Goal: Task Accomplishment & Management: Manage account settings

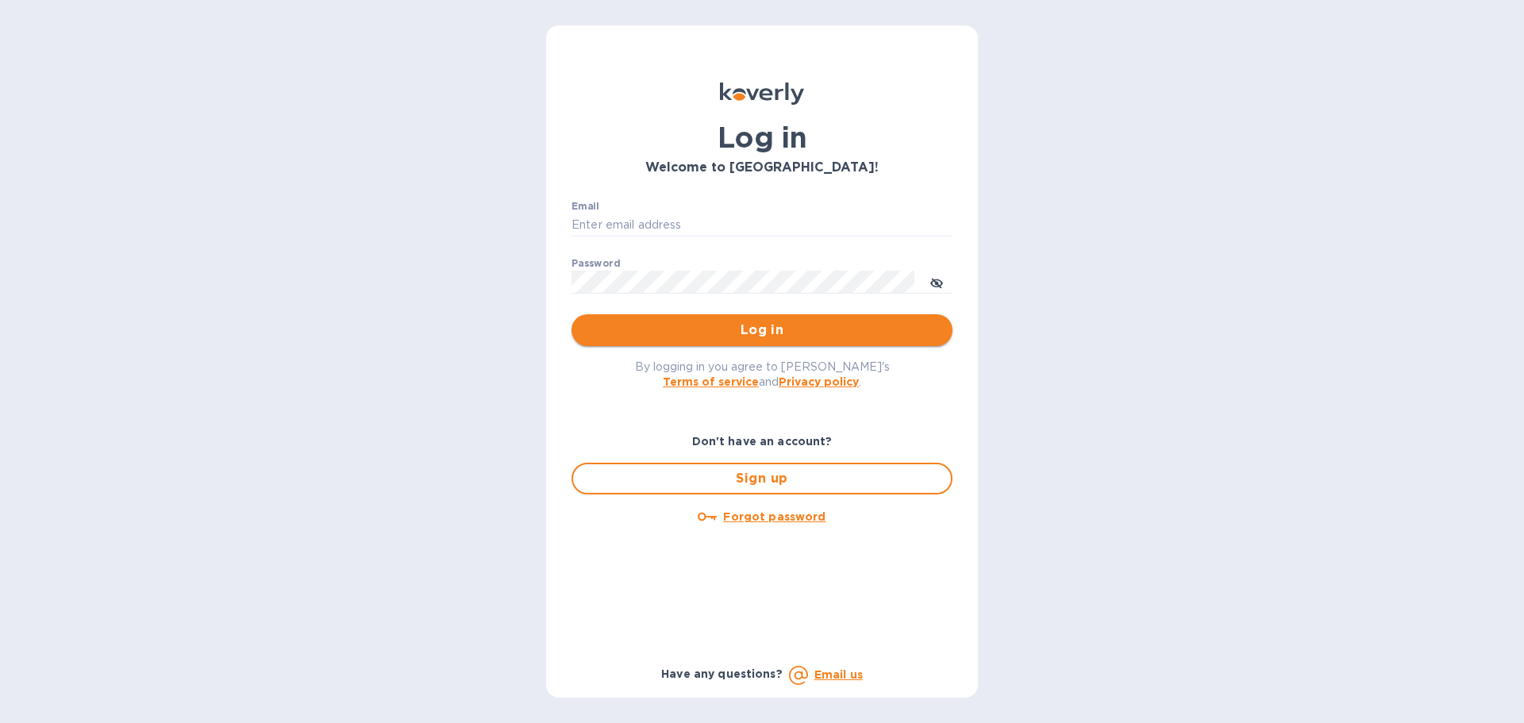
type input "[EMAIL_ADDRESS][DOMAIN_NAME]"
click at [738, 325] on span "Log in" at bounding box center [762, 330] width 356 height 19
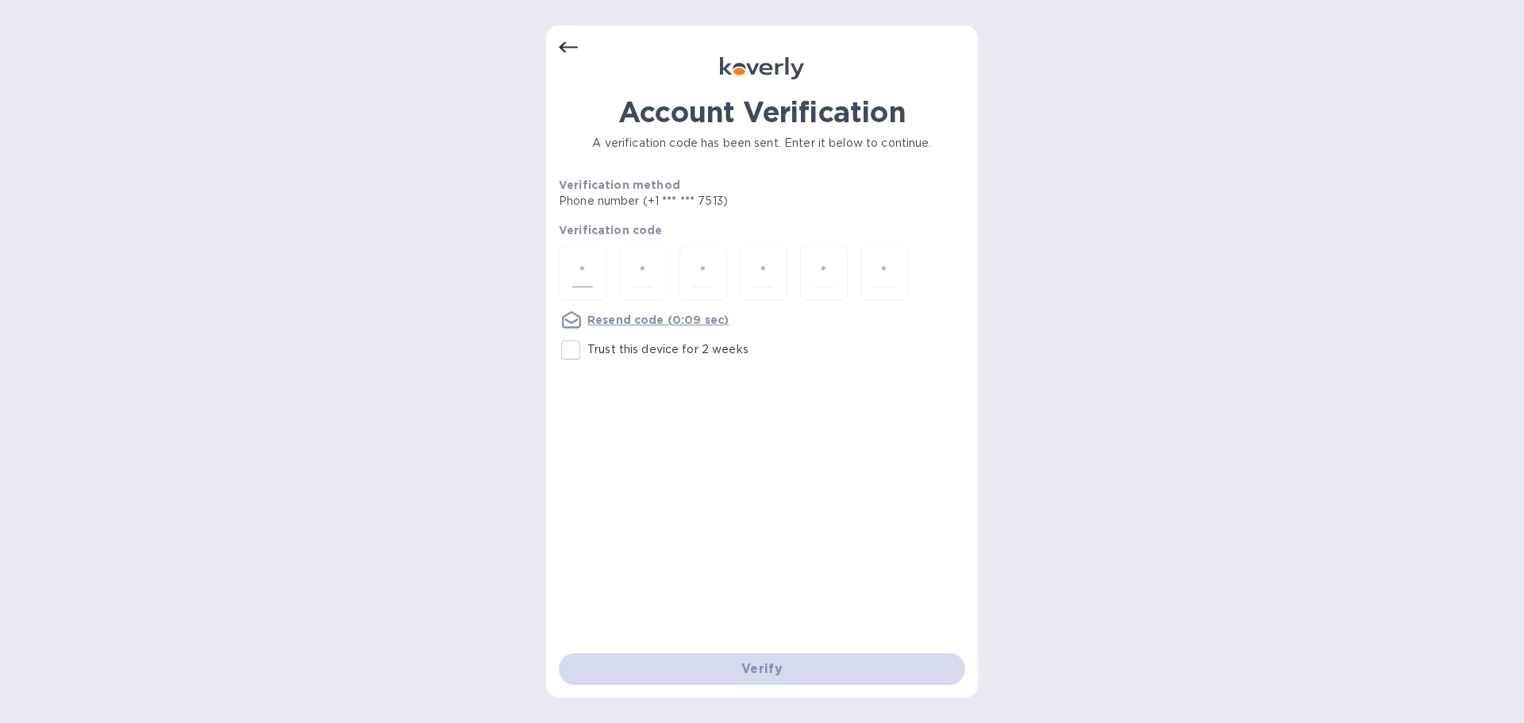
click at [593, 287] on div at bounding box center [583, 273] width 48 height 56
type input "6"
type input "2"
type input "1"
type input "8"
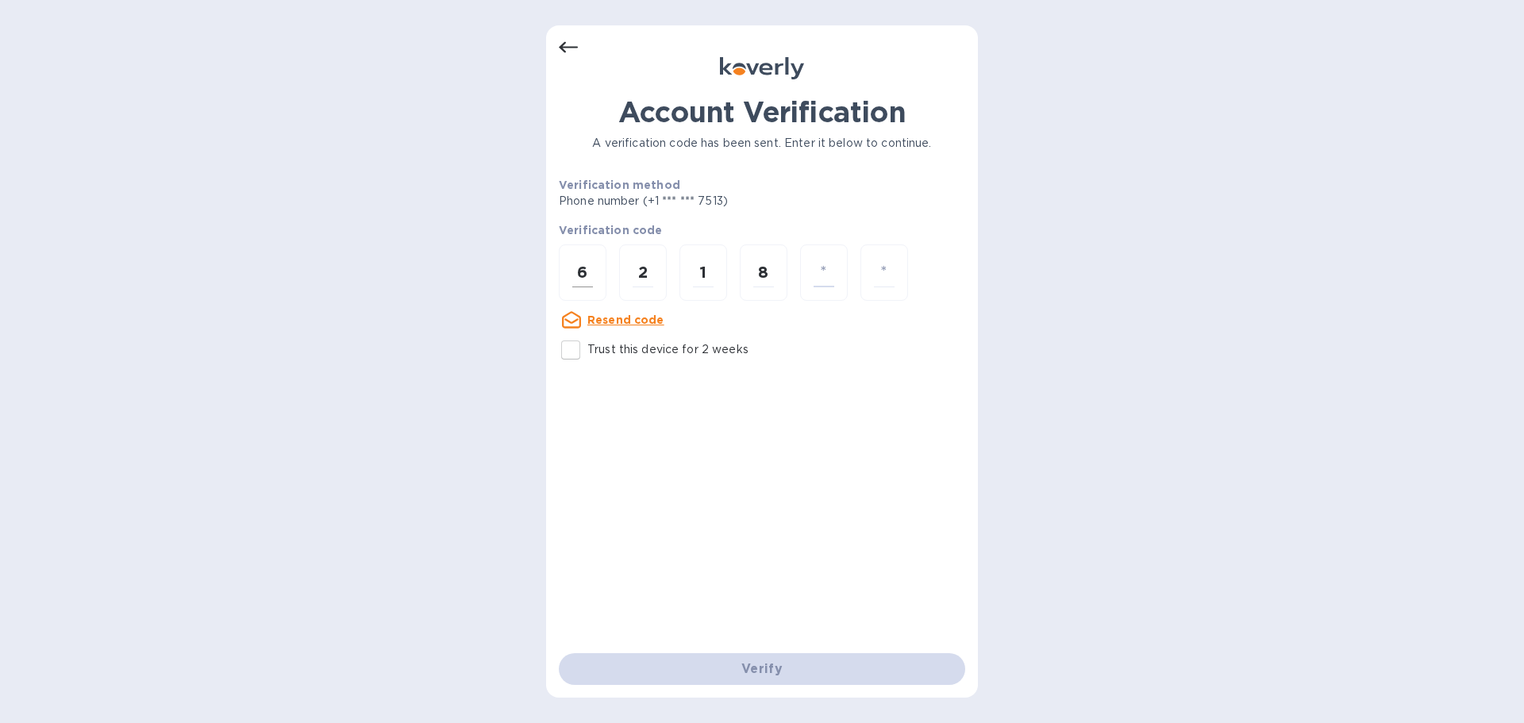
type input "9"
type input "1"
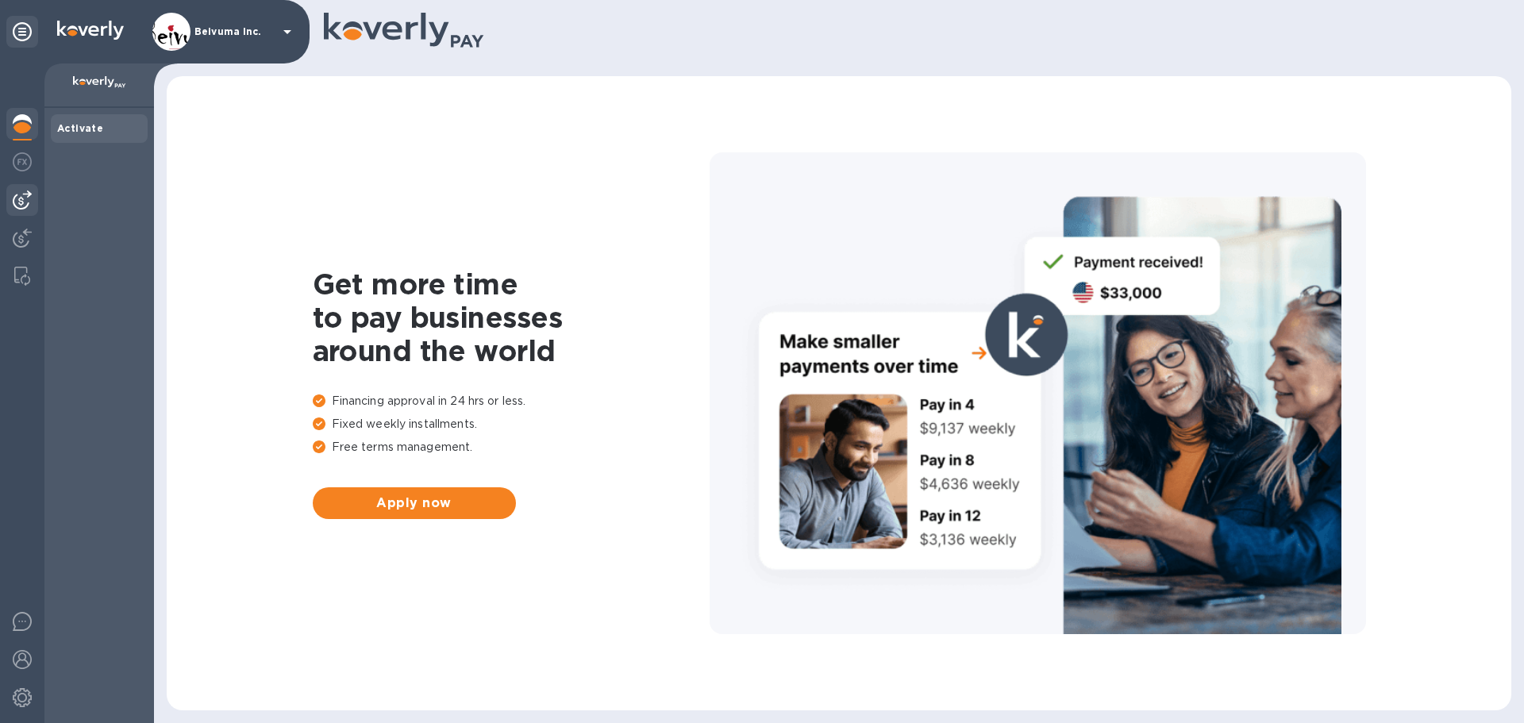
click at [17, 201] on img at bounding box center [22, 200] width 19 height 19
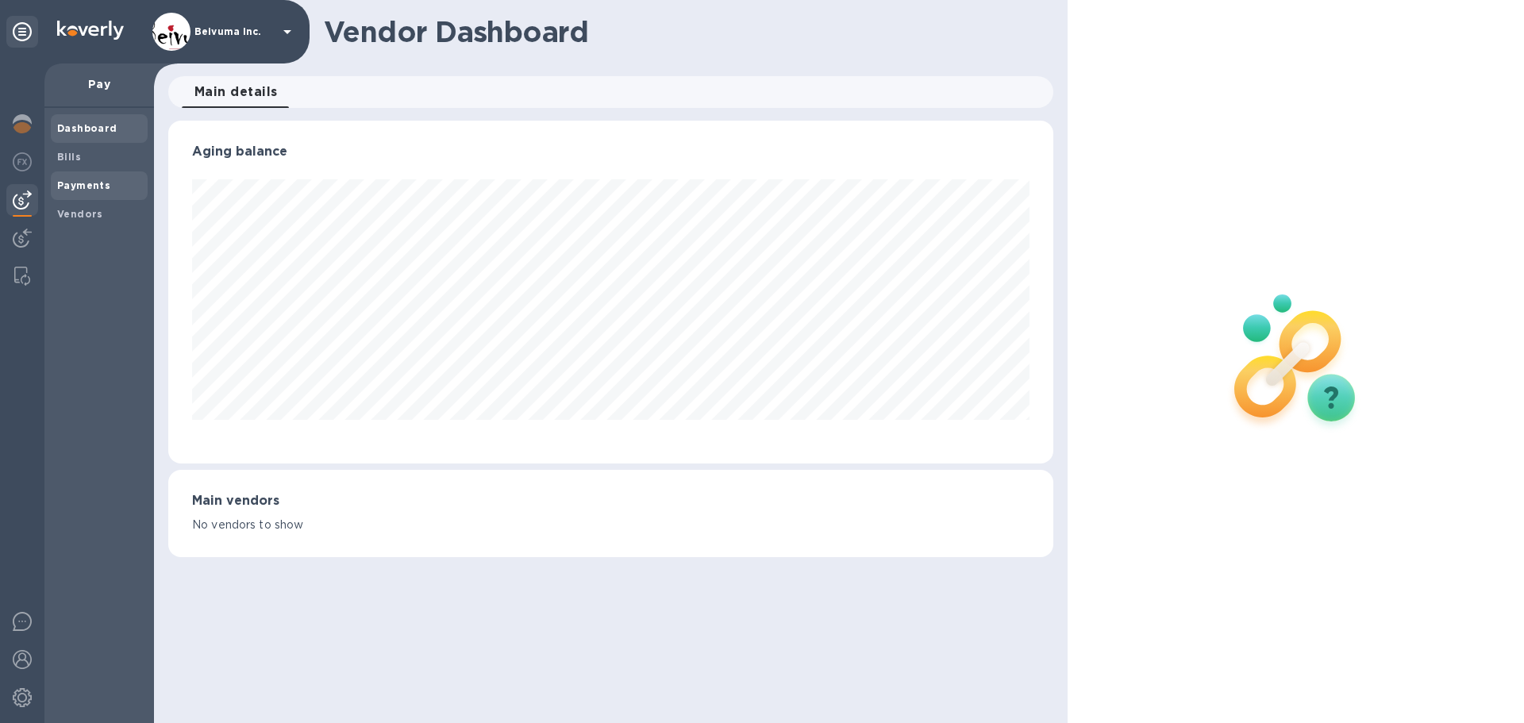
scroll to position [343, 885]
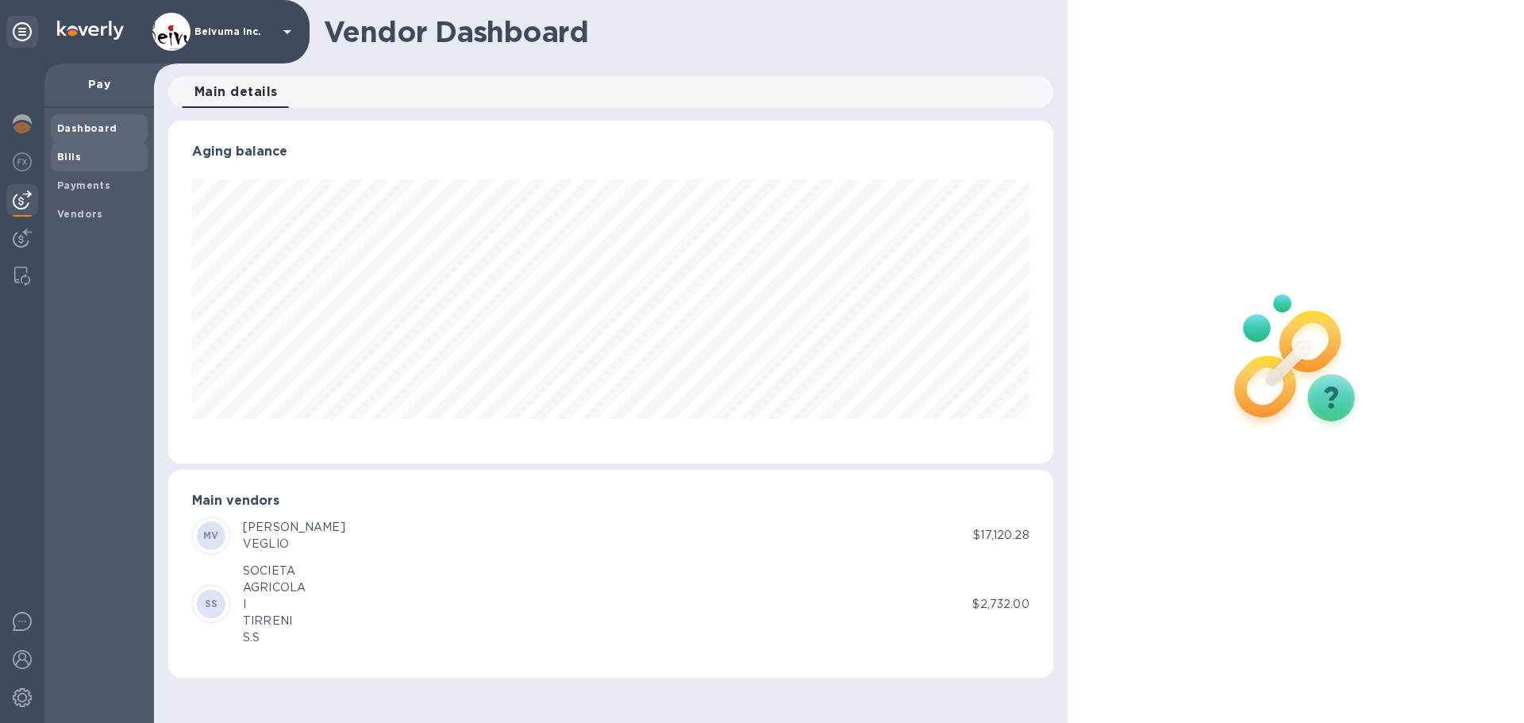
click at [82, 158] on span "Bills" at bounding box center [99, 157] width 84 height 16
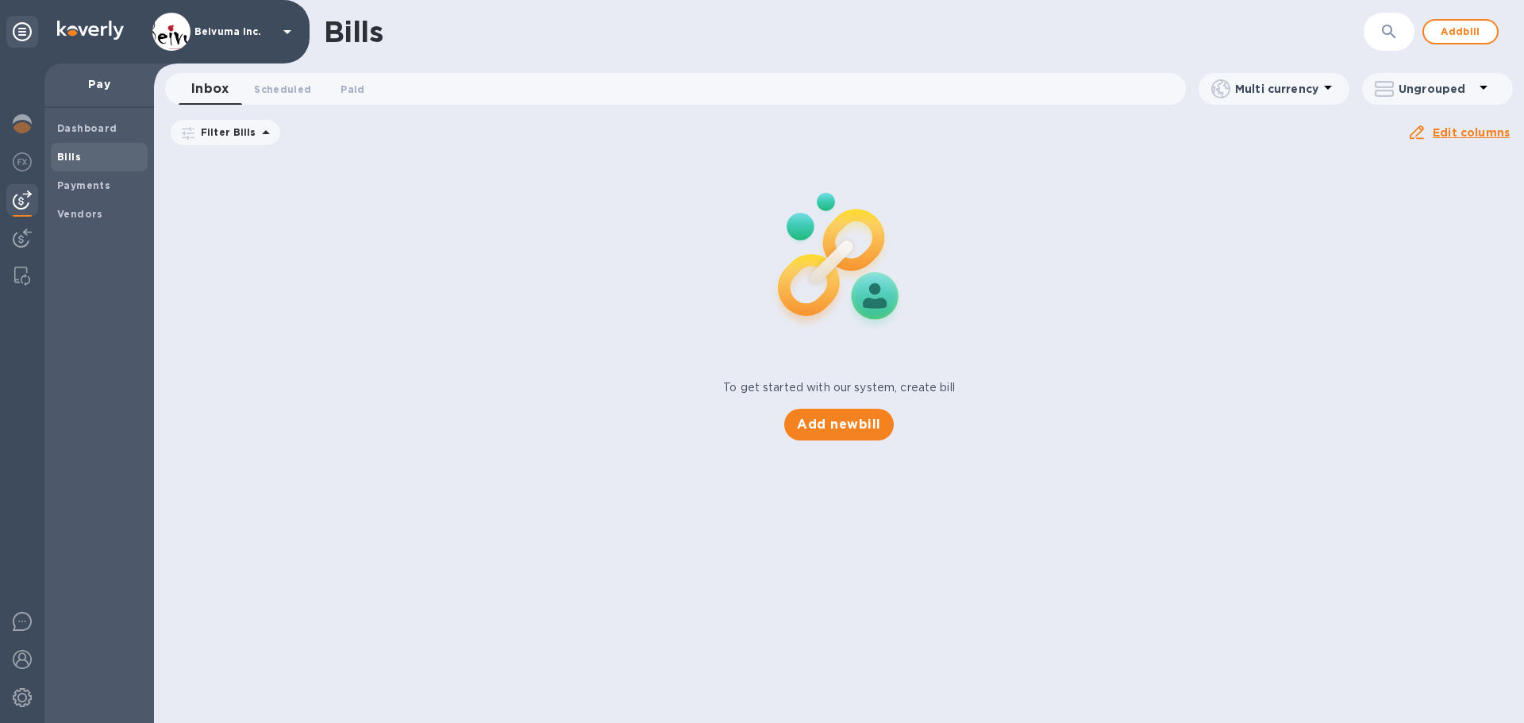
click at [1391, 25] on icon "button" at bounding box center [1389, 31] width 19 height 19
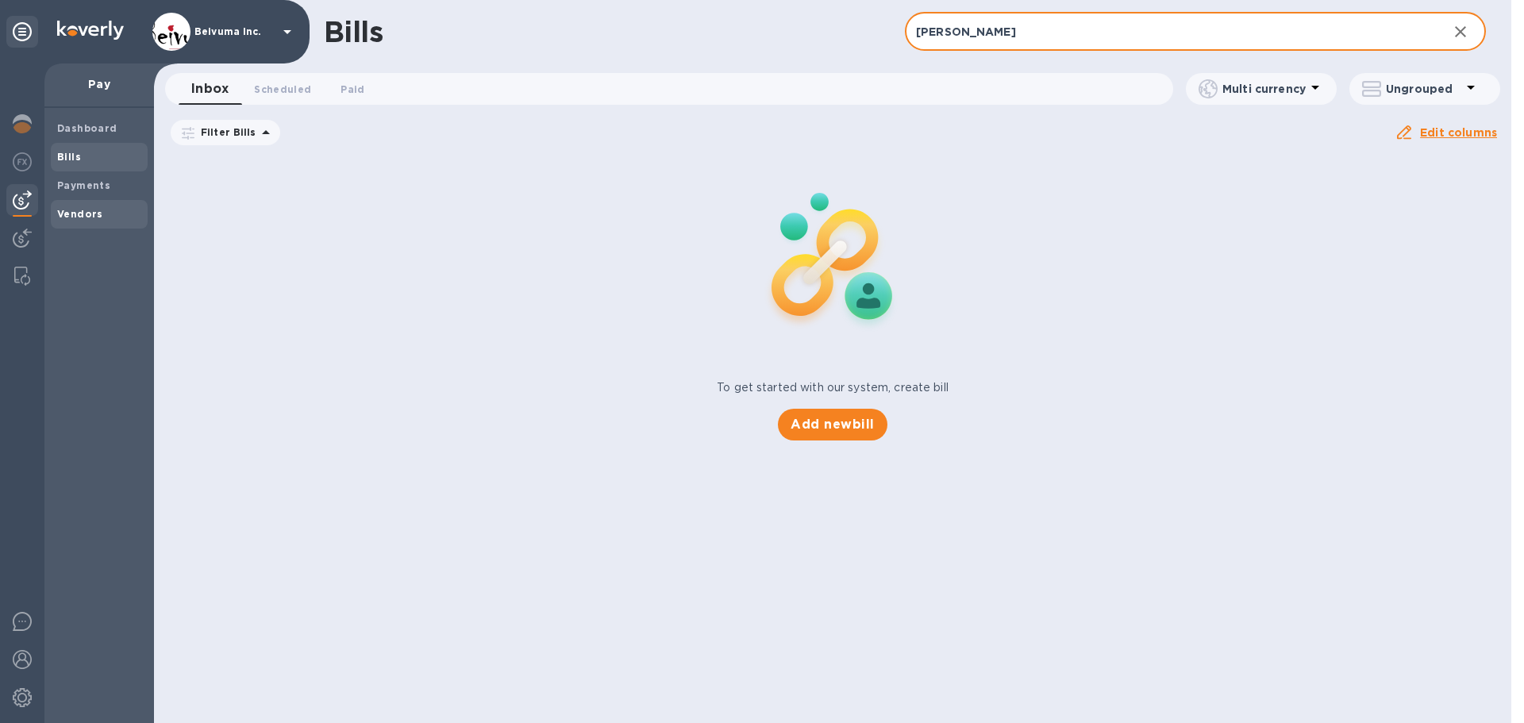
type input "galasso"
click at [91, 215] on b "Vendors" at bounding box center [80, 214] width 46 height 12
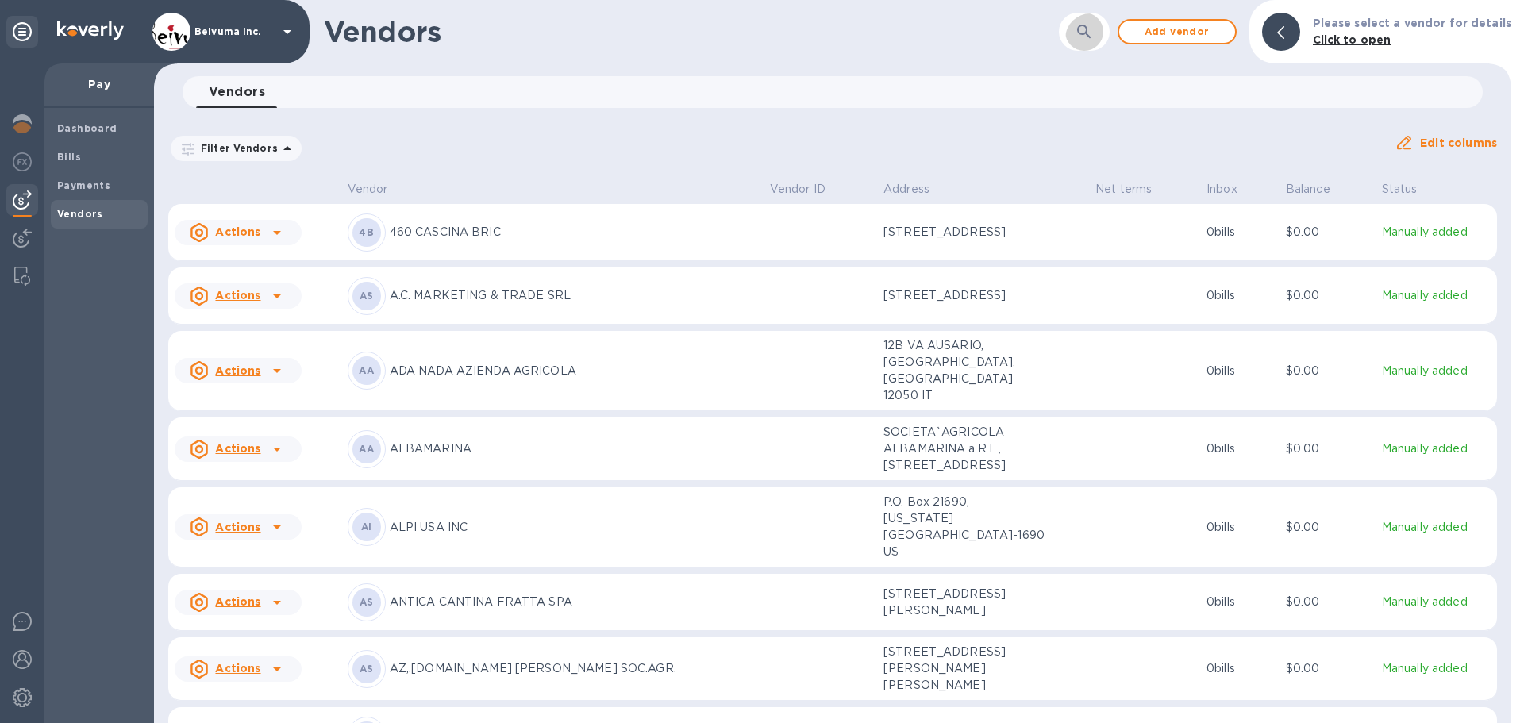
click at [1094, 24] on icon "button" at bounding box center [1084, 31] width 19 height 19
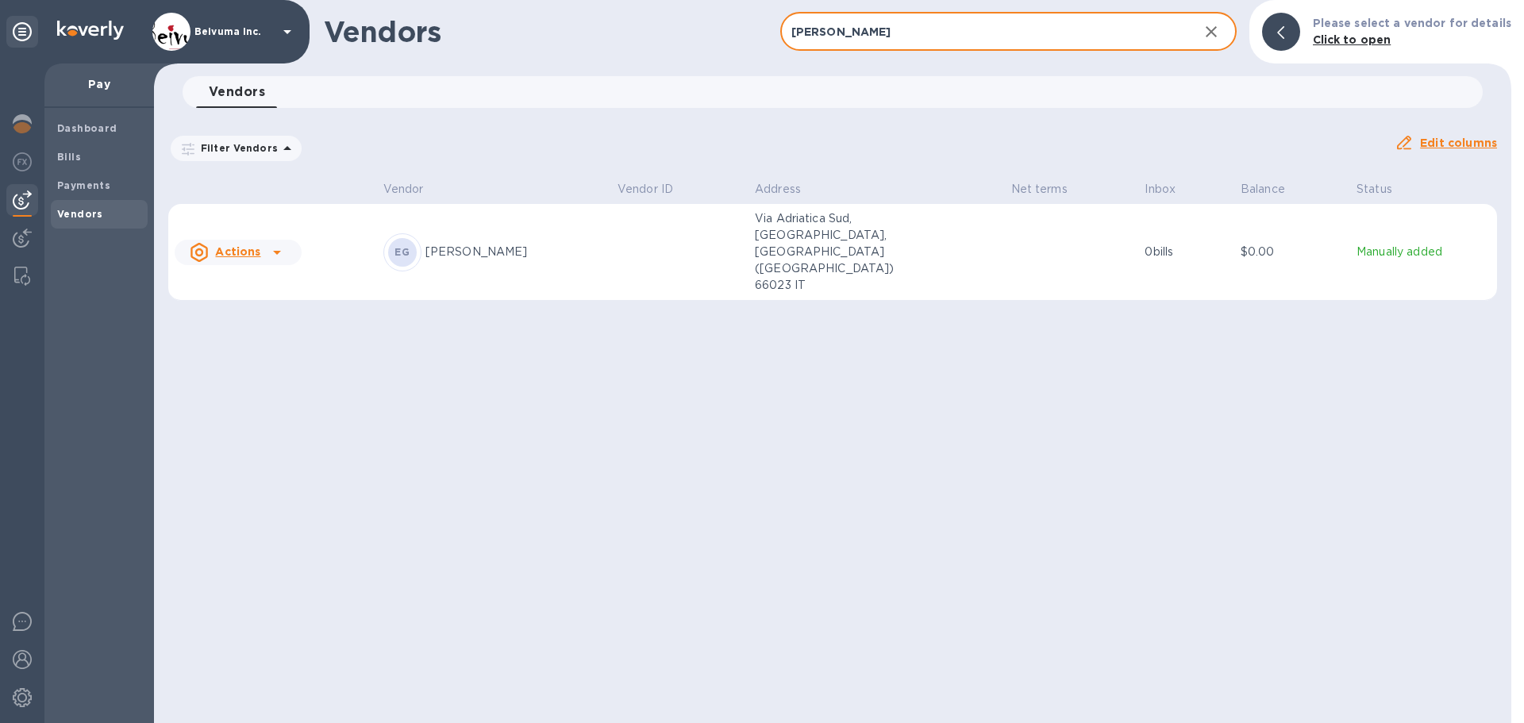
type input "galasso"
click at [484, 247] on p "[PERSON_NAME]" at bounding box center [515, 252] width 179 height 17
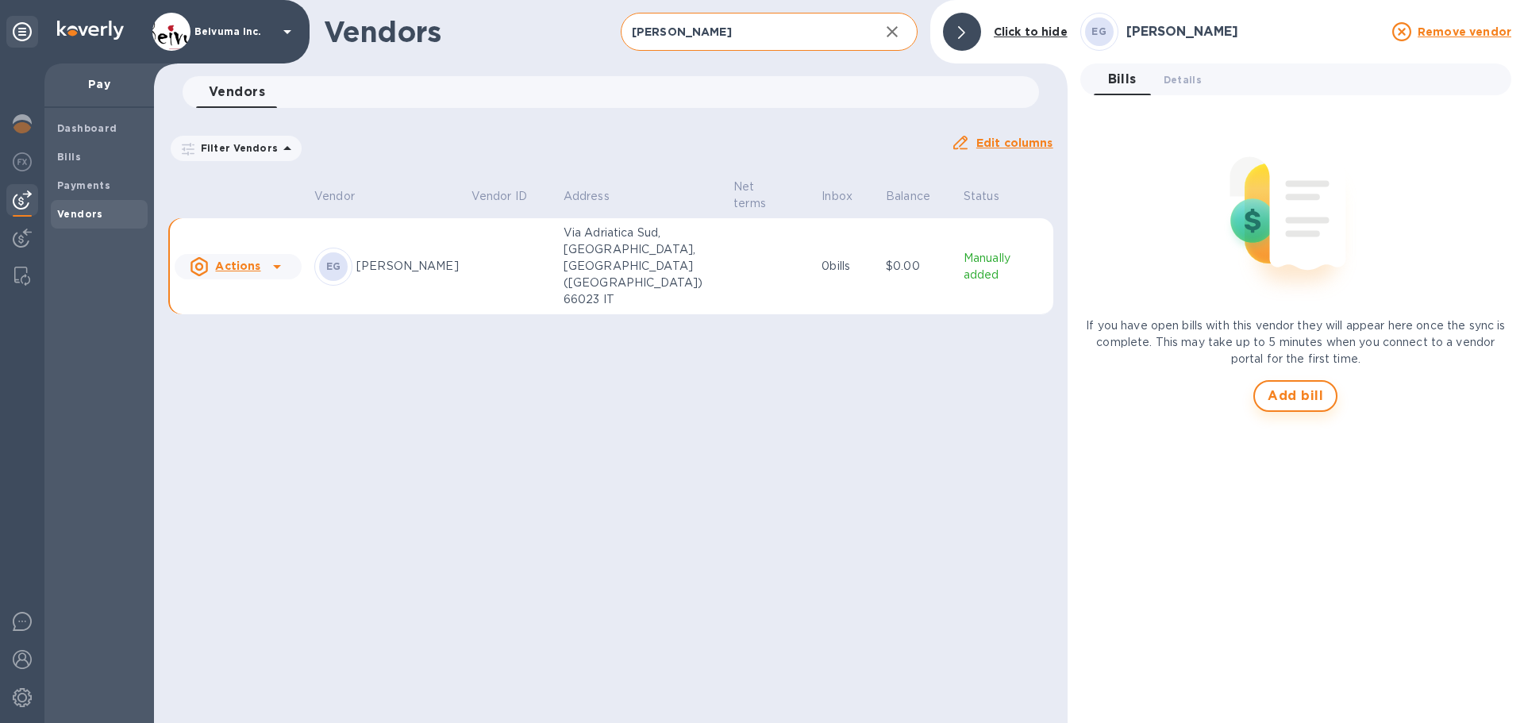
click at [1305, 399] on span "Add bill" at bounding box center [1296, 396] width 56 height 19
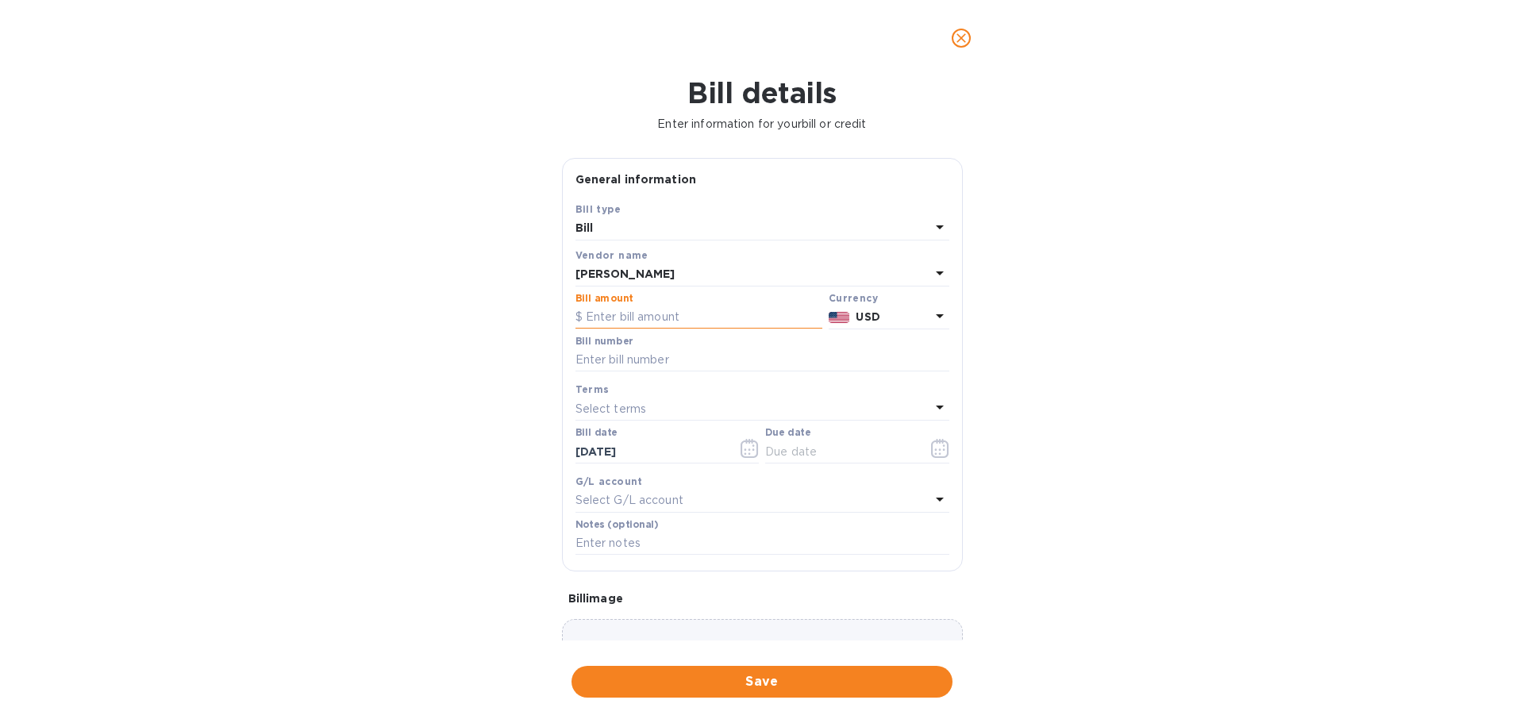
click at [688, 330] on input "text" at bounding box center [699, 318] width 247 height 24
click at [703, 330] on input "text" at bounding box center [699, 318] width 247 height 24
type input "5,121"
drag, startPoint x: 603, startPoint y: 440, endPoint x: 614, endPoint y: 438, distance: 10.4
click at [603, 372] on input "text" at bounding box center [763, 361] width 374 height 24
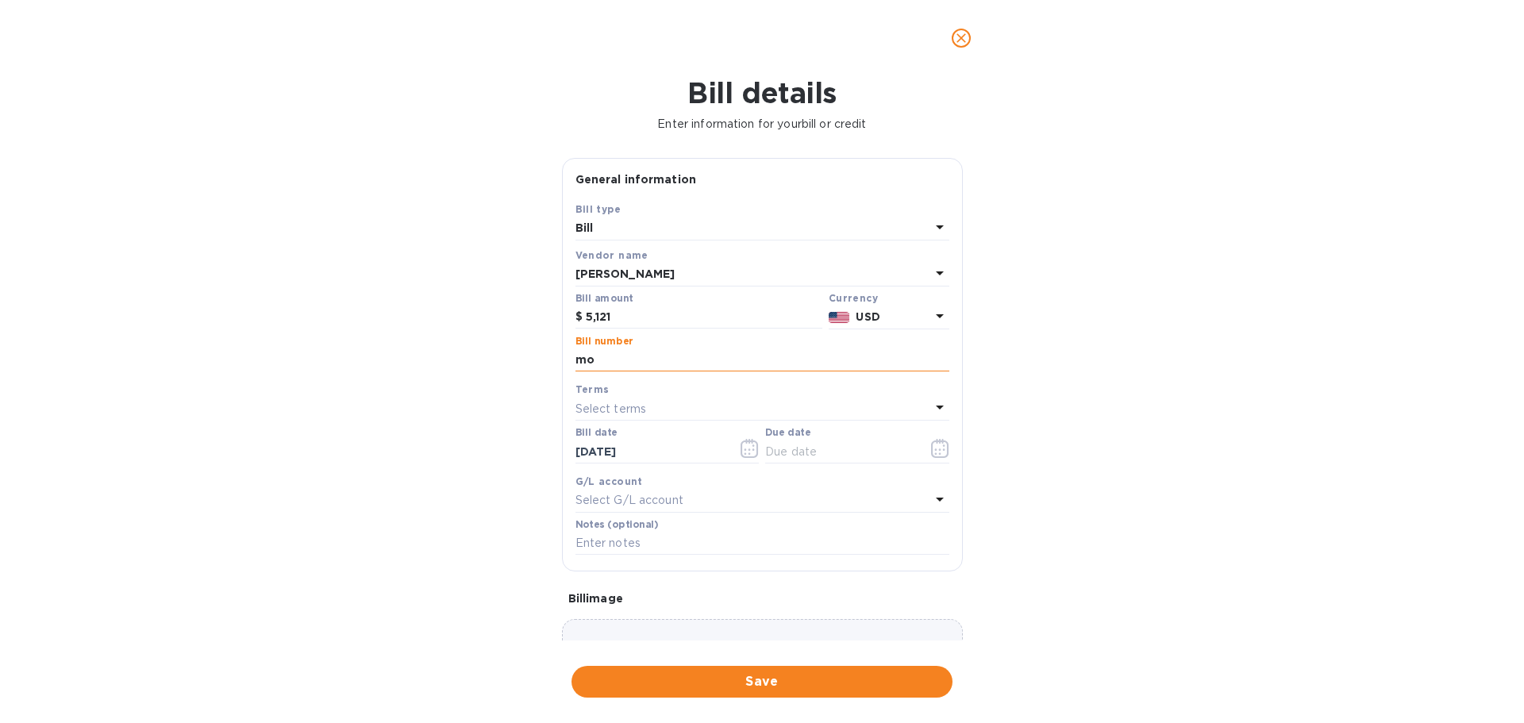
type input "m"
type input "MORGAN OLD STUFF"
click at [936, 458] on icon "button" at bounding box center [940, 448] width 18 height 19
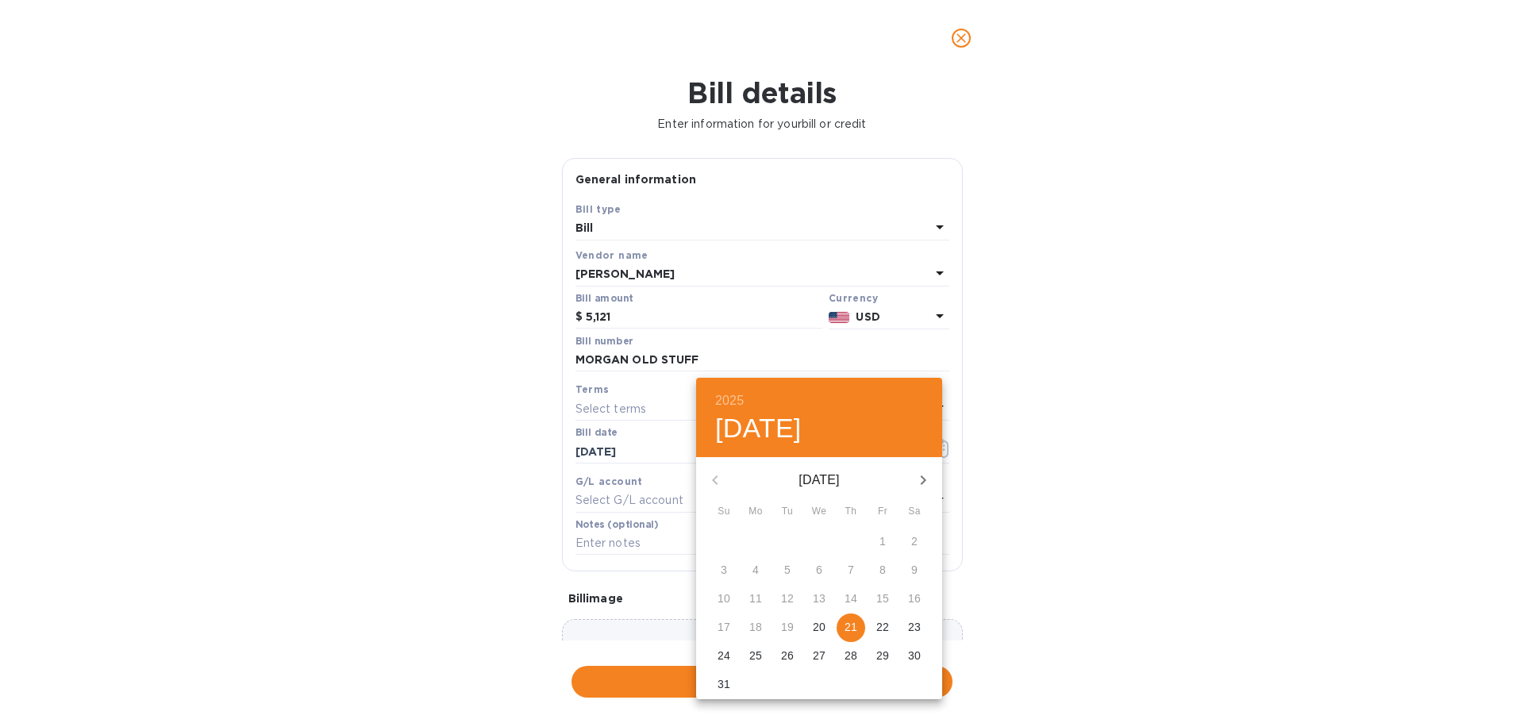
click at [854, 635] on p "21" at bounding box center [851, 627] width 13 height 16
type input "[DATE]"
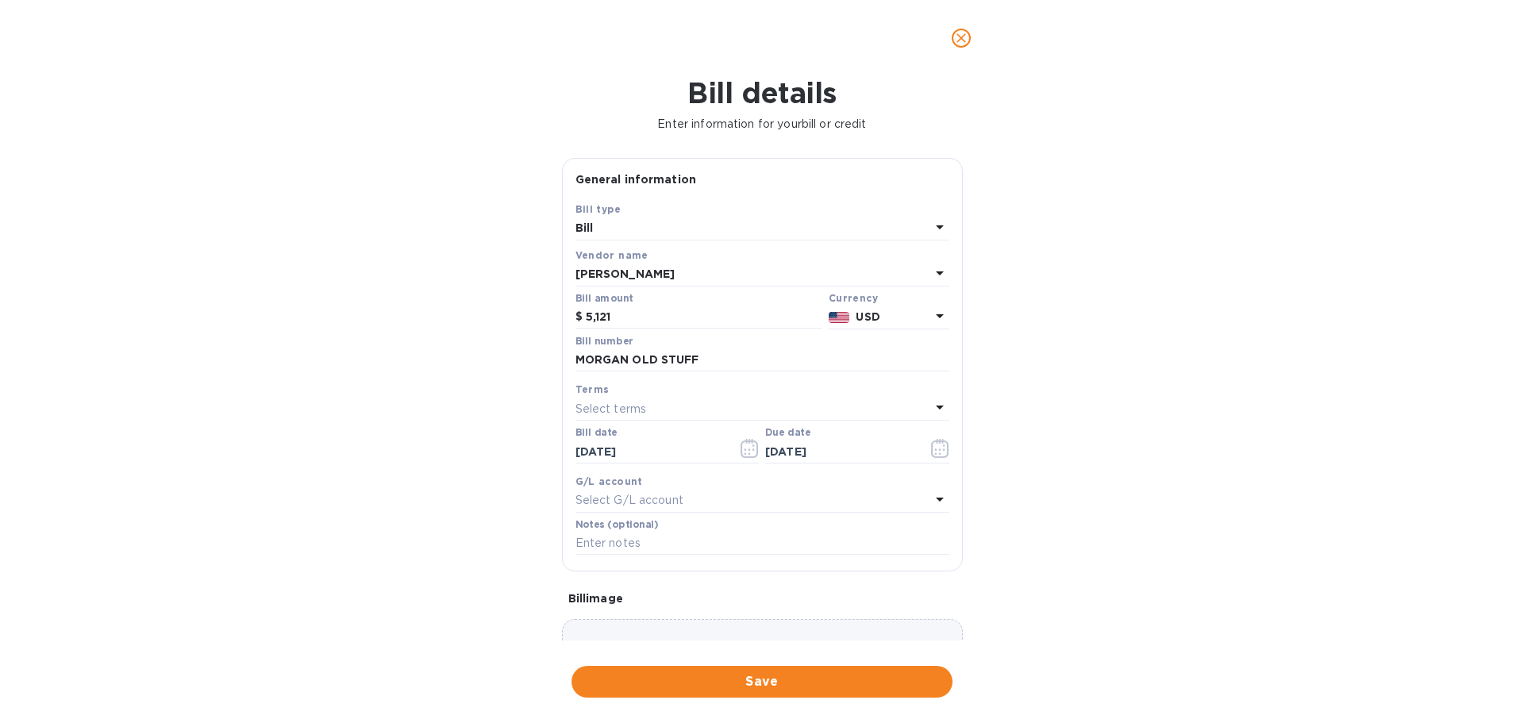
scroll to position [185, 0]
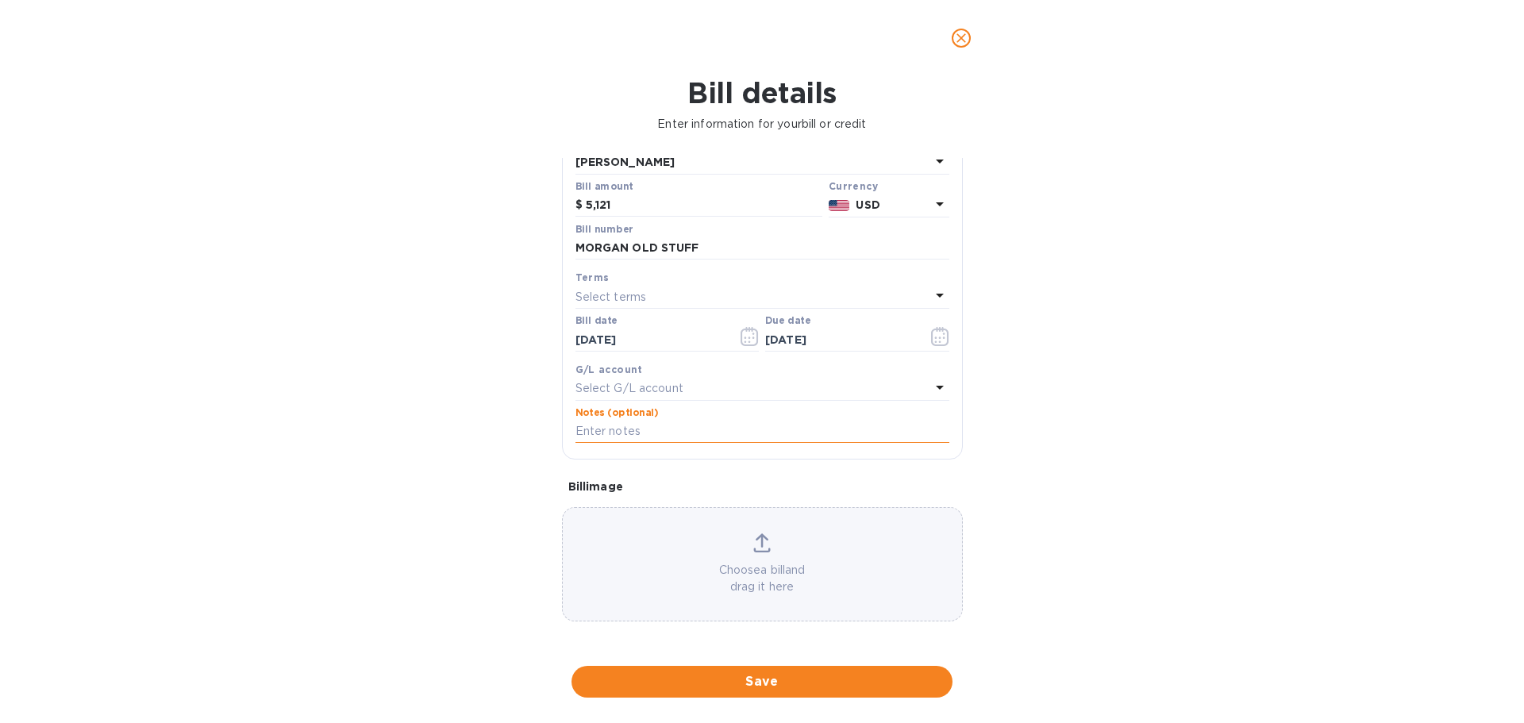
click at [665, 444] on input "text" at bounding box center [763, 432] width 374 height 24
type input "MORGAN 474B RISERVA 384B PREMIUM"
click at [1062, 509] on div "Bill details Enter information for your bill or credit General information Save…" at bounding box center [762, 399] width 1524 height 647
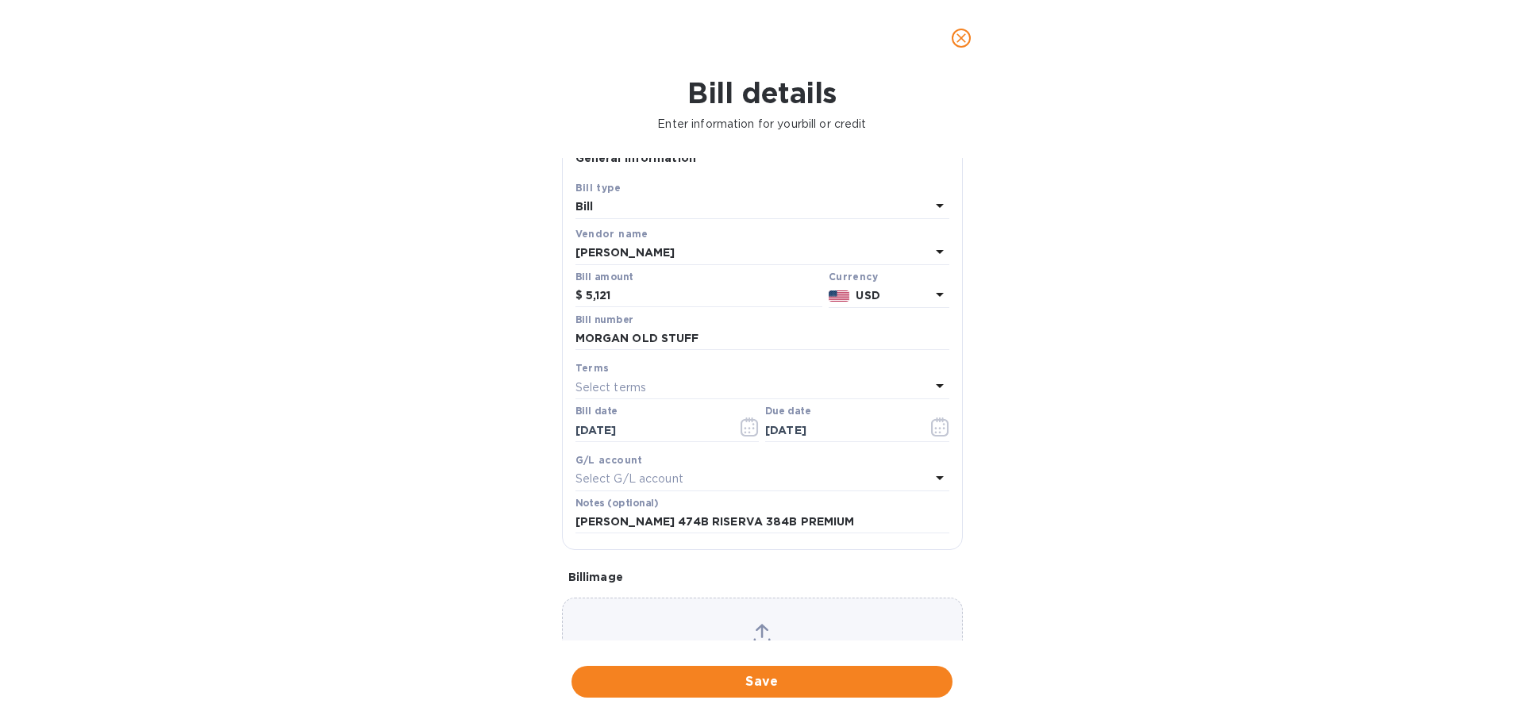
scroll to position [0, 0]
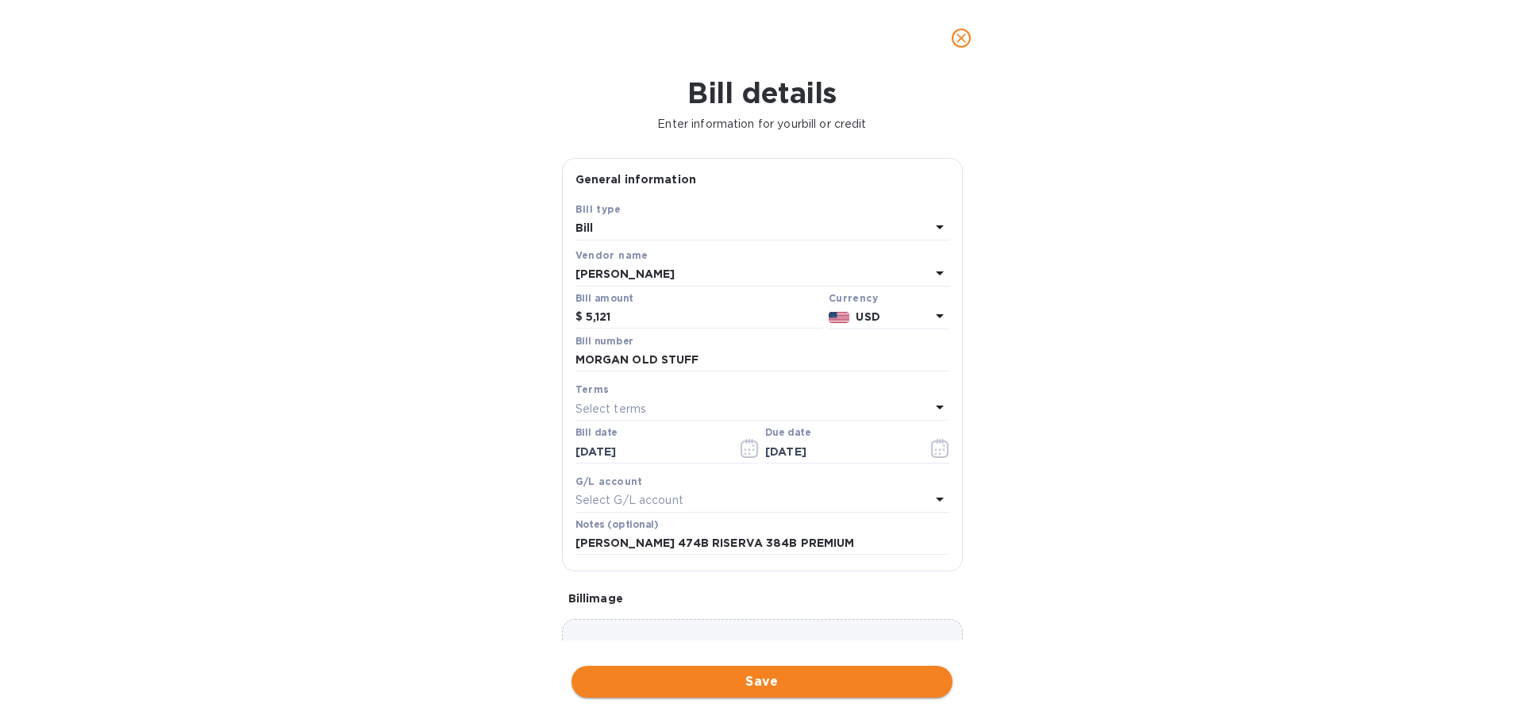
click at [772, 684] on span "Save" at bounding box center [762, 682] width 356 height 19
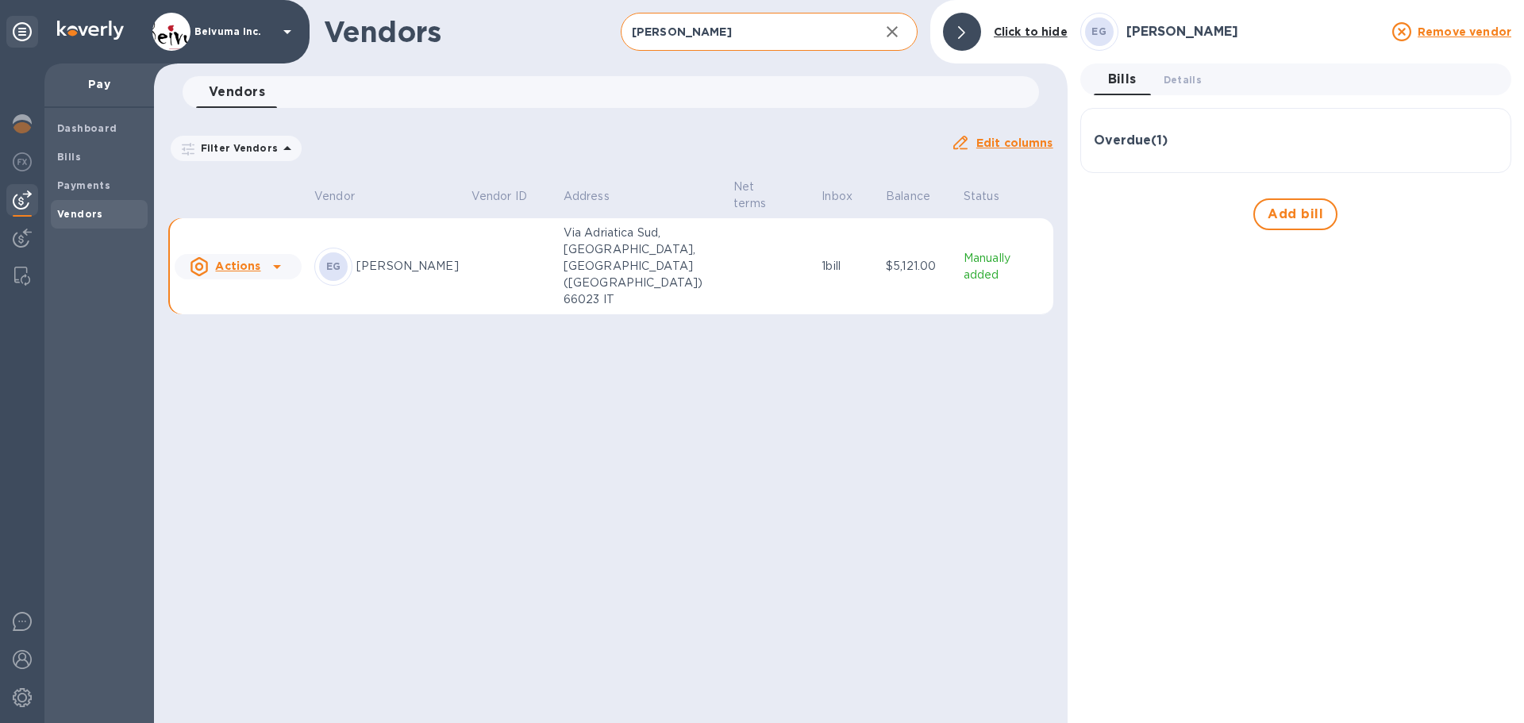
click at [274, 261] on icon at bounding box center [277, 266] width 19 height 19
click at [422, 347] on div at bounding box center [762, 361] width 1524 height 723
click at [66, 158] on b "Bills" at bounding box center [69, 157] width 24 height 12
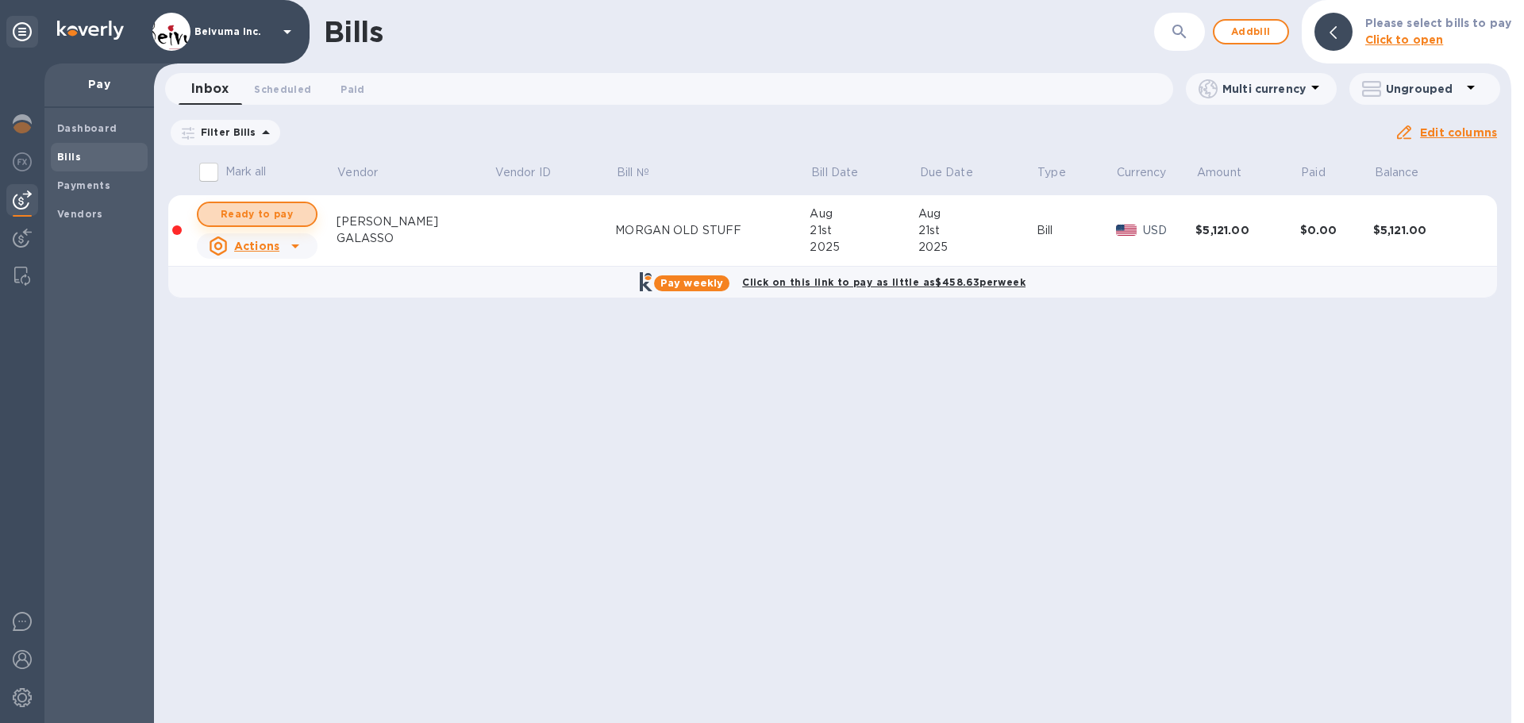
click at [260, 224] on span "Ready to pay" at bounding box center [257, 214] width 92 height 19
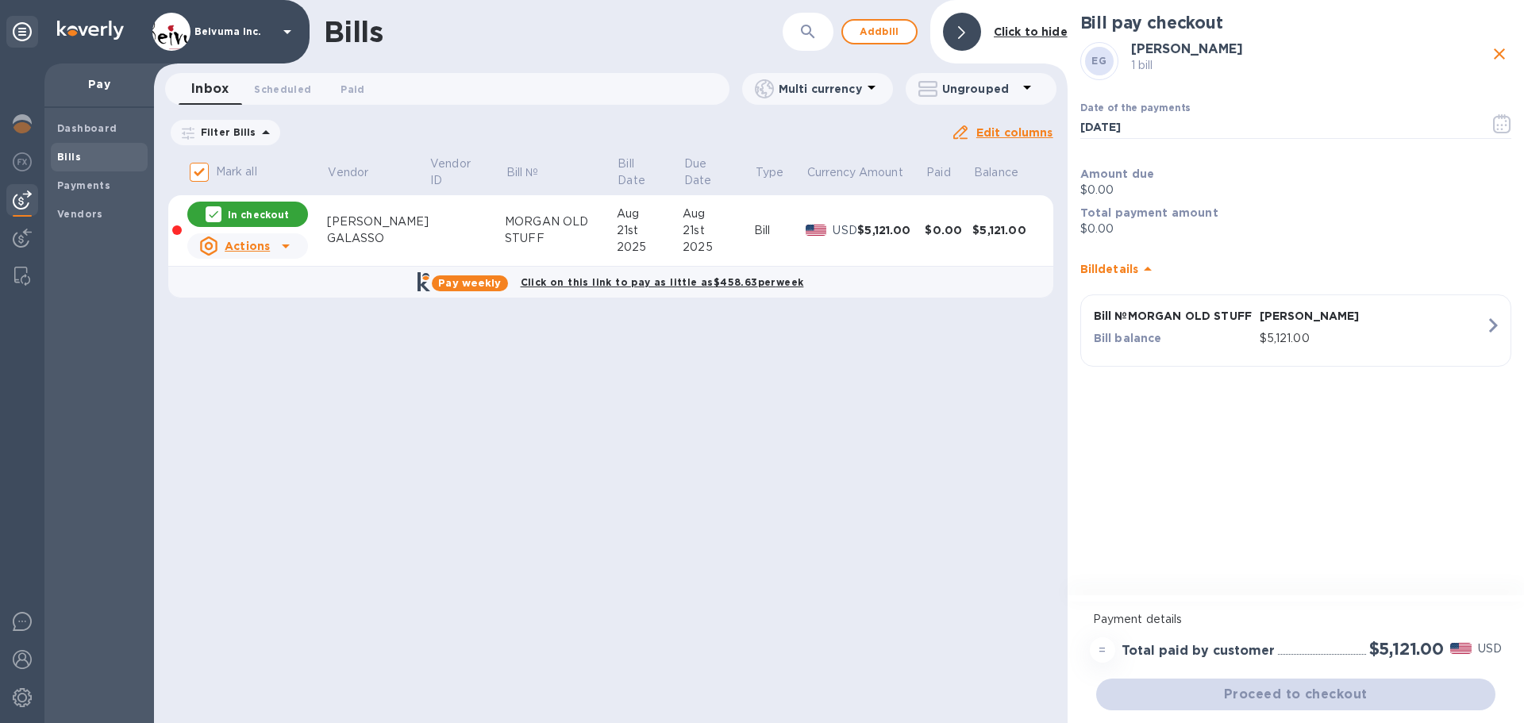
click at [1401, 462] on div "Bill pay checkout EG ETTORE GALASSO 1 bill Date of the payments 08/21/2025 ​ Am…" at bounding box center [1296, 299] width 457 height 599
click at [241, 217] on div "In checkout" at bounding box center [247, 214] width 121 height 25
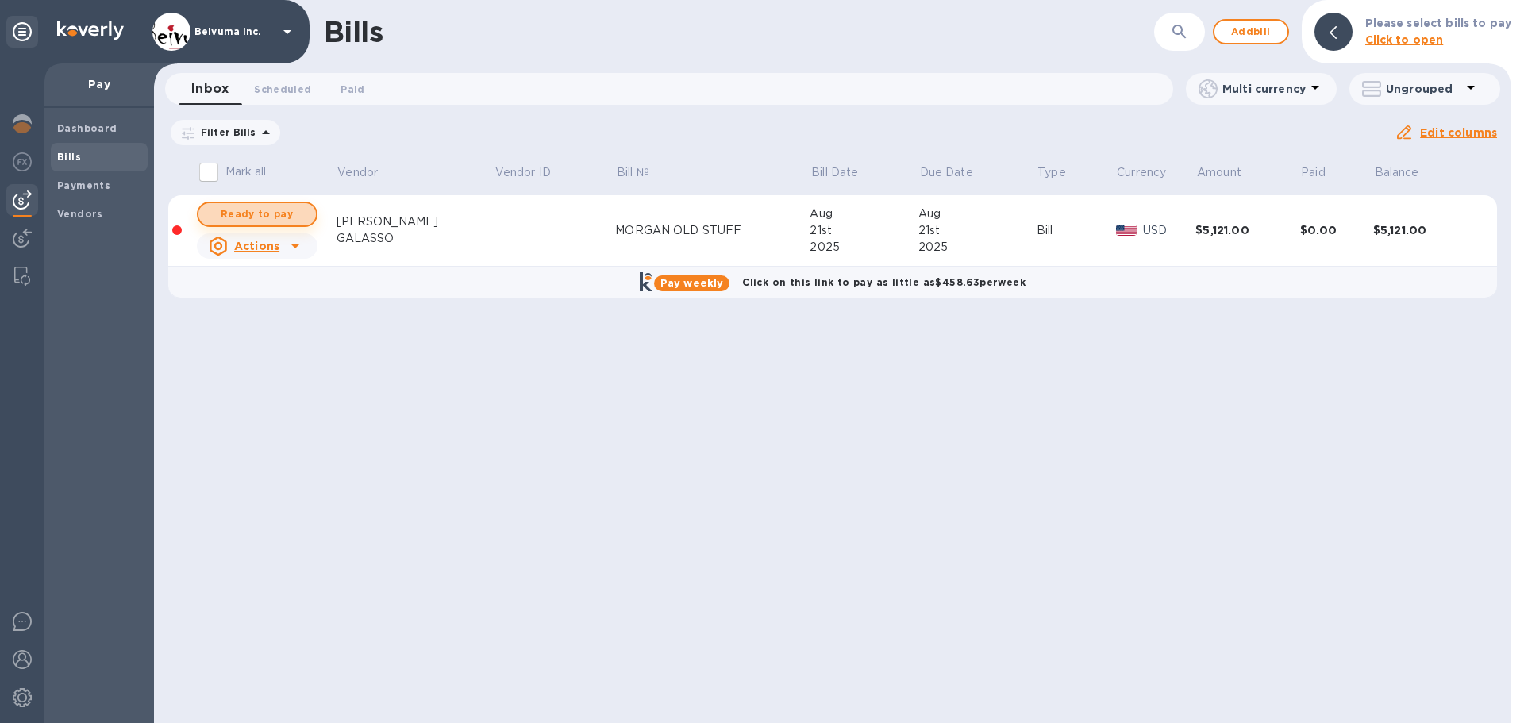
click at [271, 224] on span "Ready to pay" at bounding box center [257, 214] width 92 height 19
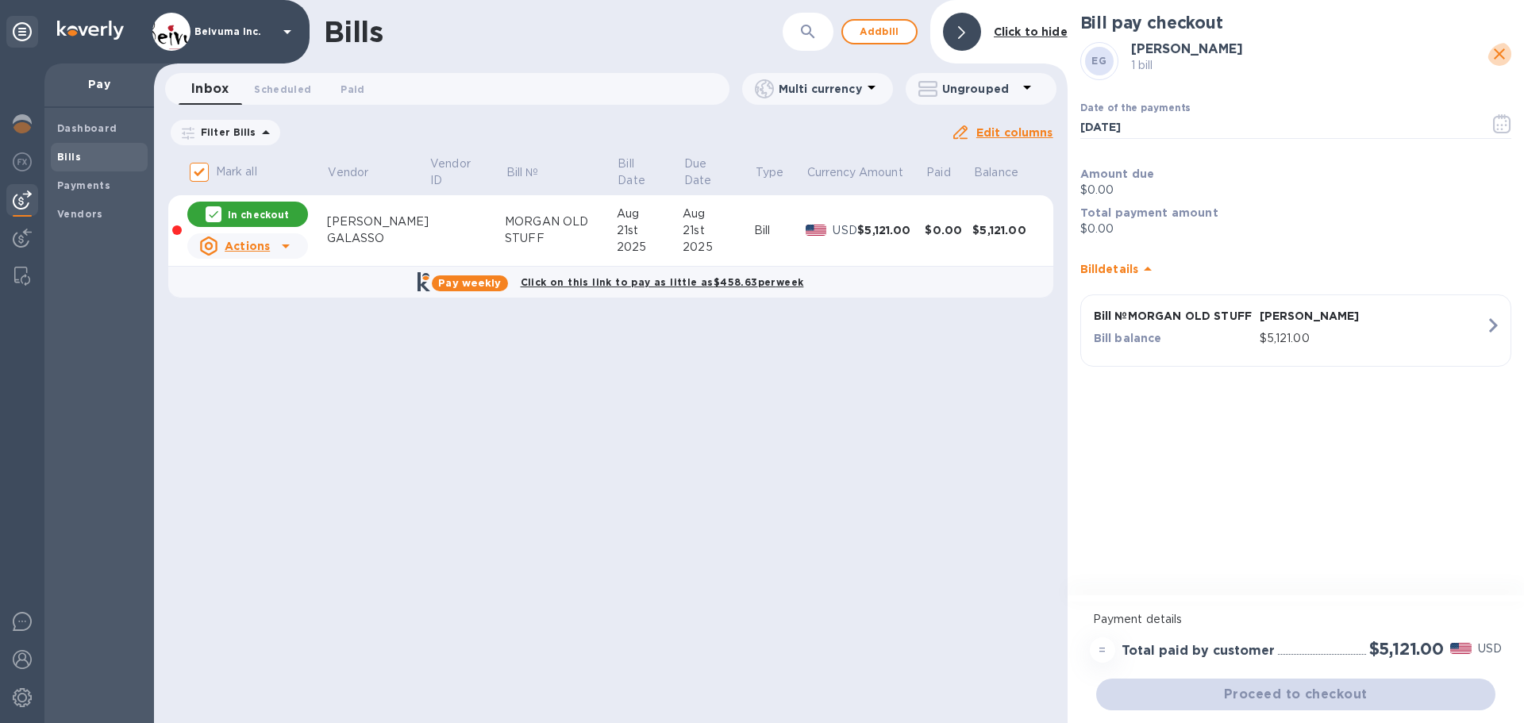
click at [1492, 50] on icon "close" at bounding box center [1499, 53] width 19 height 19
checkbox input "false"
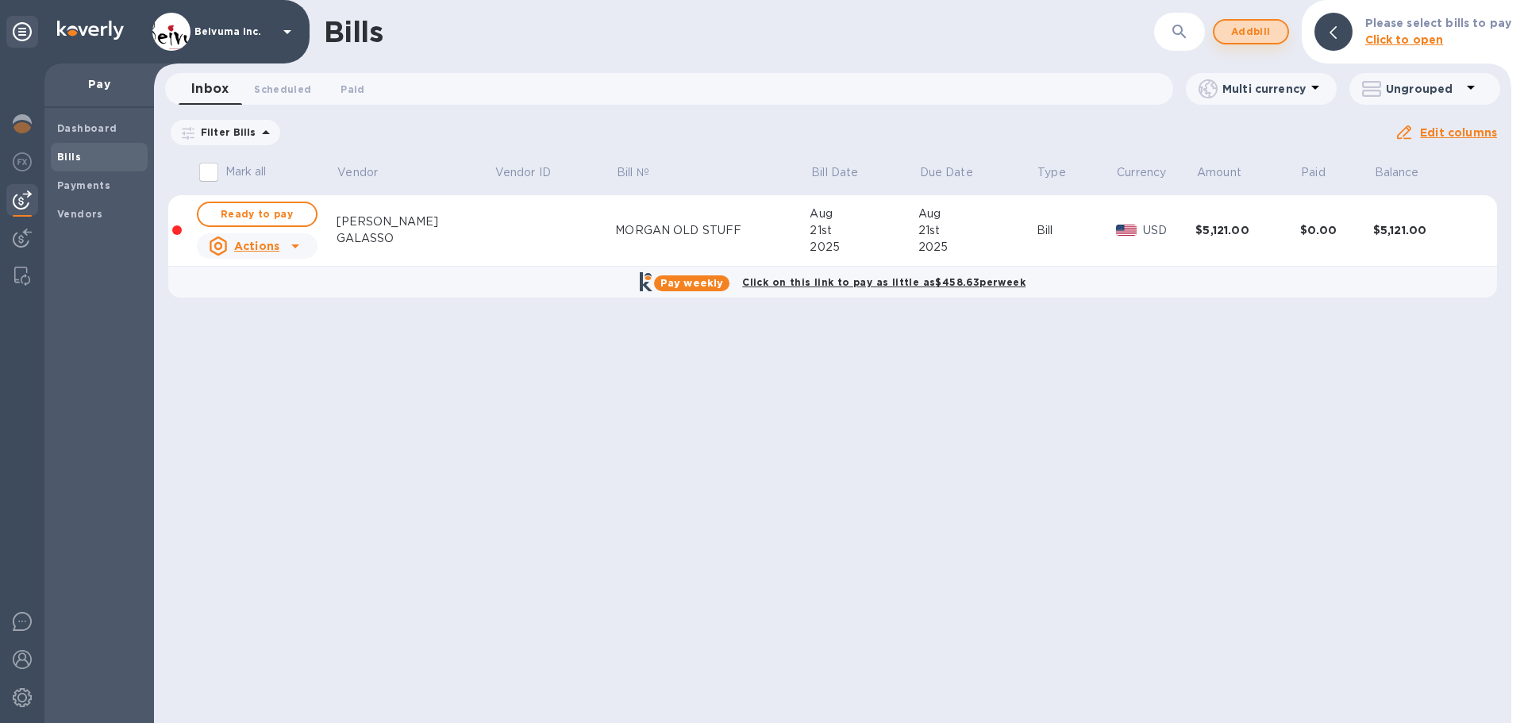
click at [1257, 37] on span "Add bill" at bounding box center [1252, 31] width 48 height 19
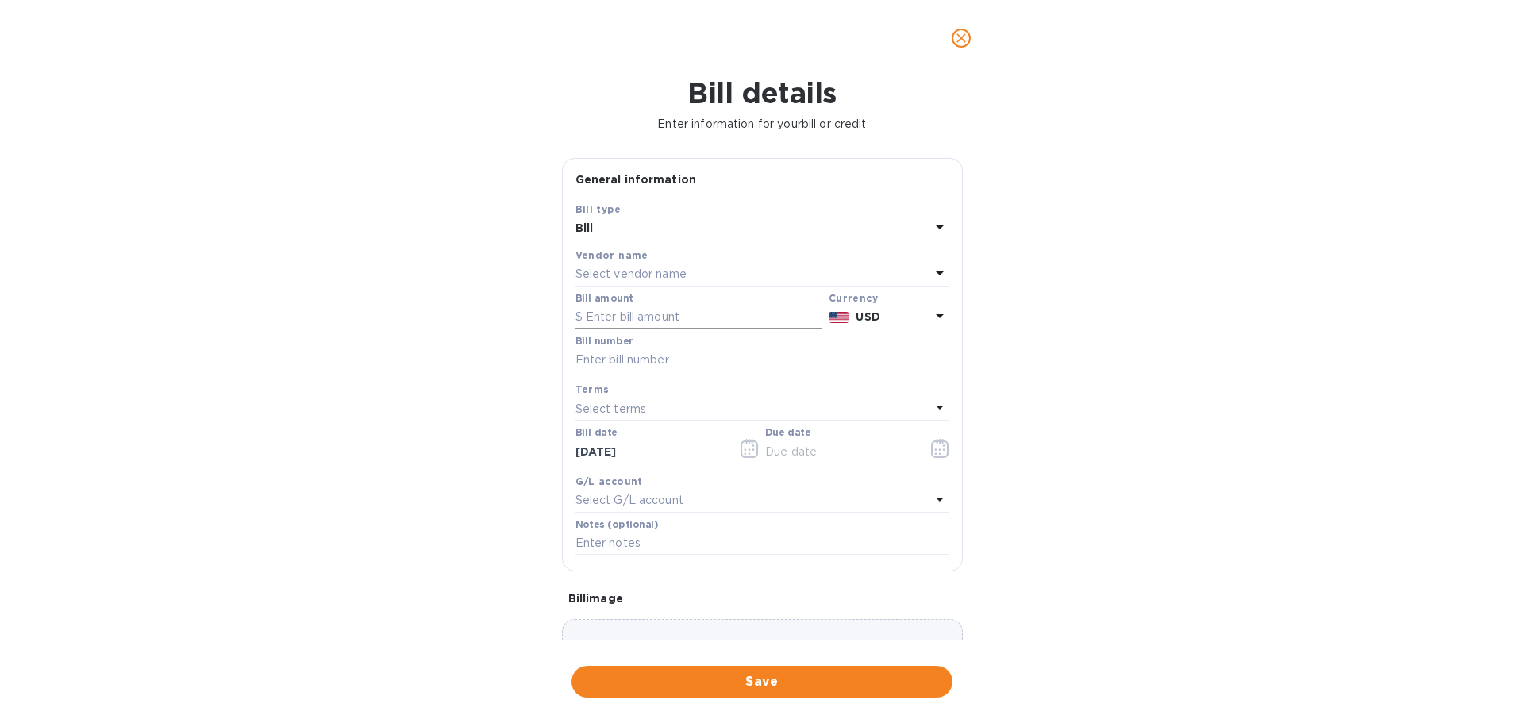
click at [656, 330] on input "text" at bounding box center [699, 318] width 247 height 24
type input "2,356"
click at [722, 372] on input "text" at bounding box center [763, 361] width 374 height 24
type input "[PERSON_NAME] 066/X 2024"
click at [1095, 419] on div "Bill details Enter information for your bill or credit General information Save…" at bounding box center [762, 399] width 1524 height 647
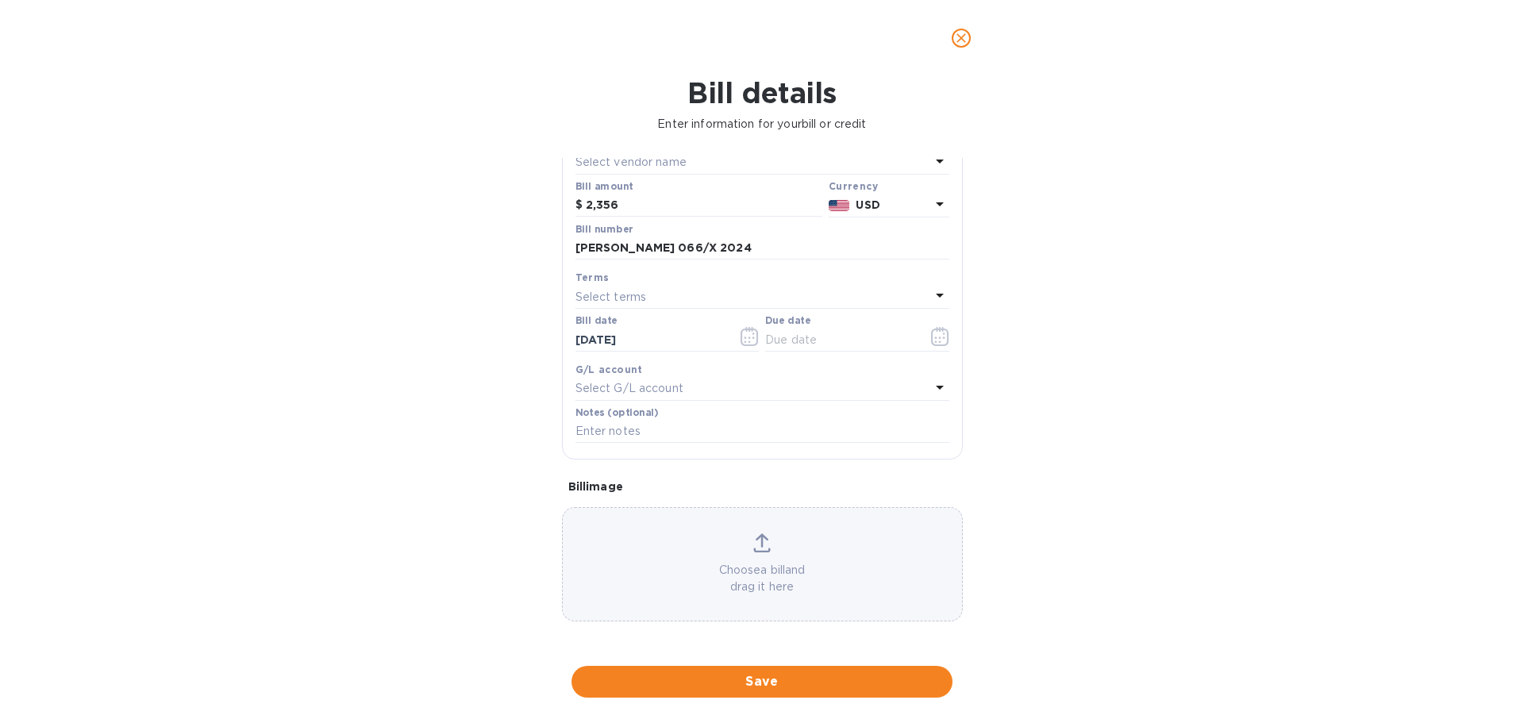
scroll to position [234, 0]
click at [846, 328] on input "text" at bounding box center [840, 340] width 150 height 24
click at [932, 327] on icon "button" at bounding box center [940, 336] width 18 height 19
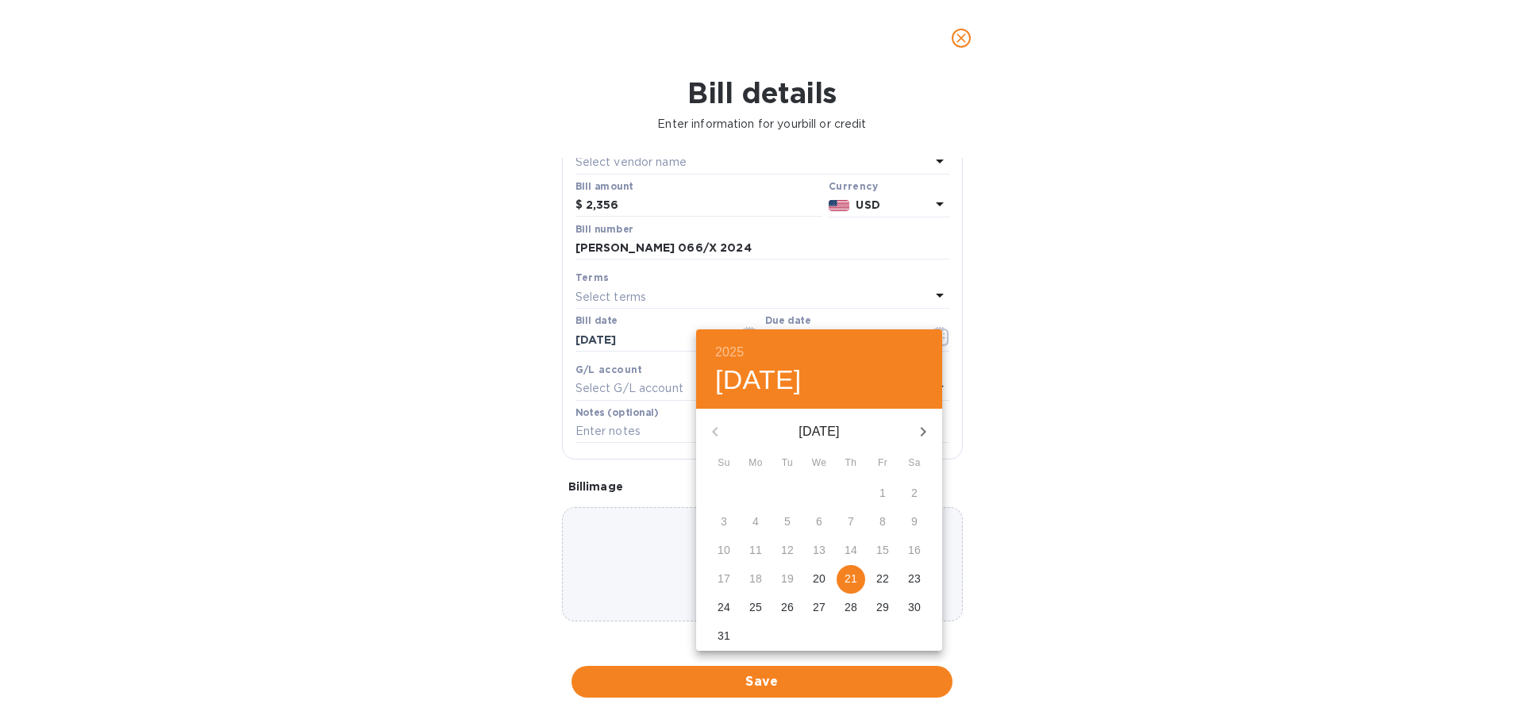
drag, startPoint x: 854, startPoint y: 591, endPoint x: 1044, endPoint y: 443, distance: 240.5
click at [855, 587] on p "21" at bounding box center [851, 579] width 13 height 16
type input "[DATE]"
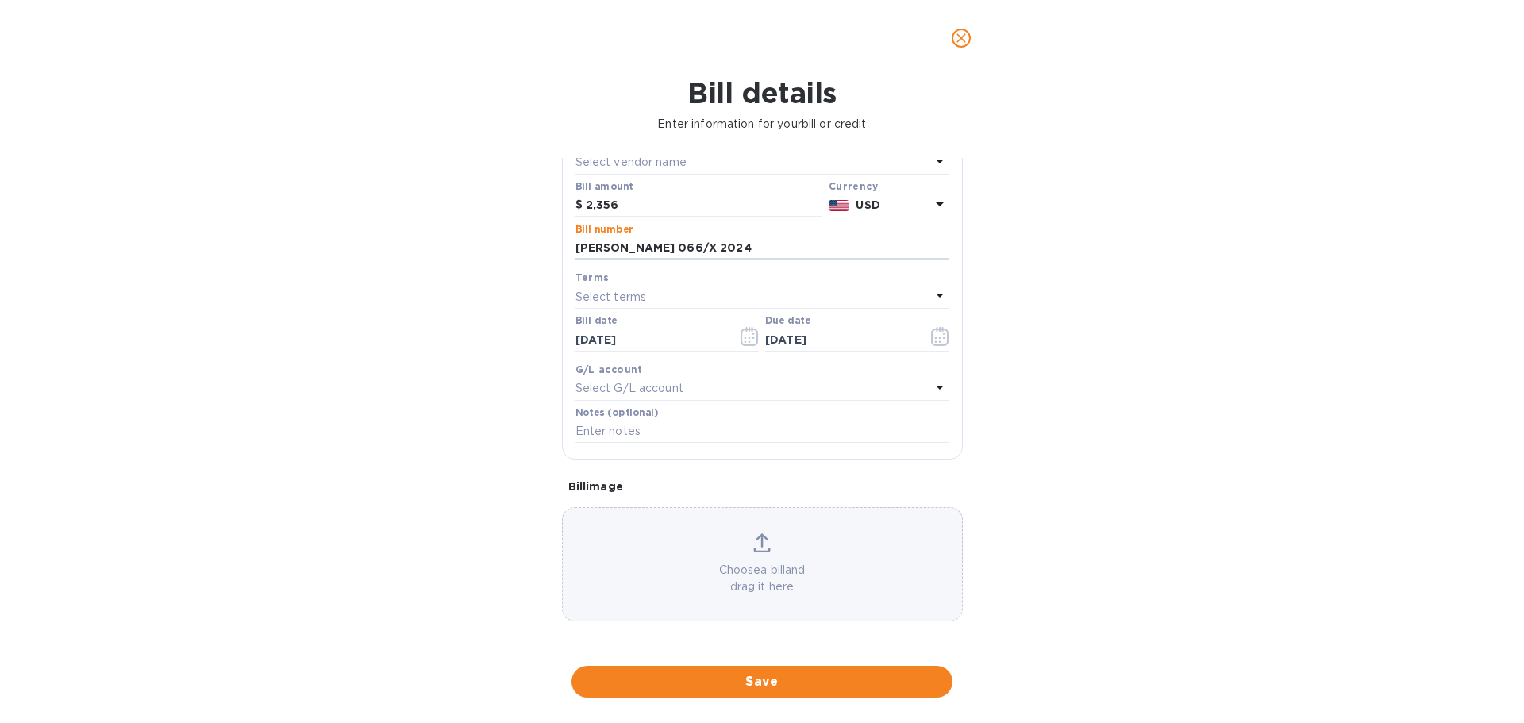
drag, startPoint x: 730, startPoint y: 204, endPoint x: 563, endPoint y: 212, distance: 167.7
click at [563, 212] on div "Save Bill type Bill Vendor name Select vendor name Bill amount $ 2,356 Currency…" at bounding box center [762, 274] width 399 height 370
click at [638, 430] on input "text" at bounding box center [763, 432] width 374 height 24
paste input "[PERSON_NAME] 066/X 2024"
type input "[PERSON_NAME] 066/X 2024"
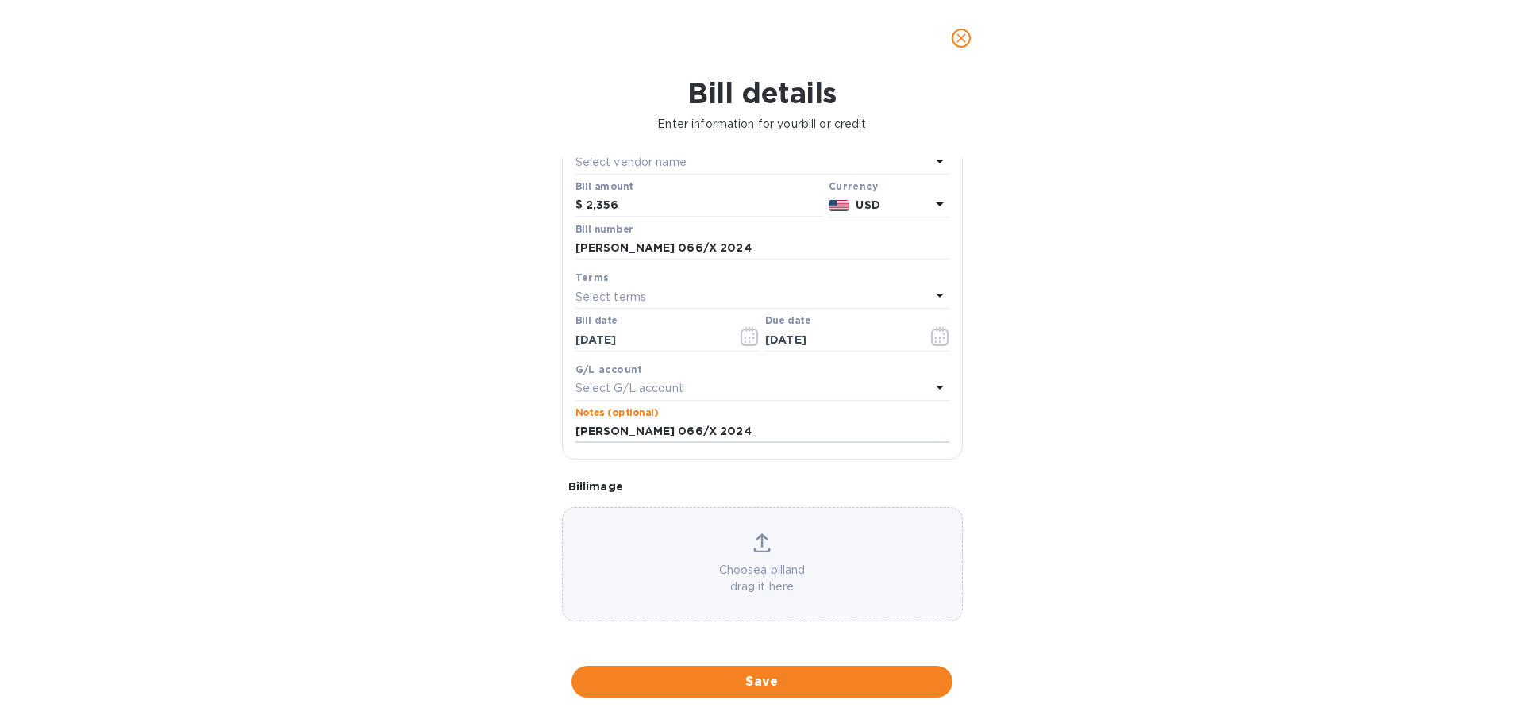
click at [800, 684] on span "Save" at bounding box center [762, 682] width 356 height 19
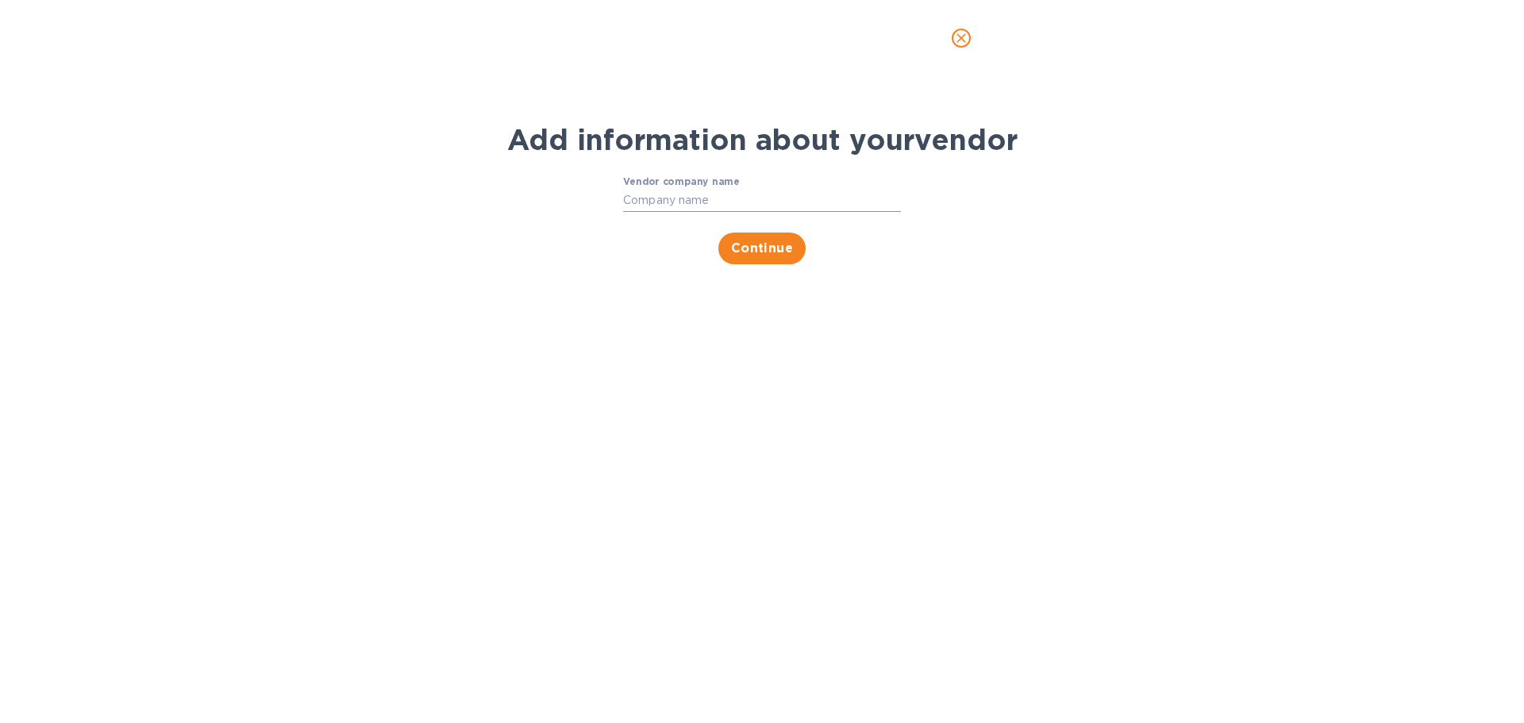
click at [704, 213] on input "Vendor company name" at bounding box center [762, 201] width 278 height 24
type input "GALASSO"
click at [763, 258] on span "Continue" at bounding box center [762, 248] width 63 height 19
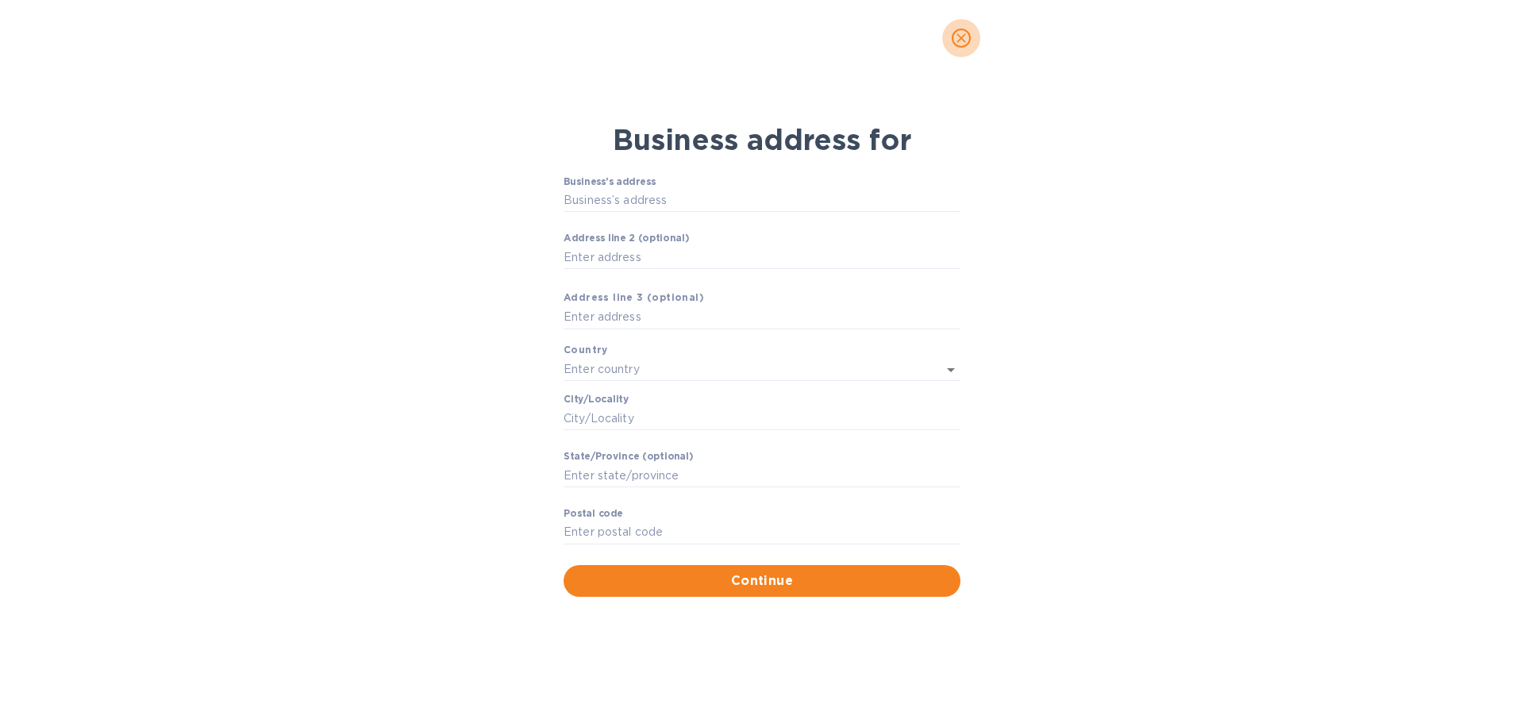
click at [966, 40] on icon "close" at bounding box center [962, 38] width 10 height 10
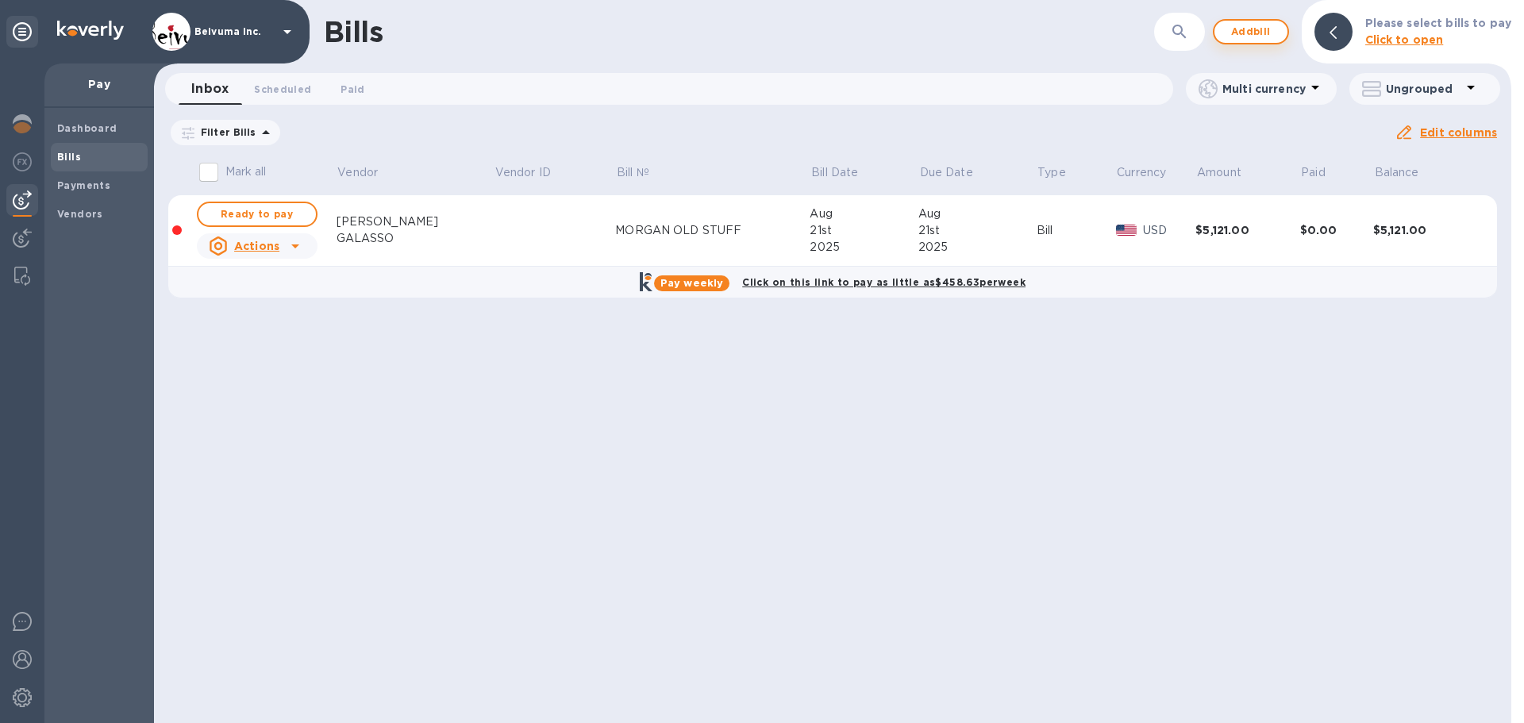
click at [1259, 29] on span "Add bill" at bounding box center [1252, 31] width 48 height 19
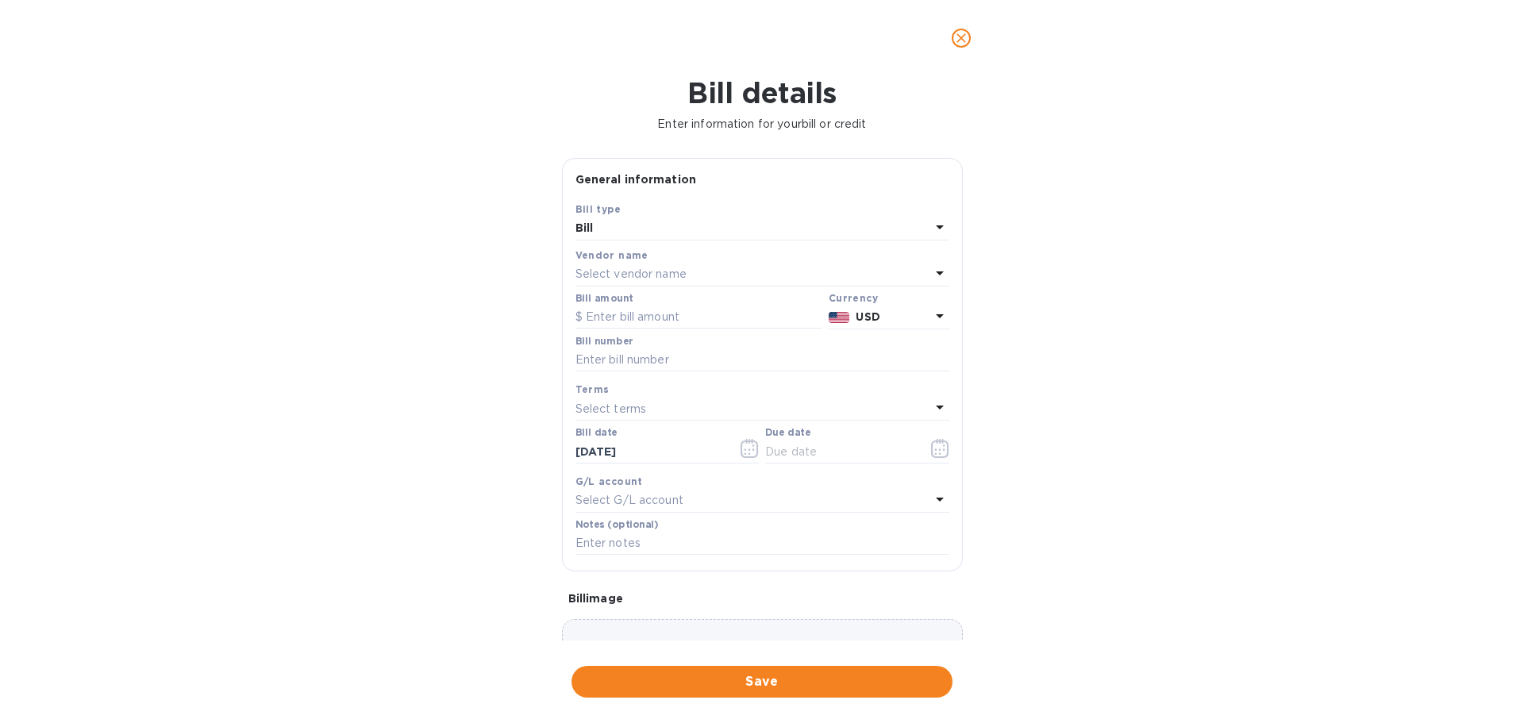
click at [681, 283] on p "Select vendor name" at bounding box center [631, 274] width 111 height 17
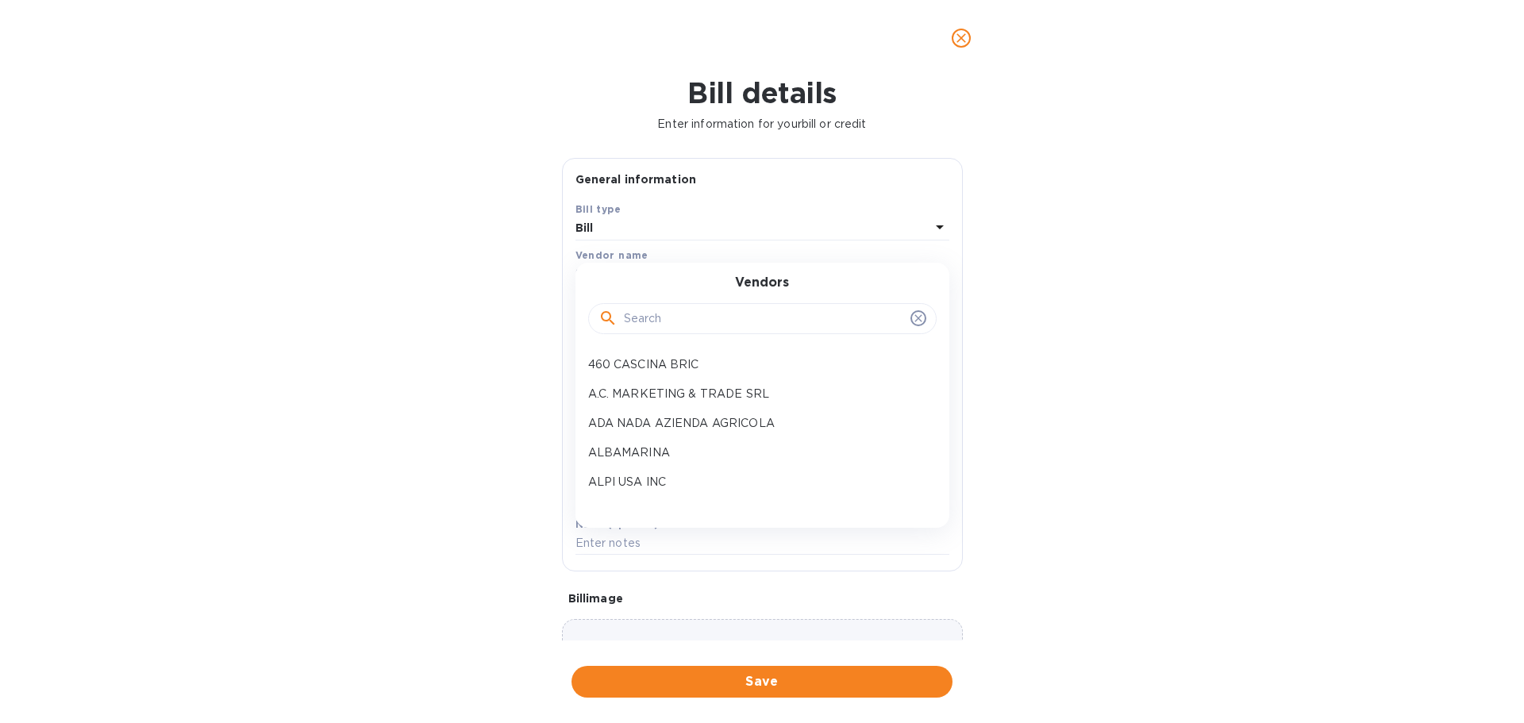
click at [691, 331] on input "text" at bounding box center [764, 319] width 280 height 24
type input "GALASS"
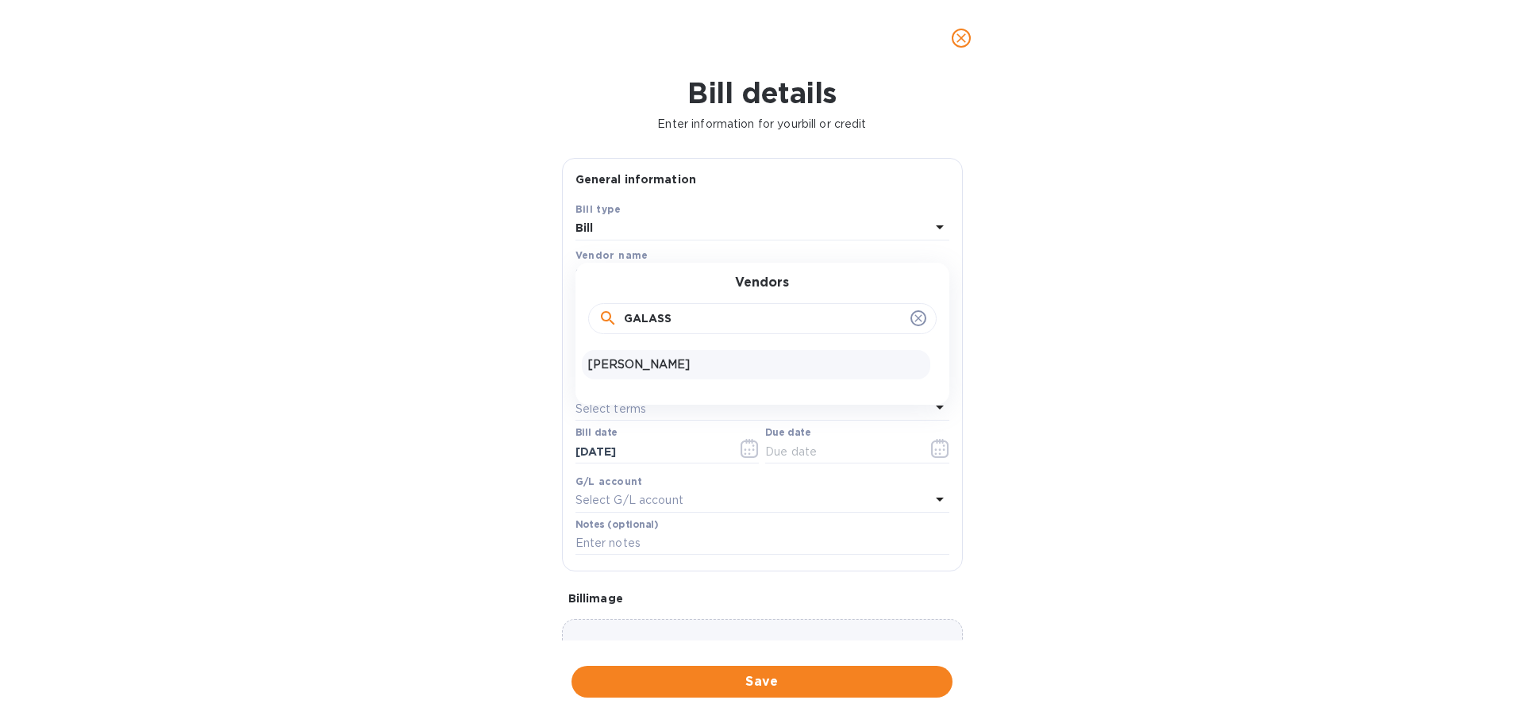
click at [654, 373] on p "[PERSON_NAME]" at bounding box center [756, 365] width 336 height 17
click at [659, 330] on input "text" at bounding box center [699, 318] width 247 height 24
type input "2,325.60"
click at [724, 372] on input "text" at bounding box center [763, 361] width 374 height 24
paste input "[PERSON_NAME] 066/X 2024"
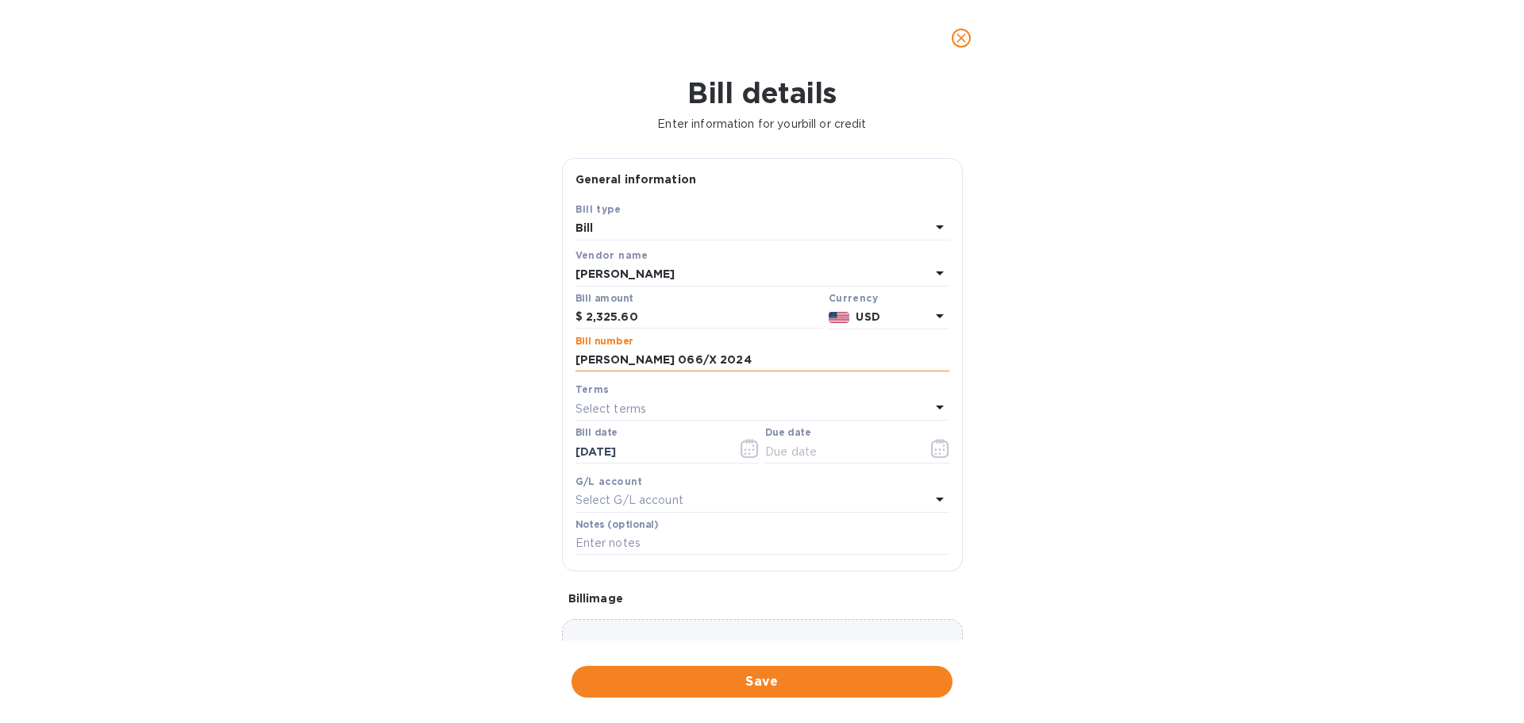
scroll to position [185, 0]
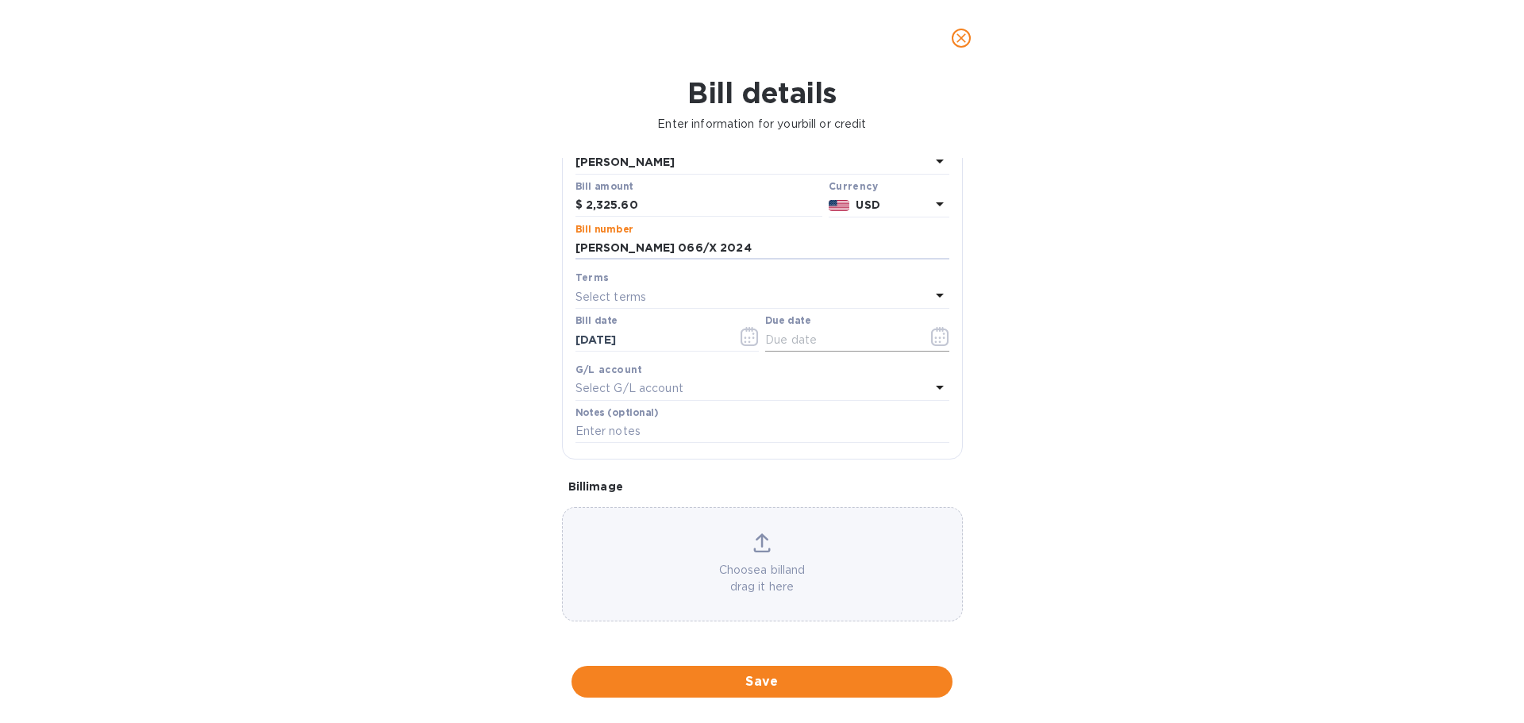
type input "[PERSON_NAME] 066/X 2024"
click at [935, 339] on icon "button" at bounding box center [936, 338] width 2 height 2
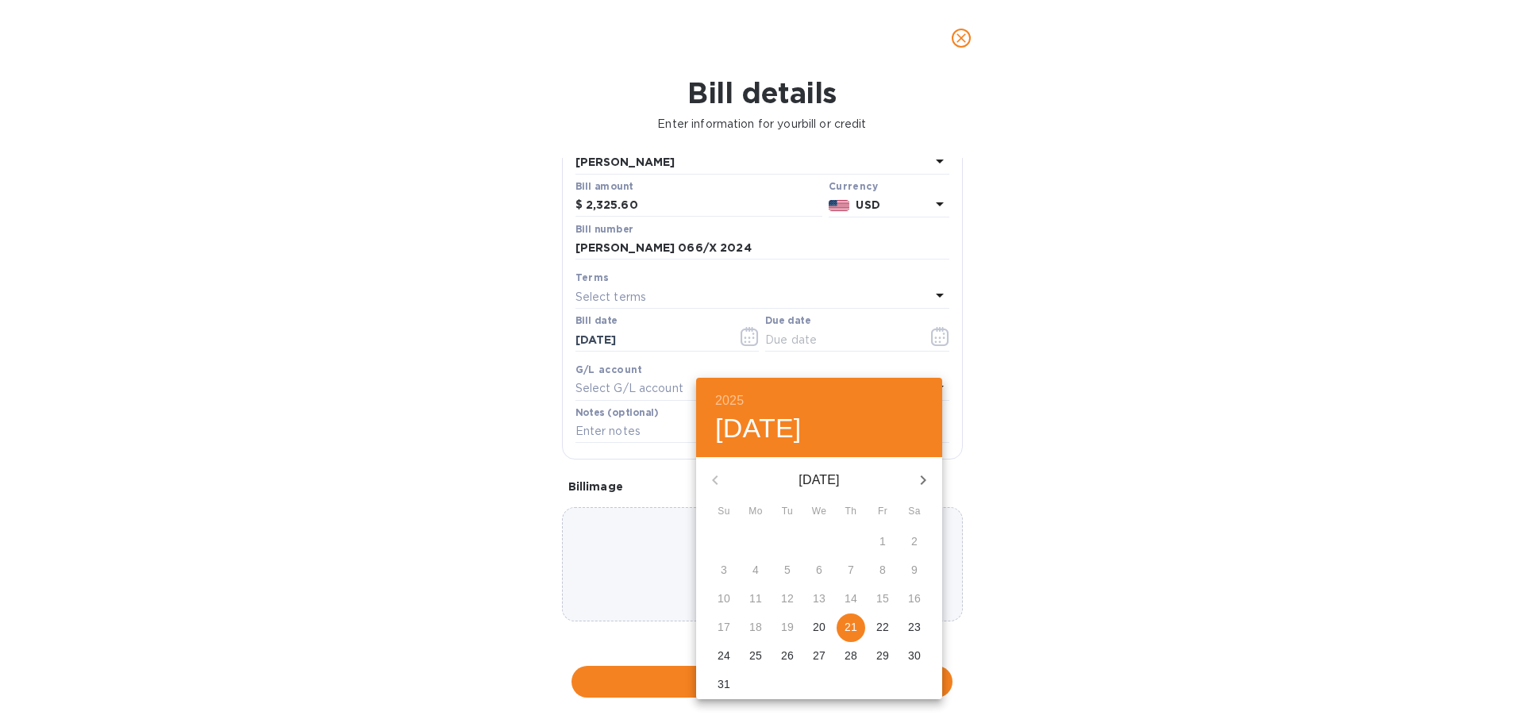
click at [854, 635] on p "21" at bounding box center [851, 627] width 13 height 16
type input "[DATE]"
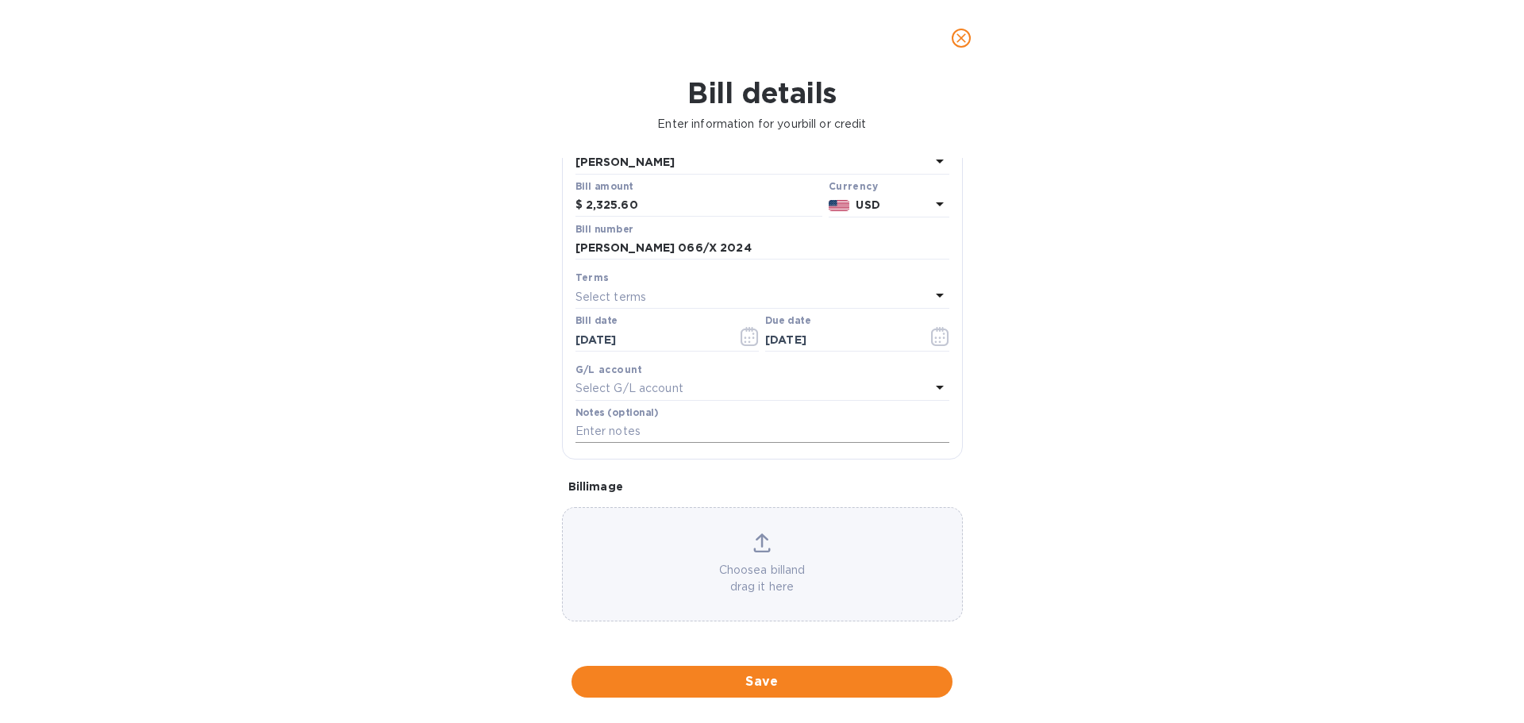
click at [649, 444] on input "text" at bounding box center [763, 432] width 374 height 24
paste input "[PERSON_NAME] 066/X 2024"
type input "[PERSON_NAME] 066/X 2024"
click at [936, 202] on icon at bounding box center [940, 204] width 8 height 4
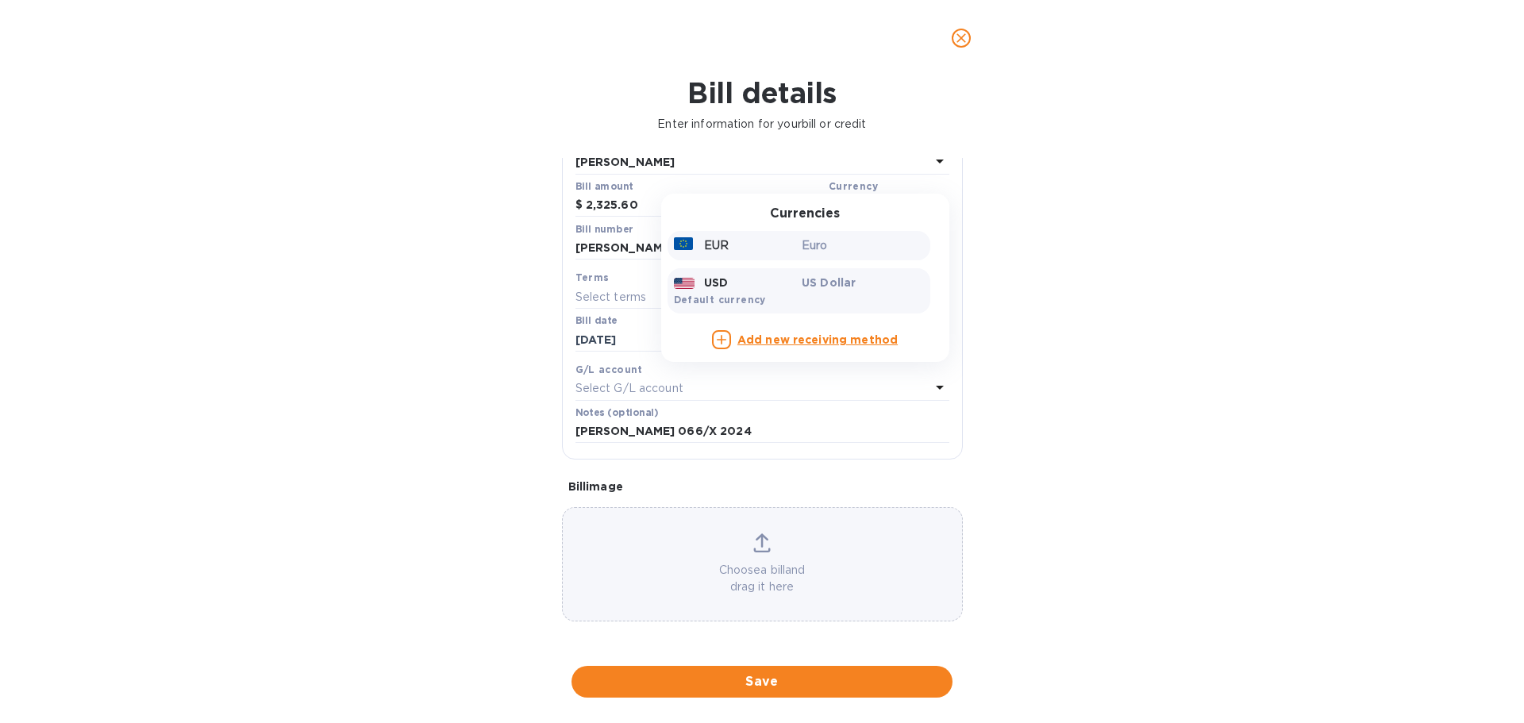
click at [707, 237] on p "EUR" at bounding box center [716, 245] width 25 height 17
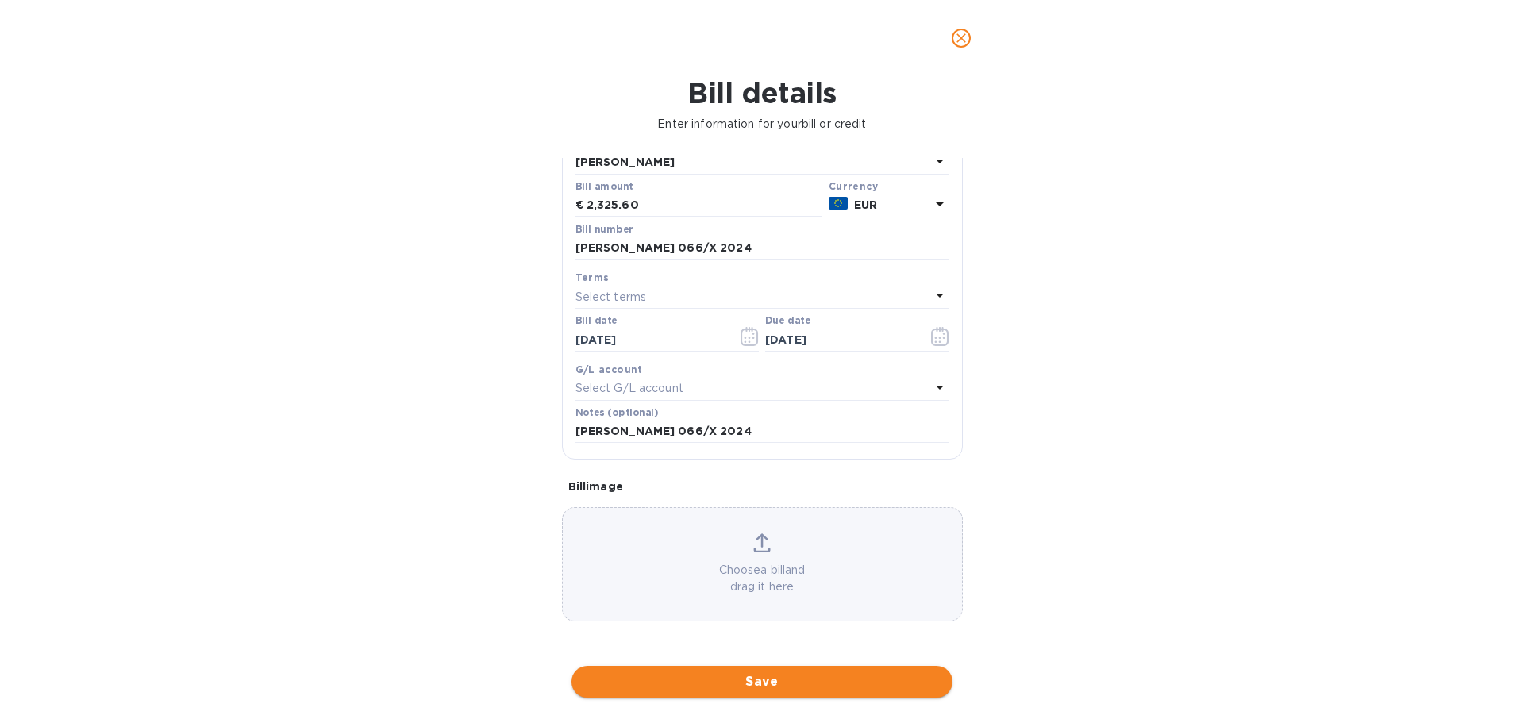
click at [787, 680] on span "Save" at bounding box center [762, 682] width 356 height 19
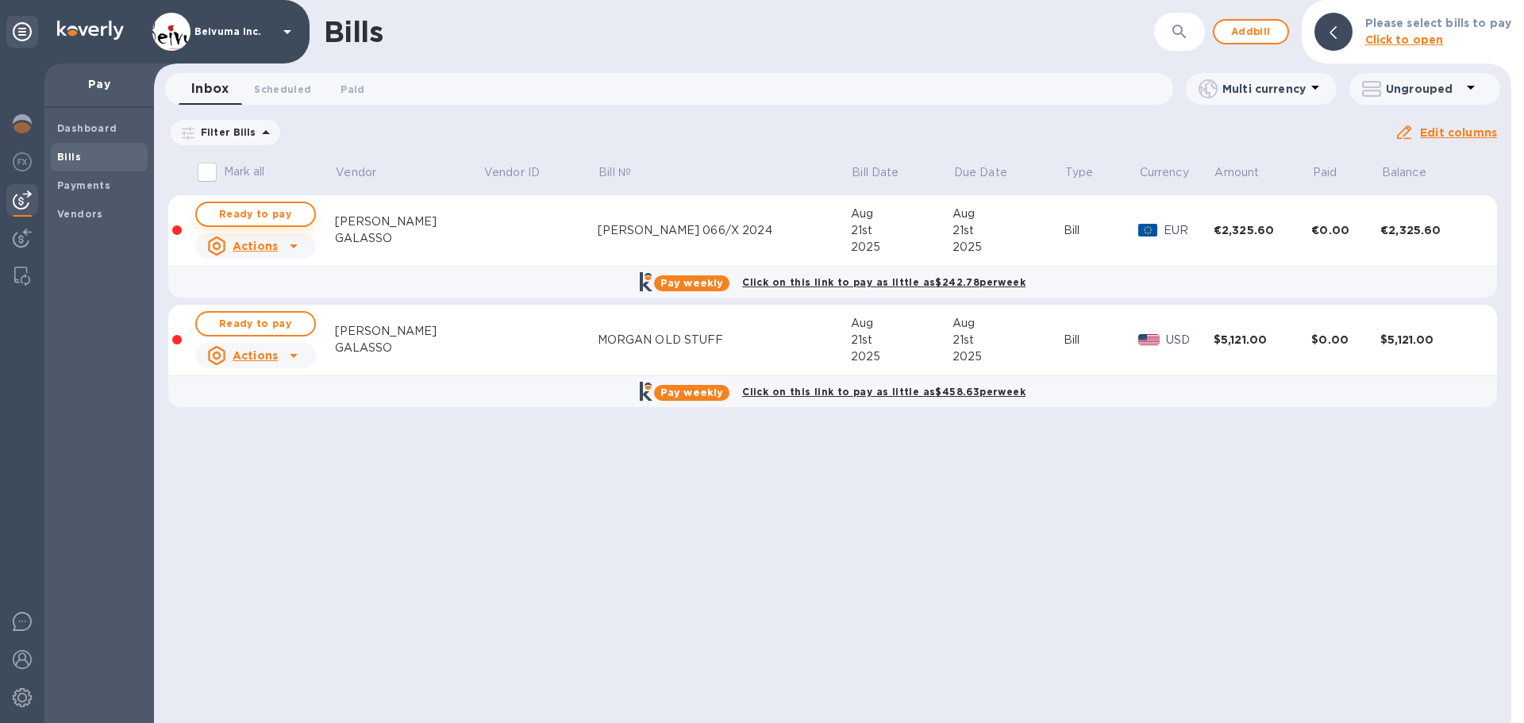
click at [289, 224] on span "Ready to pay" at bounding box center [256, 214] width 92 height 19
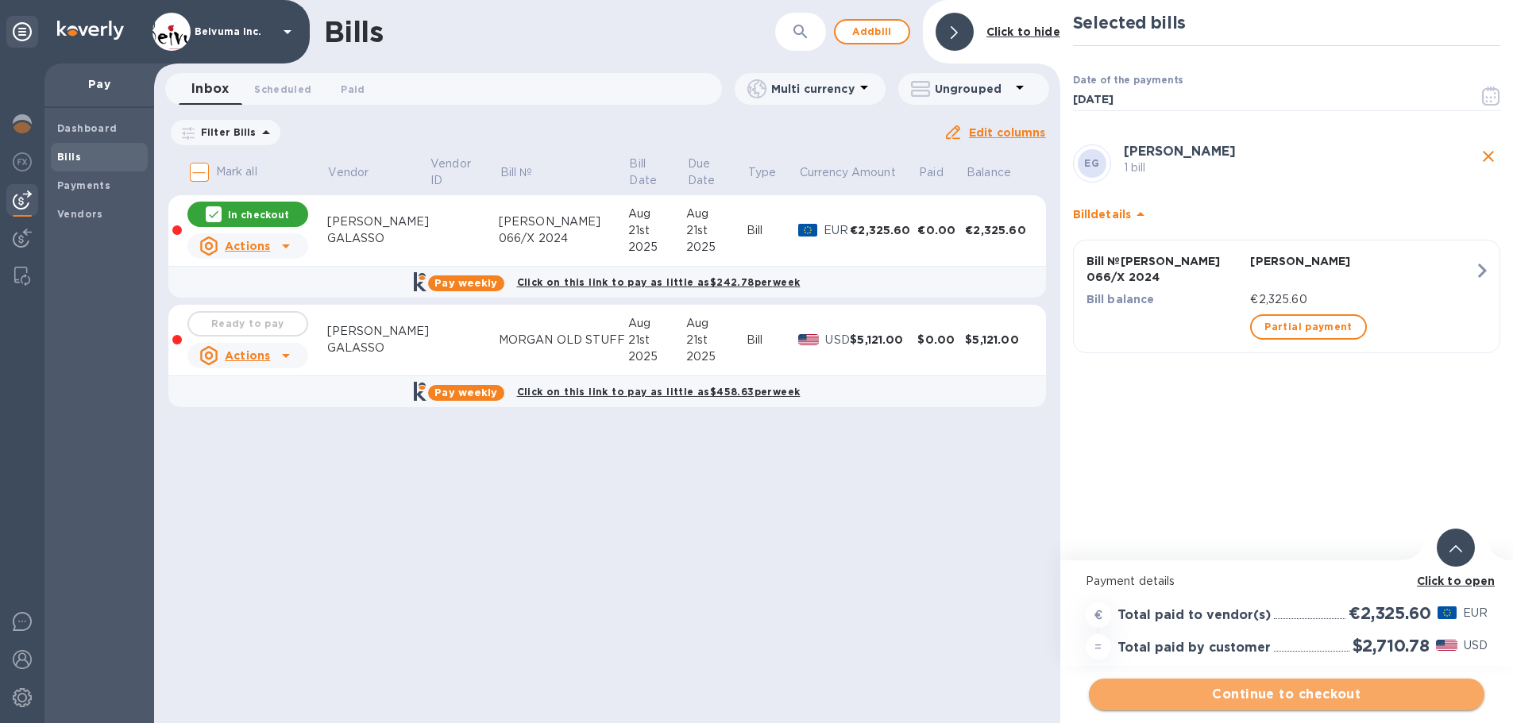
click at [1328, 702] on span "Continue to checkout" at bounding box center [1286, 694] width 370 height 19
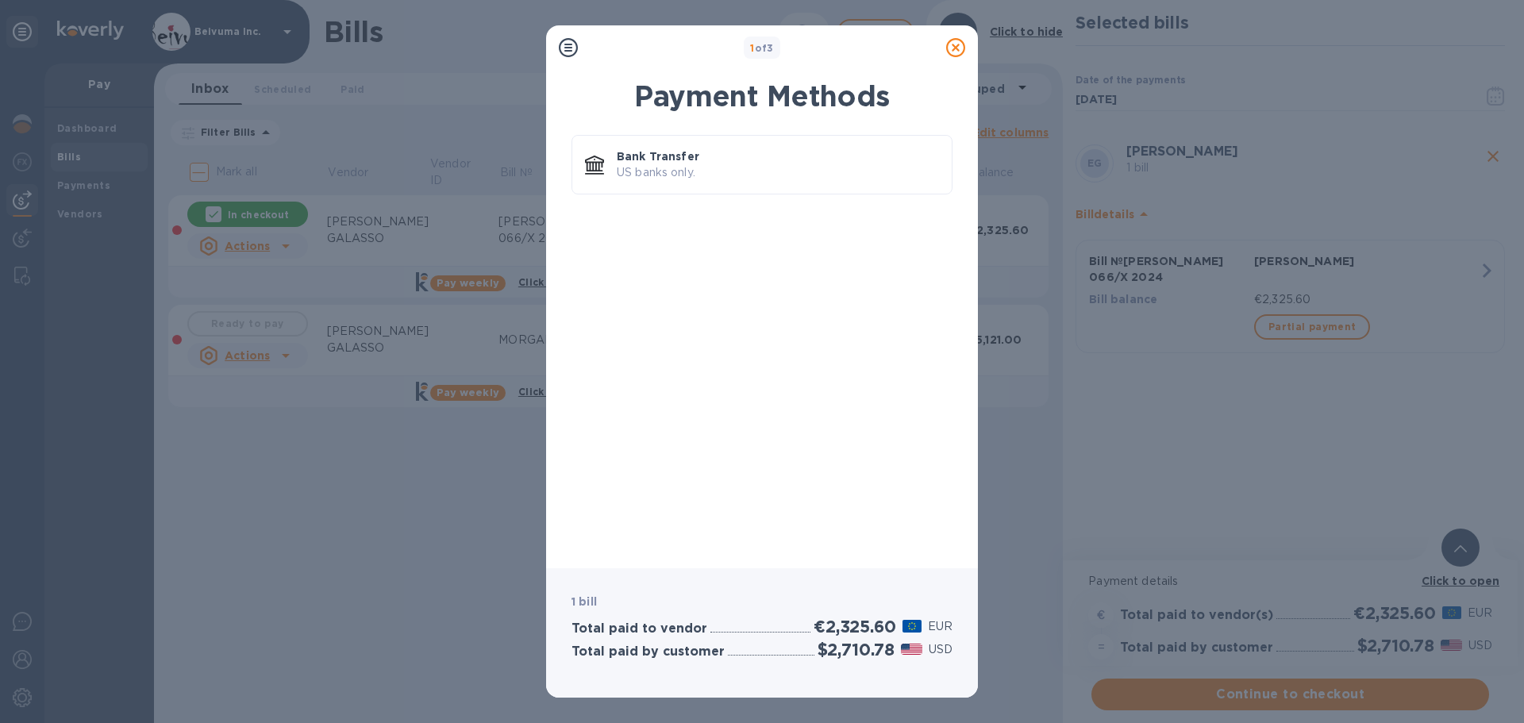
click at [707, 140] on div "Bank Transfer US banks only." at bounding box center [762, 340] width 407 height 430
click at [700, 164] on p "Bank Transfer" at bounding box center [778, 156] width 322 height 16
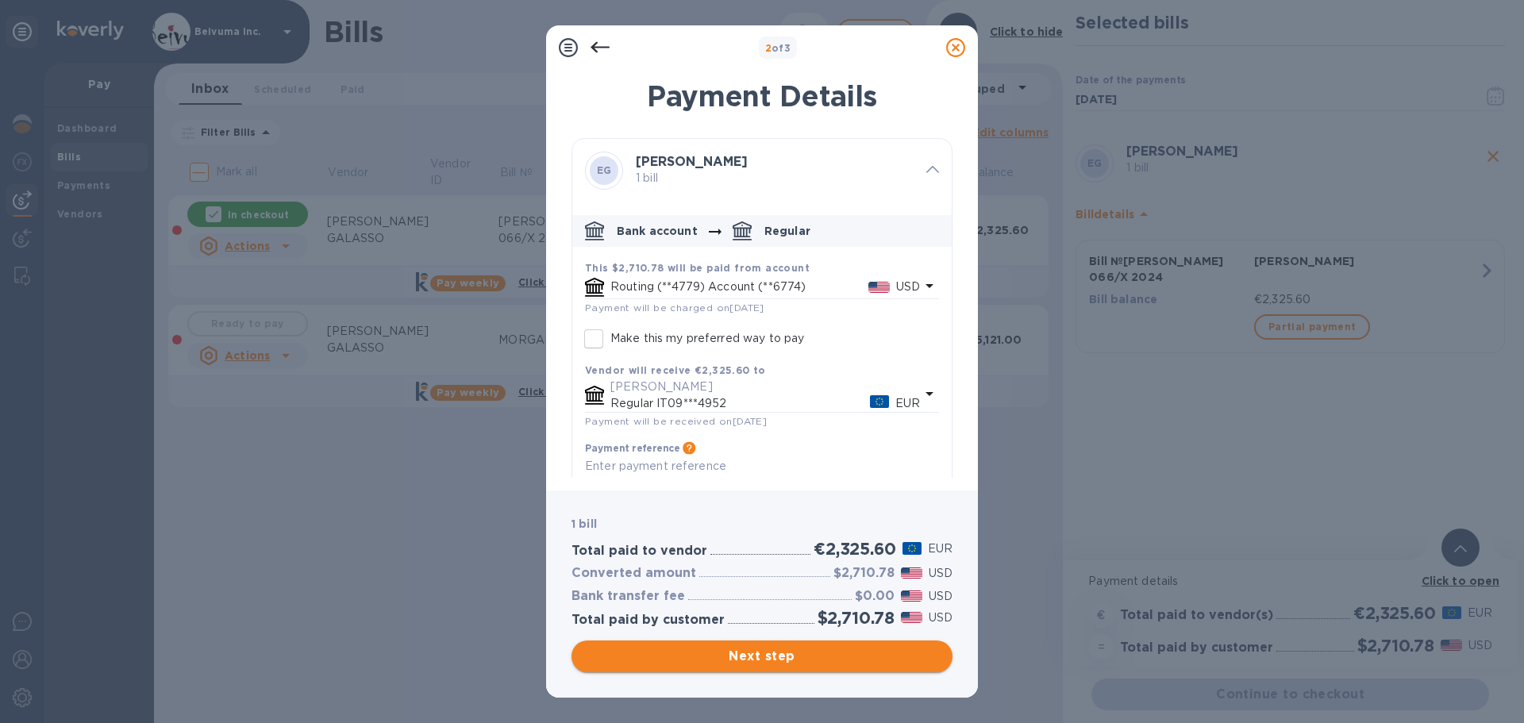
click at [792, 662] on span "Next step" at bounding box center [762, 656] width 356 height 19
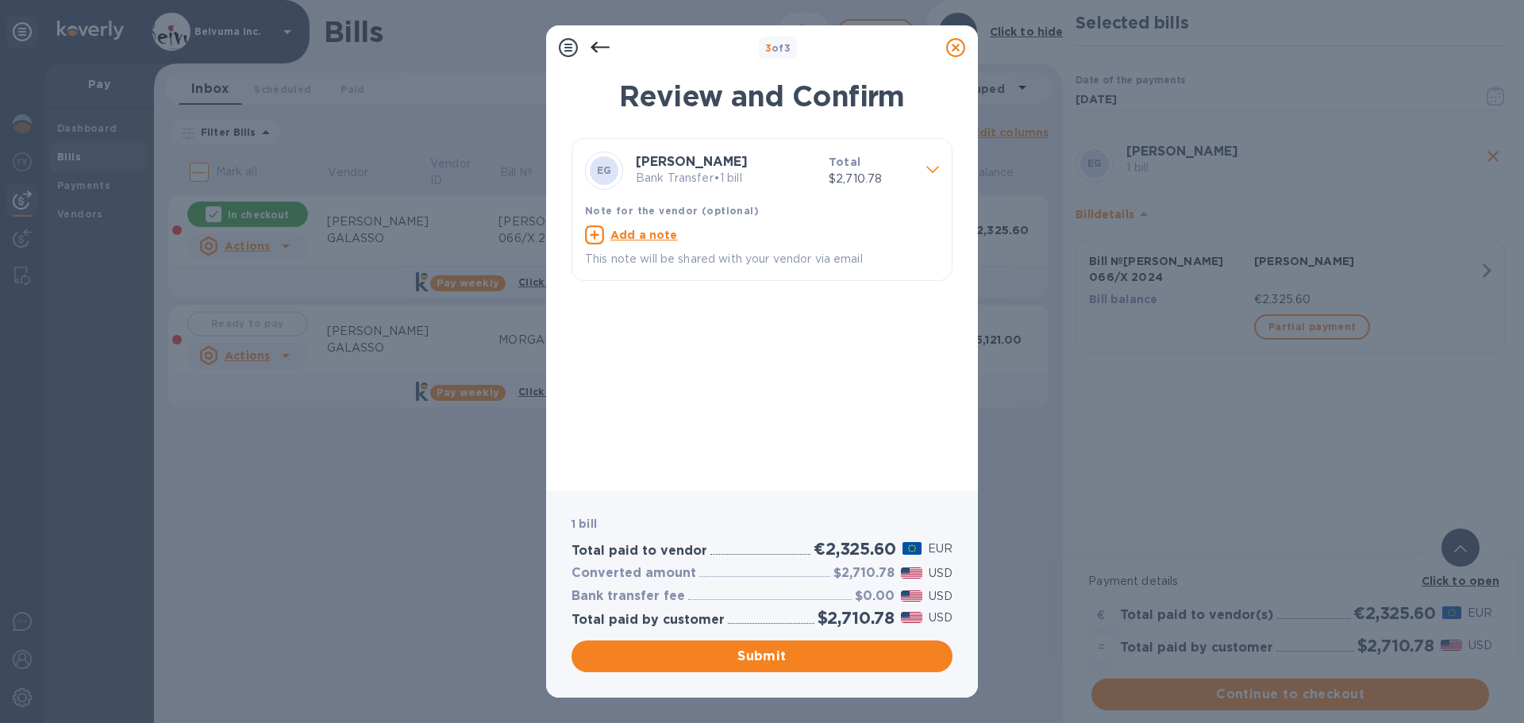
click at [648, 241] on u "Add a note" at bounding box center [644, 235] width 67 height 13
click at [658, 244] on textarea at bounding box center [749, 236] width 329 height 13
paste textarea "[PERSON_NAME] 066/X 2024"
type textarea "[PERSON_NAME] 066/X 2024"
click at [797, 658] on span "Submit" at bounding box center [762, 656] width 356 height 19
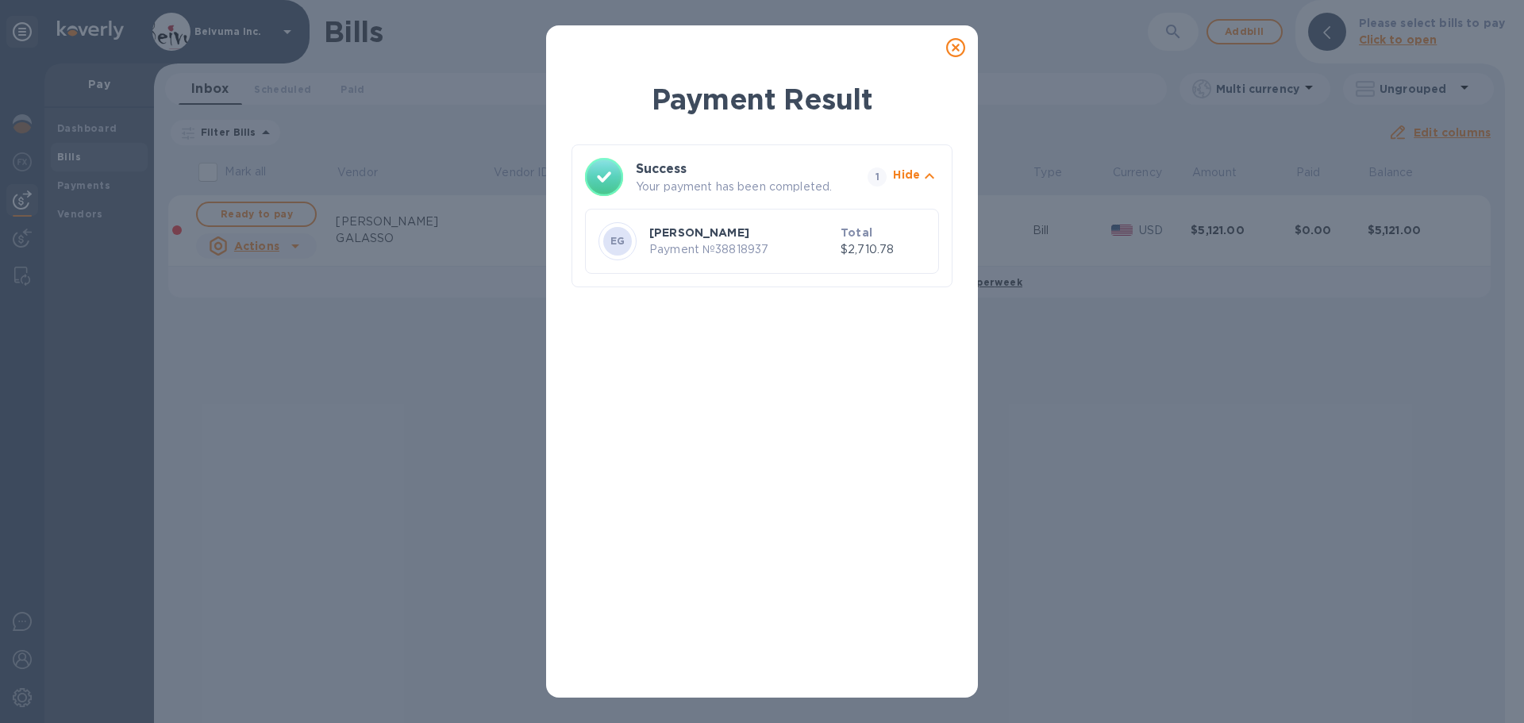
click at [957, 50] on icon at bounding box center [955, 47] width 19 height 19
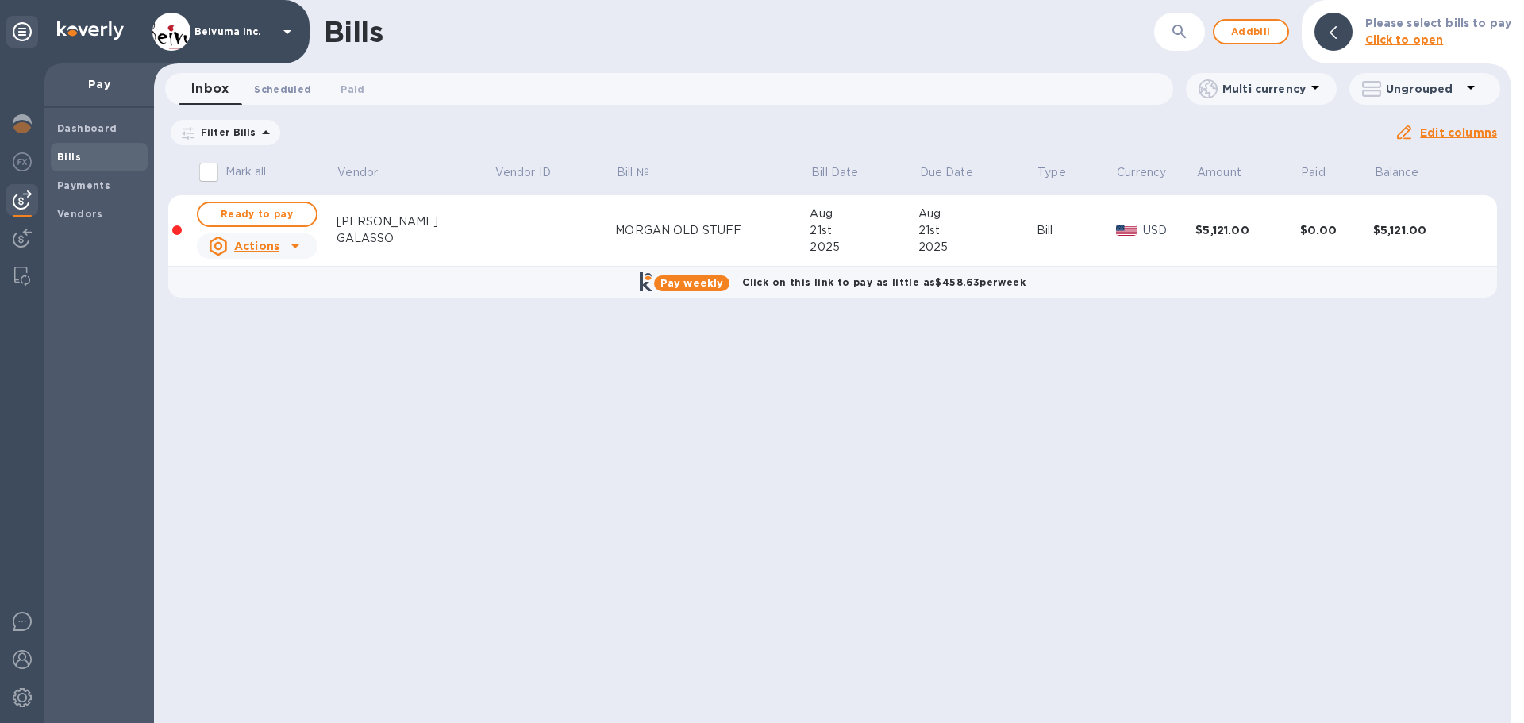
click at [296, 90] on span "Scheduled 0" at bounding box center [282, 89] width 57 height 17
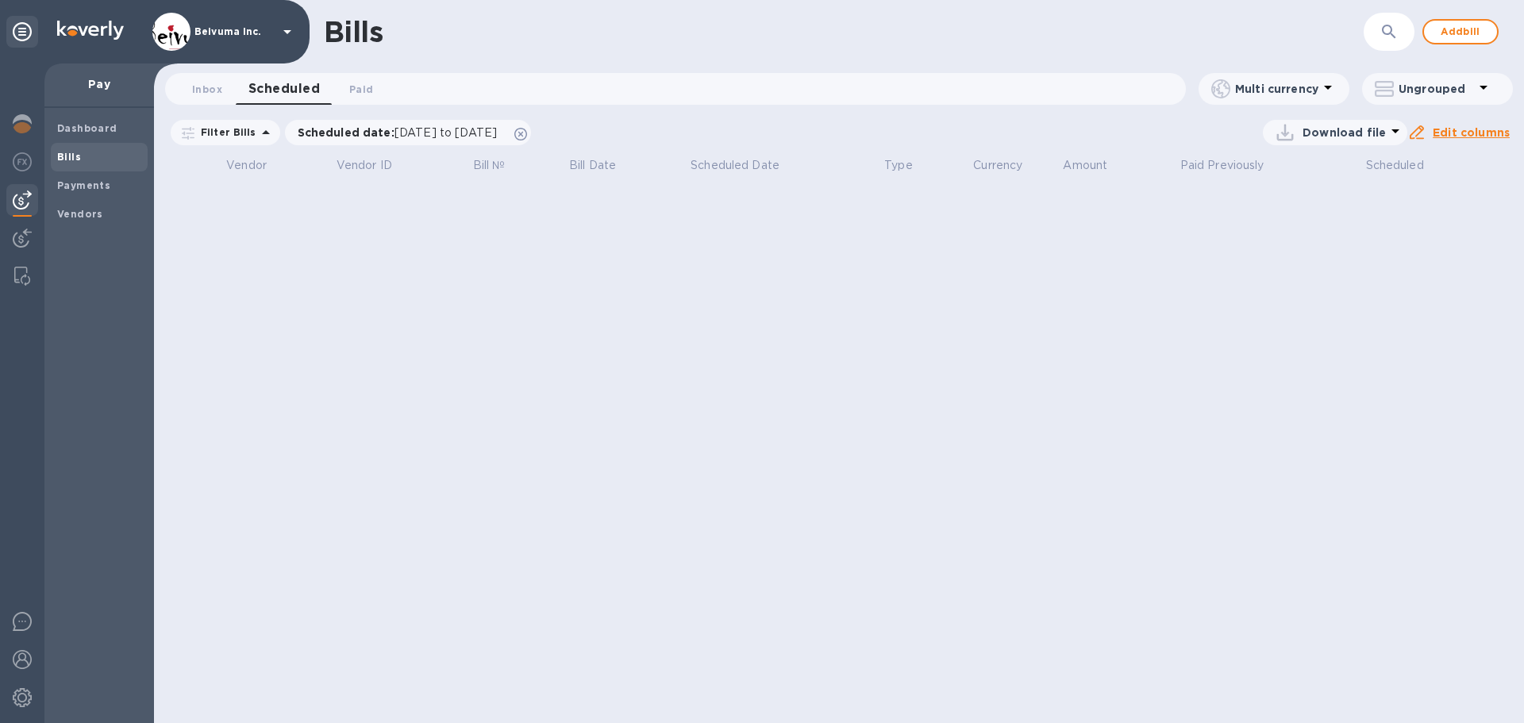
click at [70, 160] on b "Bills" at bounding box center [69, 157] width 24 height 12
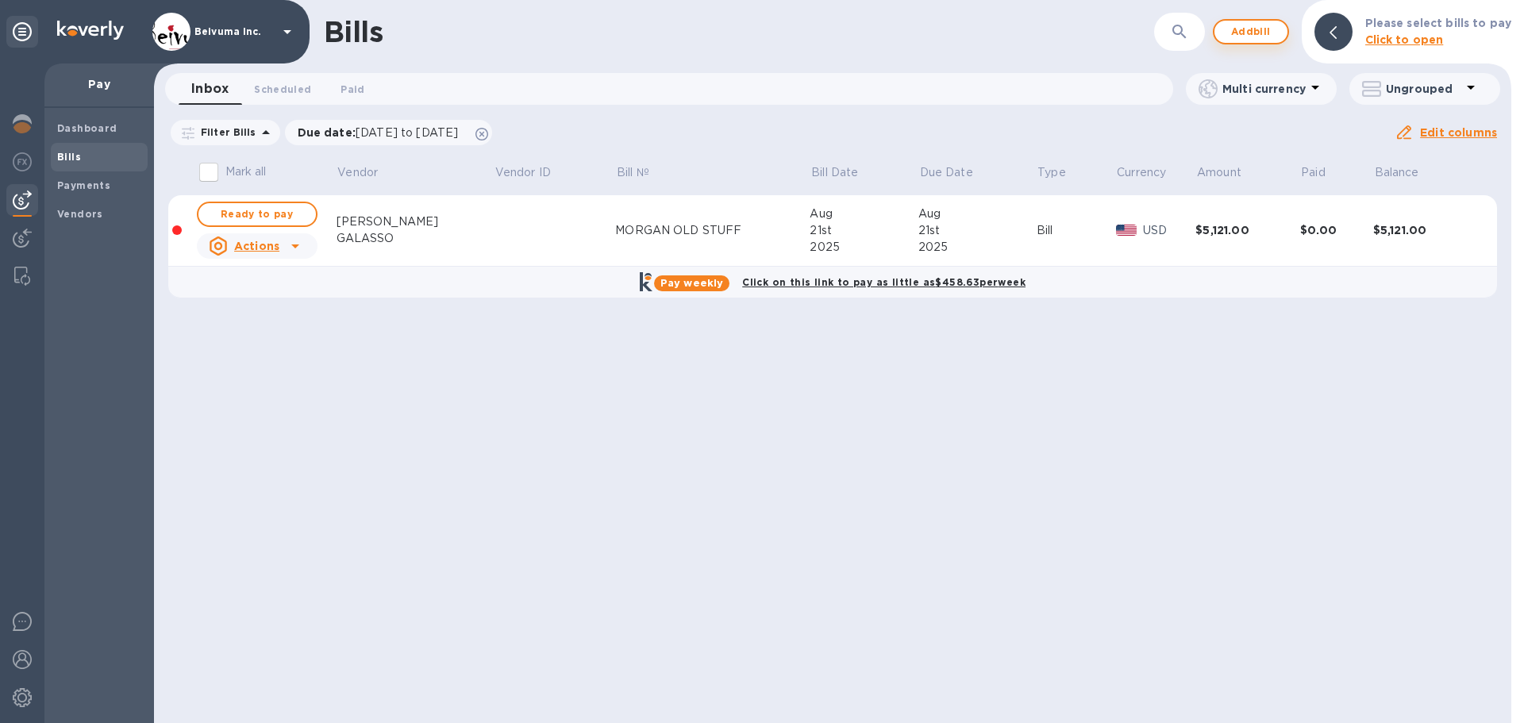
click at [1258, 34] on span "Add bill" at bounding box center [1252, 31] width 48 height 19
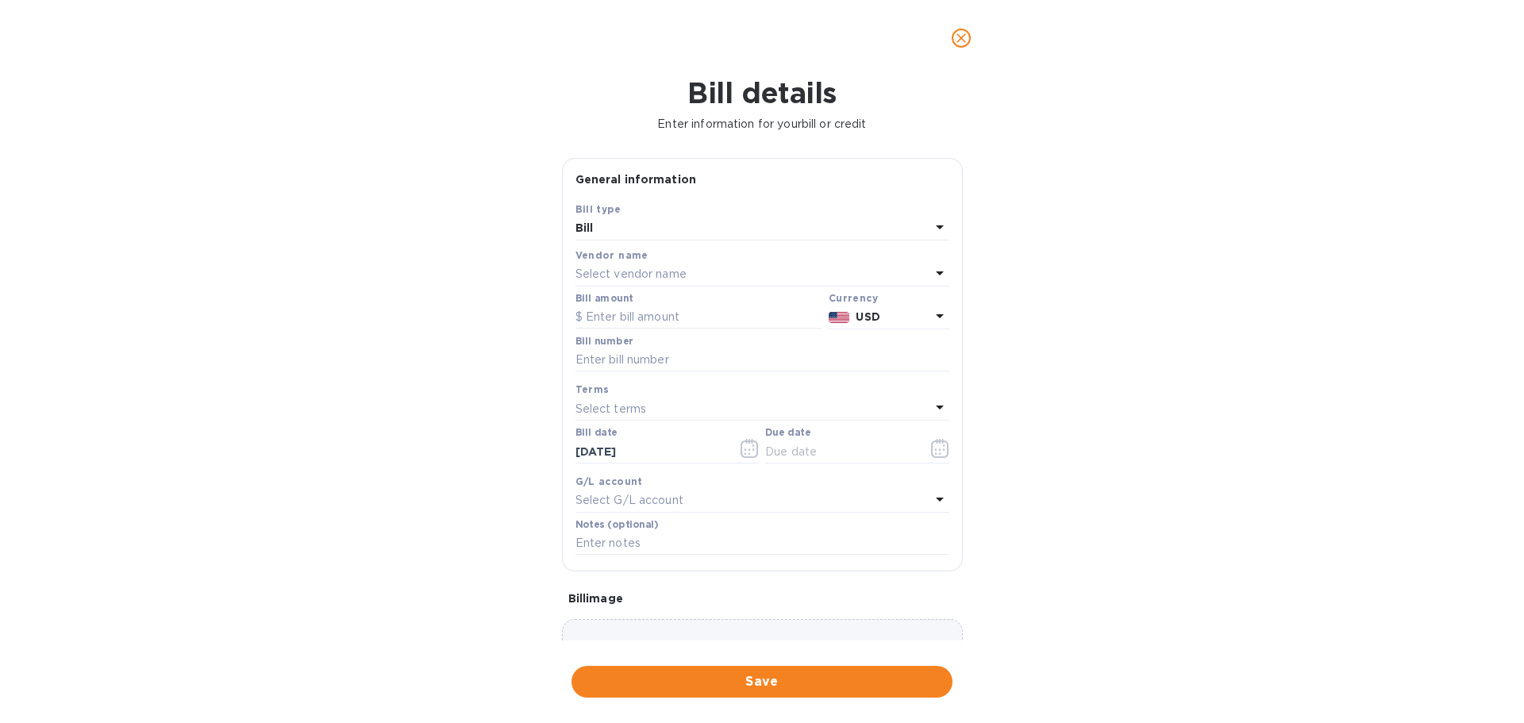
click at [652, 283] on p "Select vendor name" at bounding box center [631, 274] width 111 height 17
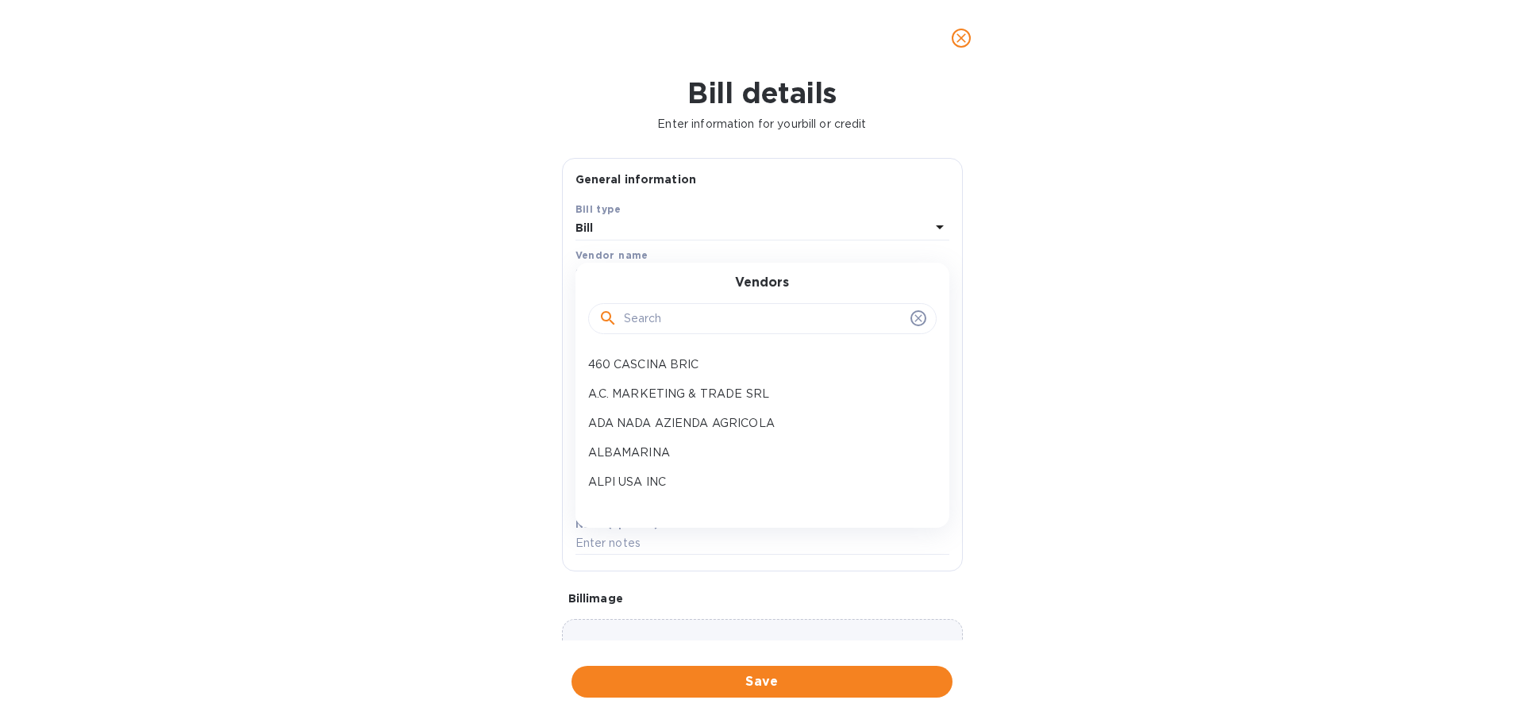
click at [651, 331] on input "text" at bounding box center [764, 319] width 280 height 24
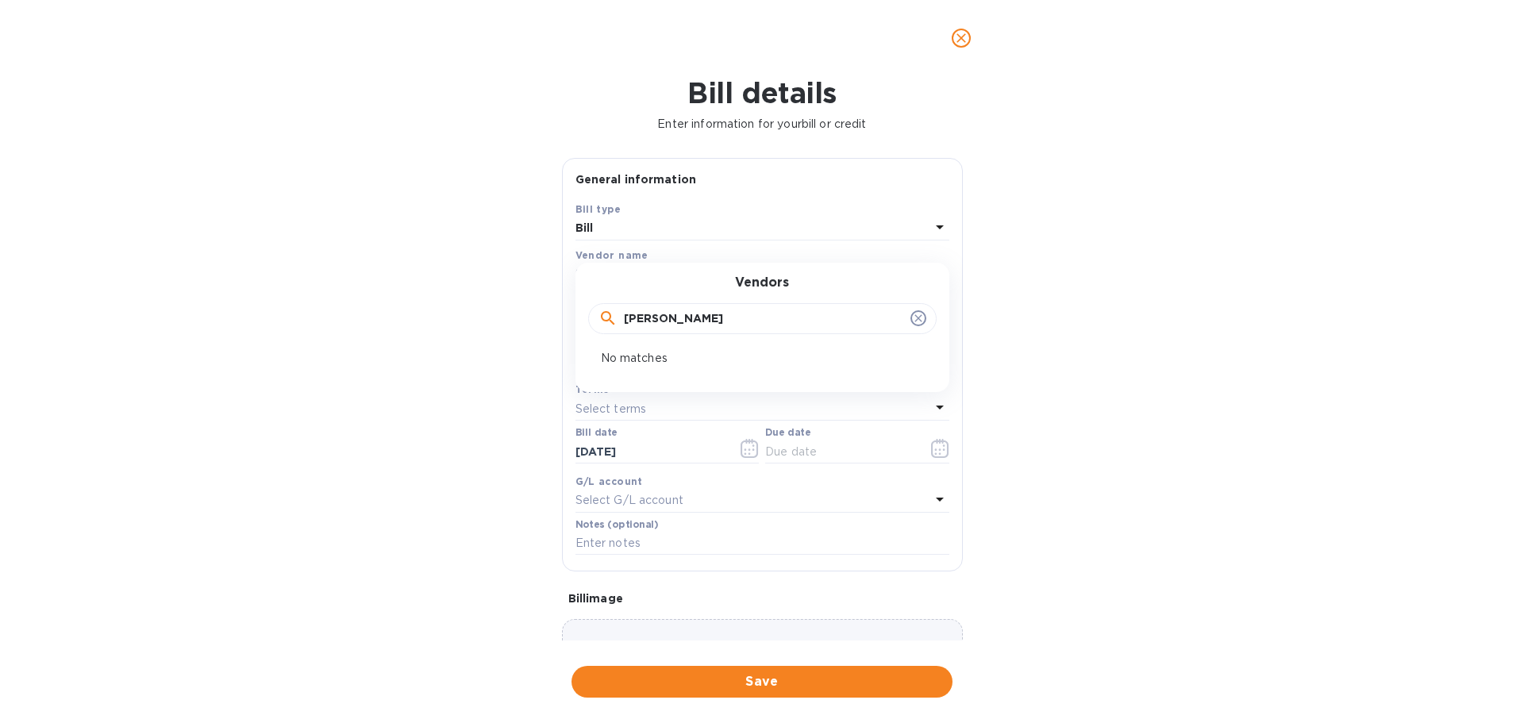
drag, startPoint x: 705, startPoint y: 351, endPoint x: 594, endPoint y: 364, distance: 111.9
click at [594, 335] on div "[PERSON_NAME]" at bounding box center [762, 319] width 349 height 32
type input "ALBERTA"
drag, startPoint x: 786, startPoint y: 355, endPoint x: 560, endPoint y: 352, distance: 226.3
click at [560, 352] on div "General information Save Bill type Bill Vendor name Select vendor name Vendors …" at bounding box center [762, 399] width 417 height 483
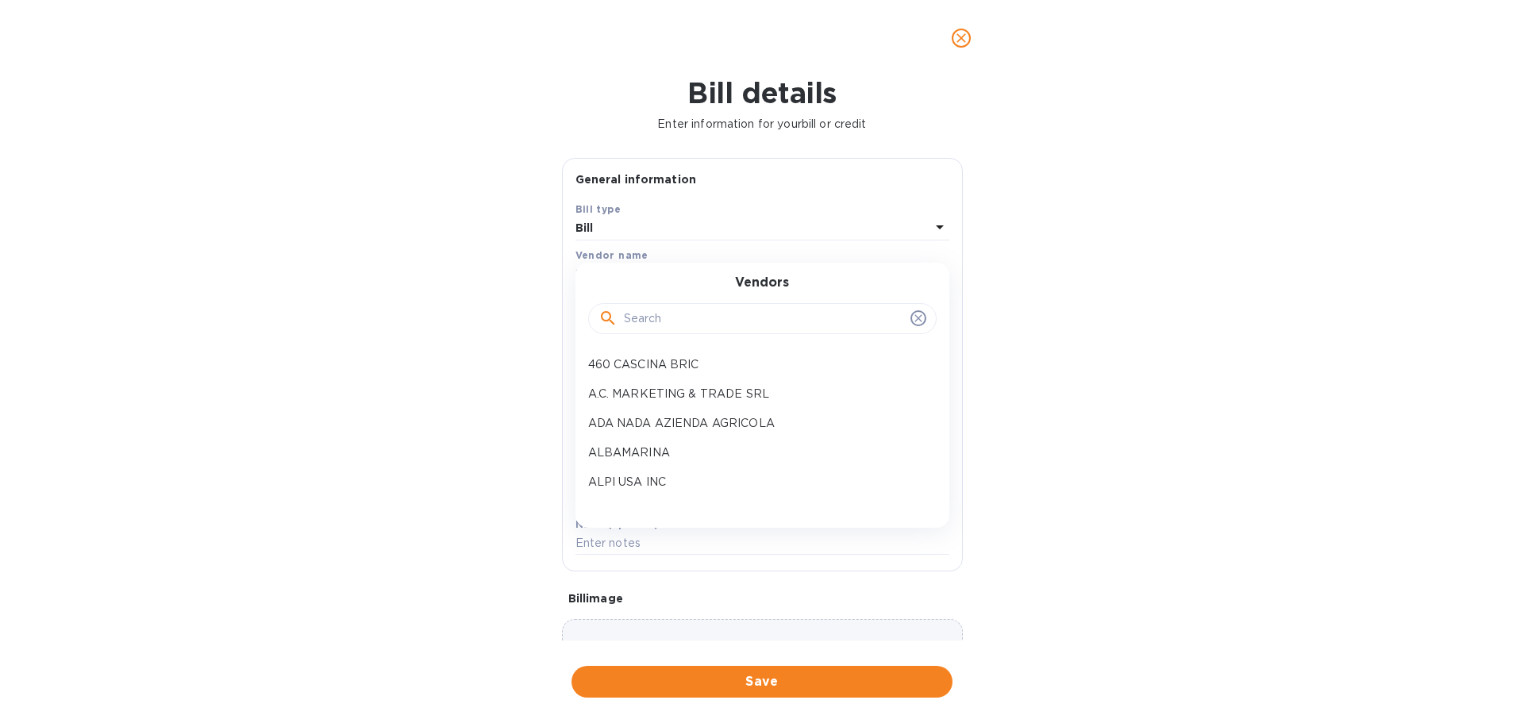
click at [1374, 348] on div "Bill details Enter information for your bill or credit General information Save…" at bounding box center [762, 399] width 1524 height 647
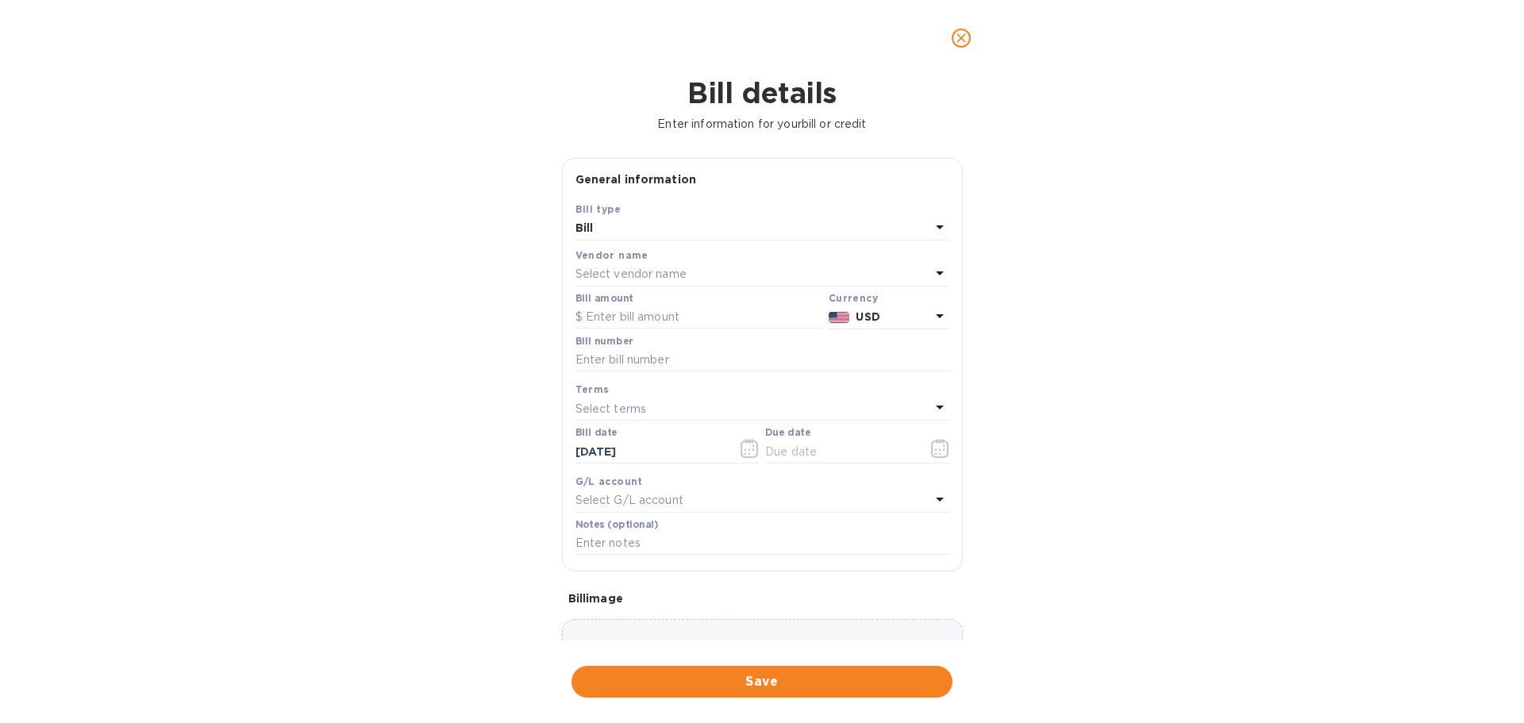
click at [967, 46] on icon "close" at bounding box center [962, 38] width 16 height 16
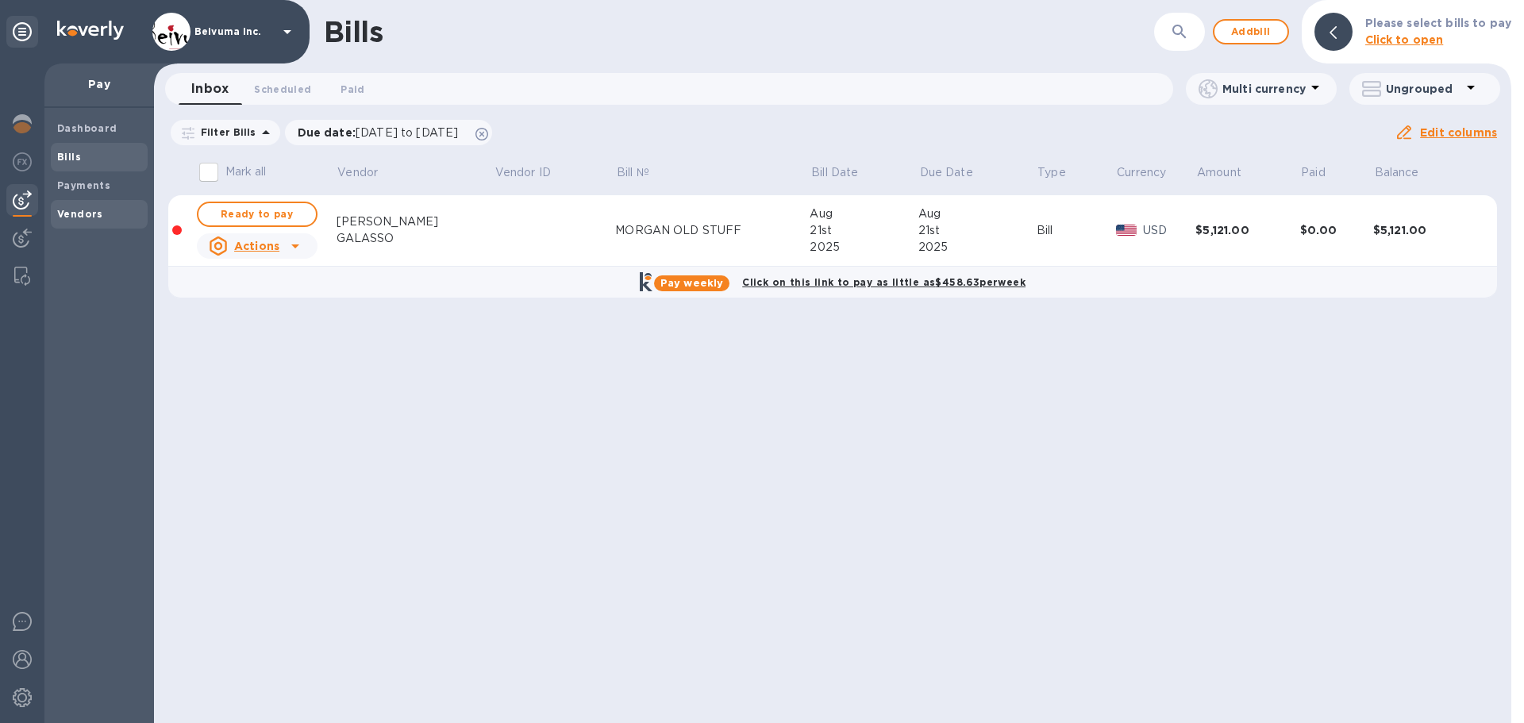
click at [87, 220] on b "Vendors" at bounding box center [80, 214] width 46 height 12
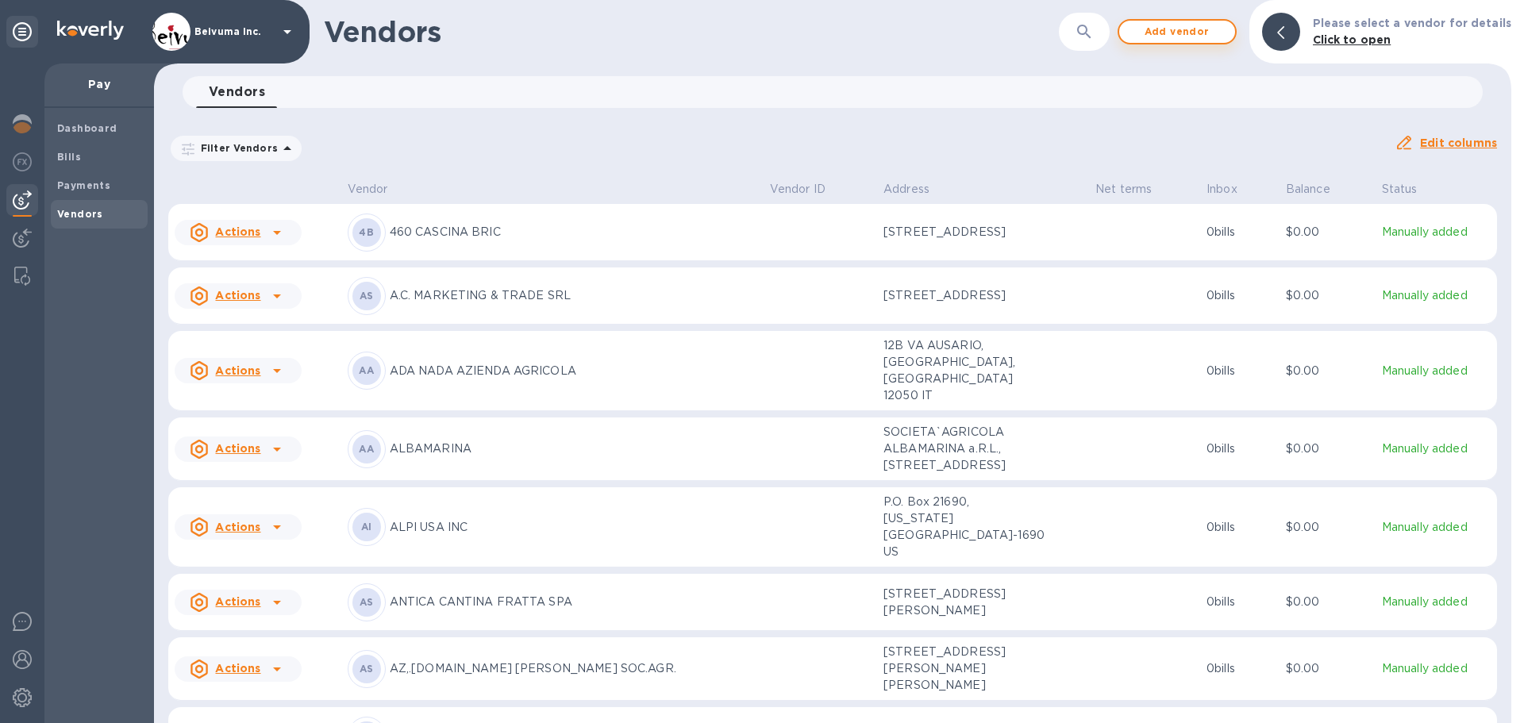
click at [1199, 33] on span "Add vendor" at bounding box center [1177, 31] width 91 height 19
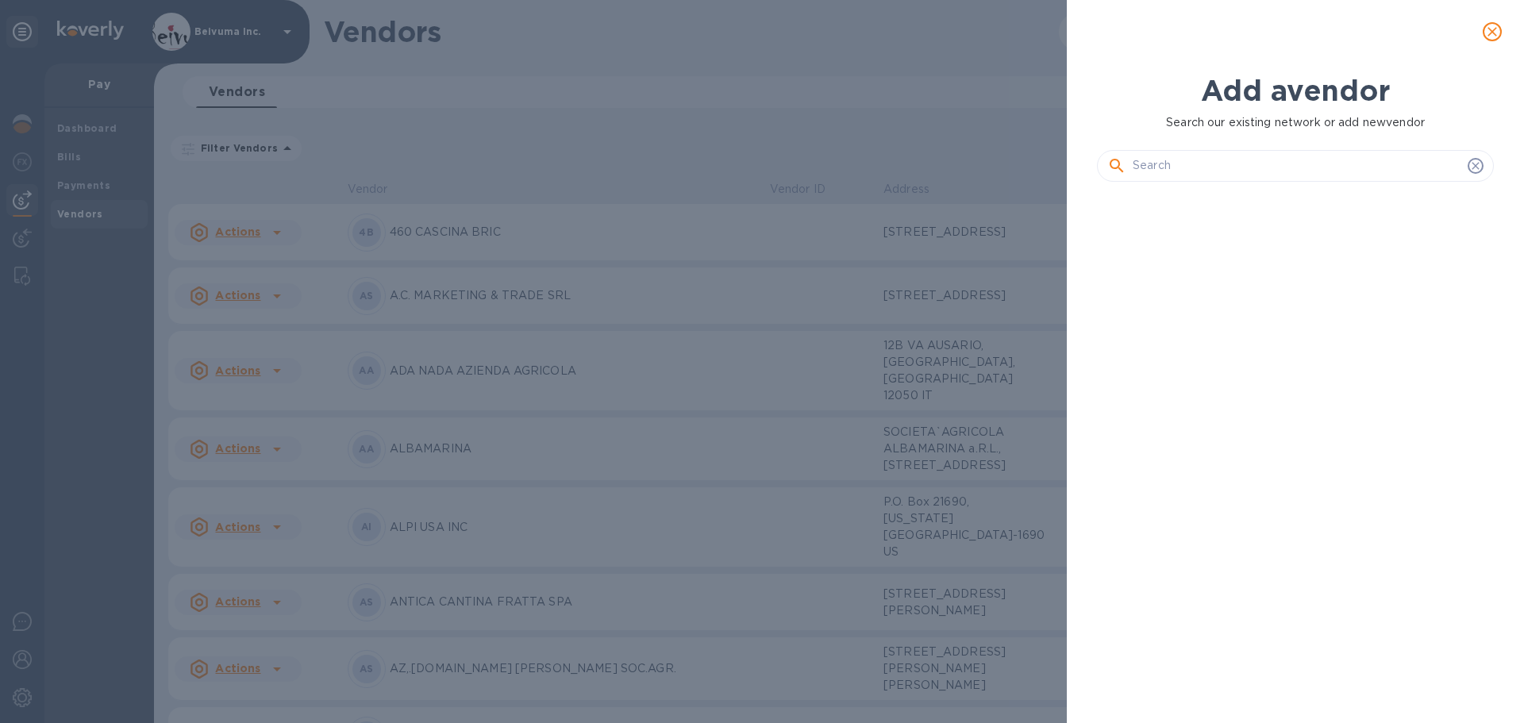
scroll to position [463, 403]
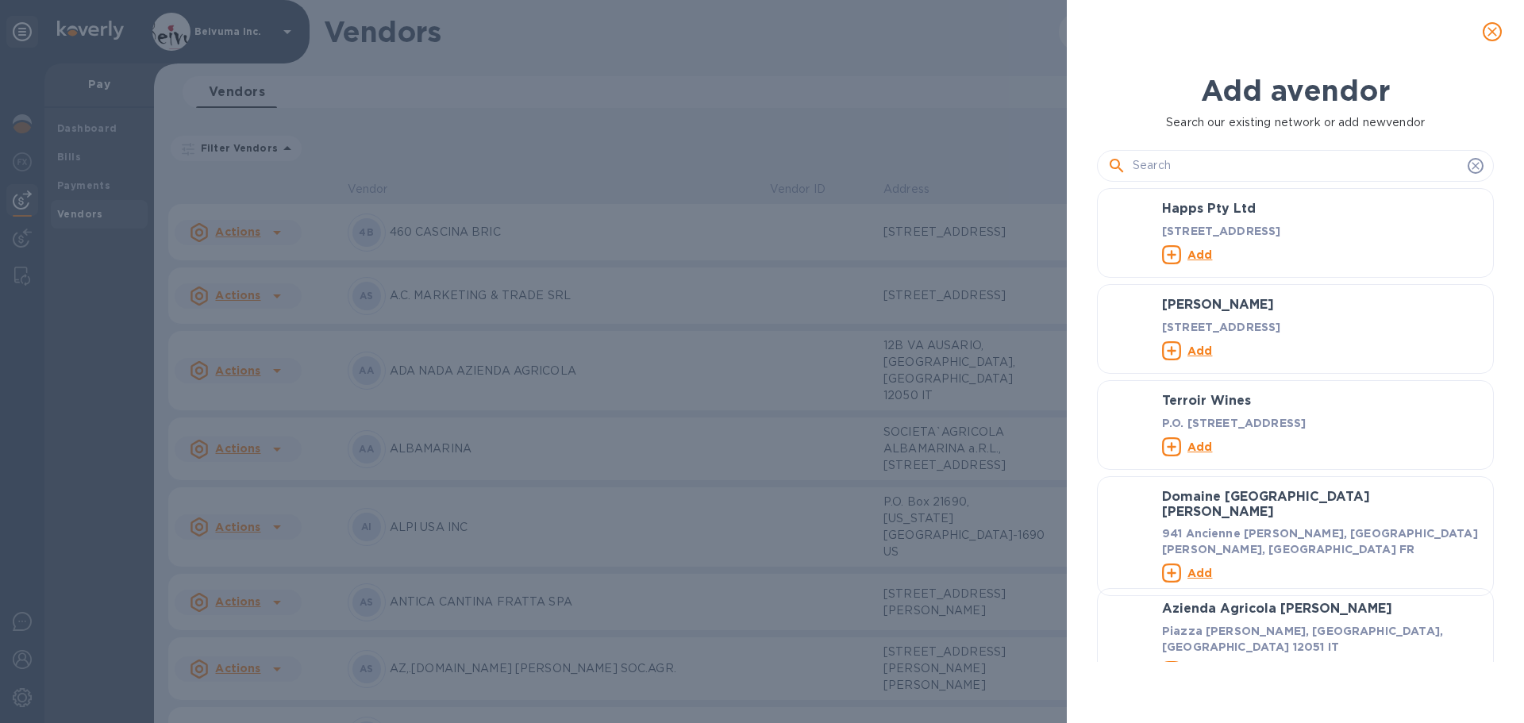
click at [1217, 177] on input "text" at bounding box center [1297, 166] width 329 height 24
click at [1177, 178] on input "text" at bounding box center [1297, 166] width 329 height 24
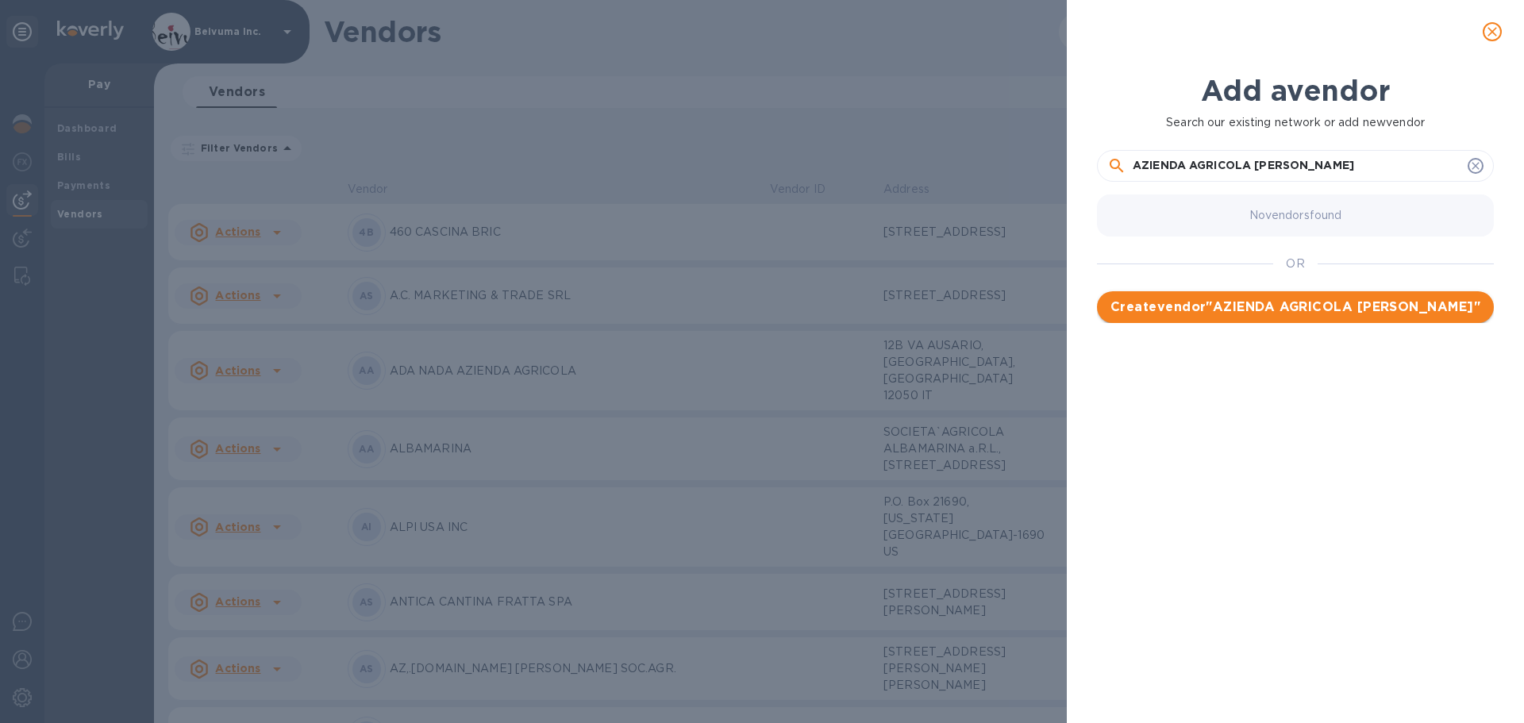
type input "AZIENDA AGRICOLA [PERSON_NAME]"
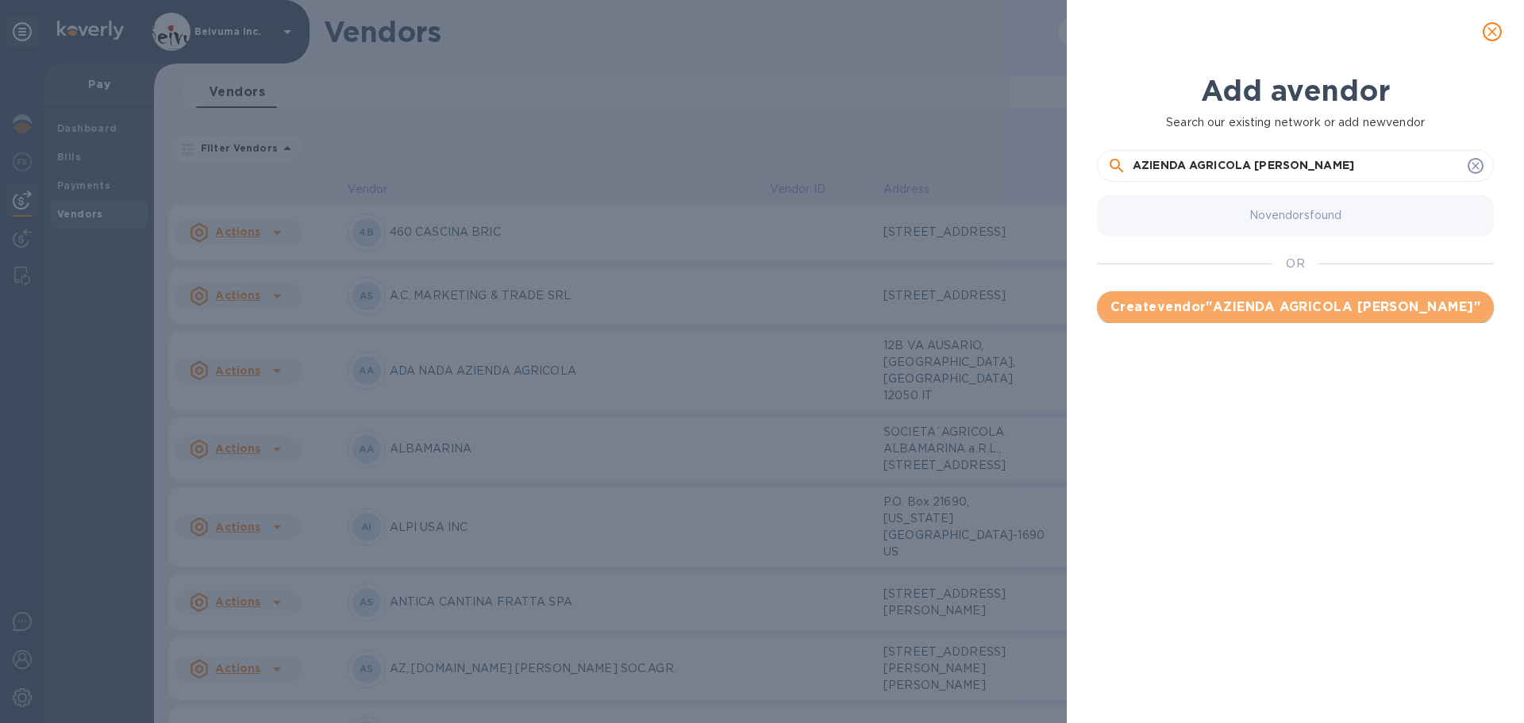
click at [1286, 317] on span "Create vendor " AZIENDA AGRICOLA NESCI F.S. "" at bounding box center [1296, 307] width 372 height 19
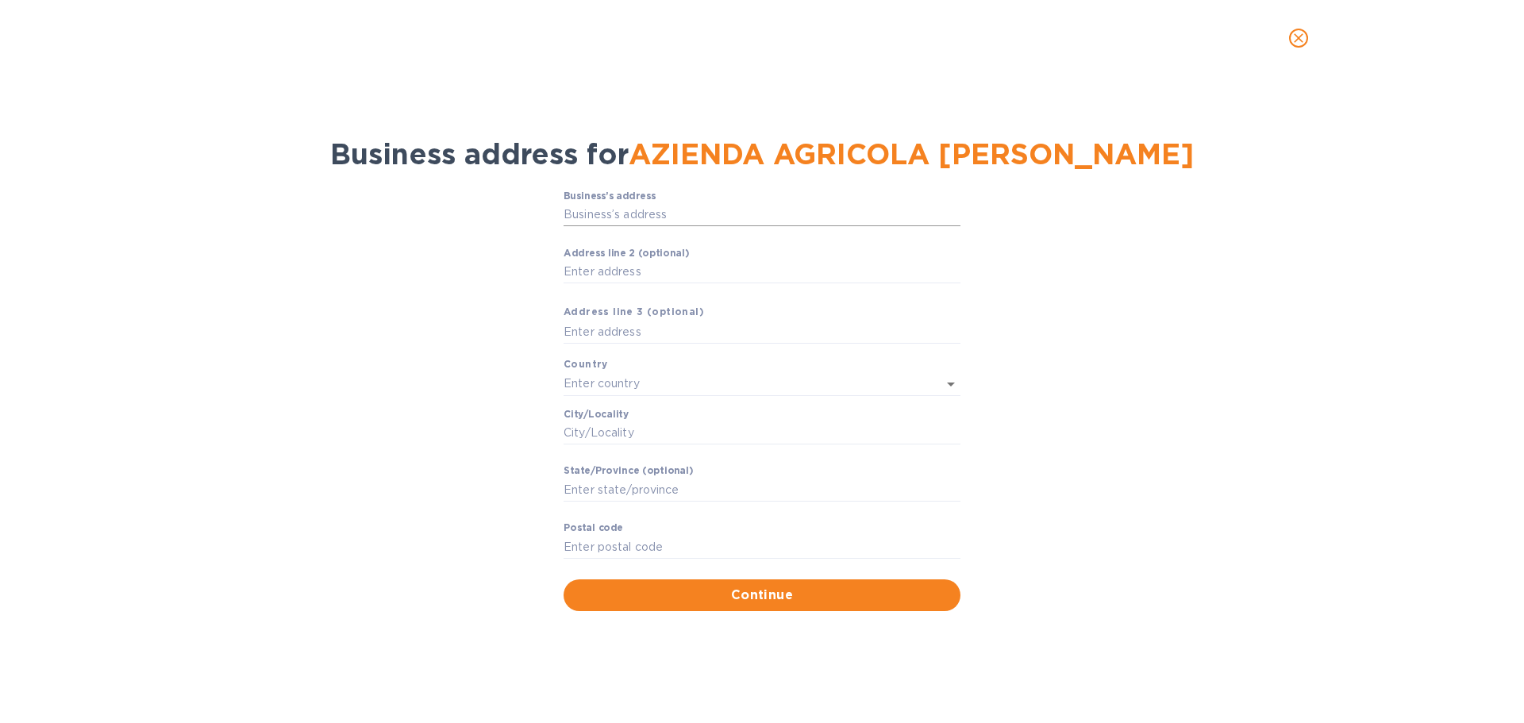
click at [625, 227] on input "Business’s аddress" at bounding box center [762, 215] width 397 height 24
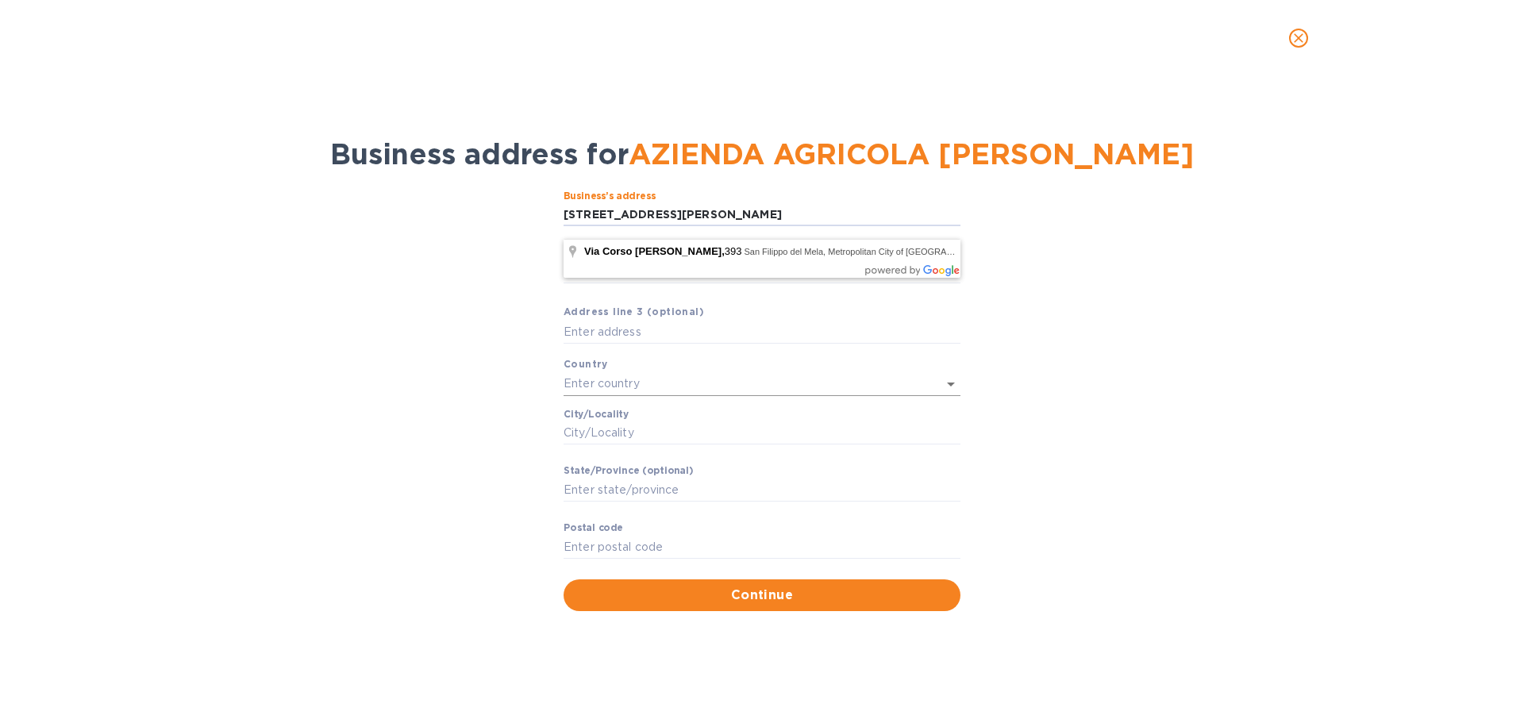
type input "VIA CORSO GIUSEPPE GARIBALDI 393"
click at [619, 395] on input "text" at bounding box center [740, 383] width 353 height 23
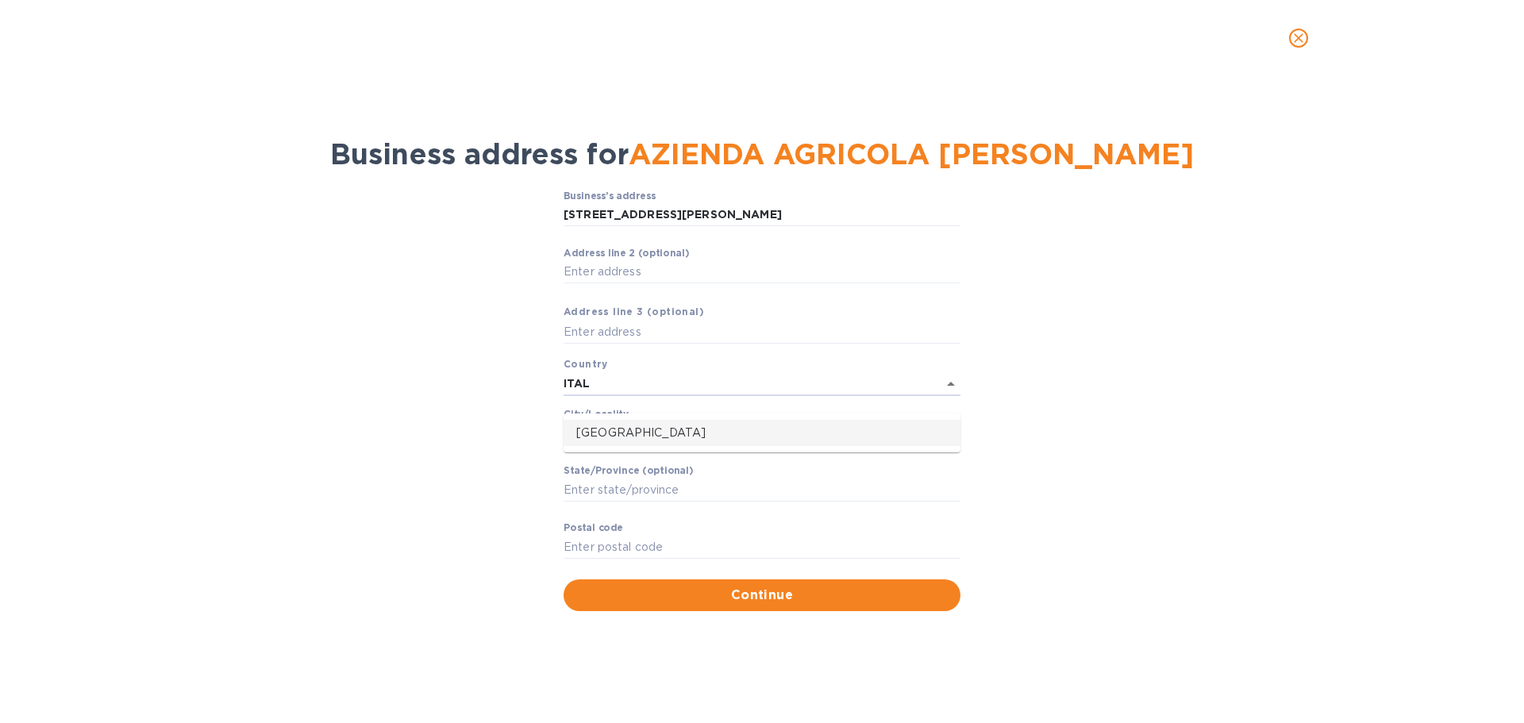
click at [624, 432] on p "Italy" at bounding box center [762, 433] width 372 height 17
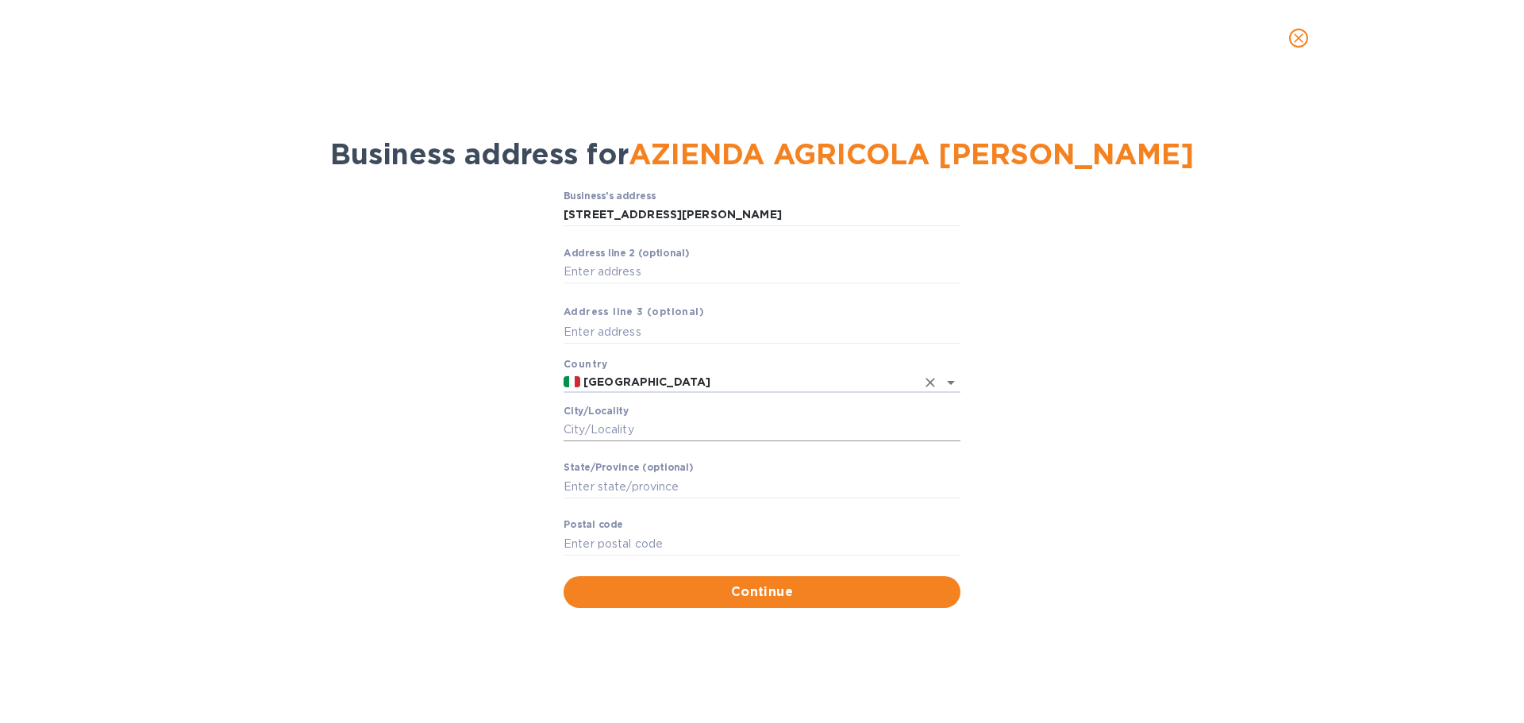
type input "Italy"
click at [665, 442] on input "Сity/Locаlity" at bounding box center [762, 430] width 397 height 24
type input "REGGIO CALABRIA/RC"
click at [661, 499] on input "Stаte/Province (optional)" at bounding box center [762, 487] width 397 height 24
type input "CALABRIA"
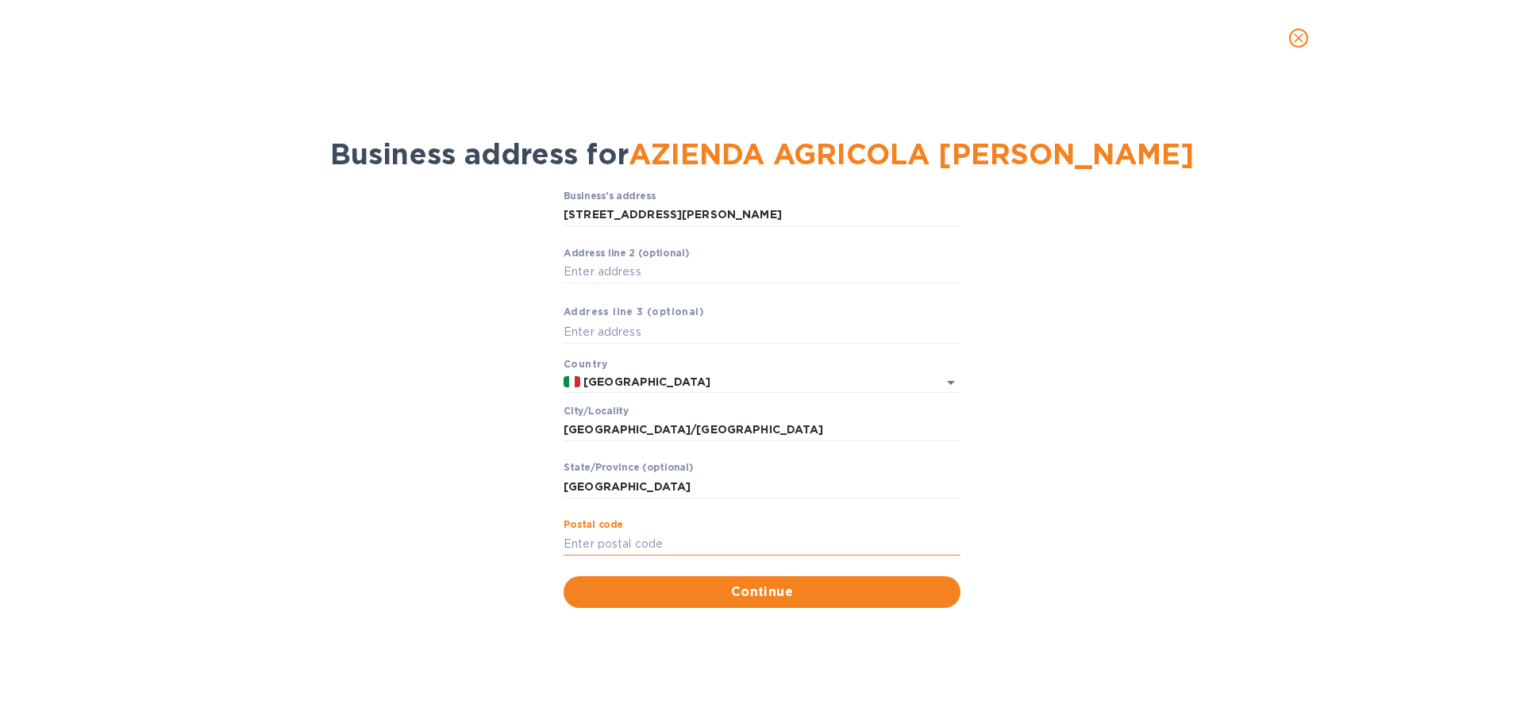
click at [655, 556] on input "Pоstal cоde" at bounding box center [762, 544] width 397 height 24
type input "89125"
click at [798, 602] on span "Continue" at bounding box center [762, 592] width 372 height 19
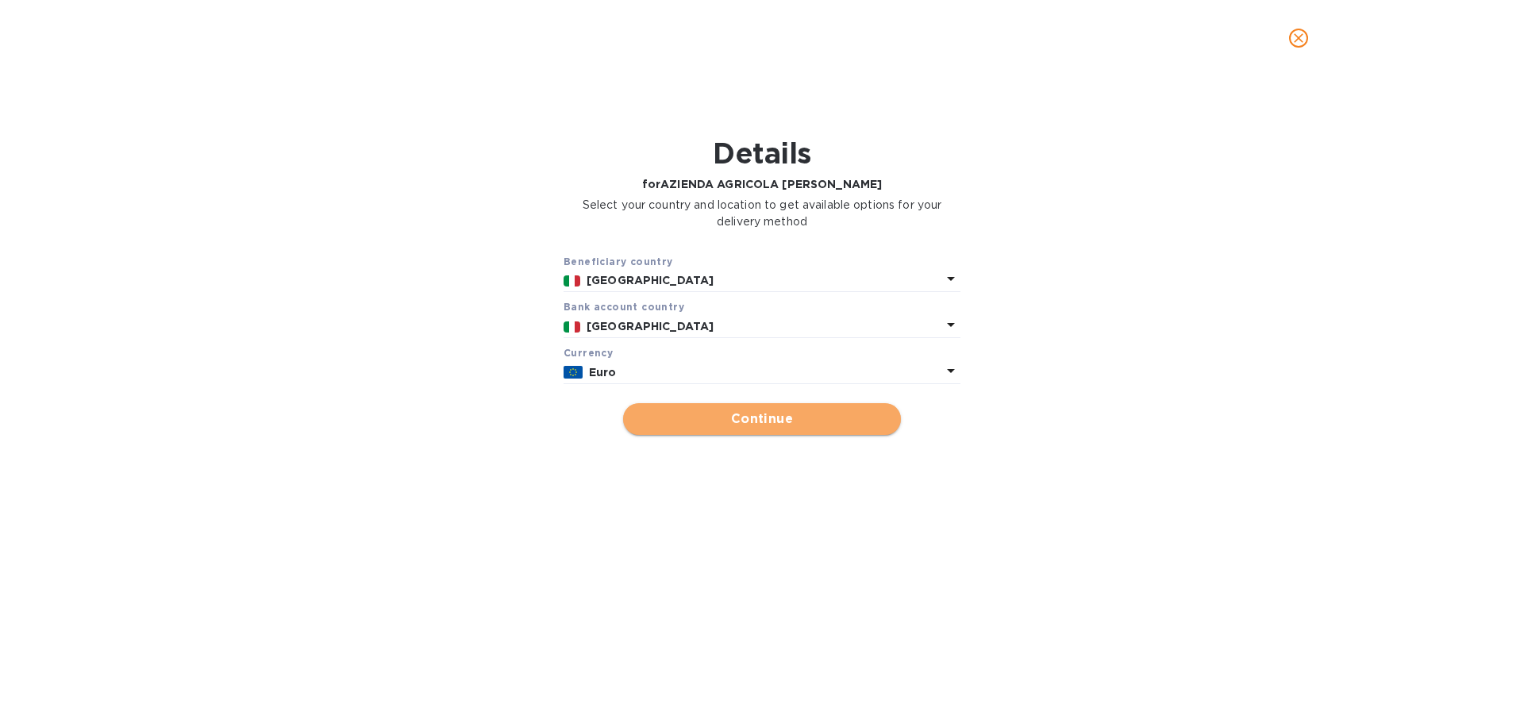
click at [785, 429] on span "Continue" at bounding box center [762, 419] width 252 height 19
type input "AZIENDA AGRICOLA [PERSON_NAME]"
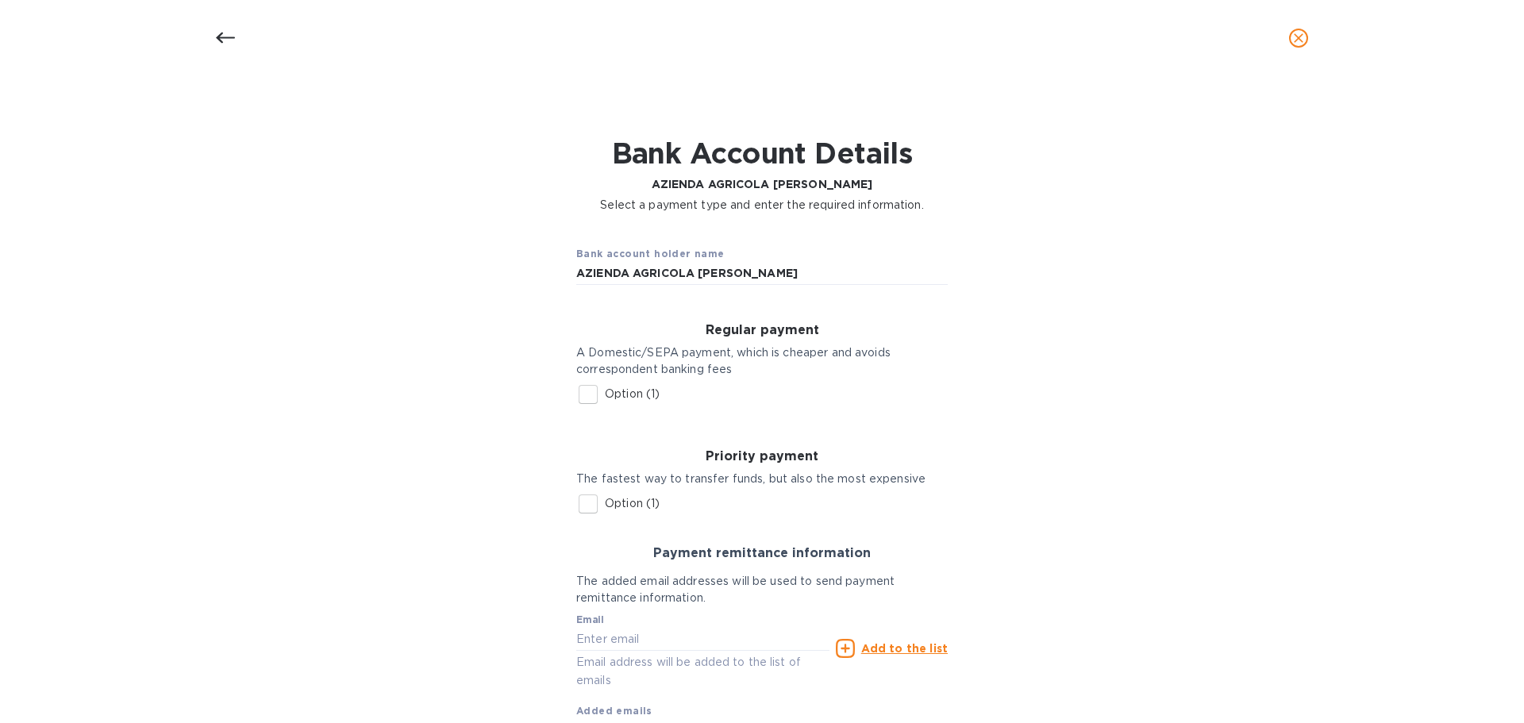
scroll to position [129, 0]
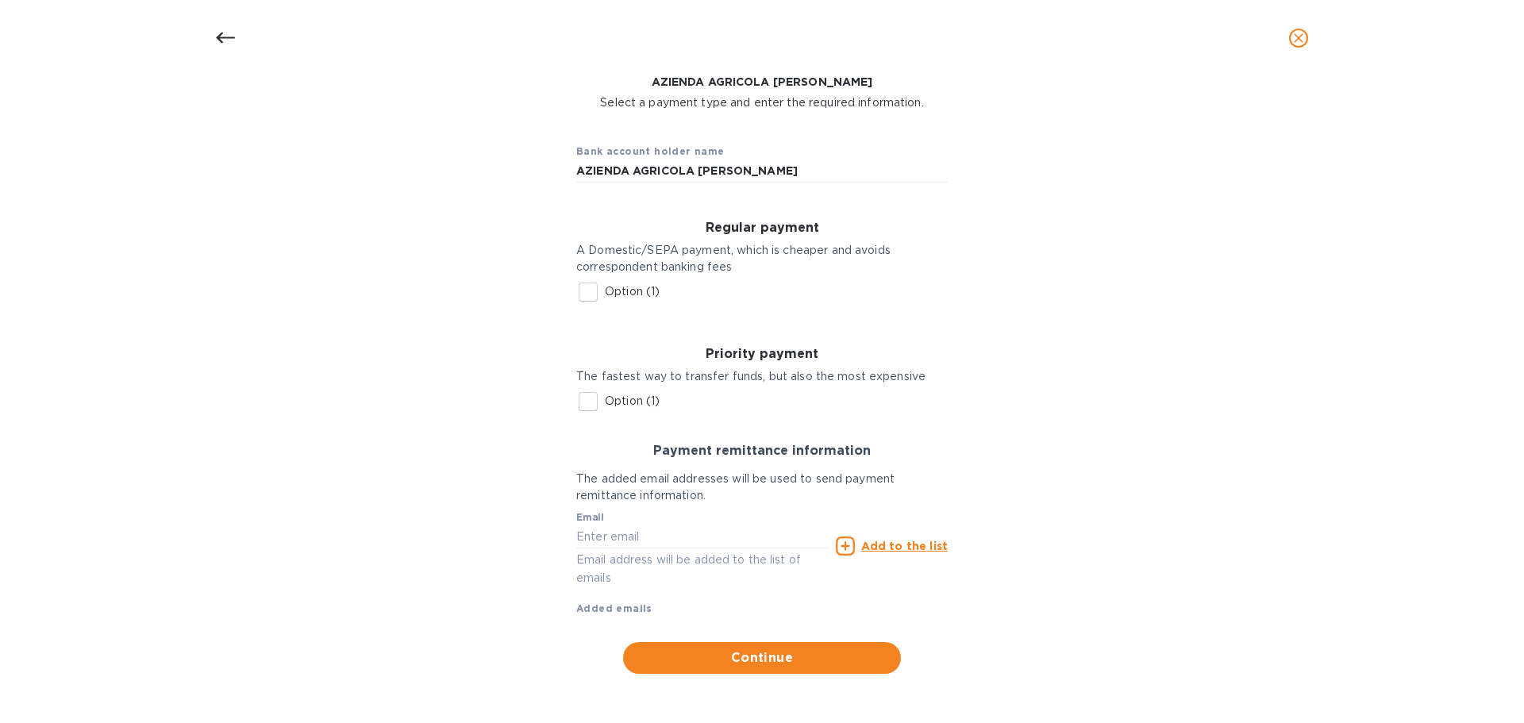
click at [592, 388] on input "Option (1)" at bounding box center [588, 401] width 33 height 33
checkbox input "true"
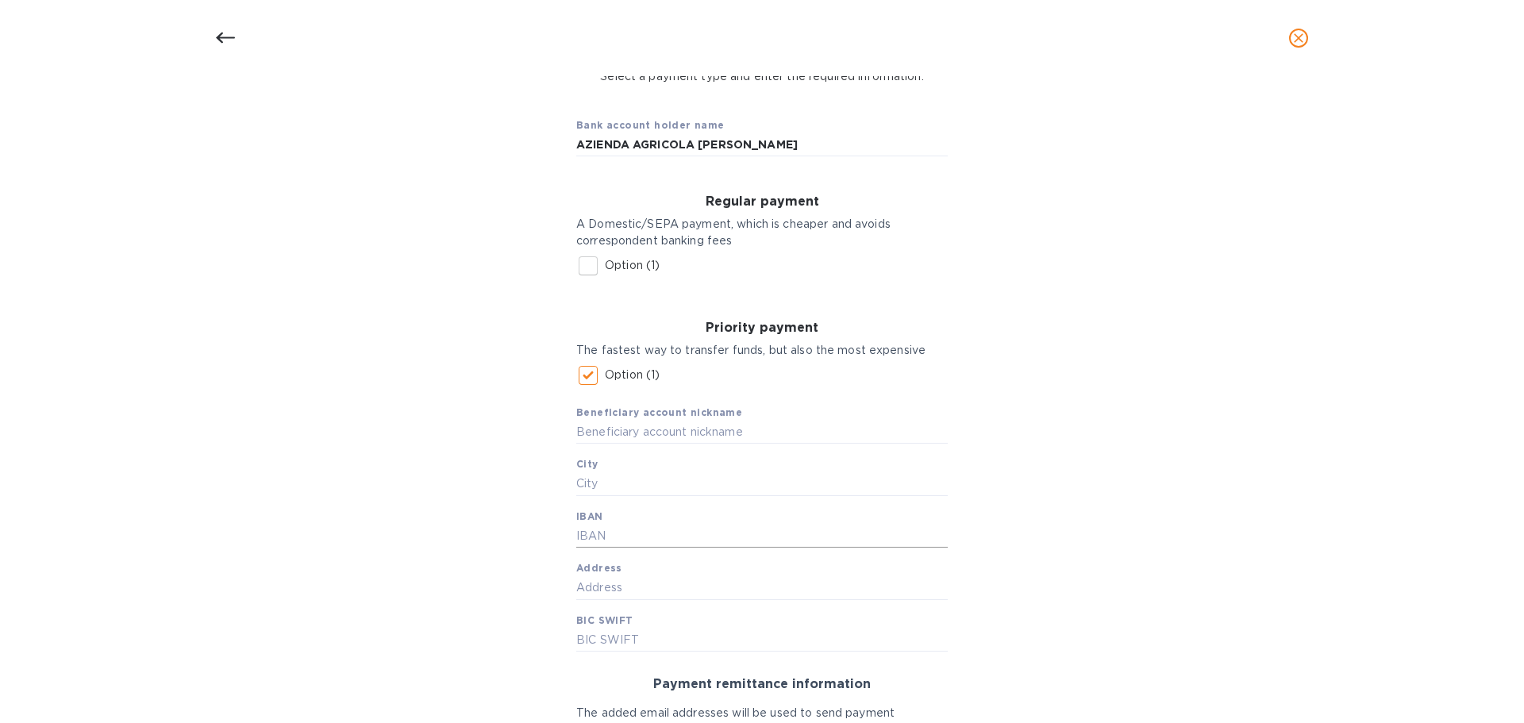
scroll to position [314, 0]
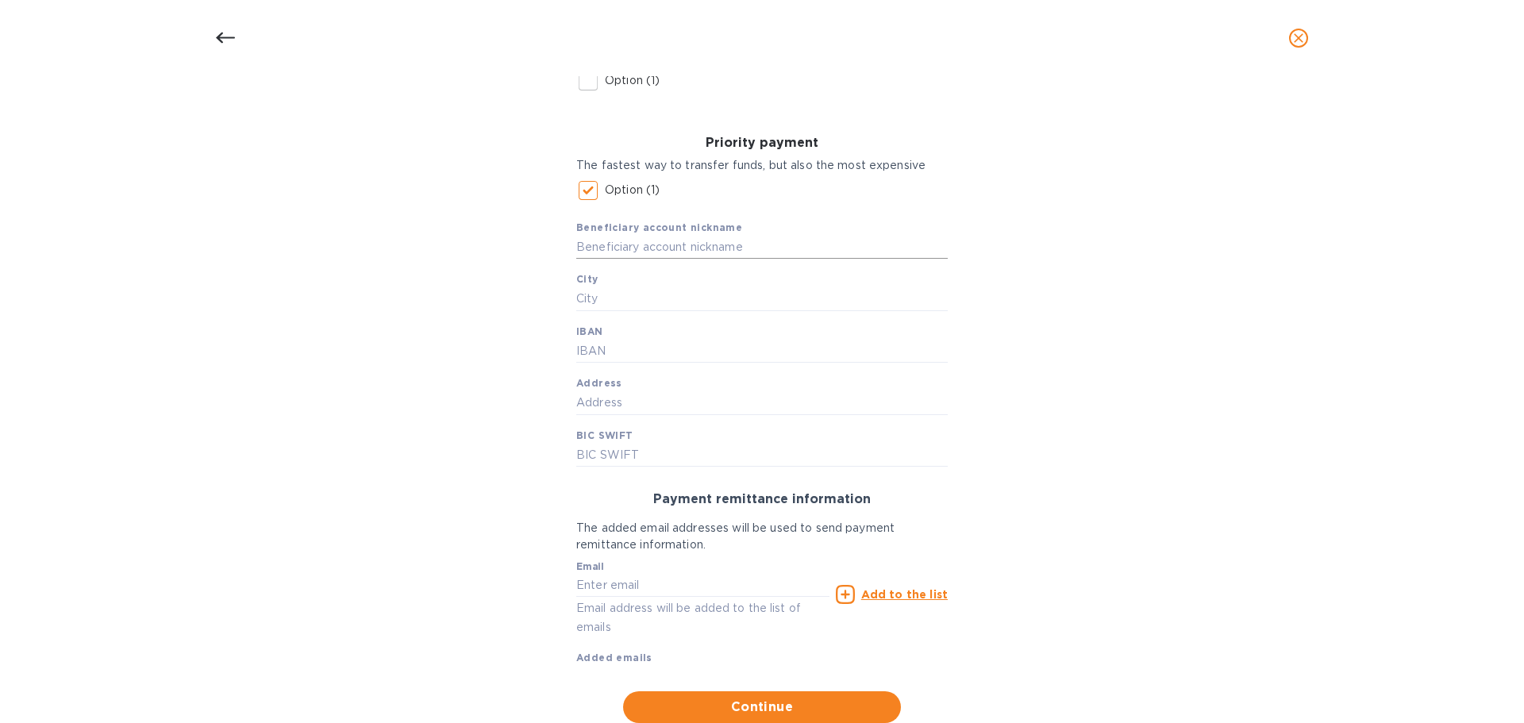
click at [666, 259] on input "text" at bounding box center [762, 247] width 372 height 24
type input "[PERSON_NAME]"
click at [616, 311] on input "text" at bounding box center [762, 299] width 372 height 24
type input "REGGIO CALABRIA"
click at [661, 364] on input "text" at bounding box center [762, 352] width 372 height 24
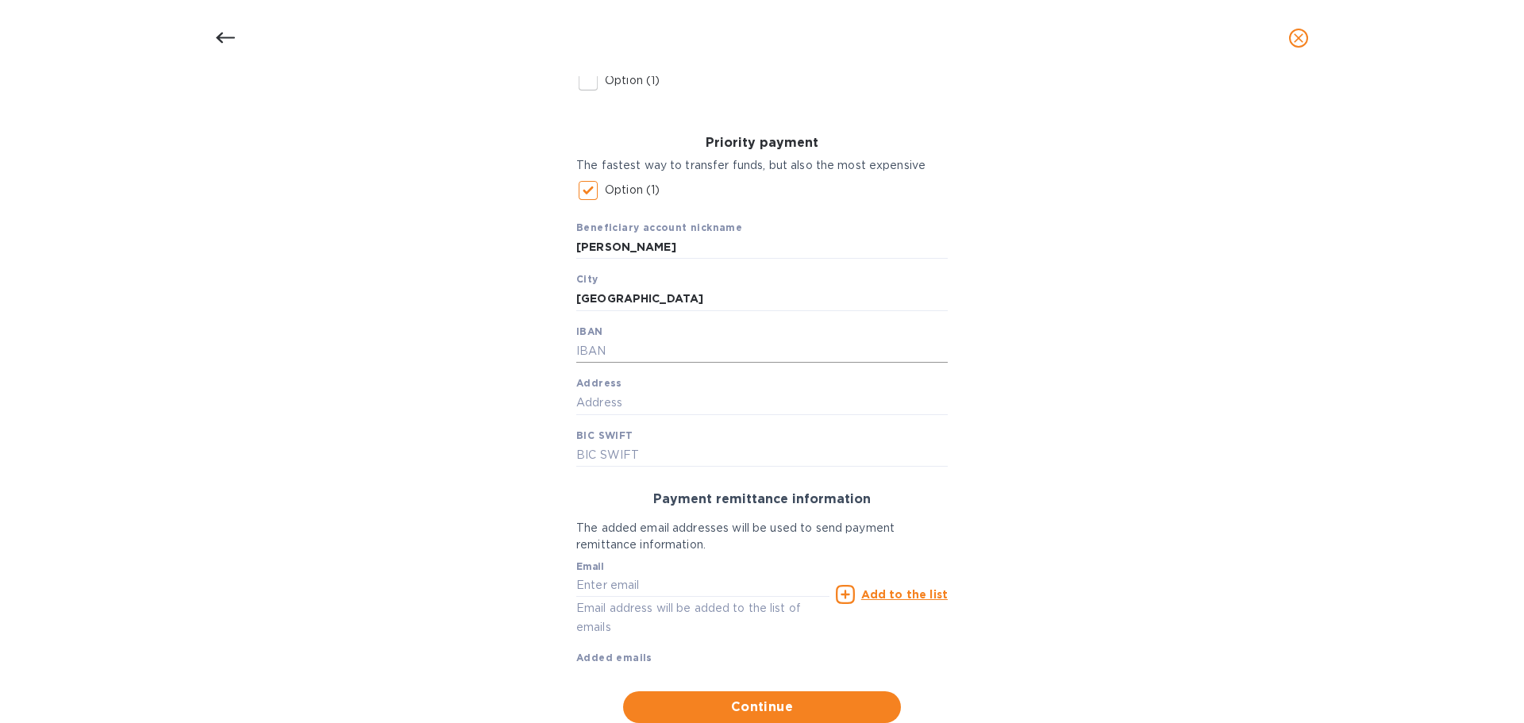
click at [651, 364] on input "text" at bounding box center [762, 352] width 372 height 24
paste input "000003468021"
click at [576, 364] on input "000003468021" at bounding box center [762, 352] width 372 height 24
type input "IT83B0538716301000003468021"
click at [646, 415] on input "text" at bounding box center [762, 403] width 372 height 24
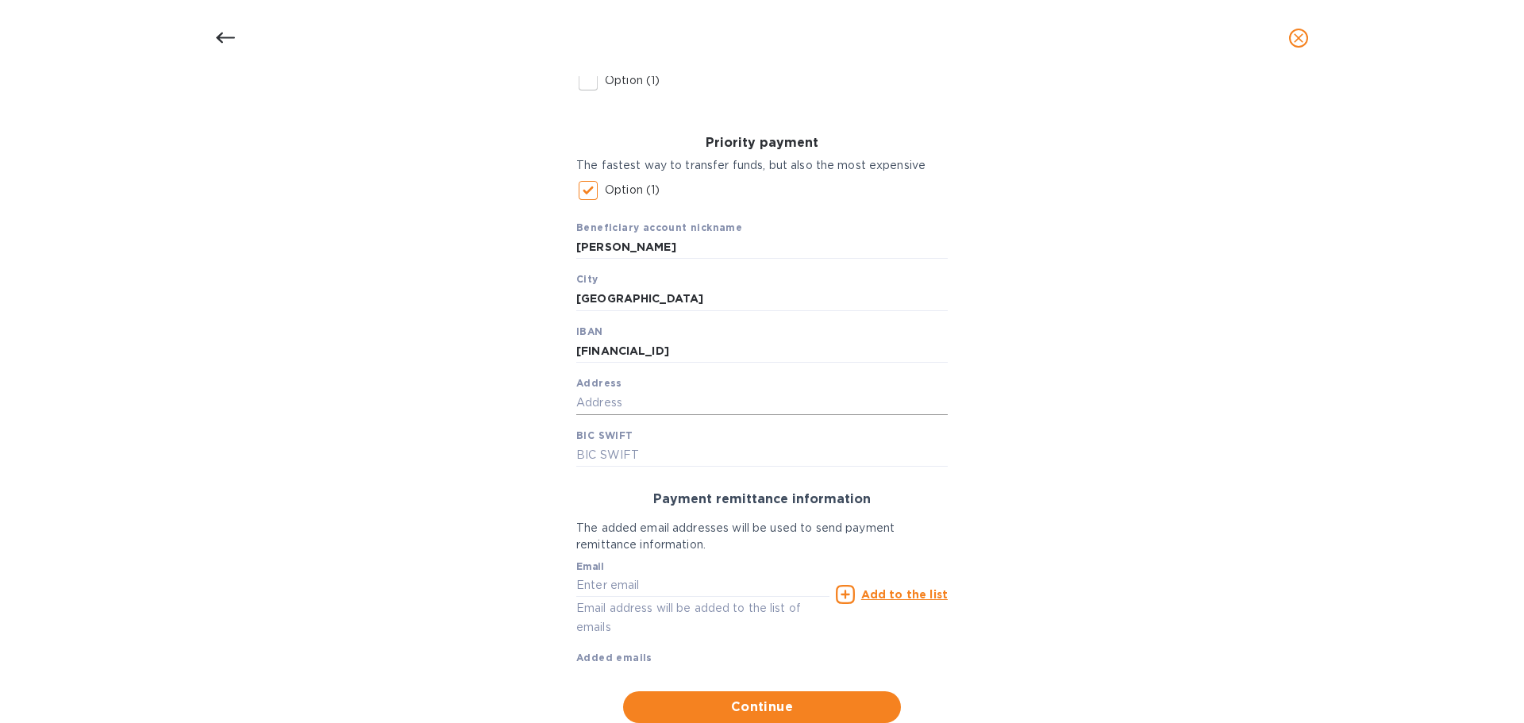
click at [646, 415] on input "text" at bounding box center [762, 403] width 372 height 24
type input "VIA CORSO GUSEPPE GARIBALDI 393, 89125 REGGIO CALABRIA ITALIA"
click at [614, 468] on input "text" at bounding box center [762, 456] width 372 height 24
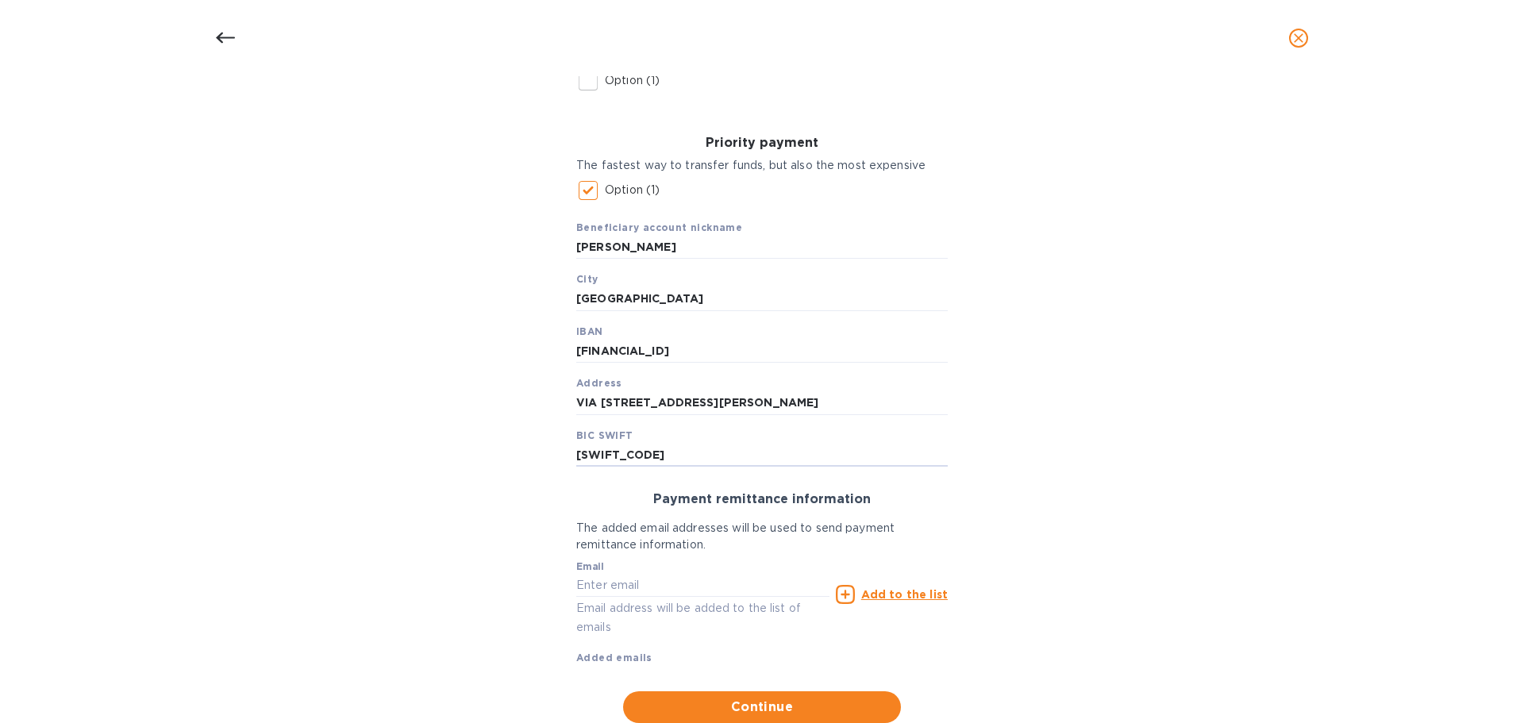
type input "BPMOIT22XXX"
click at [1039, 473] on div "Bank account holder name AZIENDA AGRICOLA NESCI F.S. Regular payment A Domestic…" at bounding box center [762, 320] width 1483 height 823
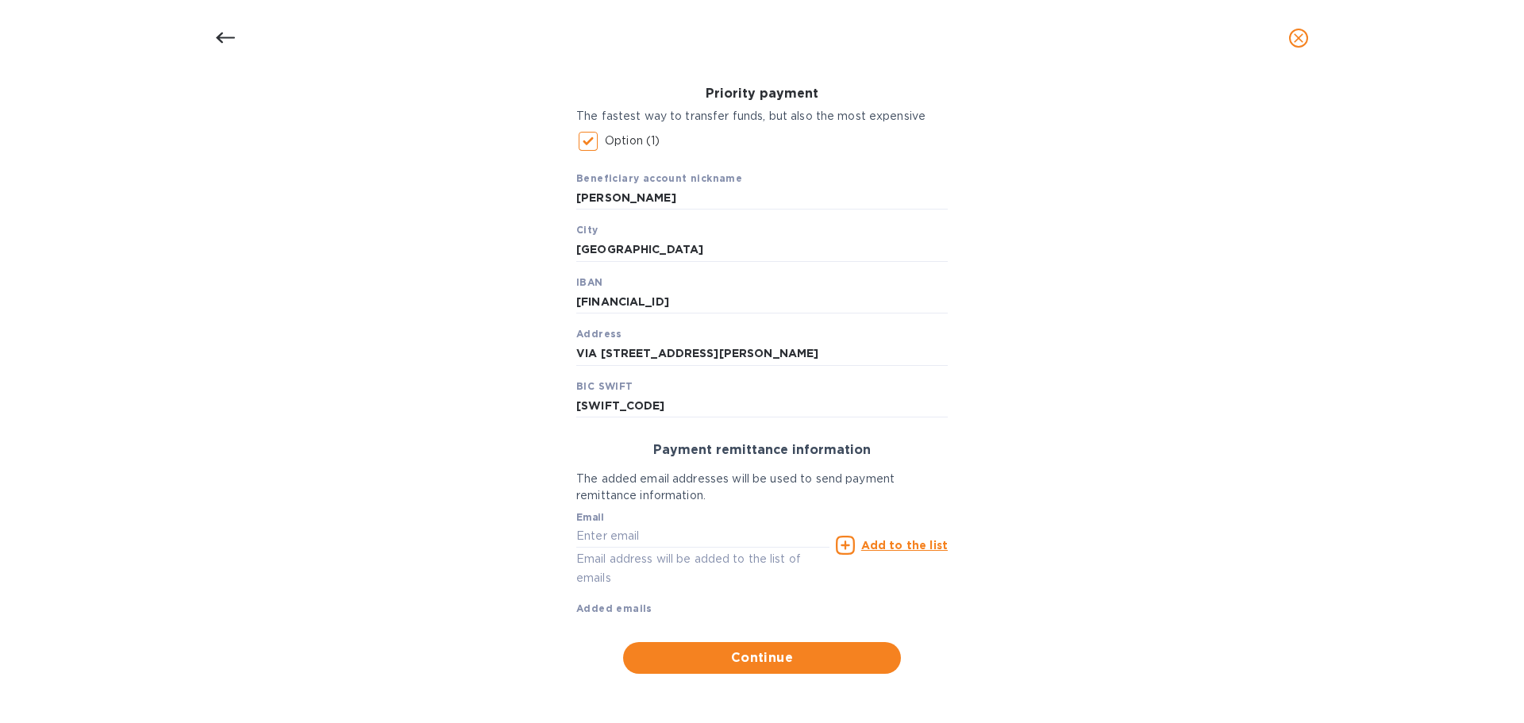
scroll to position [395, 0]
click at [675, 525] on input "text" at bounding box center [702, 537] width 253 height 24
click at [650, 525] on input "text" at bounding box center [702, 537] width 253 height 24
paste input "adriano.romano@uniquewines.it"
type input "adriano.romano@uniquewines.it"
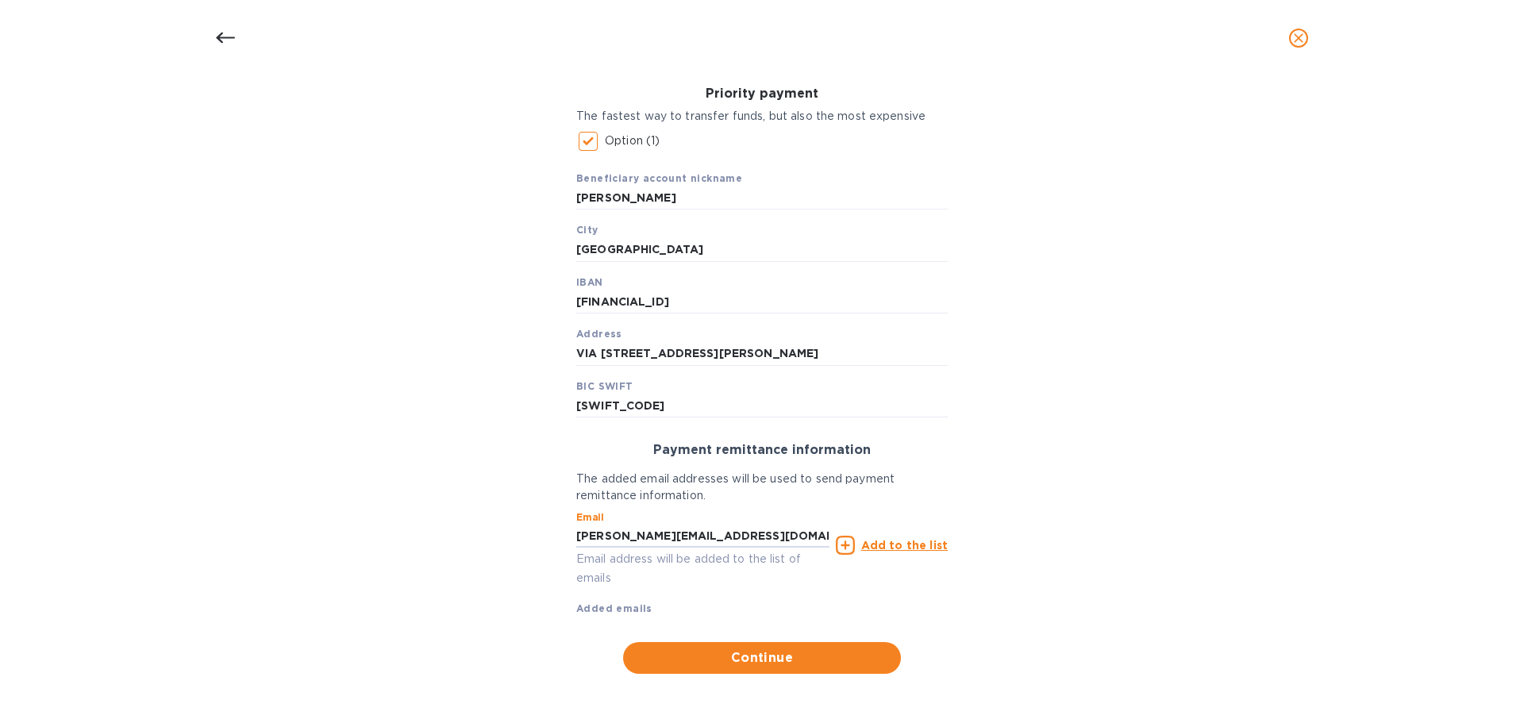
click at [908, 539] on u "Add to the list" at bounding box center [905, 545] width 87 height 13
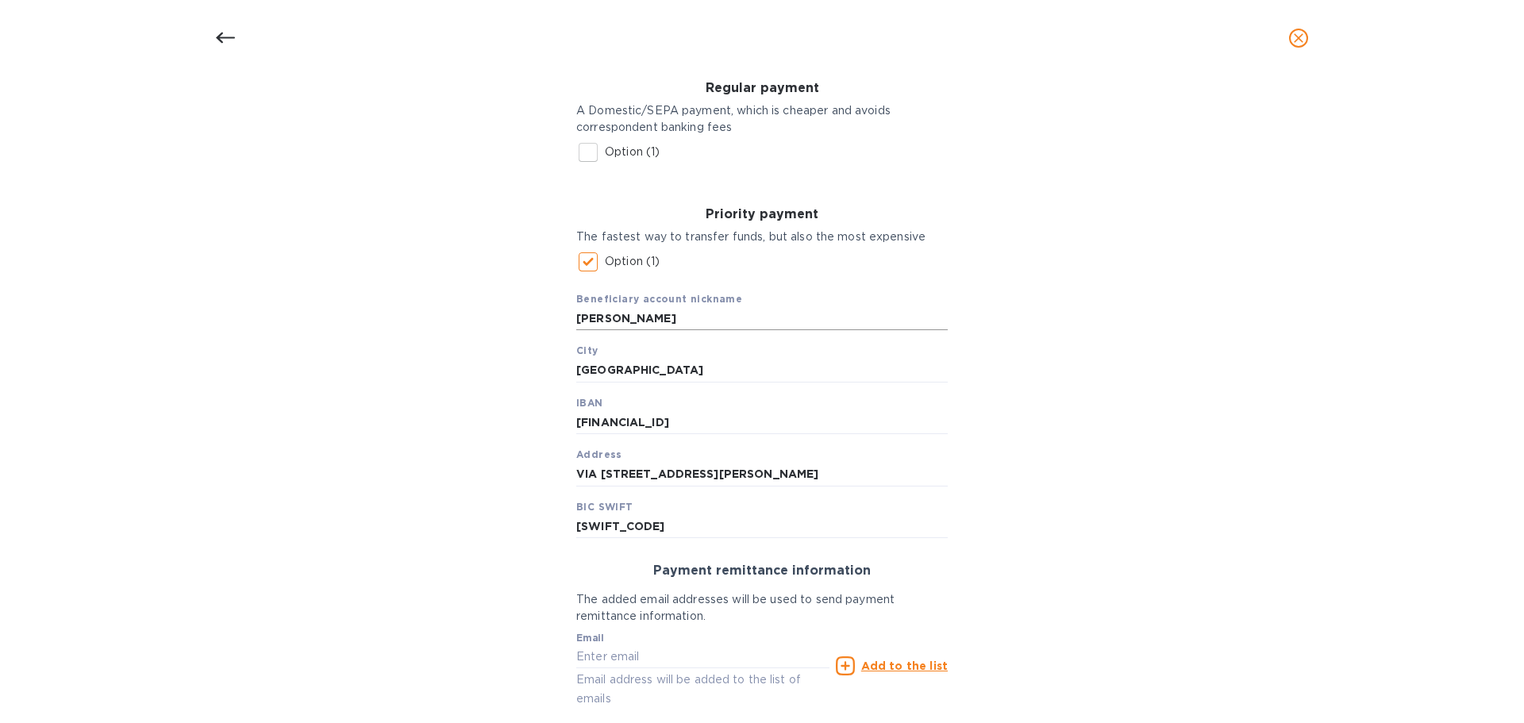
scroll to position [427, 0]
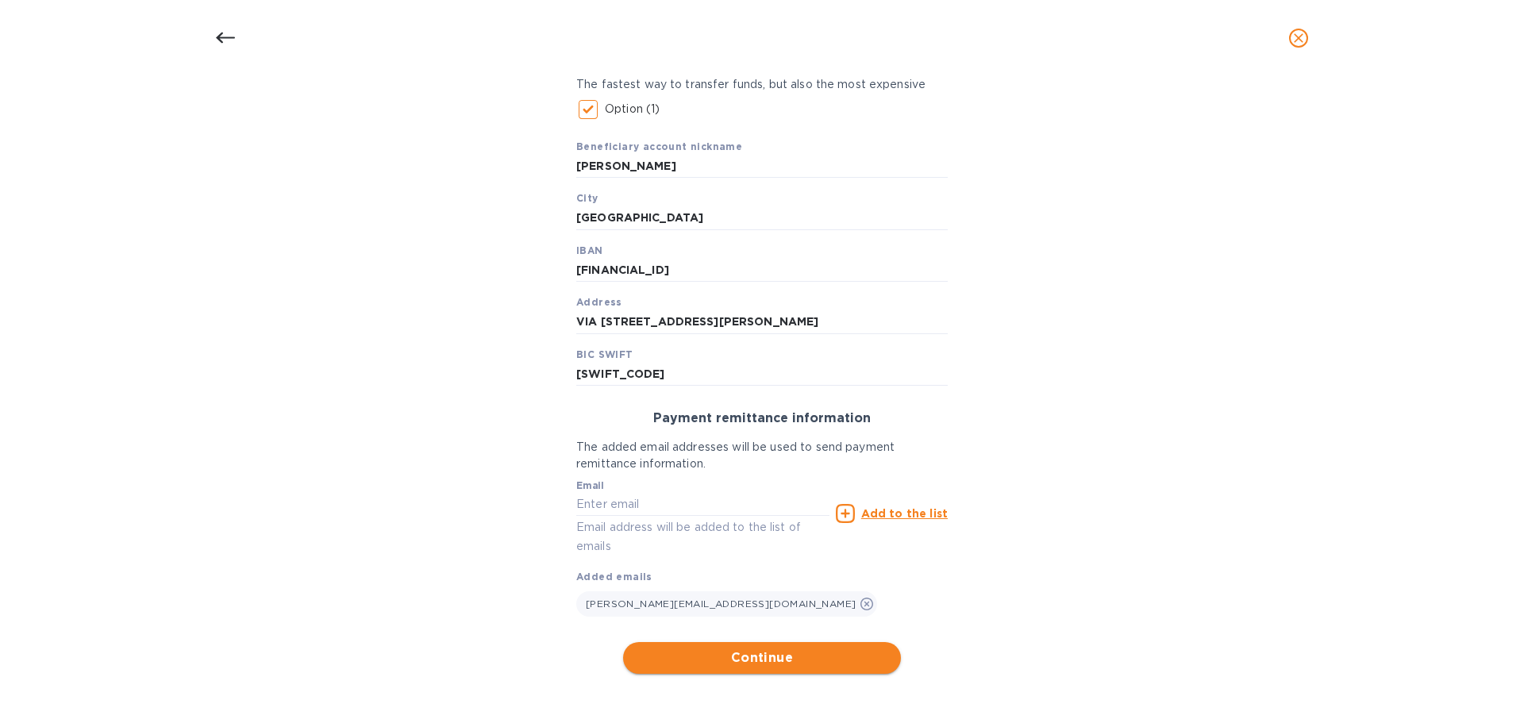
click at [781, 662] on span "Continue" at bounding box center [762, 658] width 252 height 19
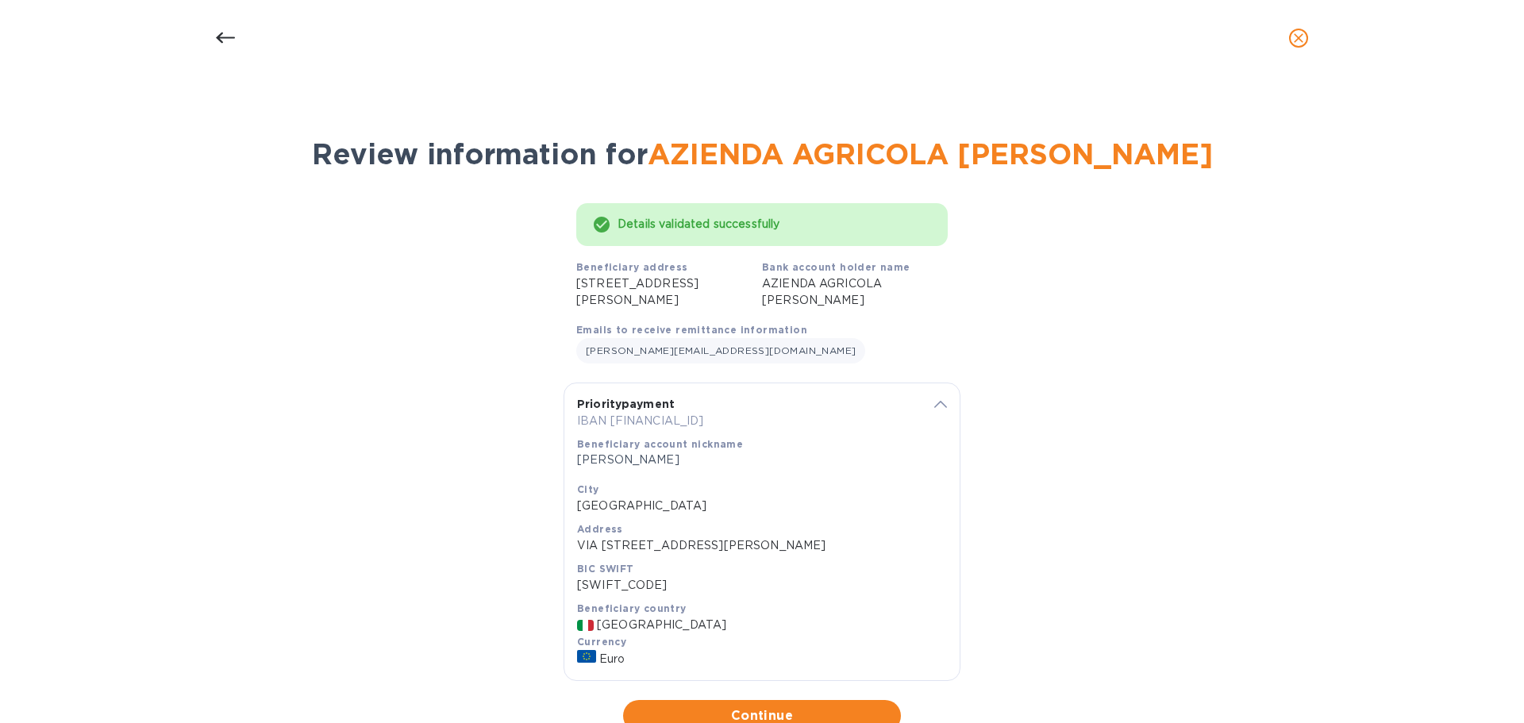
scroll to position [195, 0]
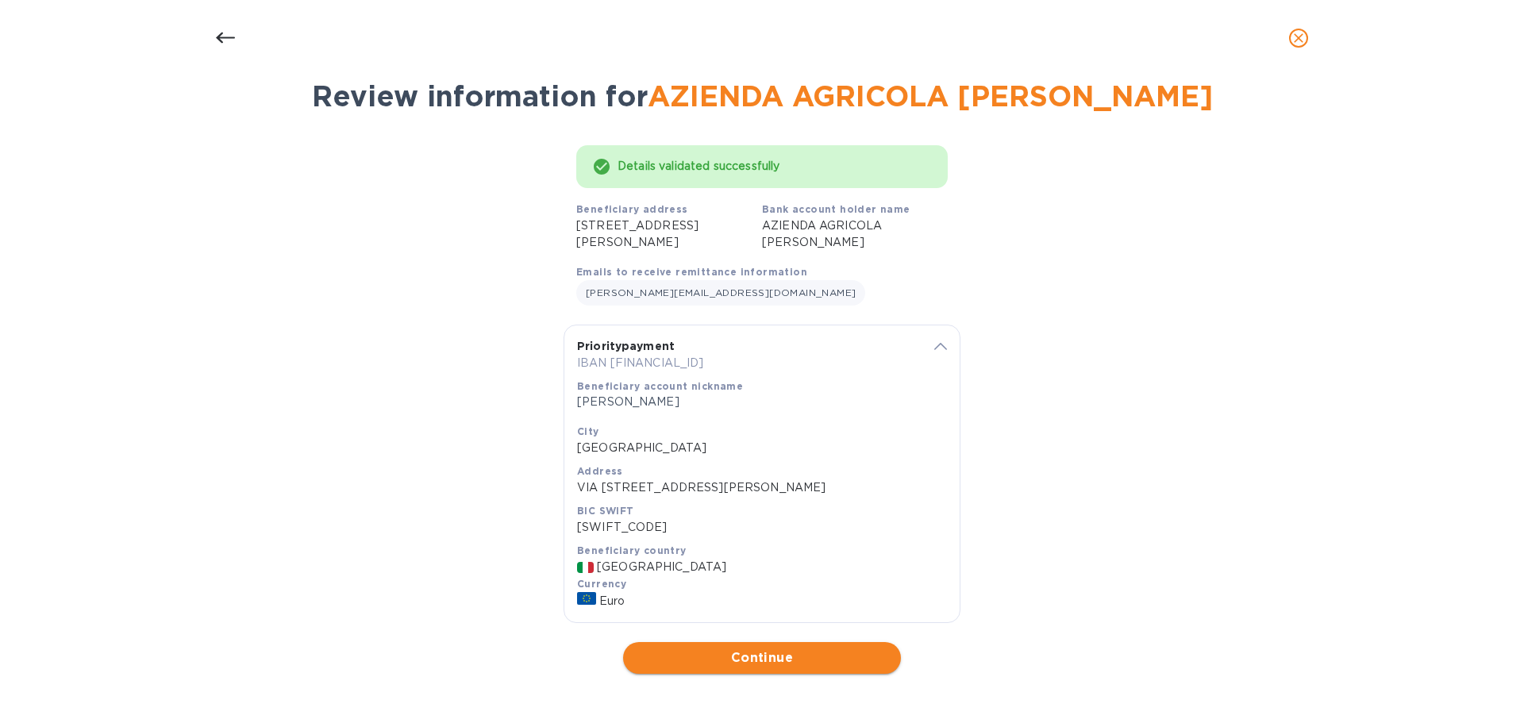
click at [761, 667] on span "Continue" at bounding box center [762, 658] width 252 height 19
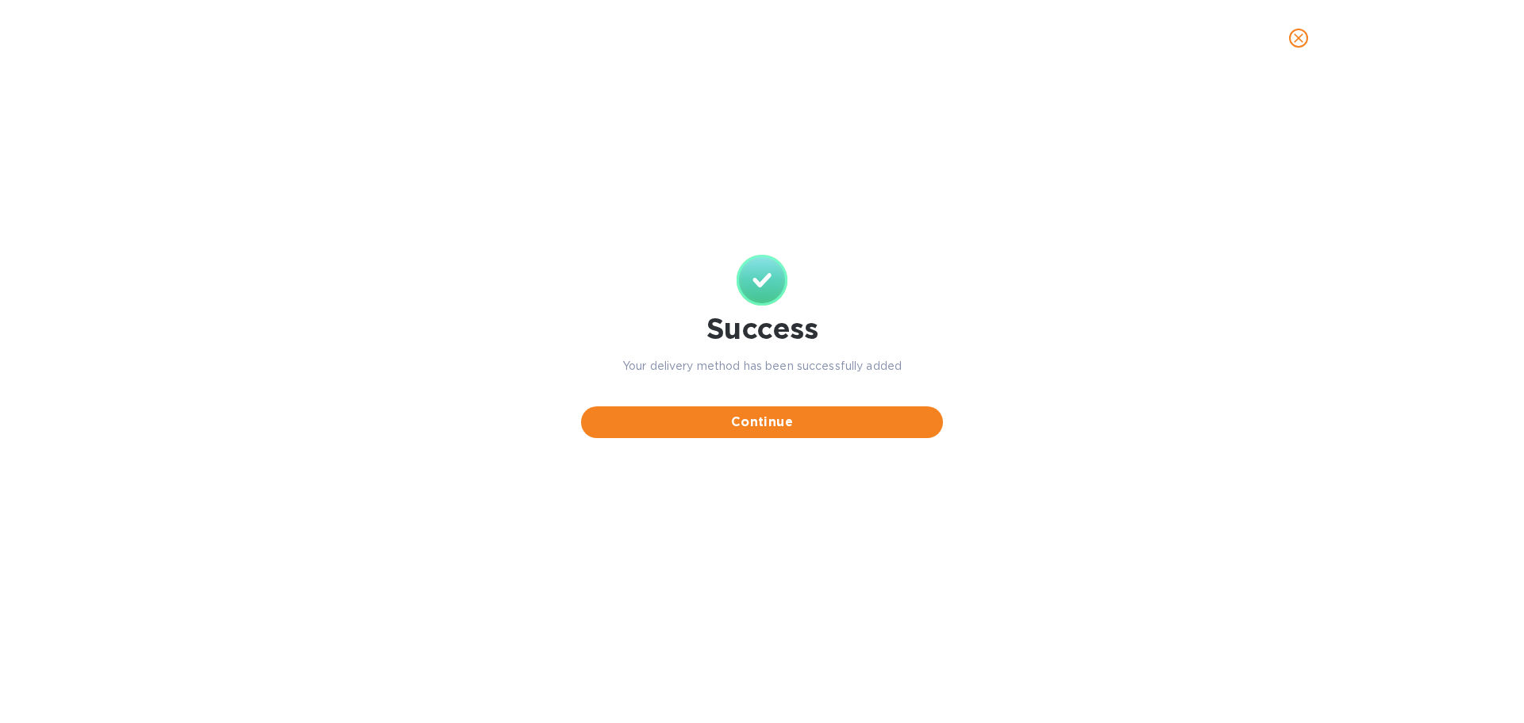
scroll to position [0, 0]
click at [779, 432] on span "Continue" at bounding box center [762, 422] width 337 height 19
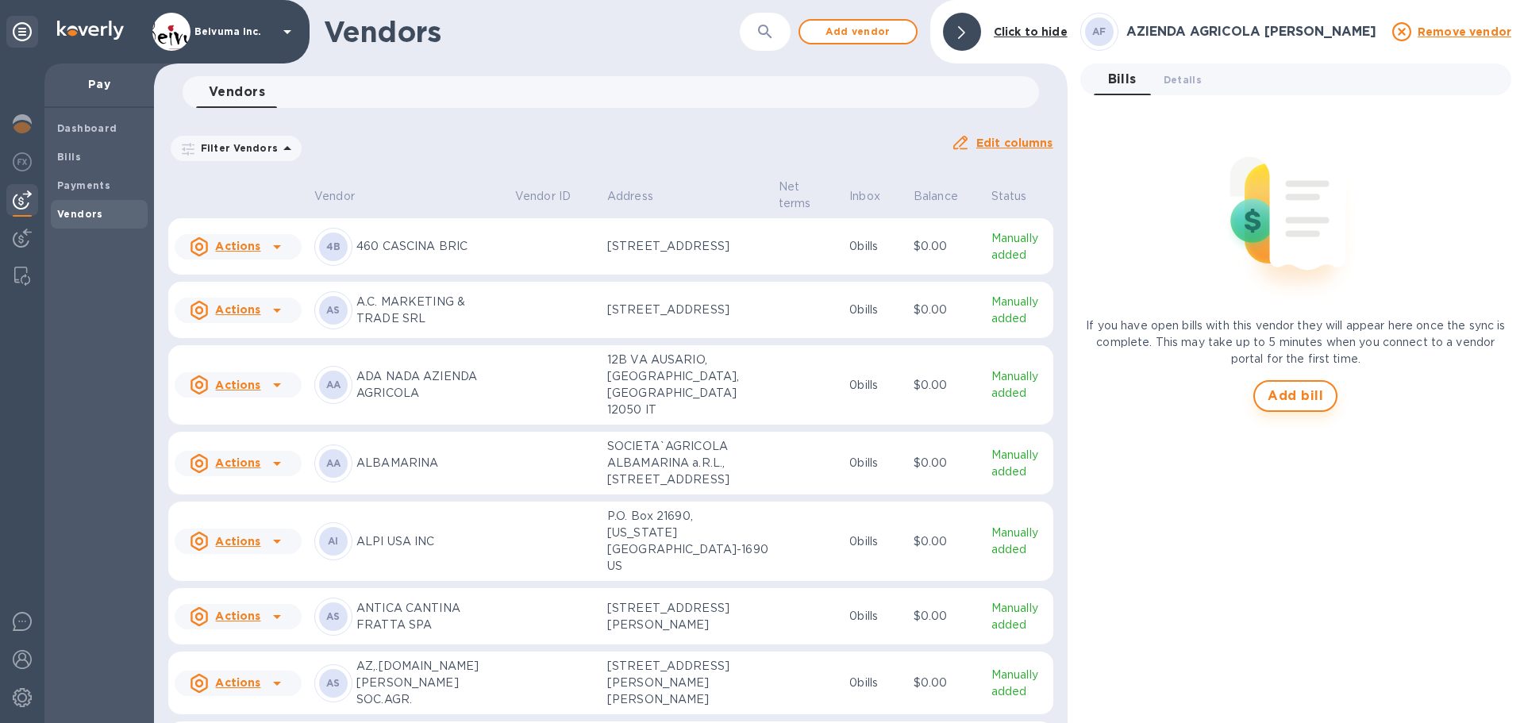
click at [1294, 384] on button "Add bill" at bounding box center [1296, 396] width 84 height 32
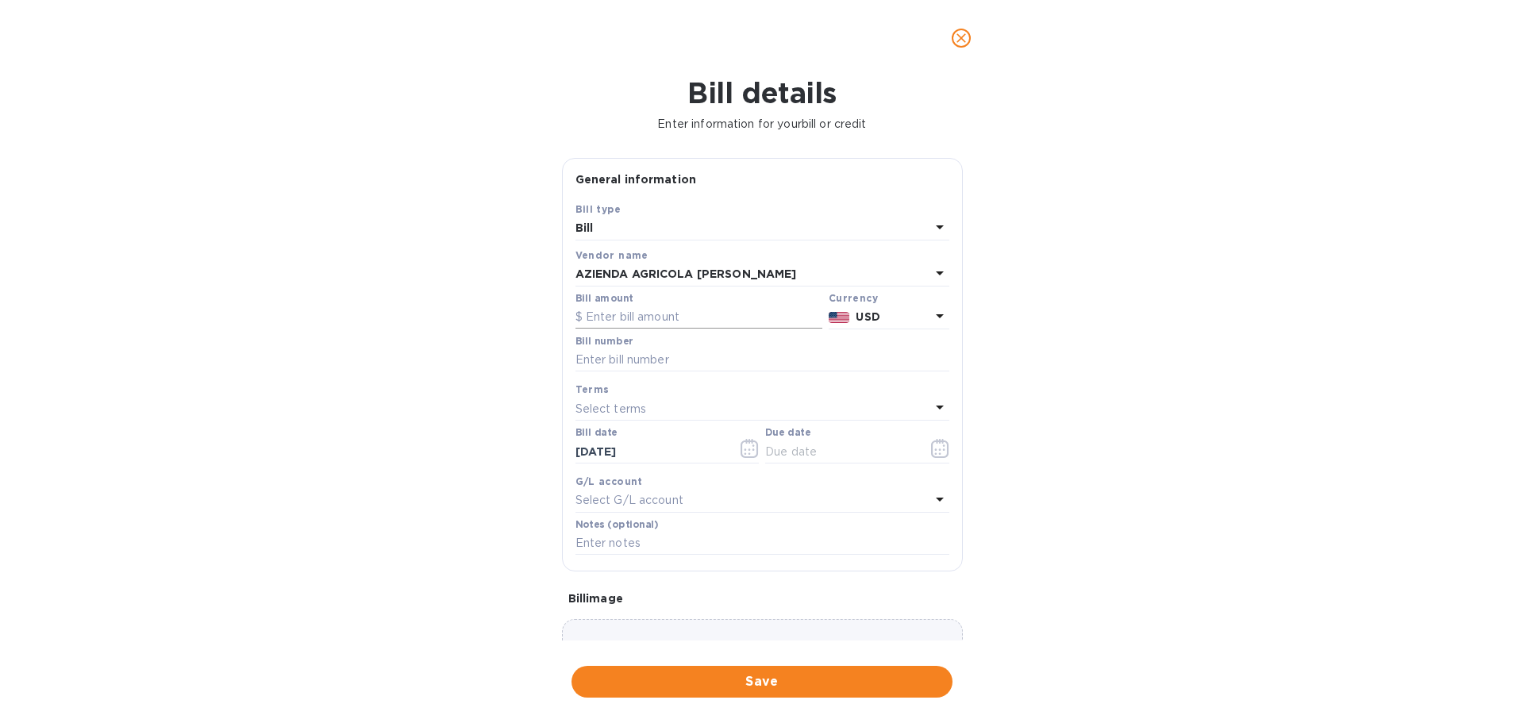
click at [693, 330] on input "text" at bounding box center [699, 318] width 247 height 24
type input "1,767.20"
click at [865, 323] on b "USD" at bounding box center [868, 316] width 24 height 13
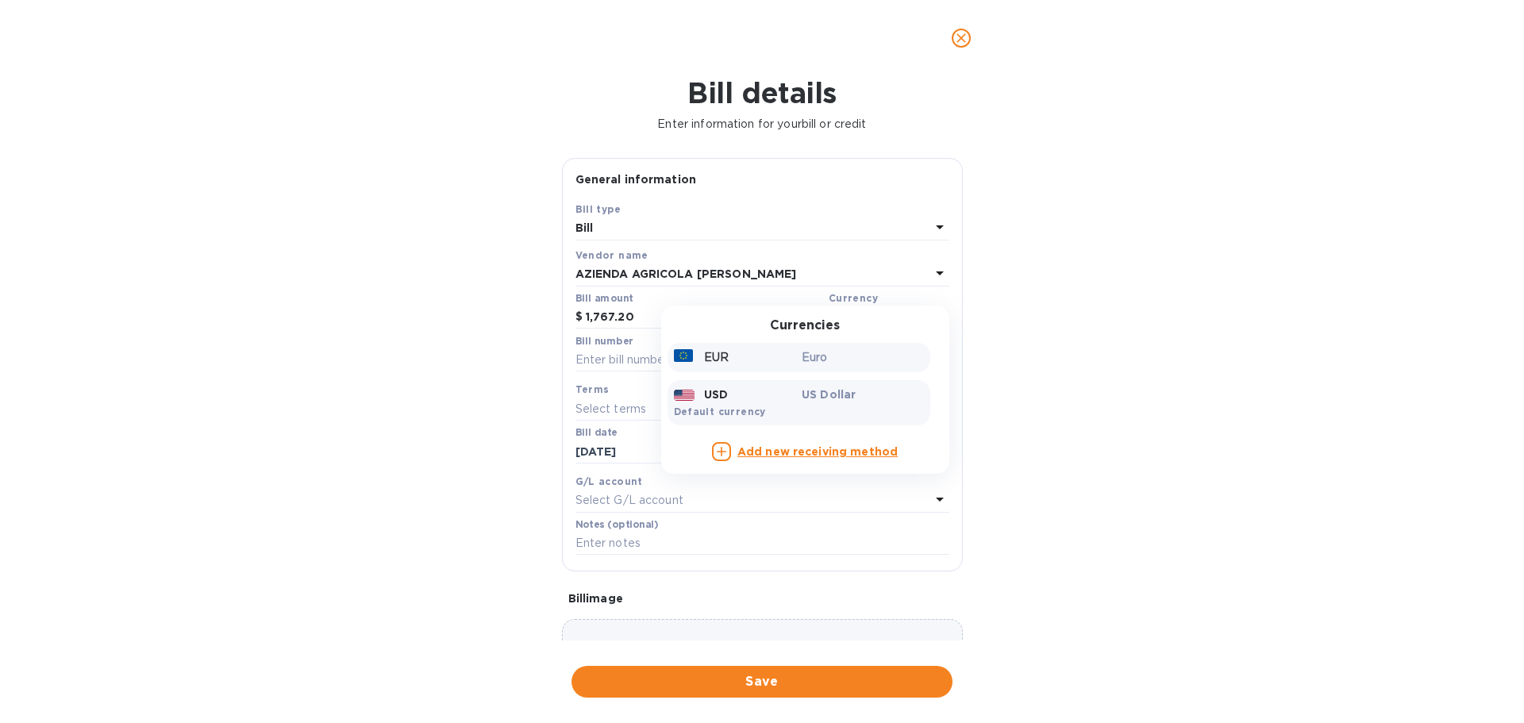
click at [717, 366] on p "EUR" at bounding box center [716, 357] width 25 height 17
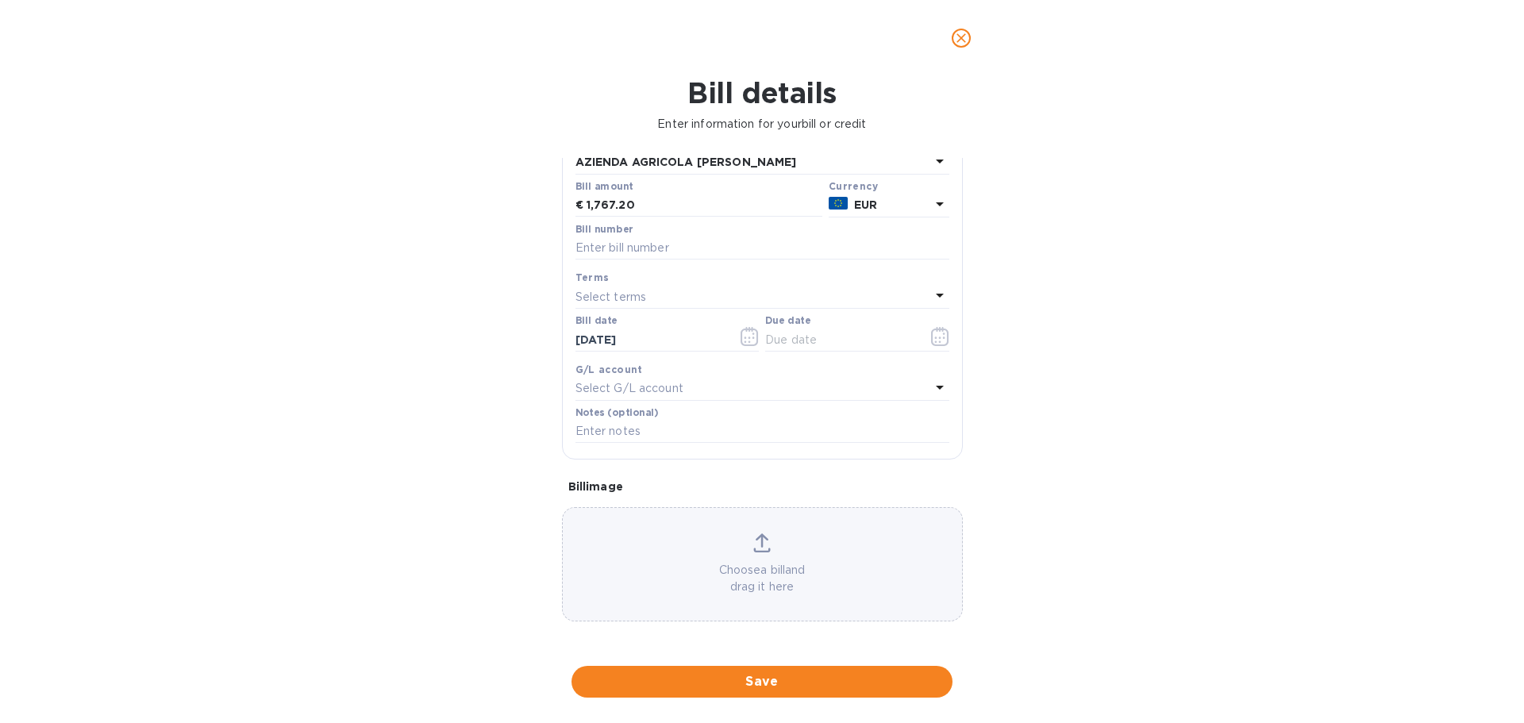
scroll to position [185, 0]
click at [936, 346] on icon "button" at bounding box center [940, 336] width 18 height 19
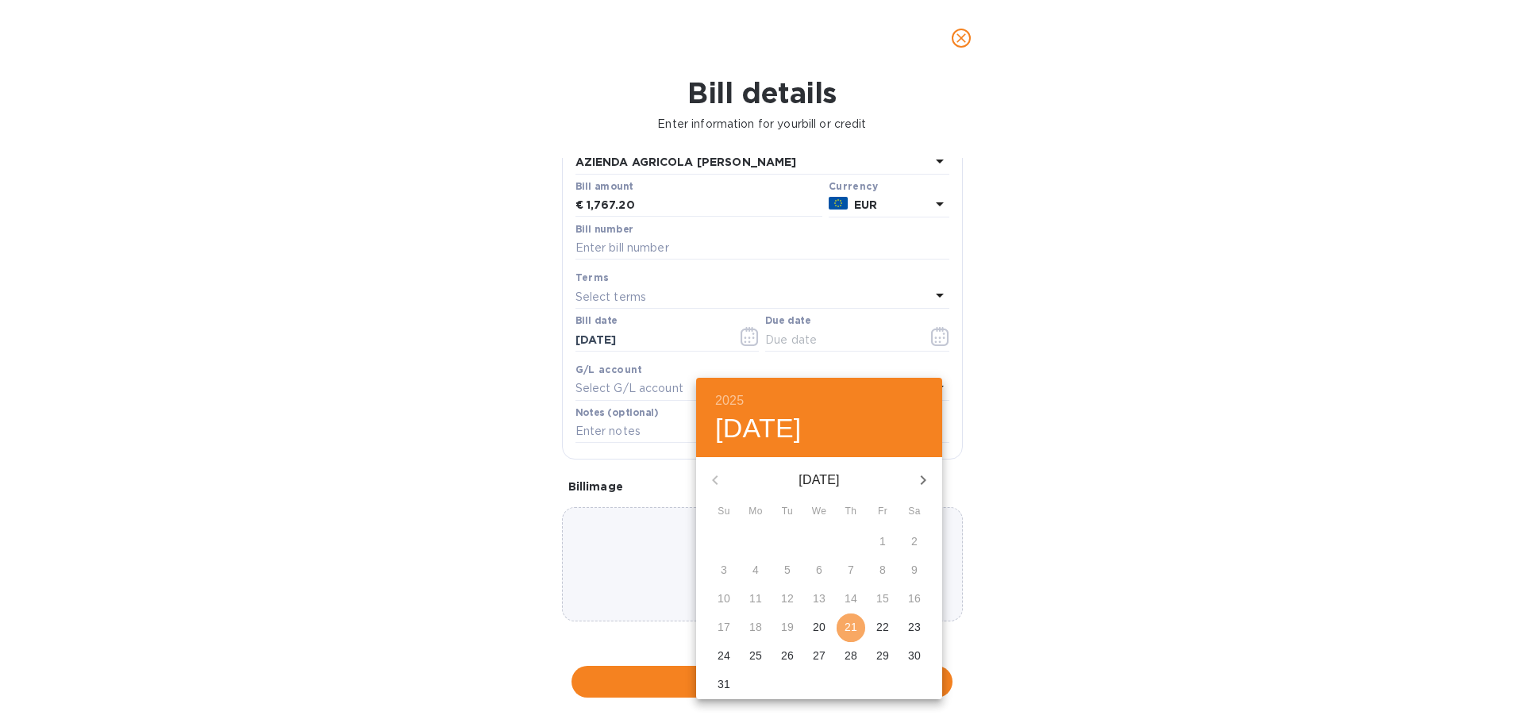
click at [858, 635] on p "21" at bounding box center [851, 627] width 13 height 16
type input "[DATE]"
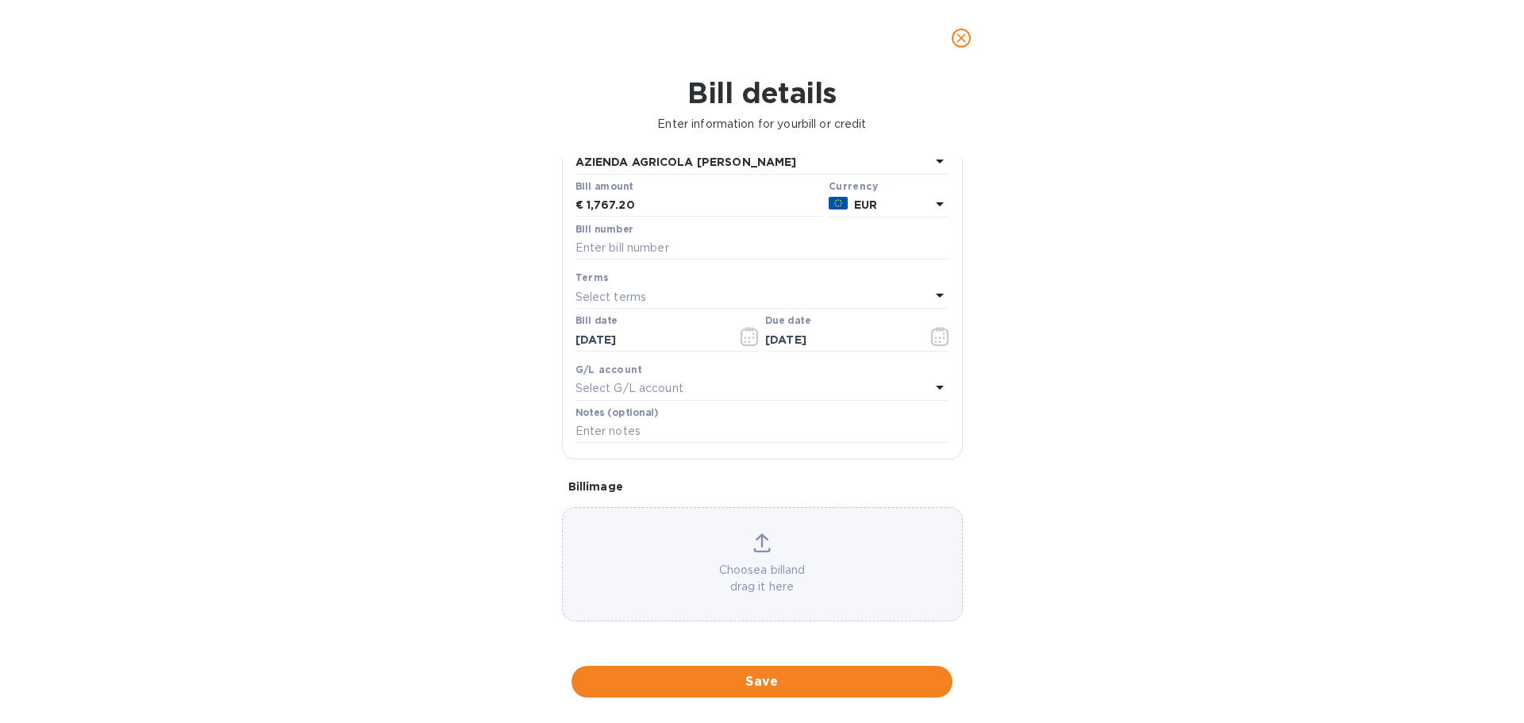
scroll to position [234, 0]
click at [669, 430] on input "text" at bounding box center [763, 432] width 374 height 24
type input "[PERSON_NAME] PARTIAL FATT 66"
click at [1124, 387] on div "Bill details Enter information for your bill or credit General information Save…" at bounding box center [762, 399] width 1524 height 647
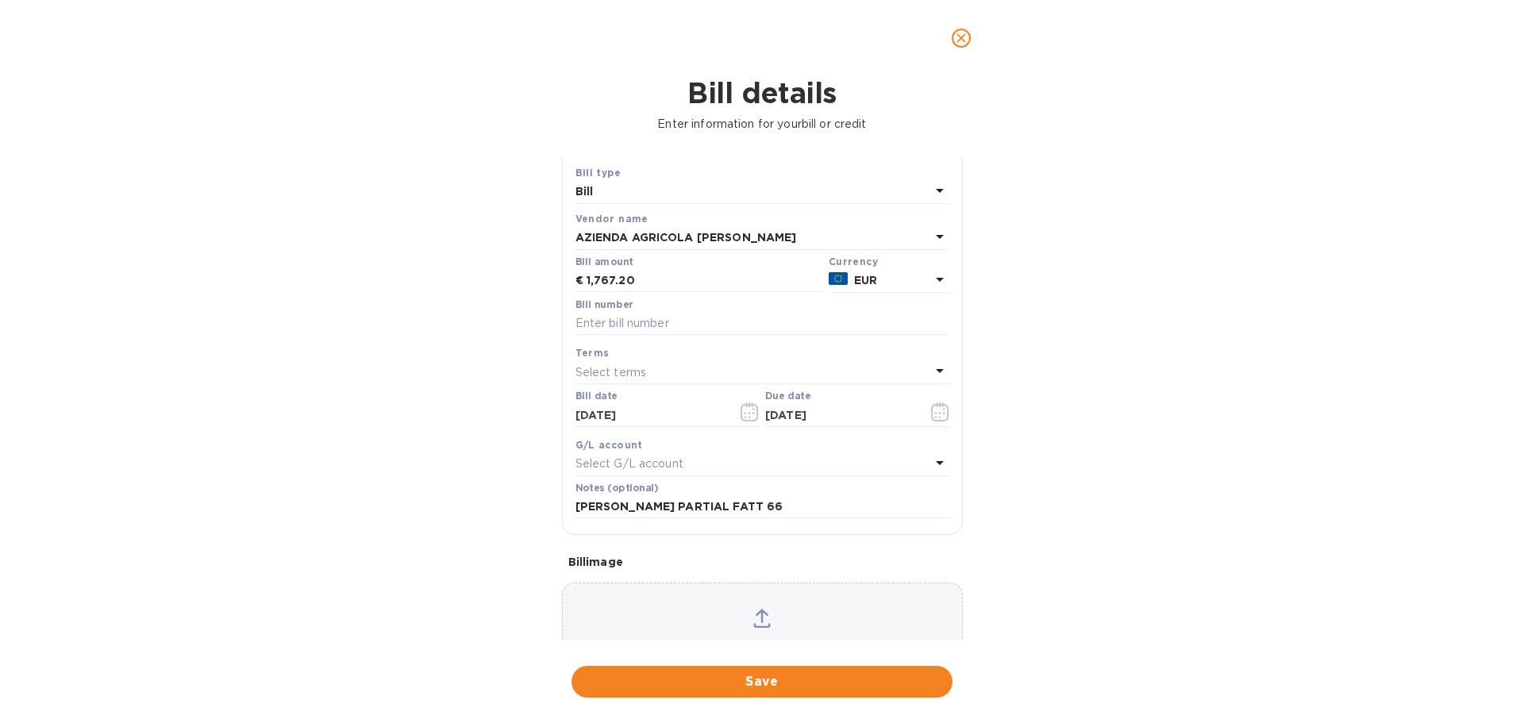
scroll to position [0, 0]
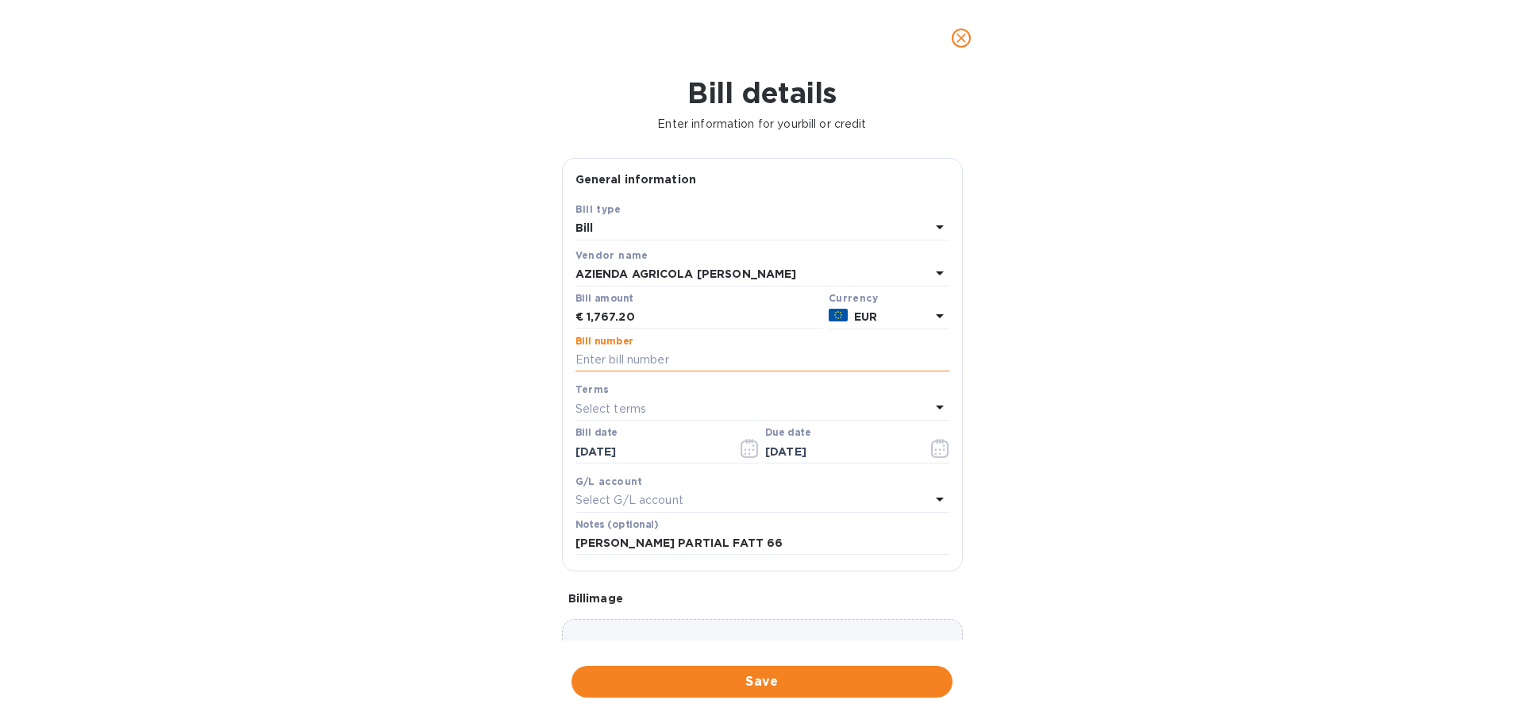
click at [669, 372] on input "text" at bounding box center [763, 361] width 374 height 24
click at [1211, 457] on div "Bill details Enter information for your bill or credit General information Save…" at bounding box center [762, 399] width 1524 height 647
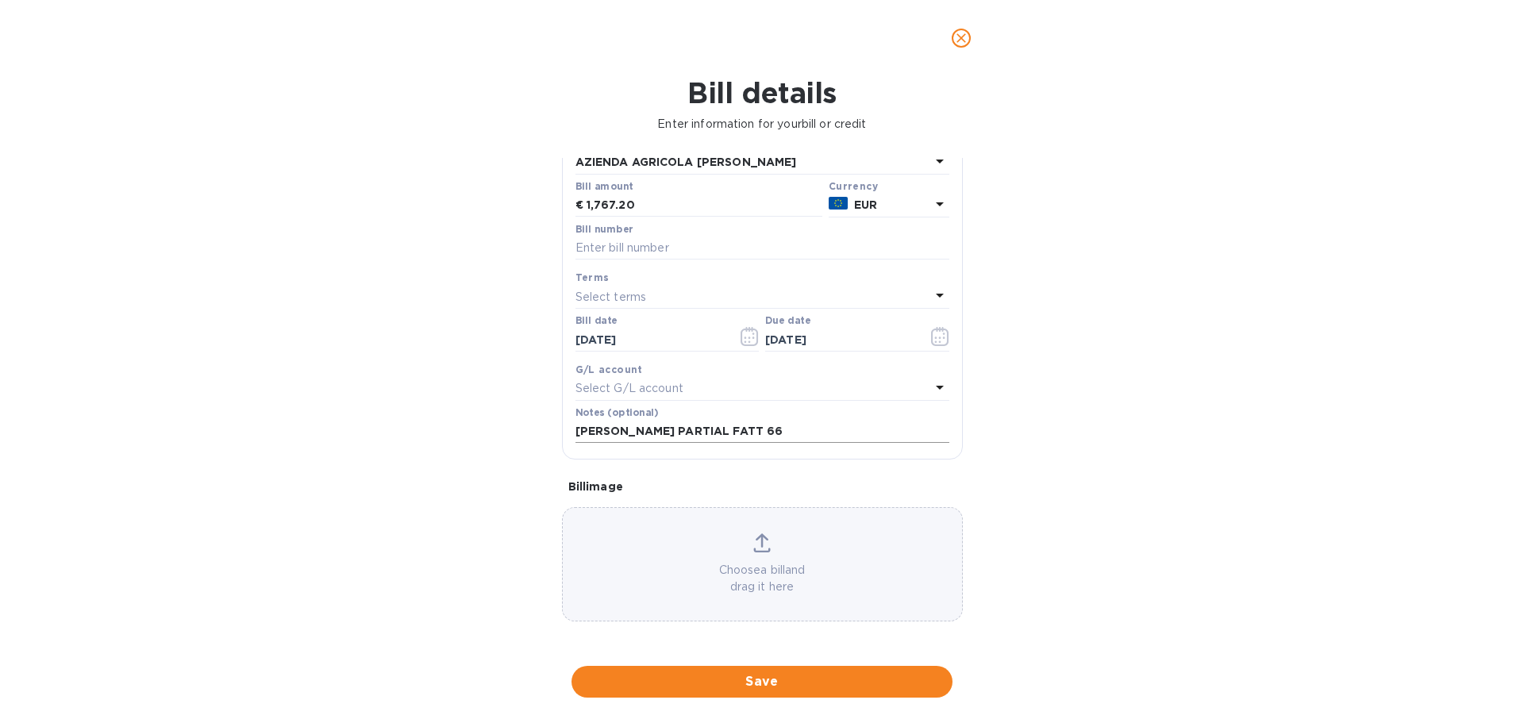
scroll to position [234, 0]
drag, startPoint x: 777, startPoint y: 431, endPoint x: 527, endPoint y: 437, distance: 249.4
click at [527, 437] on div "Bill details Enter information for your bill or credit General information Save…" at bounding box center [762, 399] width 1524 height 647
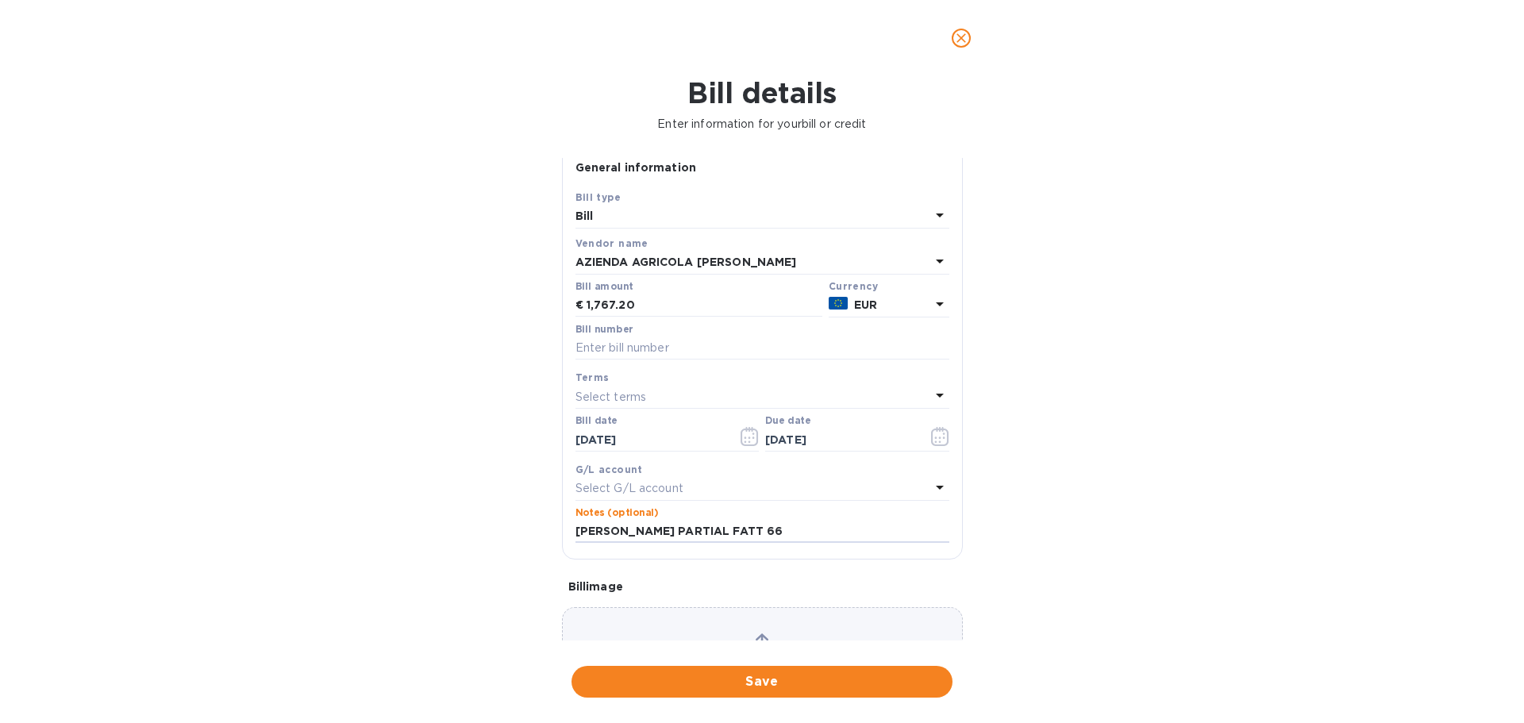
scroll to position [0, 0]
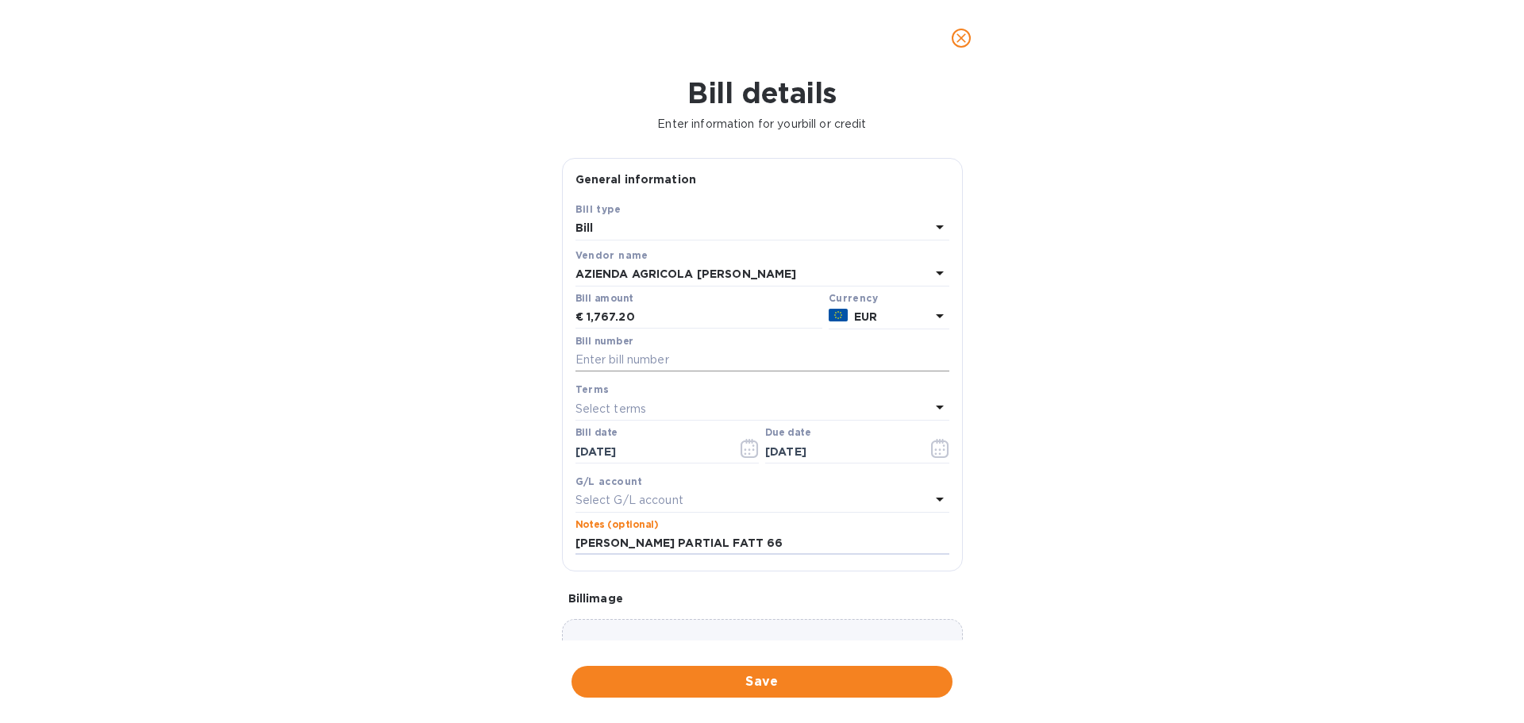
click at [673, 372] on input "text" at bounding box center [763, 361] width 374 height 24
paste input "[PERSON_NAME] PARTIAL FATT 66"
type input "[PERSON_NAME] PARTIAL FATT 66"
click at [1113, 410] on div "Bill details Enter information for your bill or credit General information Save…" at bounding box center [762, 399] width 1524 height 647
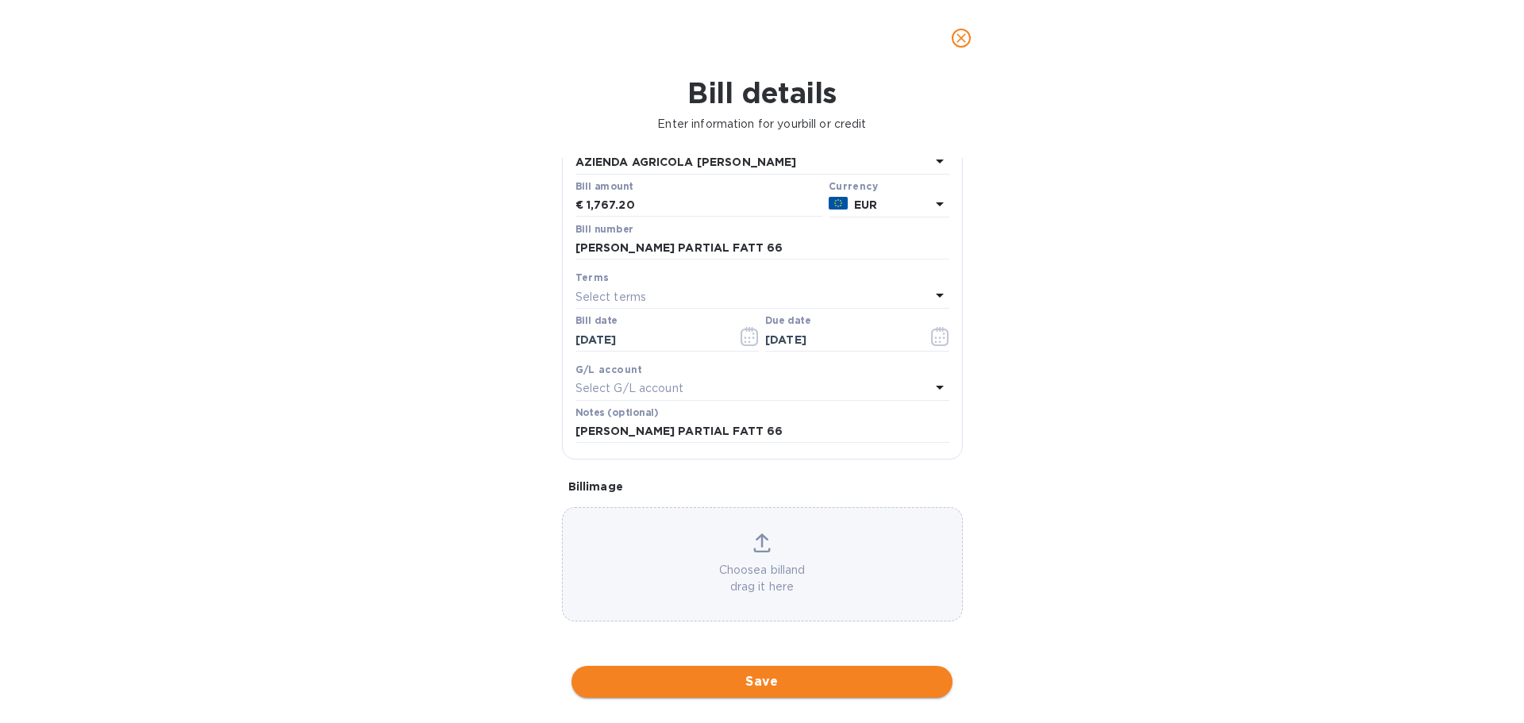
click at [791, 686] on span "Save" at bounding box center [762, 682] width 356 height 19
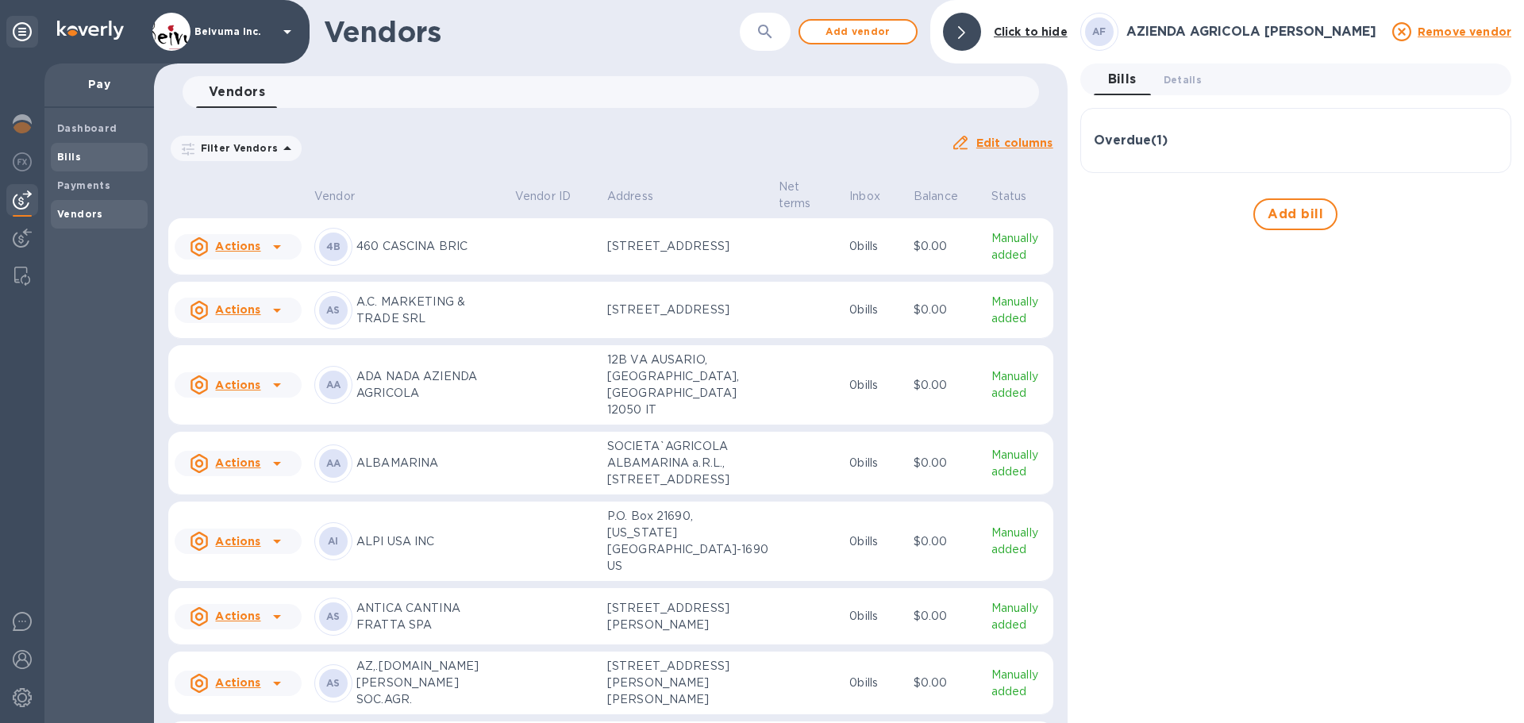
click at [75, 157] on b "Bills" at bounding box center [69, 157] width 24 height 12
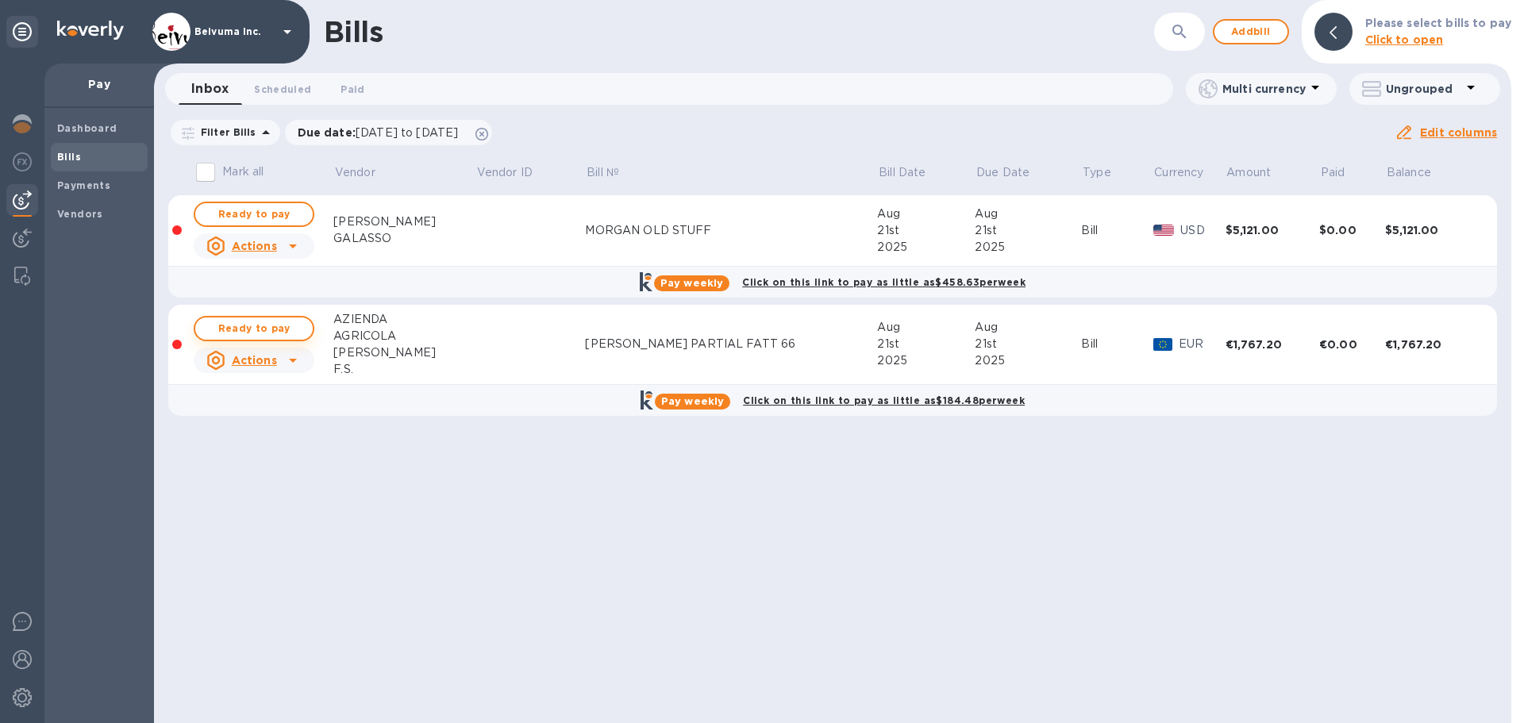
click at [283, 338] on span "Ready to pay" at bounding box center [254, 328] width 92 height 19
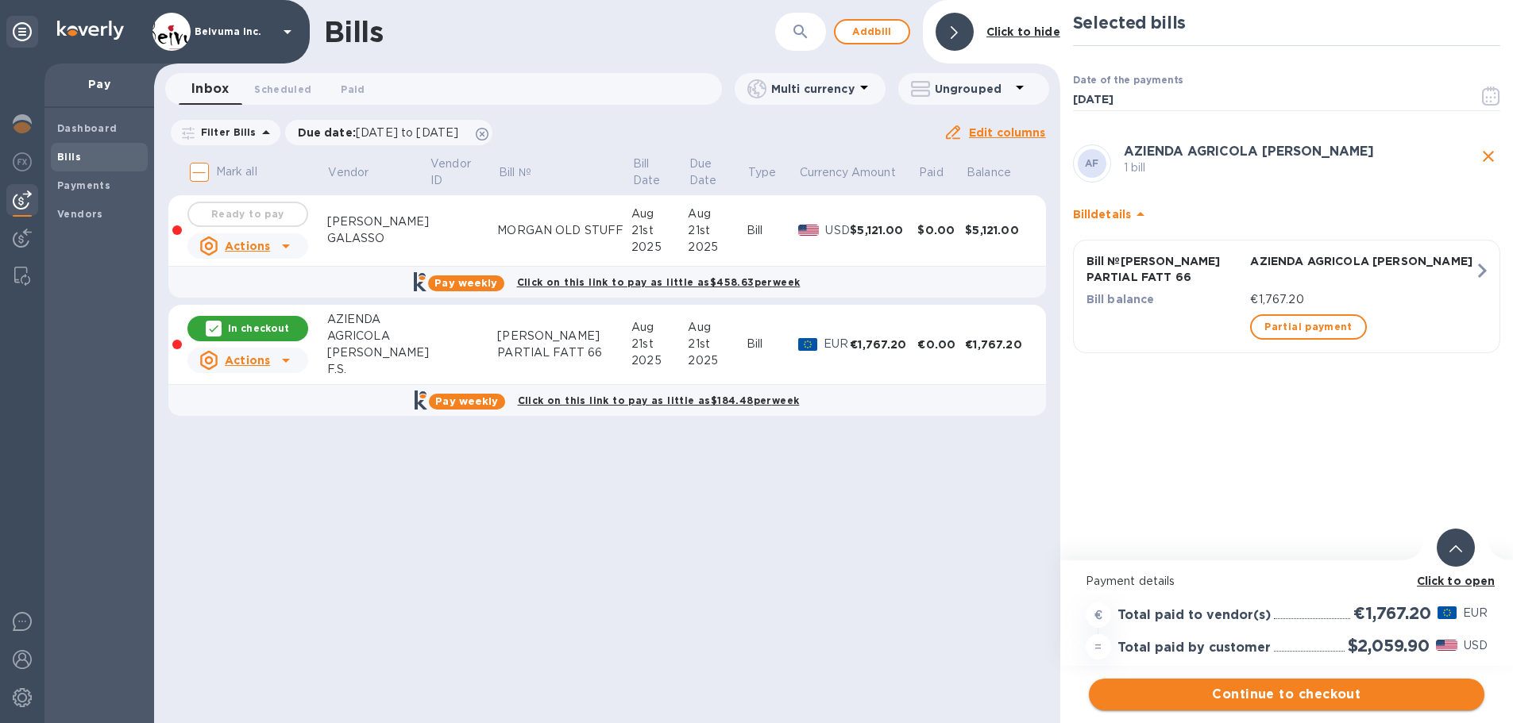
click at [1311, 697] on span "Continue to checkout" at bounding box center [1286, 694] width 370 height 19
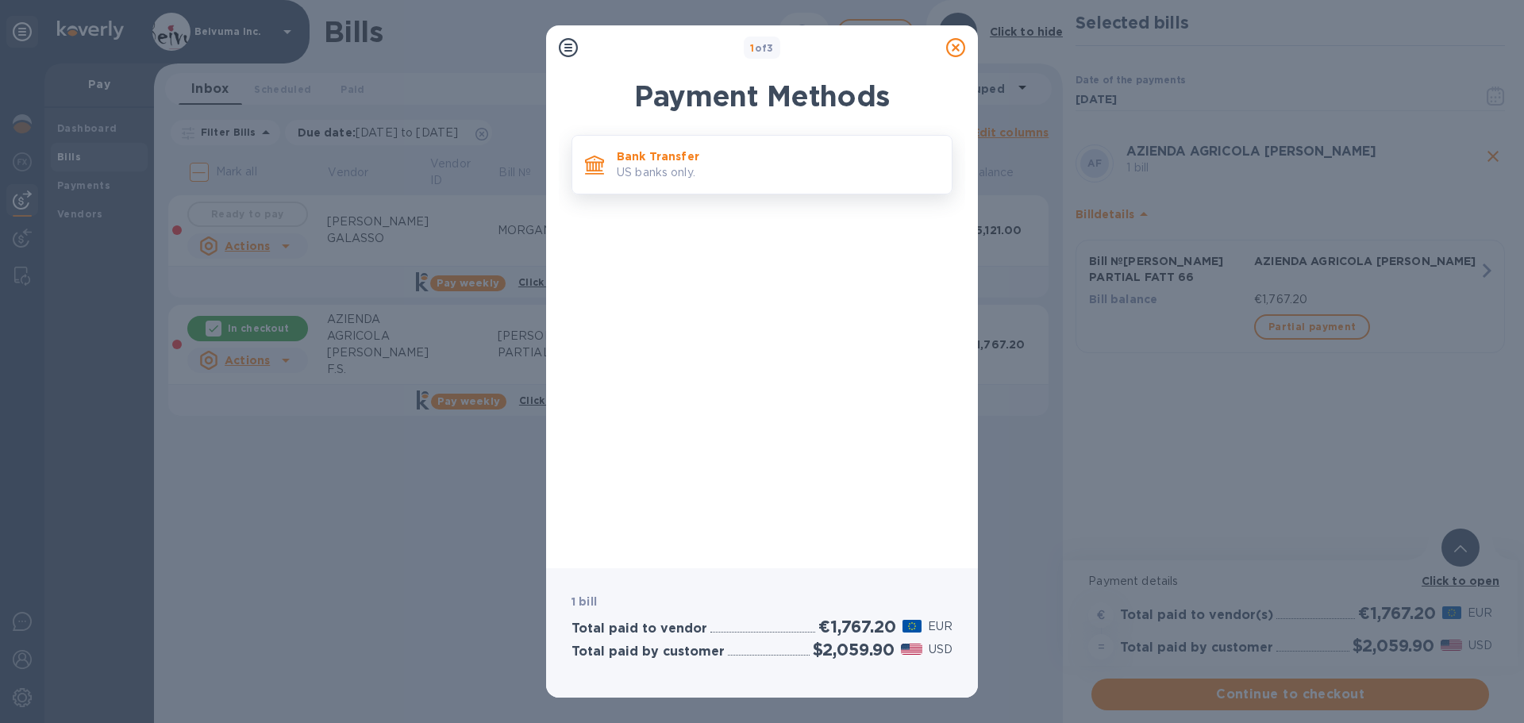
click at [679, 181] on p "US banks only." at bounding box center [778, 172] width 322 height 17
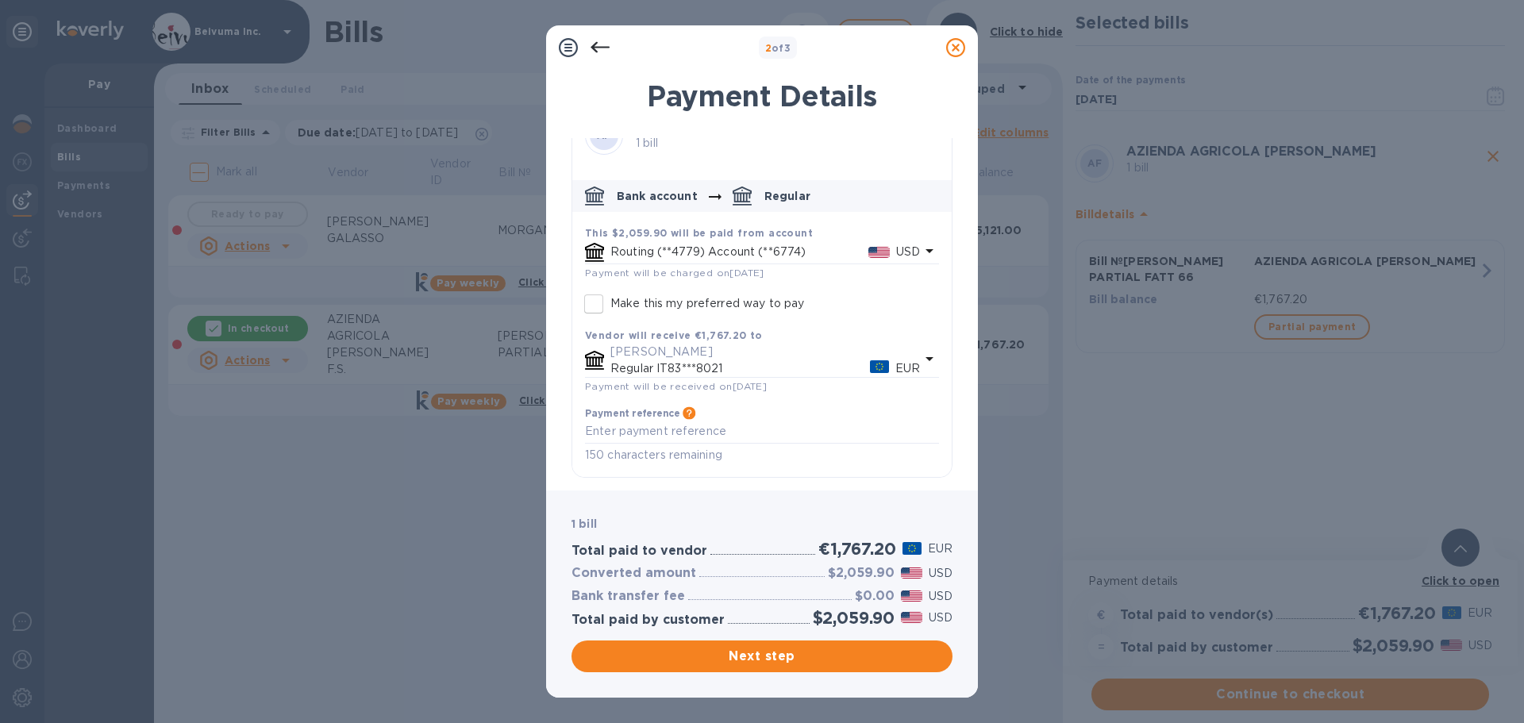
scroll to position [98, 0]
click at [670, 435] on textarea "default-method" at bounding box center [762, 431] width 354 height 13
paste textarea "[PERSON_NAME] PARTIAL FATT 66"
type textarea "[PERSON_NAME] PARTIAL FATT 66"
click at [768, 660] on span "Next step" at bounding box center [762, 656] width 356 height 19
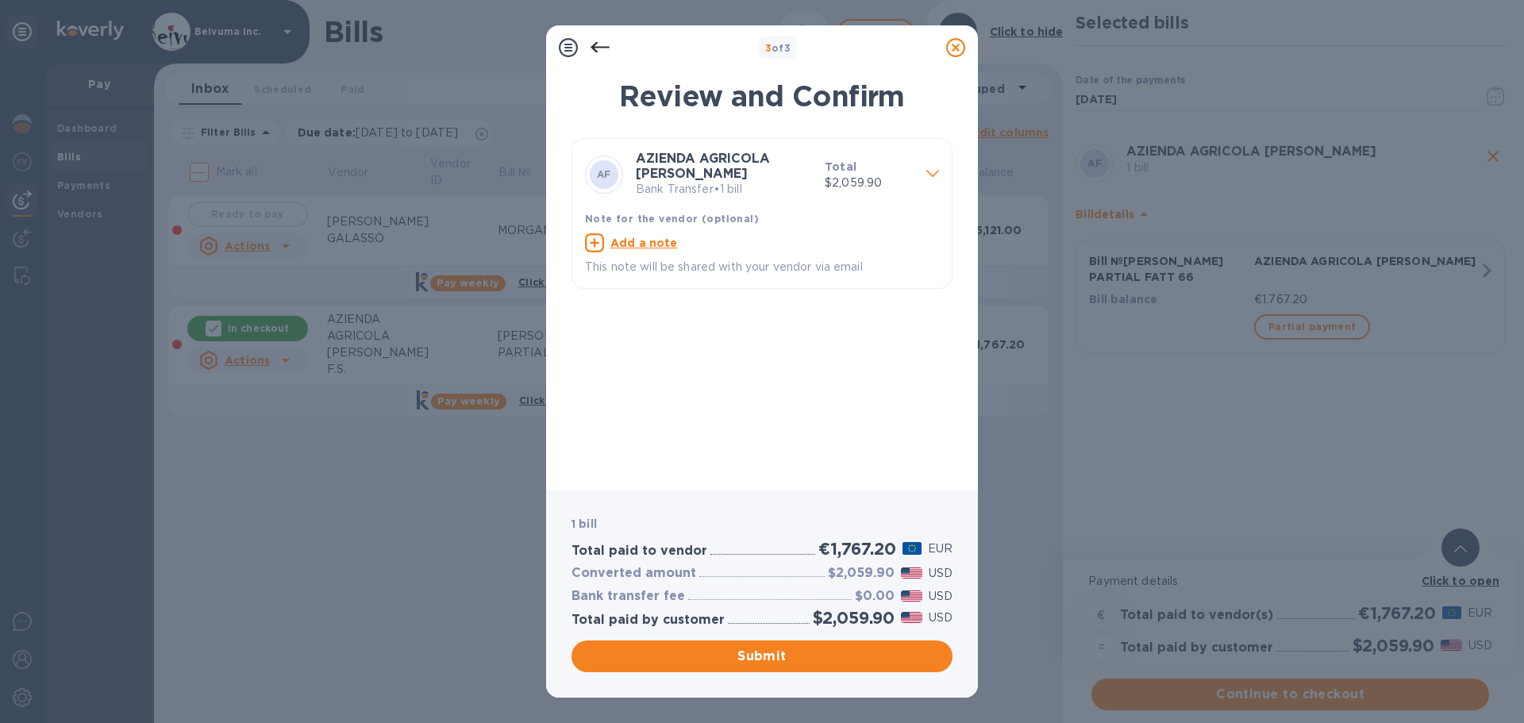
click at [638, 276] on p "This note will be shared with your vendor via email" at bounding box center [762, 267] width 354 height 17
click at [640, 249] on u "Add a note" at bounding box center [644, 243] width 67 height 13
click at [659, 252] on textarea at bounding box center [749, 244] width 329 height 13
paste textarea "[PERSON_NAME] PARTIAL FATT 66"
type textarea "[PERSON_NAME] PARTIAL FATT 66"
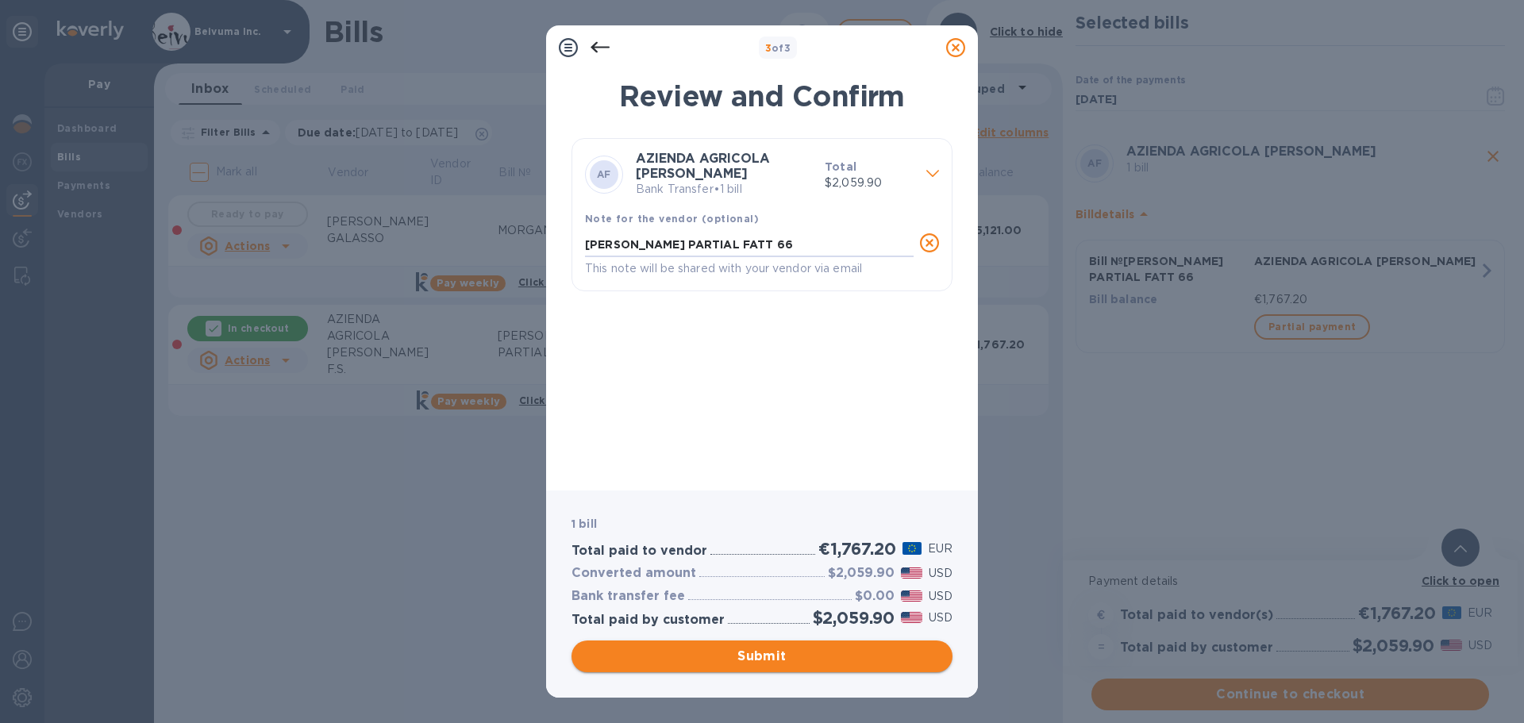
click at [789, 663] on span "Submit" at bounding box center [762, 656] width 356 height 19
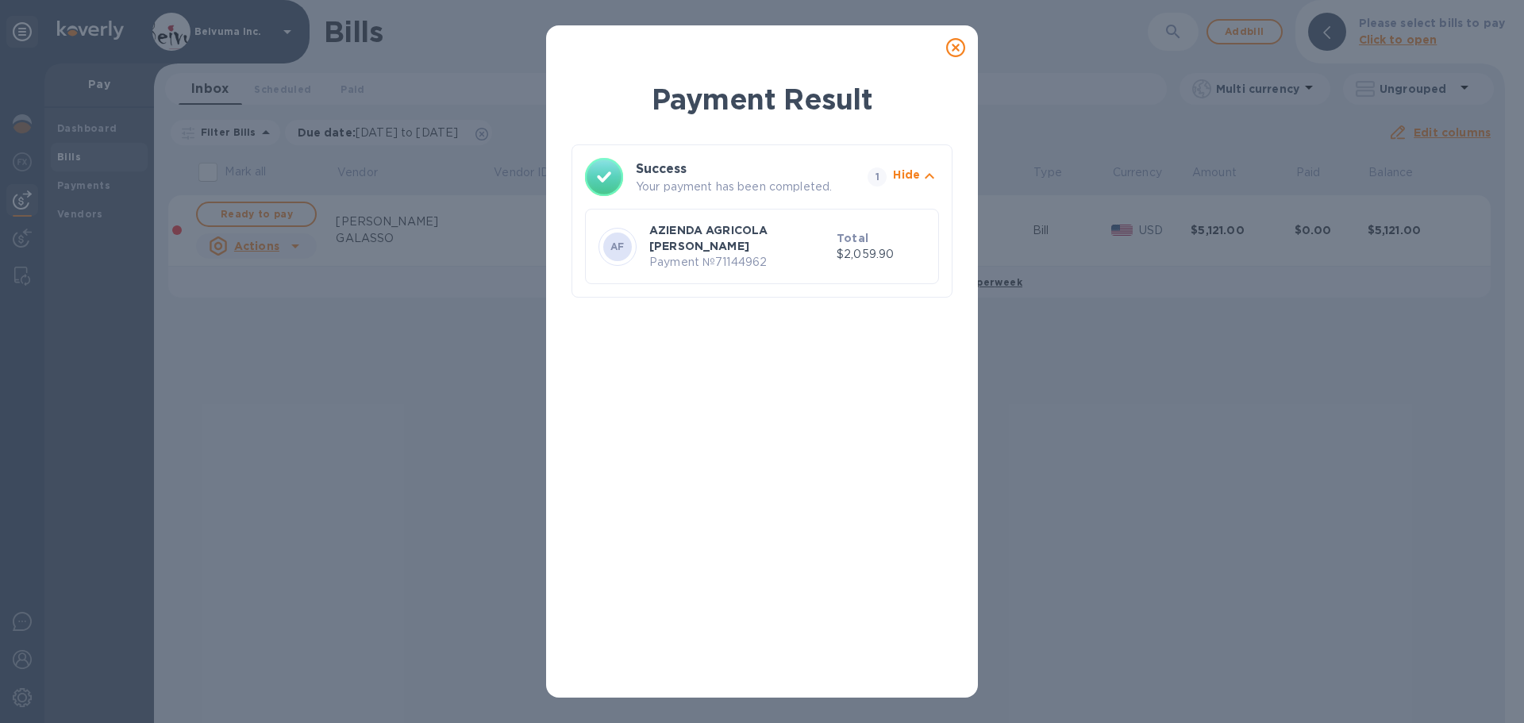
click at [957, 52] on icon at bounding box center [955, 47] width 19 height 19
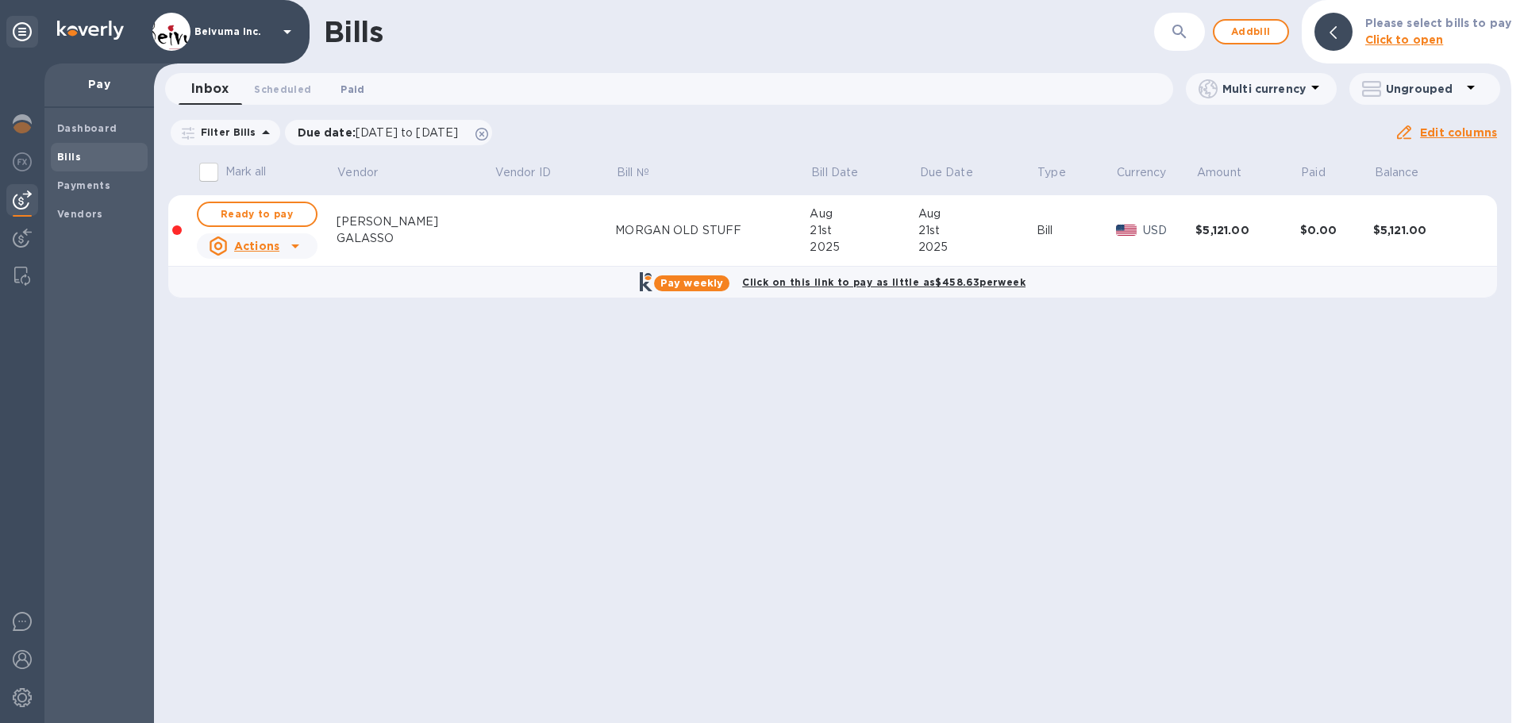
click at [357, 92] on span "Paid 0" at bounding box center [353, 89] width 24 height 17
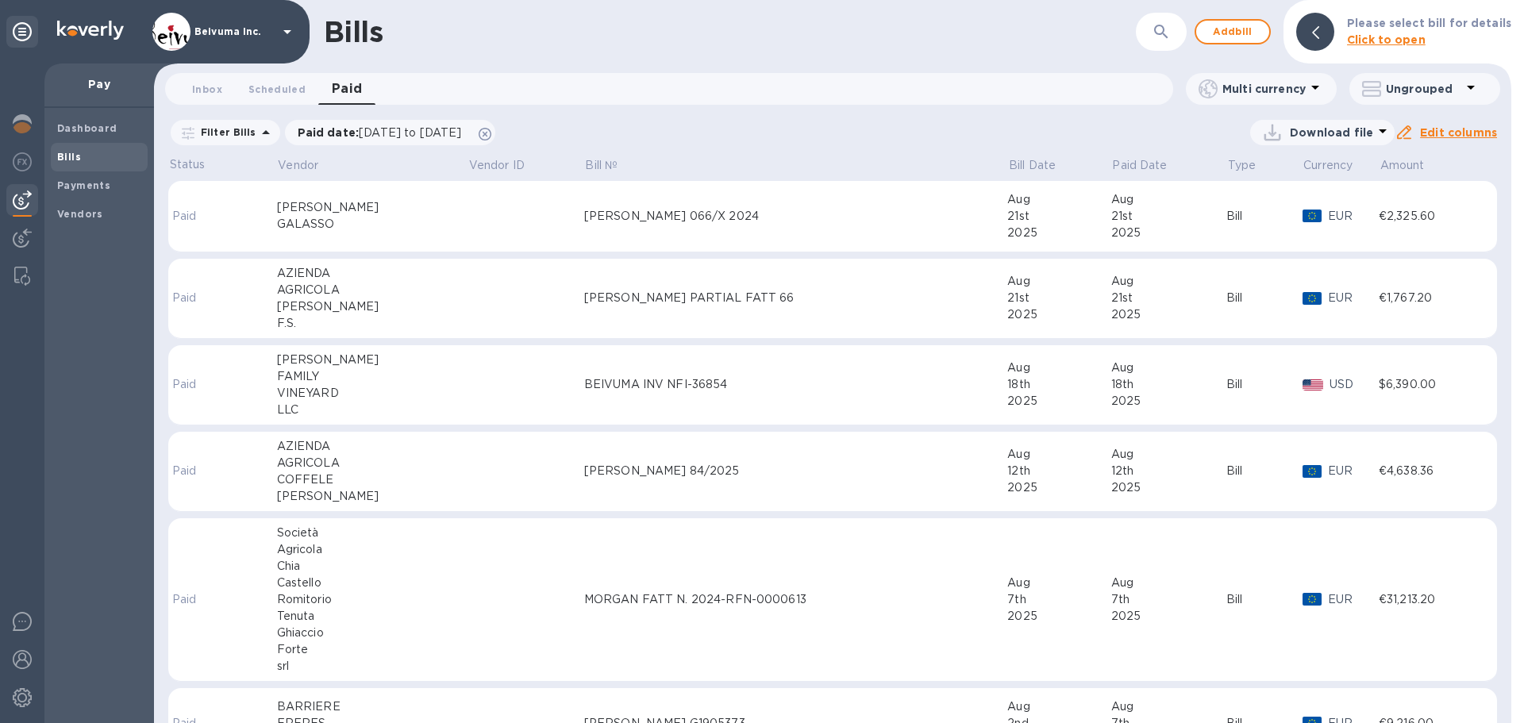
click at [76, 161] on b "Bills" at bounding box center [69, 157] width 24 height 12
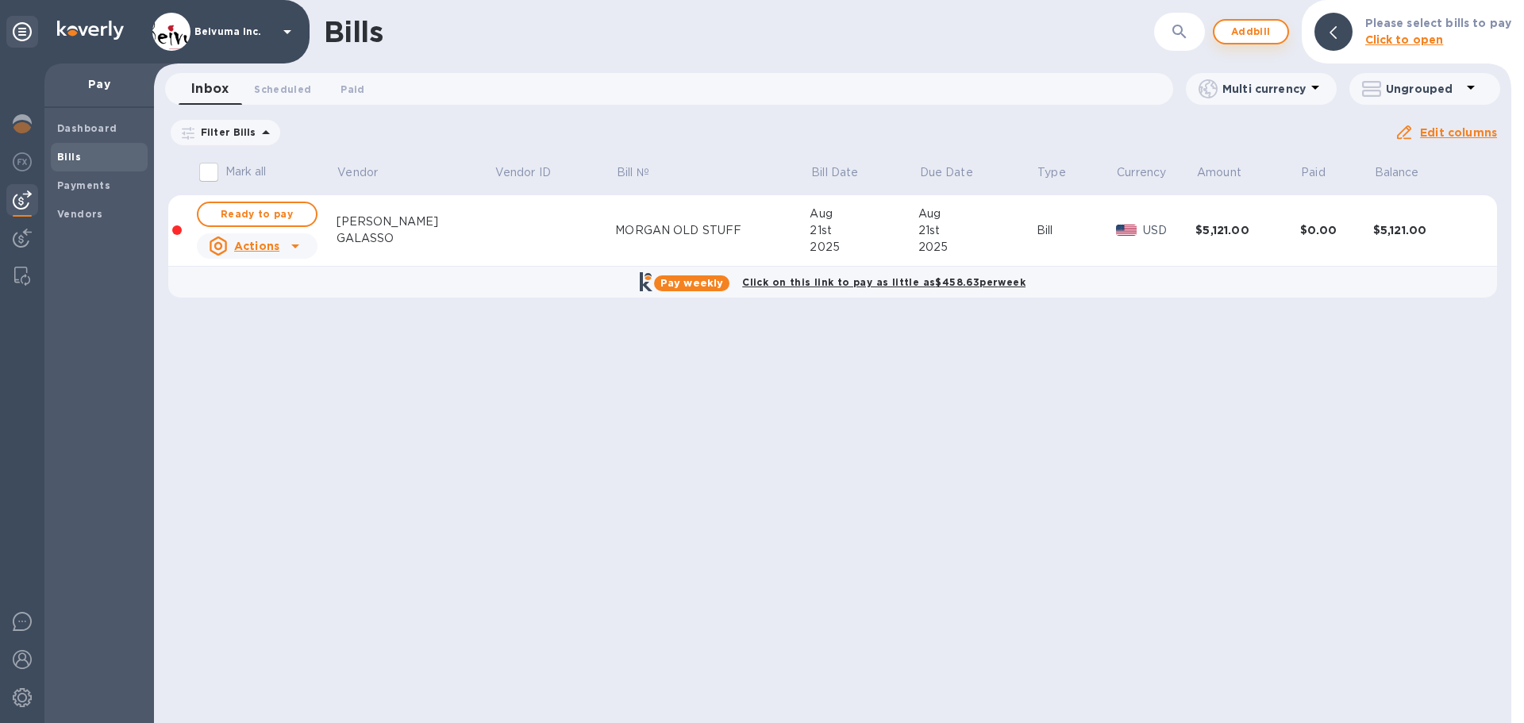
click at [1259, 34] on span "Add bill" at bounding box center [1252, 31] width 48 height 19
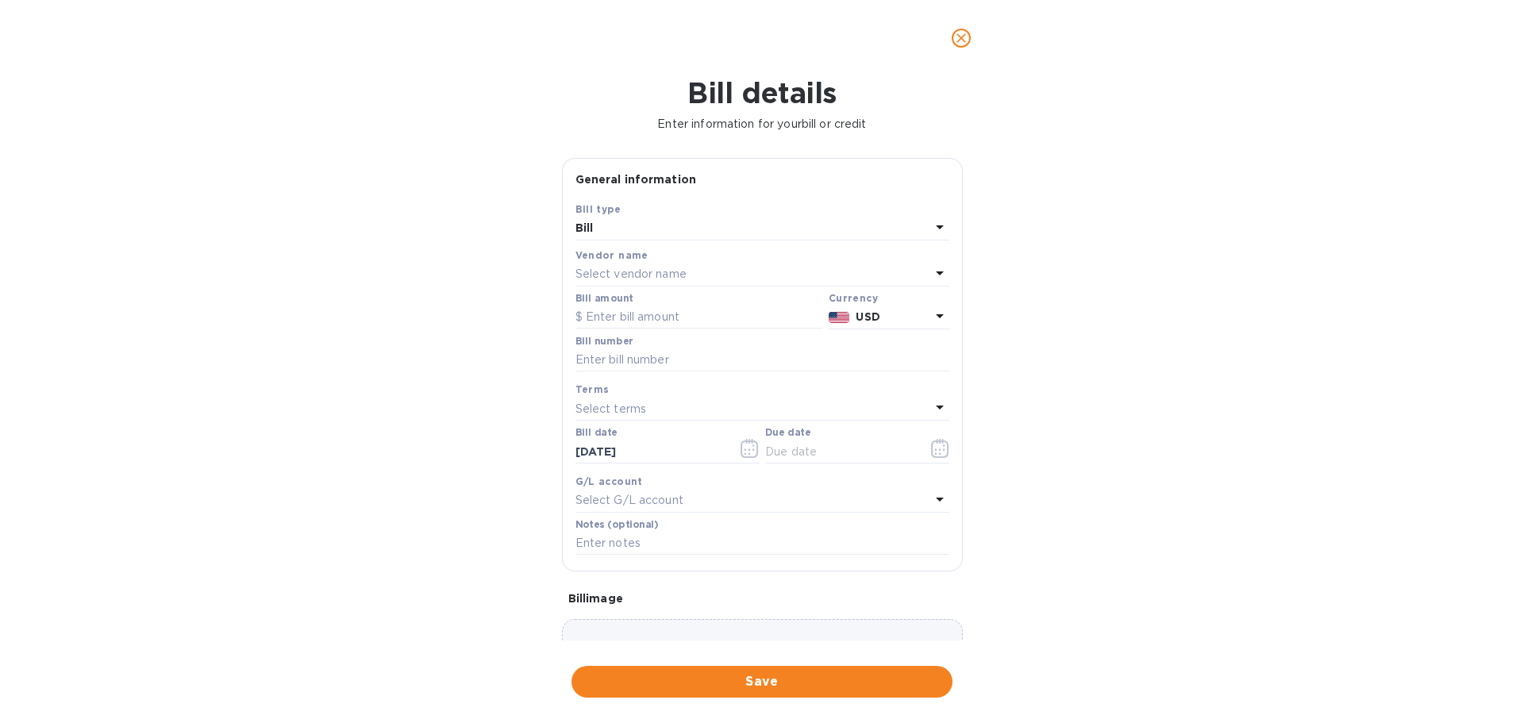
click at [621, 283] on p "Select vendor name" at bounding box center [631, 274] width 111 height 17
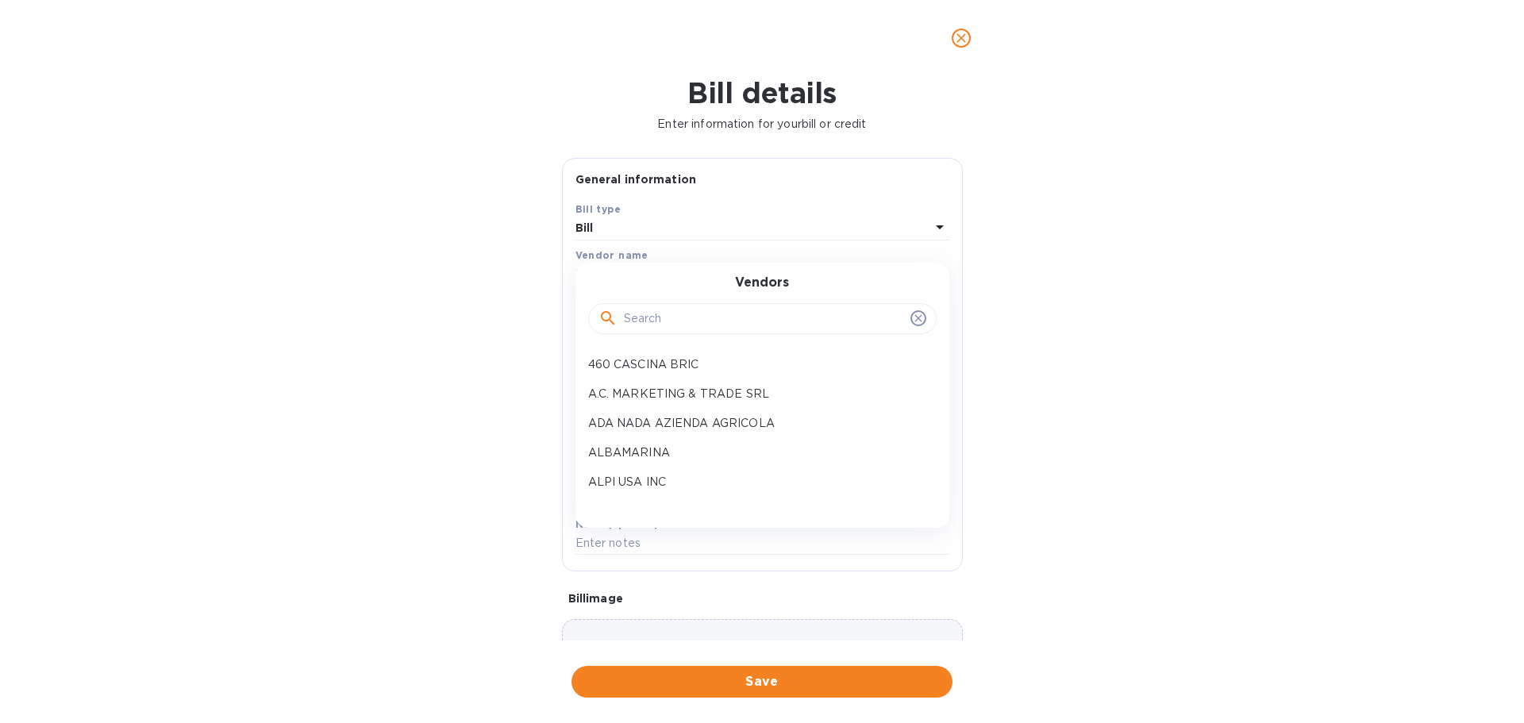
click at [663, 331] on input "text" at bounding box center [764, 319] width 280 height 24
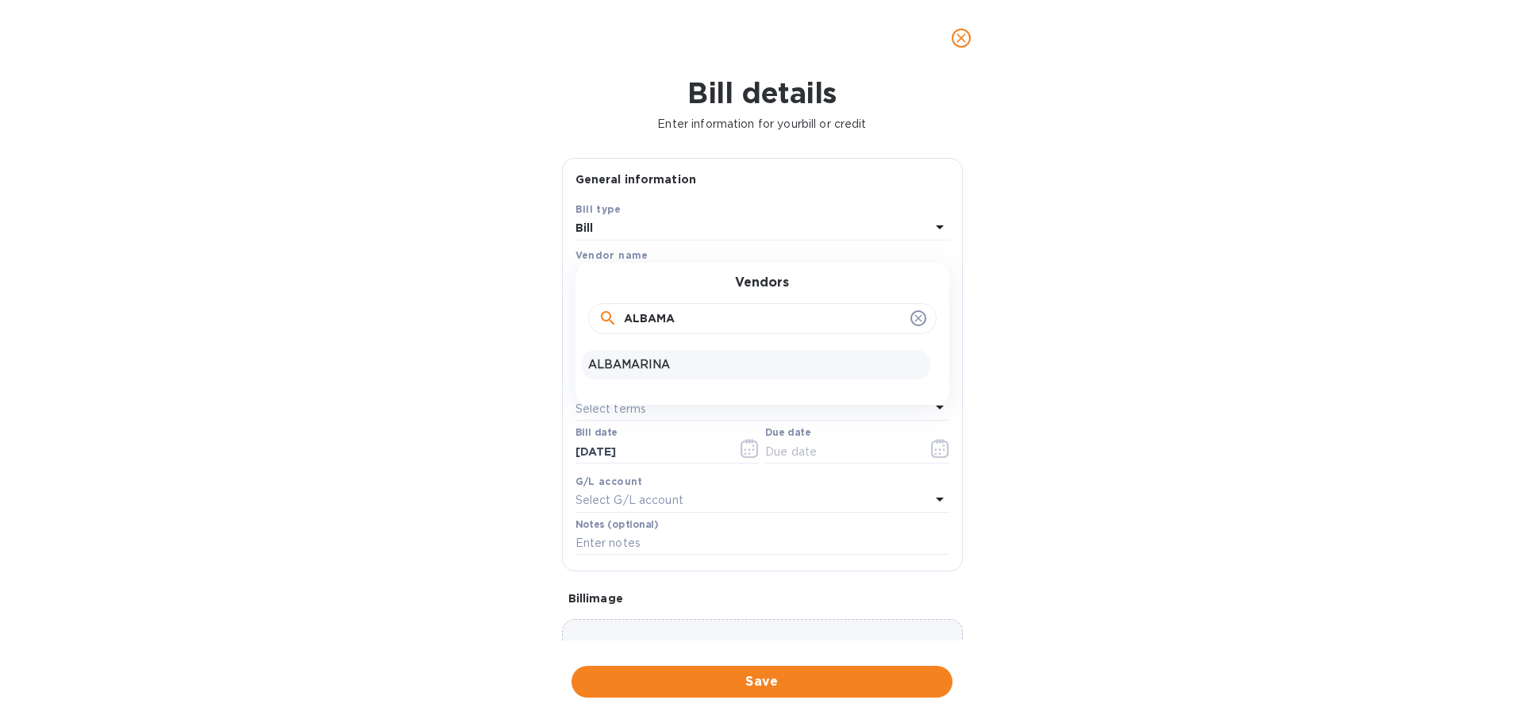
type input "ALBAMA"
click at [677, 373] on p "ALBAMARINA" at bounding box center [756, 365] width 336 height 17
click at [643, 330] on input "text" at bounding box center [699, 318] width 247 height 24
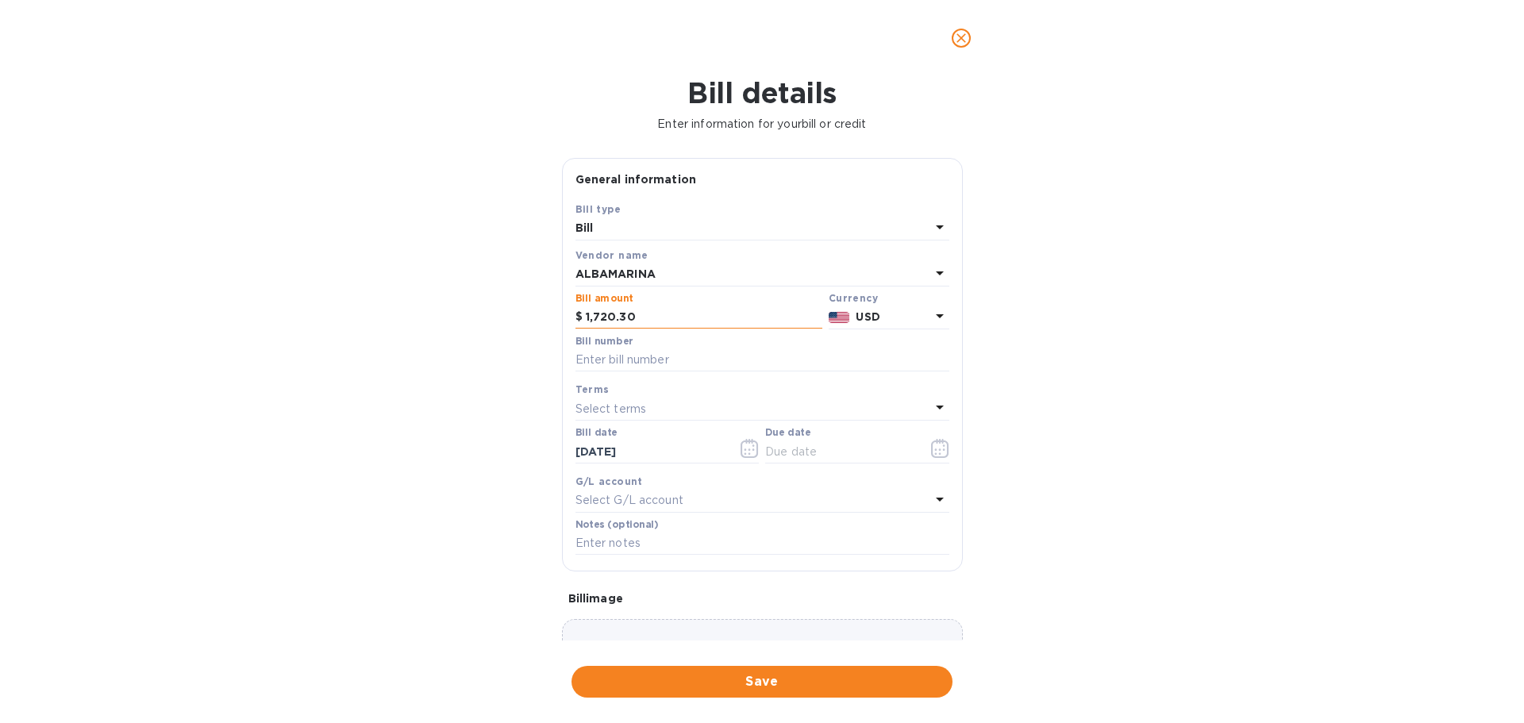
type input "1,720.30"
click at [931, 326] on icon at bounding box center [940, 315] width 19 height 19
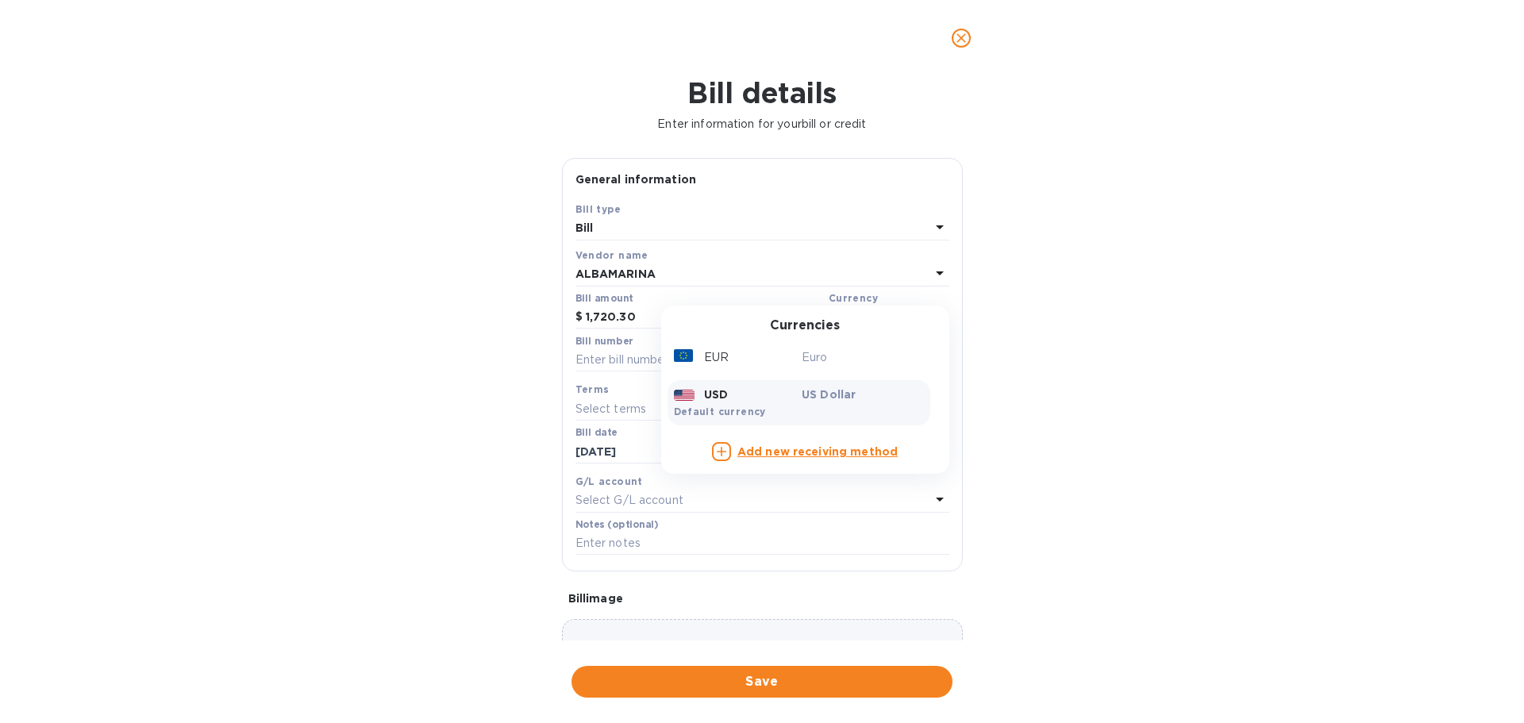
click at [761, 369] on div "EUR" at bounding box center [735, 357] width 129 height 23
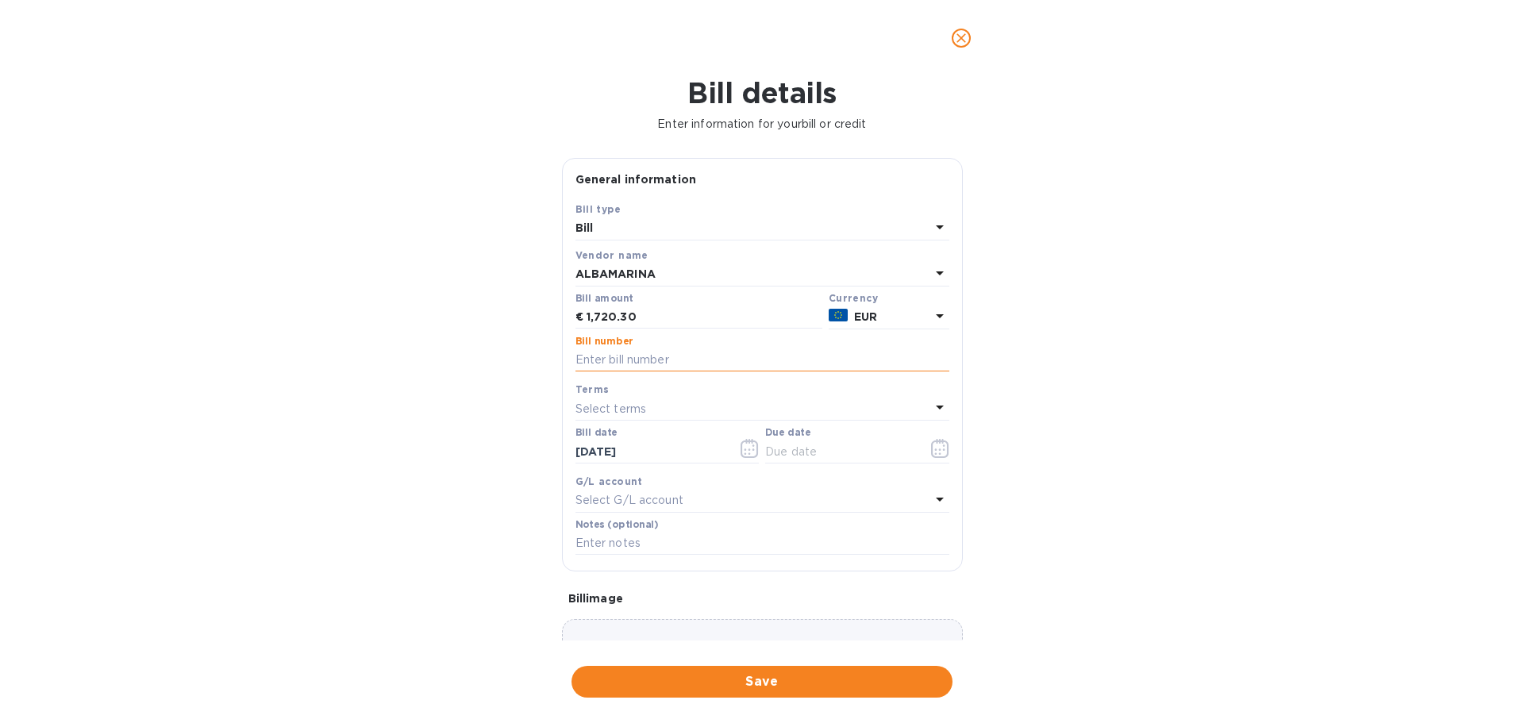
click at [676, 372] on input "text" at bounding box center [763, 361] width 374 height 24
click at [653, 372] on input "text" at bounding box center [763, 361] width 374 height 24
drag, startPoint x: 783, startPoint y: 439, endPoint x: 572, endPoint y: 444, distance: 210.5
click at [572, 379] on div "Bill number MORGAN PARTIAL FATT 95" at bounding box center [762, 356] width 380 height 46
type input "[PERSON_NAME] PARTIAL FATT 95"
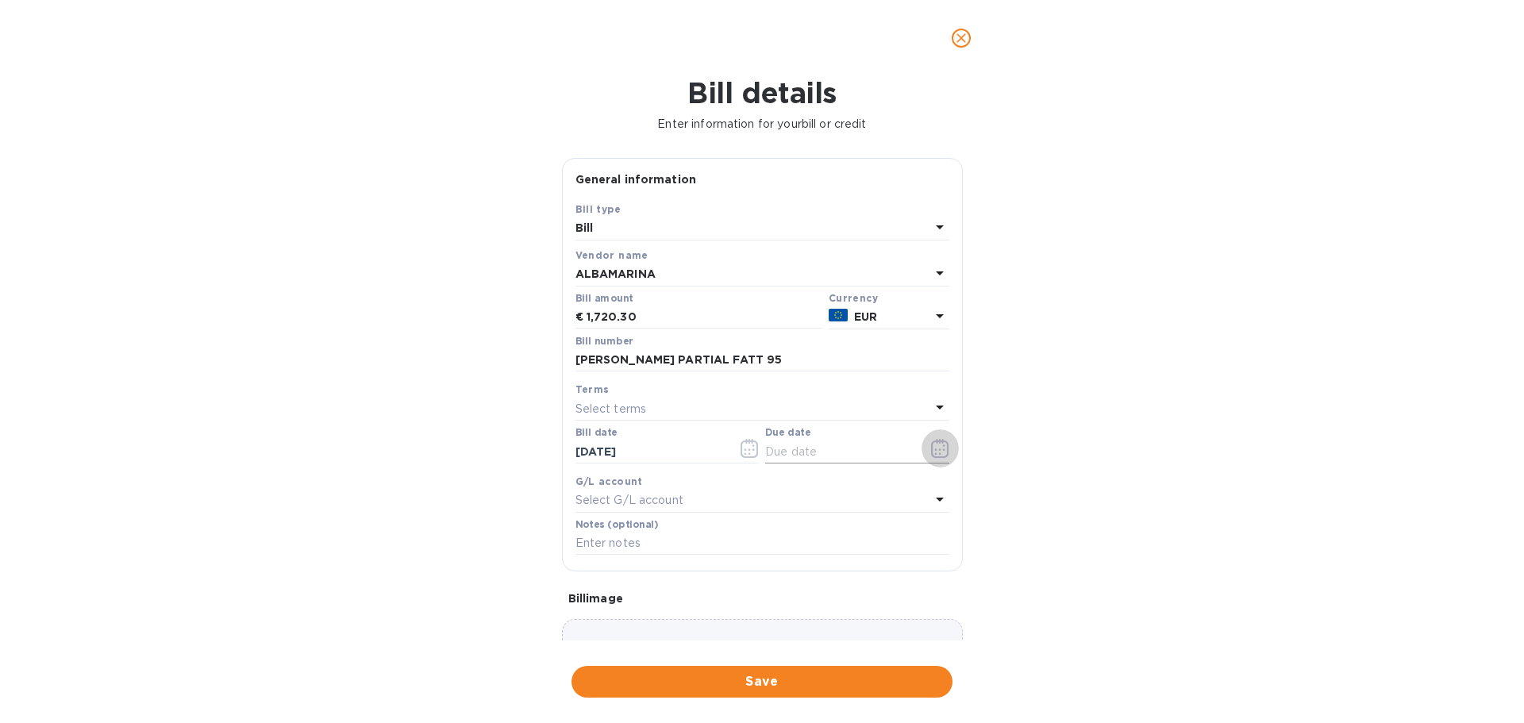
click at [935, 455] on icon "button" at bounding box center [936, 454] width 2 height 2
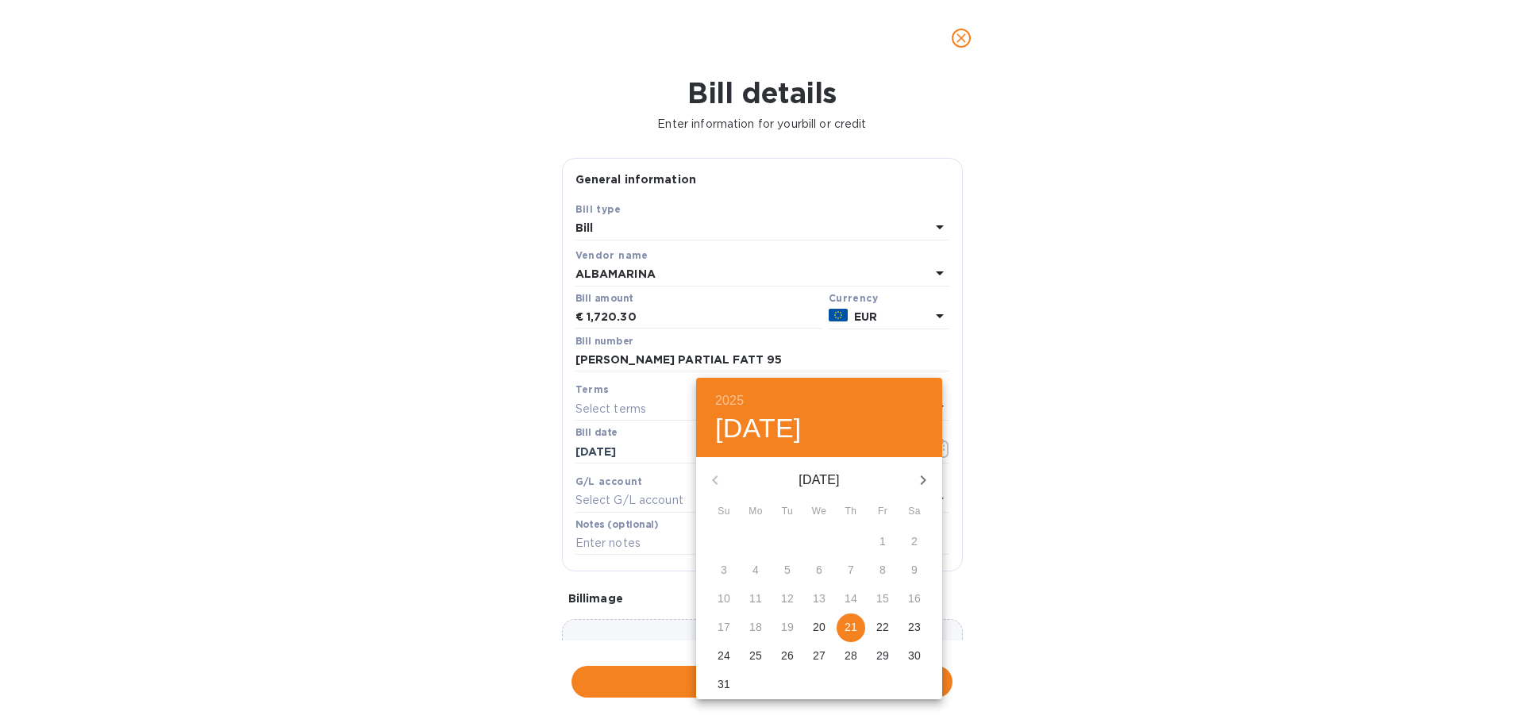
click at [857, 635] on p "21" at bounding box center [851, 627] width 13 height 16
type input "[DATE]"
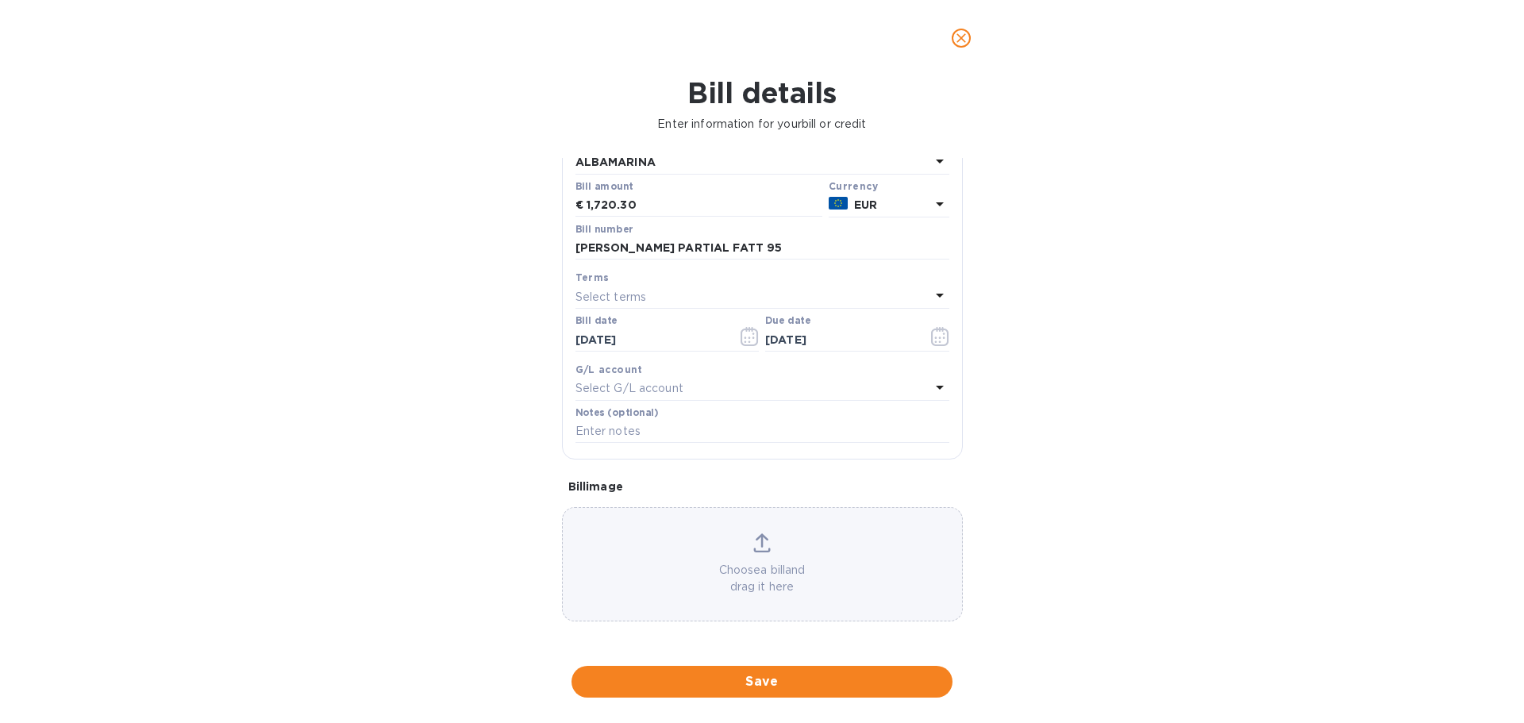
scroll to position [185, 0]
click at [660, 397] on p "Select G/L account" at bounding box center [630, 388] width 108 height 17
click at [1040, 426] on div "Bill details Enter information for your bill or credit General information Save…" at bounding box center [762, 399] width 1524 height 647
click at [672, 444] on input "text" at bounding box center [763, 432] width 374 height 24
paste input "[PERSON_NAME] PARTIAL FATT 95"
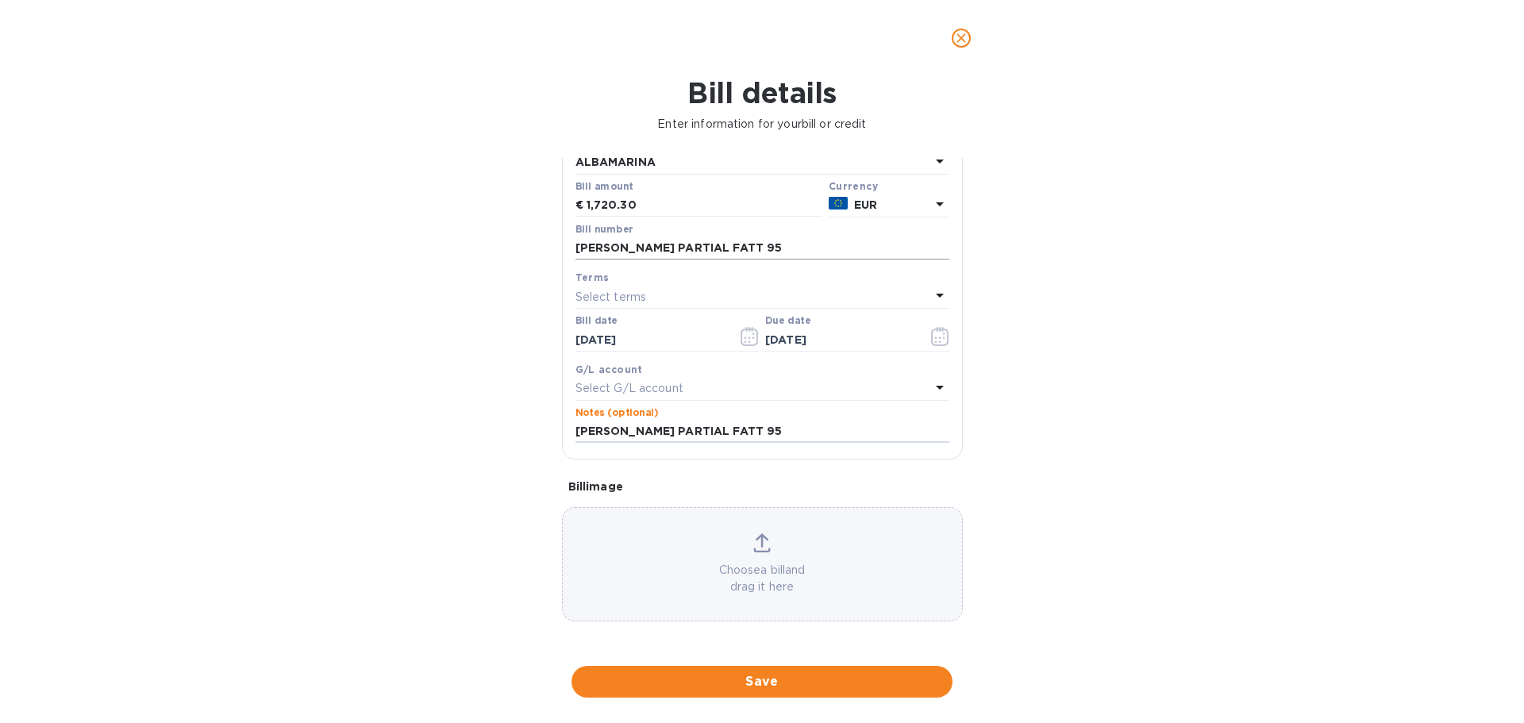
scroll to position [234, 0]
type input "[PERSON_NAME] PARTIAL FATT 95"
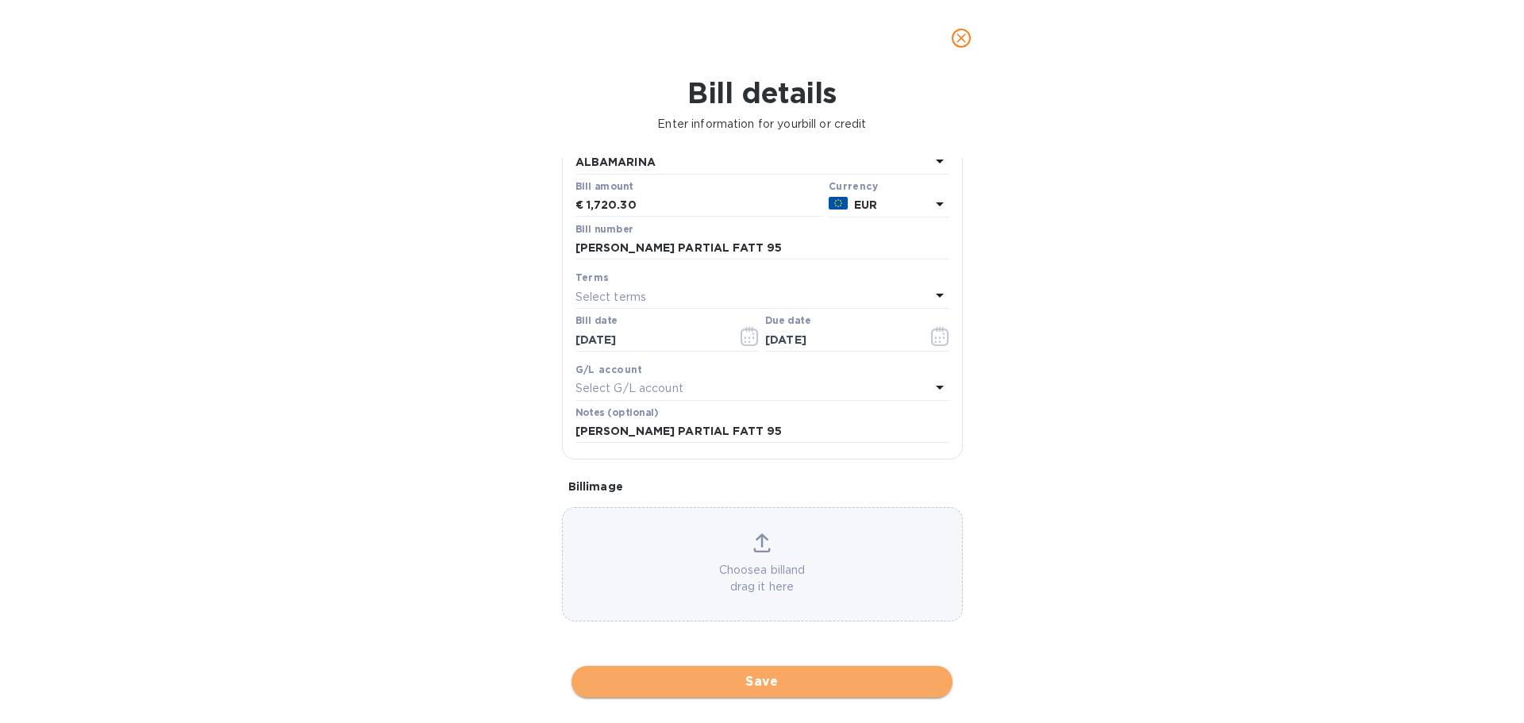
click at [776, 686] on span "Save" at bounding box center [762, 682] width 356 height 19
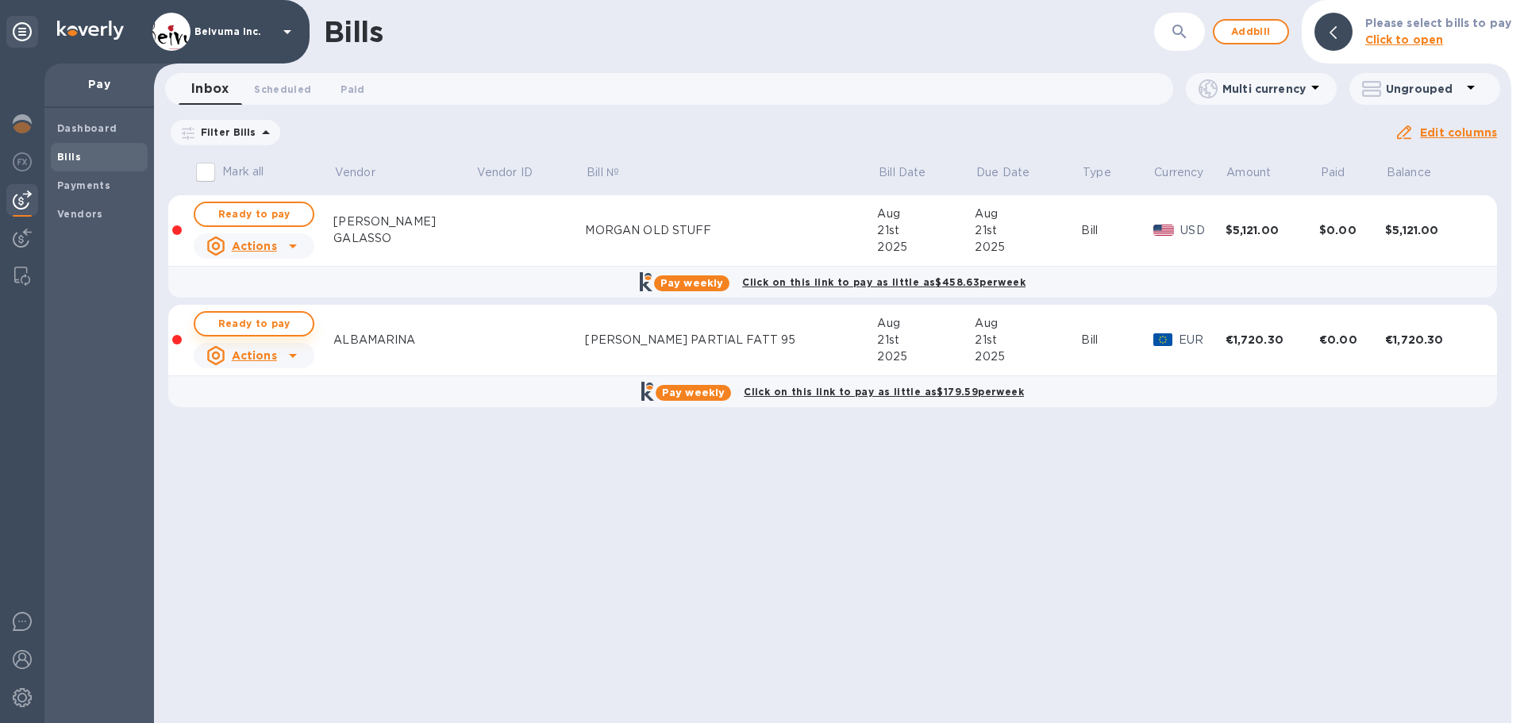
click at [266, 333] on span "Ready to pay" at bounding box center [254, 323] width 92 height 19
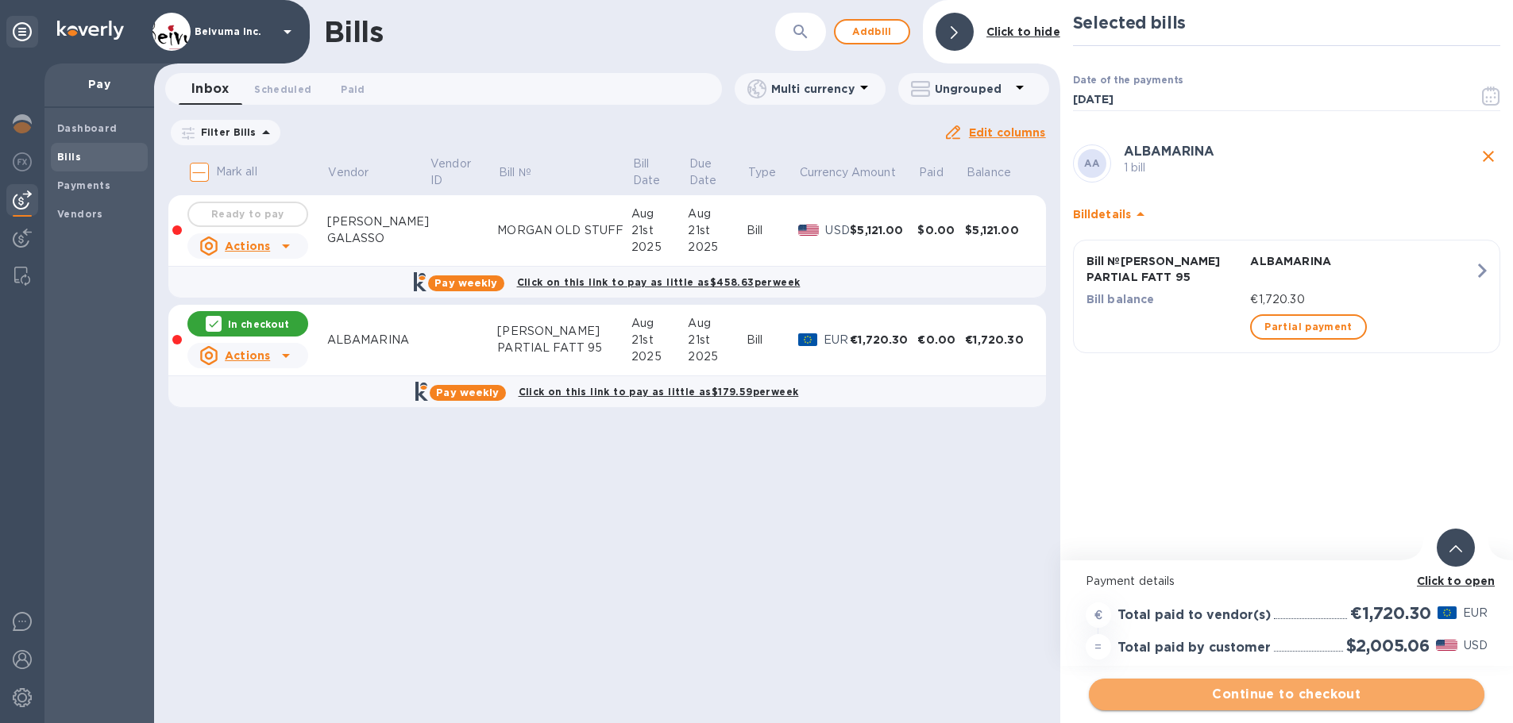
click at [1324, 698] on span "Continue to checkout" at bounding box center [1286, 694] width 370 height 19
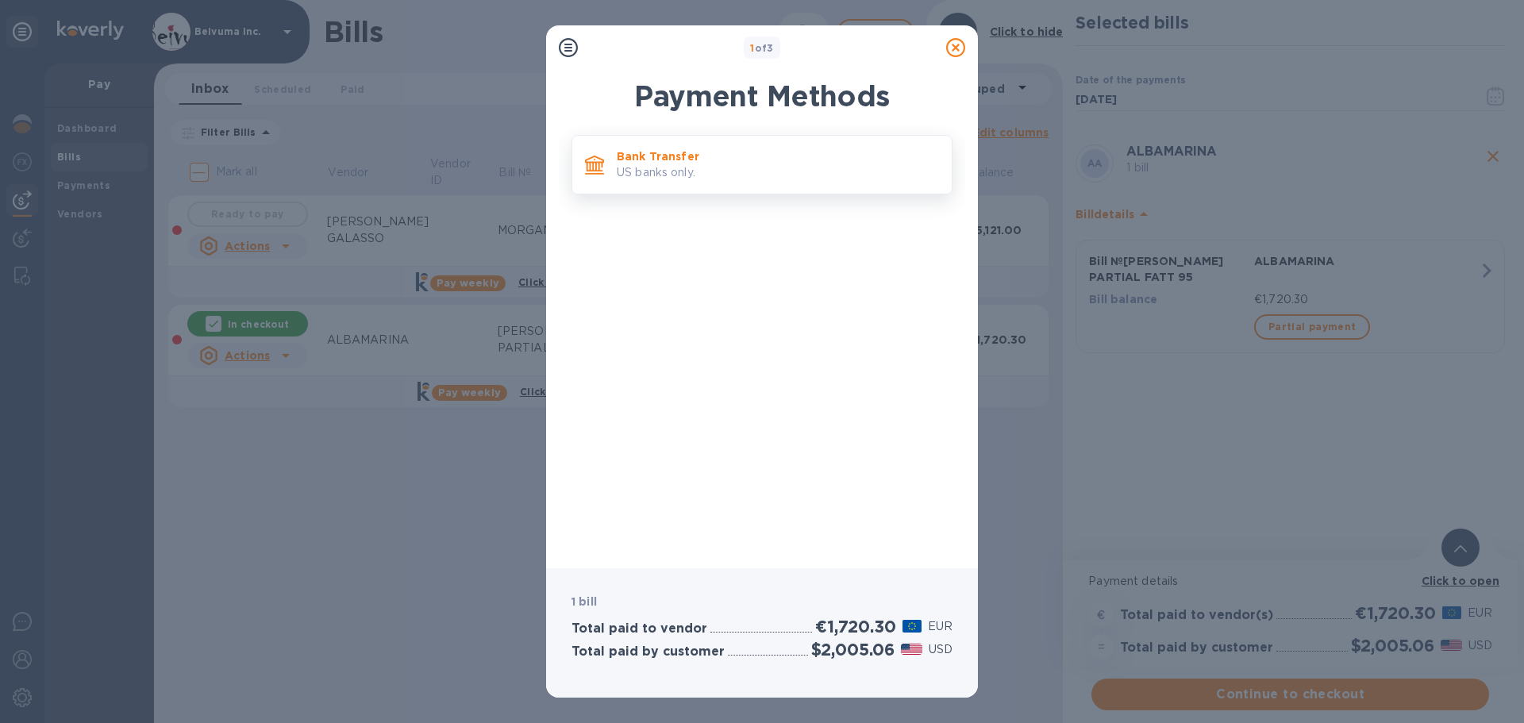
click at [696, 178] on p "US banks only." at bounding box center [778, 172] width 322 height 17
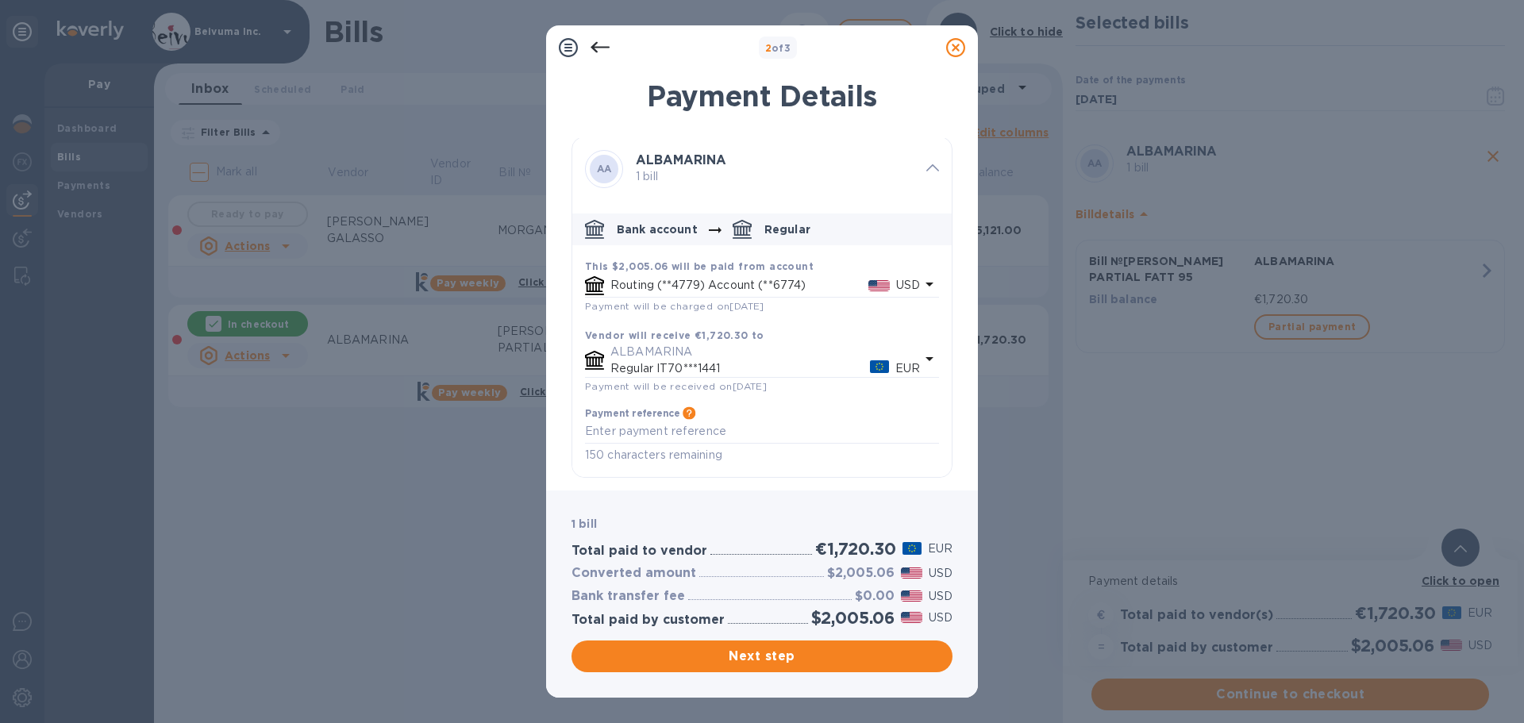
scroll to position [64, 0]
click at [665, 427] on textarea "default-method" at bounding box center [762, 431] width 354 height 13
paste textarea "[PERSON_NAME] PARTIAL FATT 95"
type textarea "[PERSON_NAME] PARTIAL FATT 95"
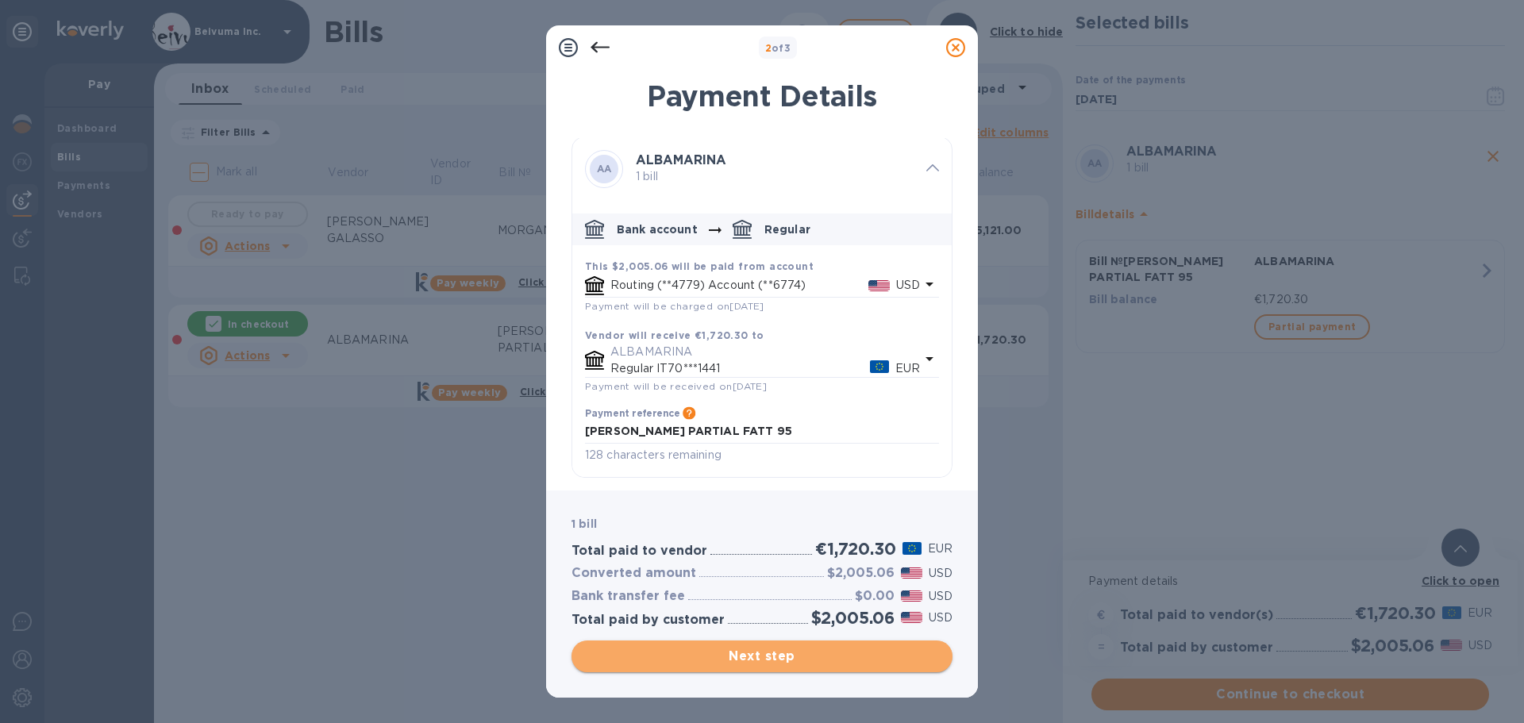
click at [784, 658] on span "Next step" at bounding box center [762, 656] width 356 height 19
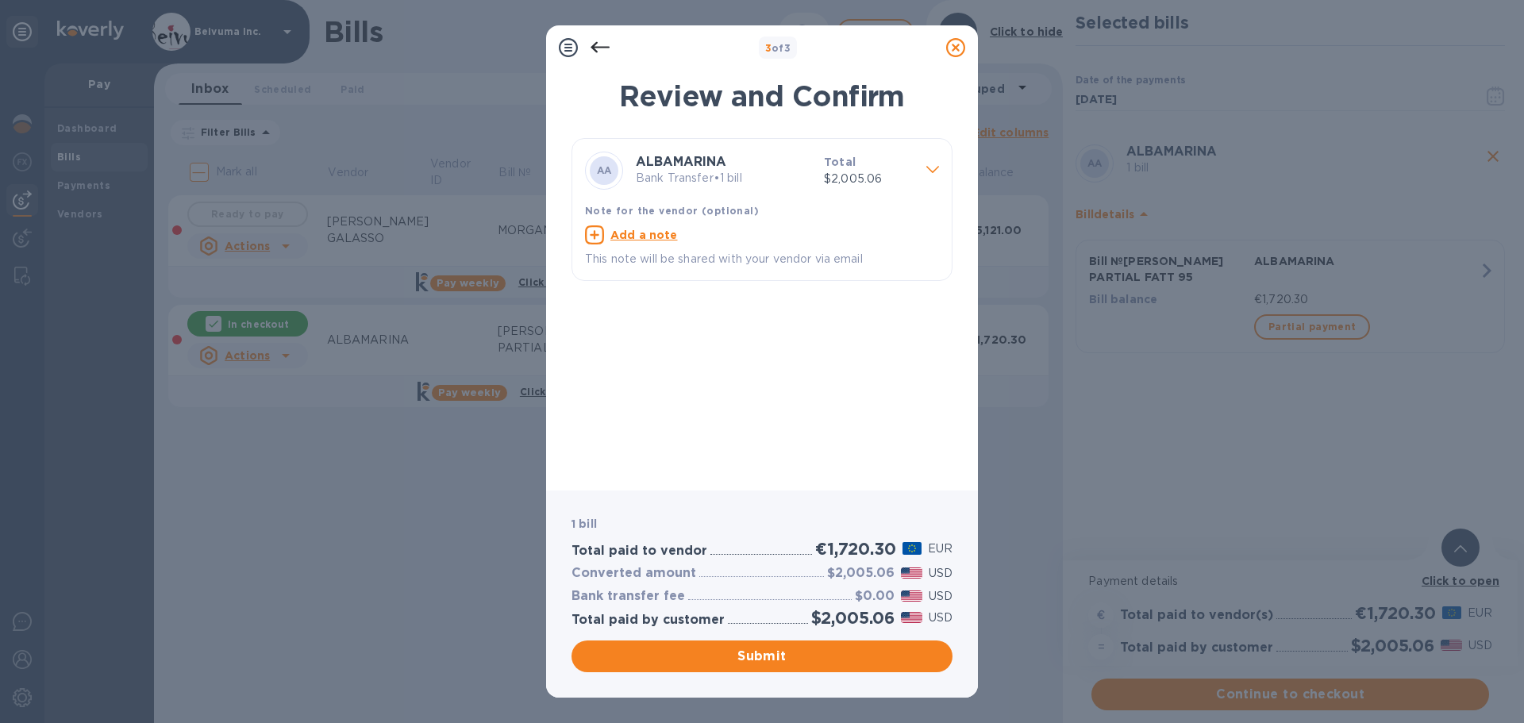
click at [643, 241] on u "Add a note" at bounding box center [644, 235] width 67 height 13
click at [659, 244] on textarea at bounding box center [749, 236] width 329 height 13
paste textarea "[PERSON_NAME] PARTIAL FATT 95"
type textarea "[PERSON_NAME] PARTIAL FATT 95"
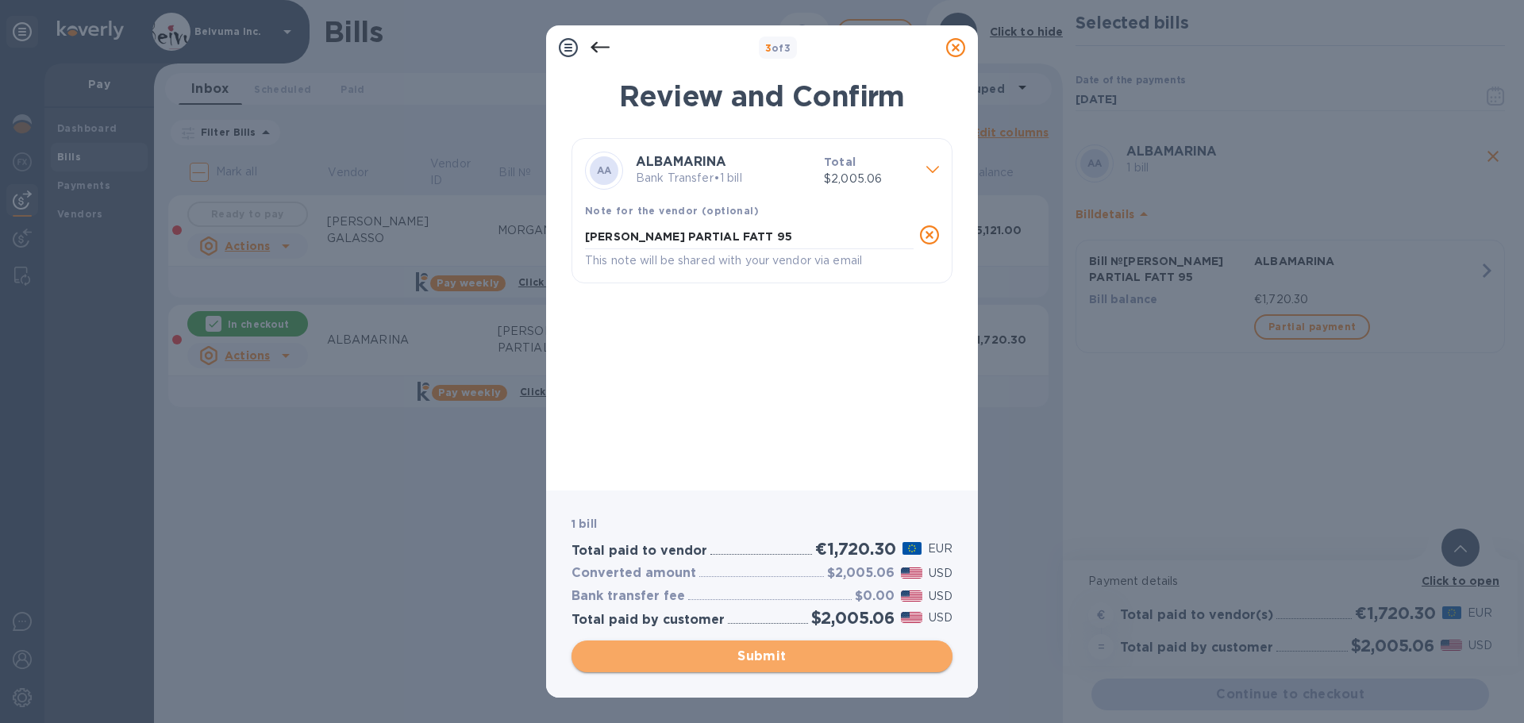
click at [779, 660] on span "Submit" at bounding box center [762, 656] width 356 height 19
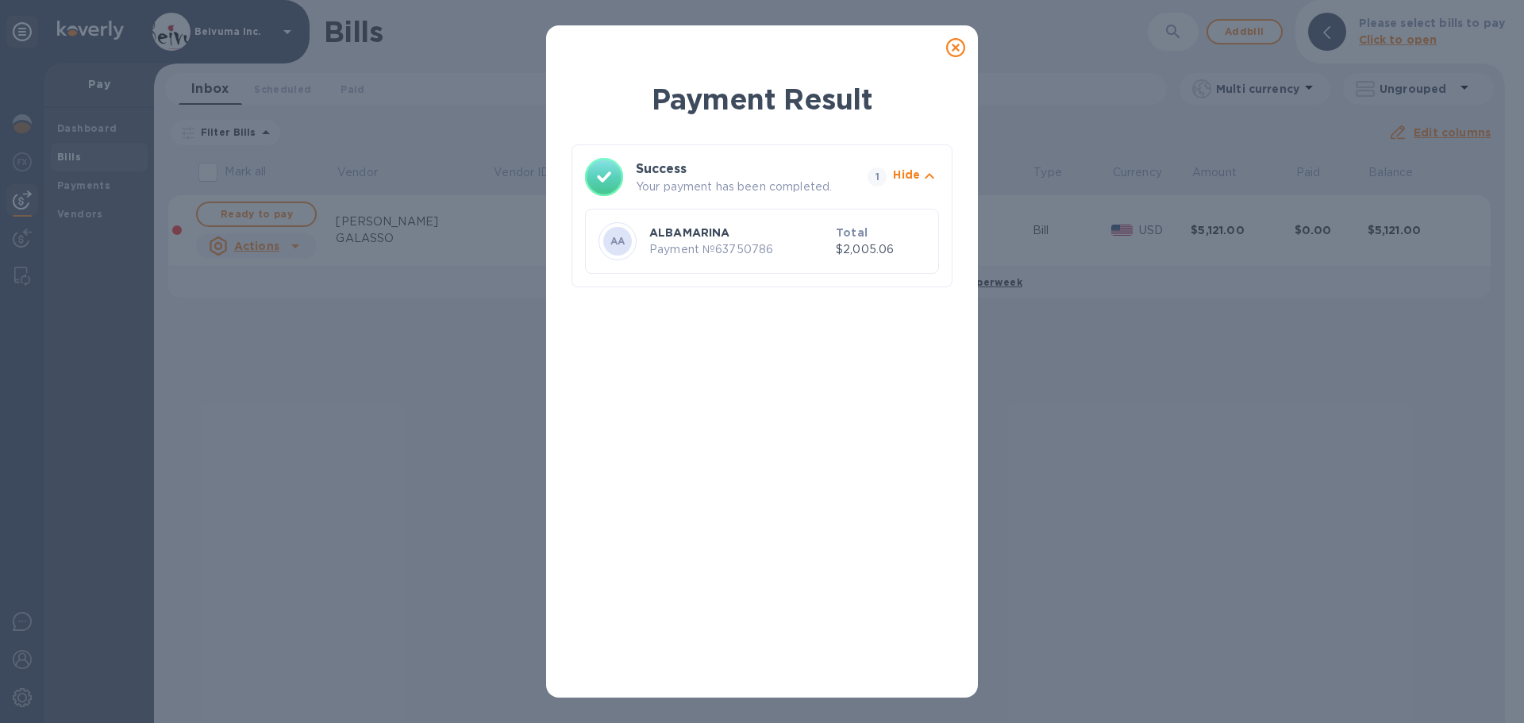
click at [960, 53] on icon at bounding box center [955, 47] width 19 height 19
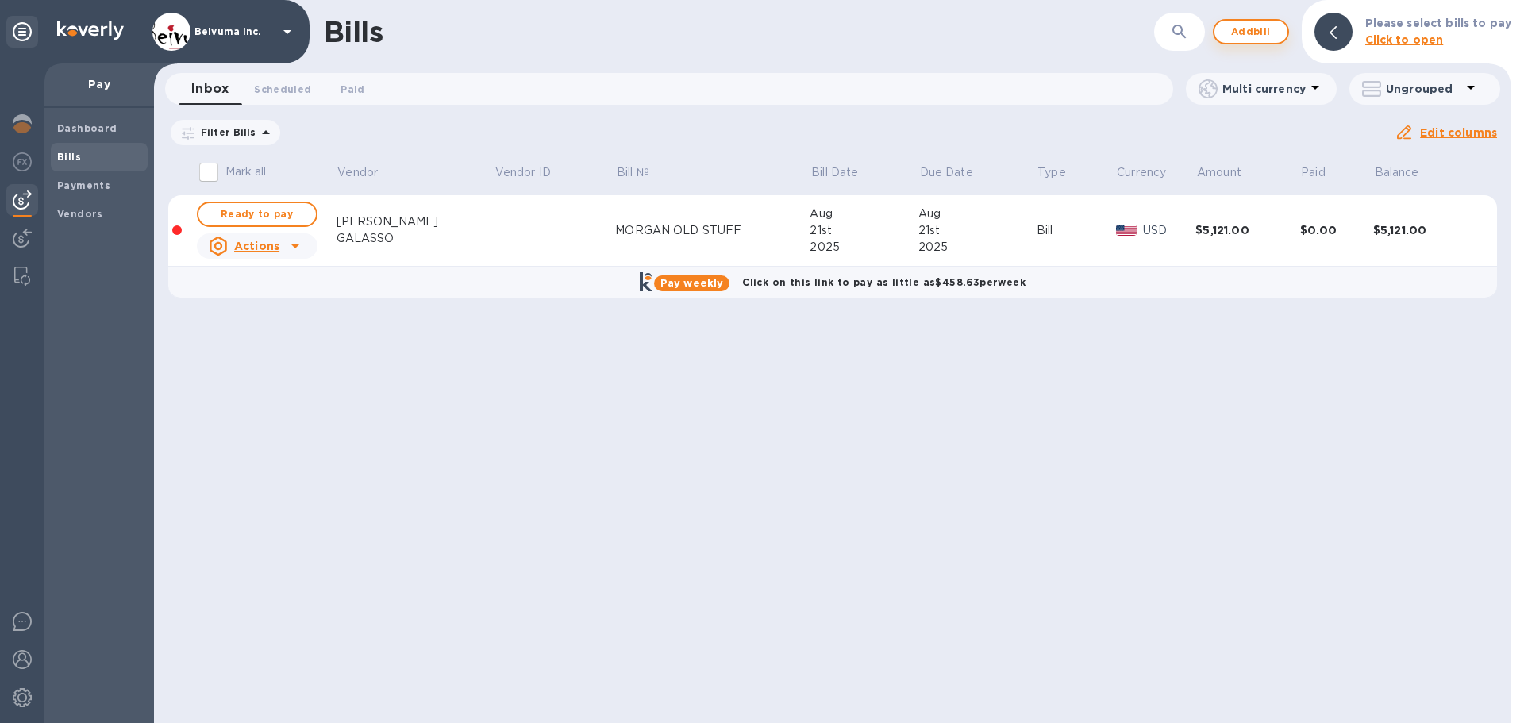
click at [1256, 33] on span "Add bill" at bounding box center [1252, 31] width 48 height 19
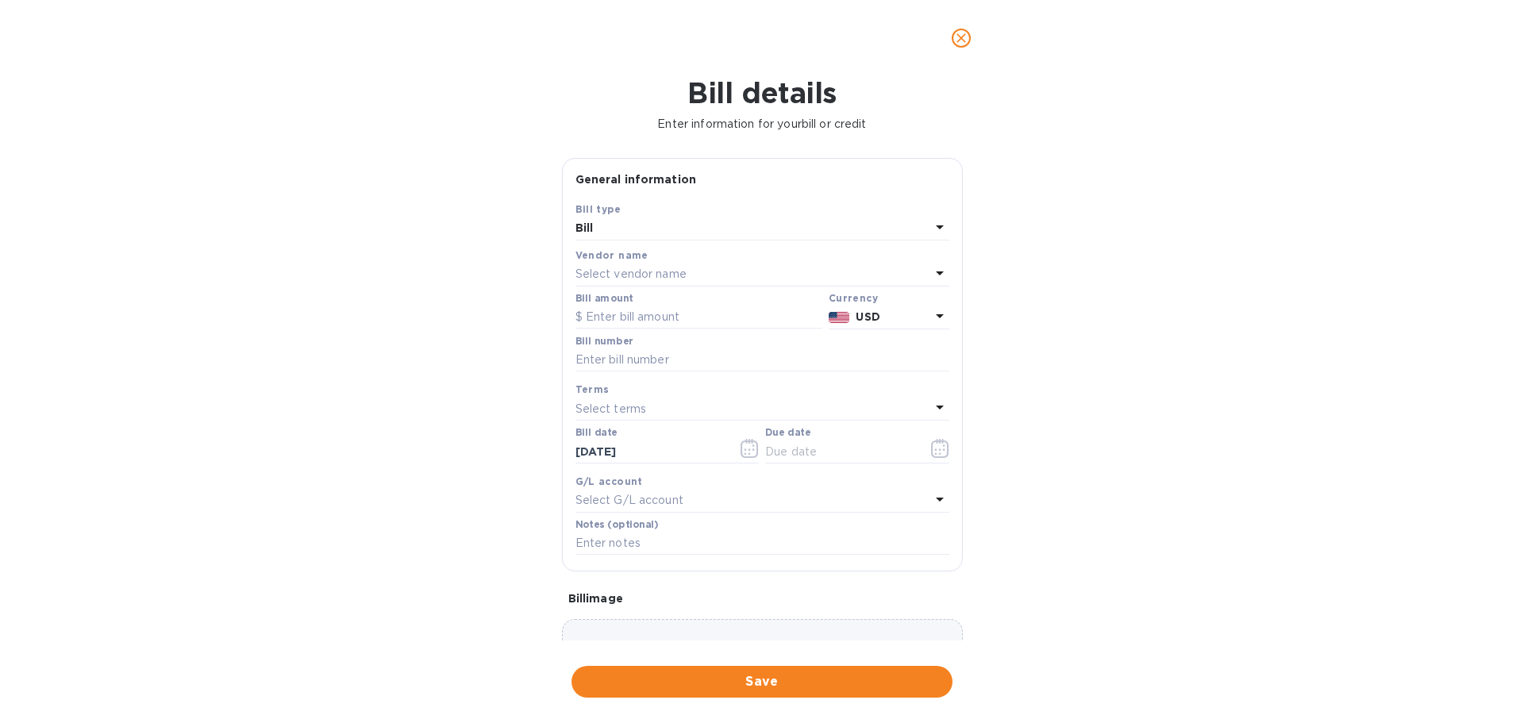
click at [653, 283] on p "Select vendor name" at bounding box center [631, 274] width 111 height 17
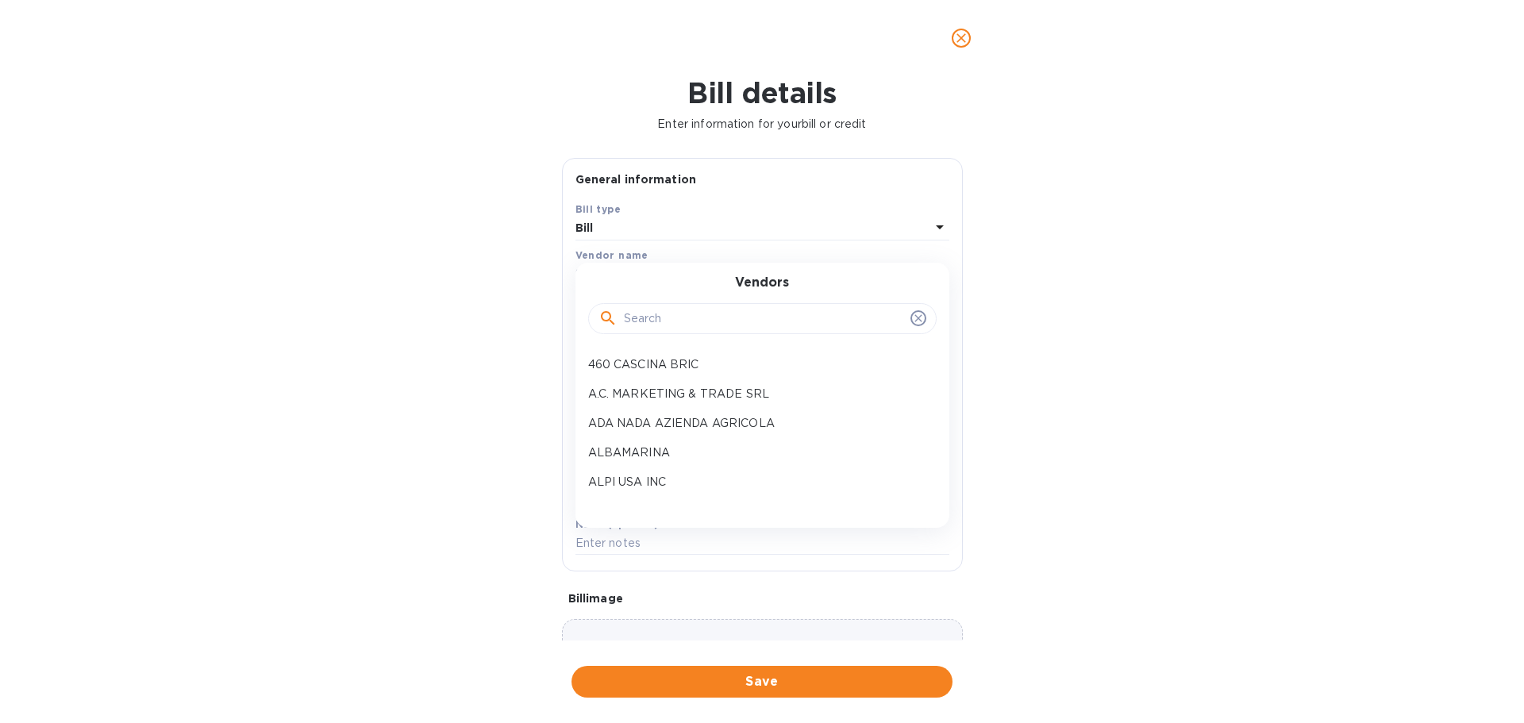
click at [653, 331] on input "text" at bounding box center [764, 319] width 280 height 24
type input "TIRRENI"
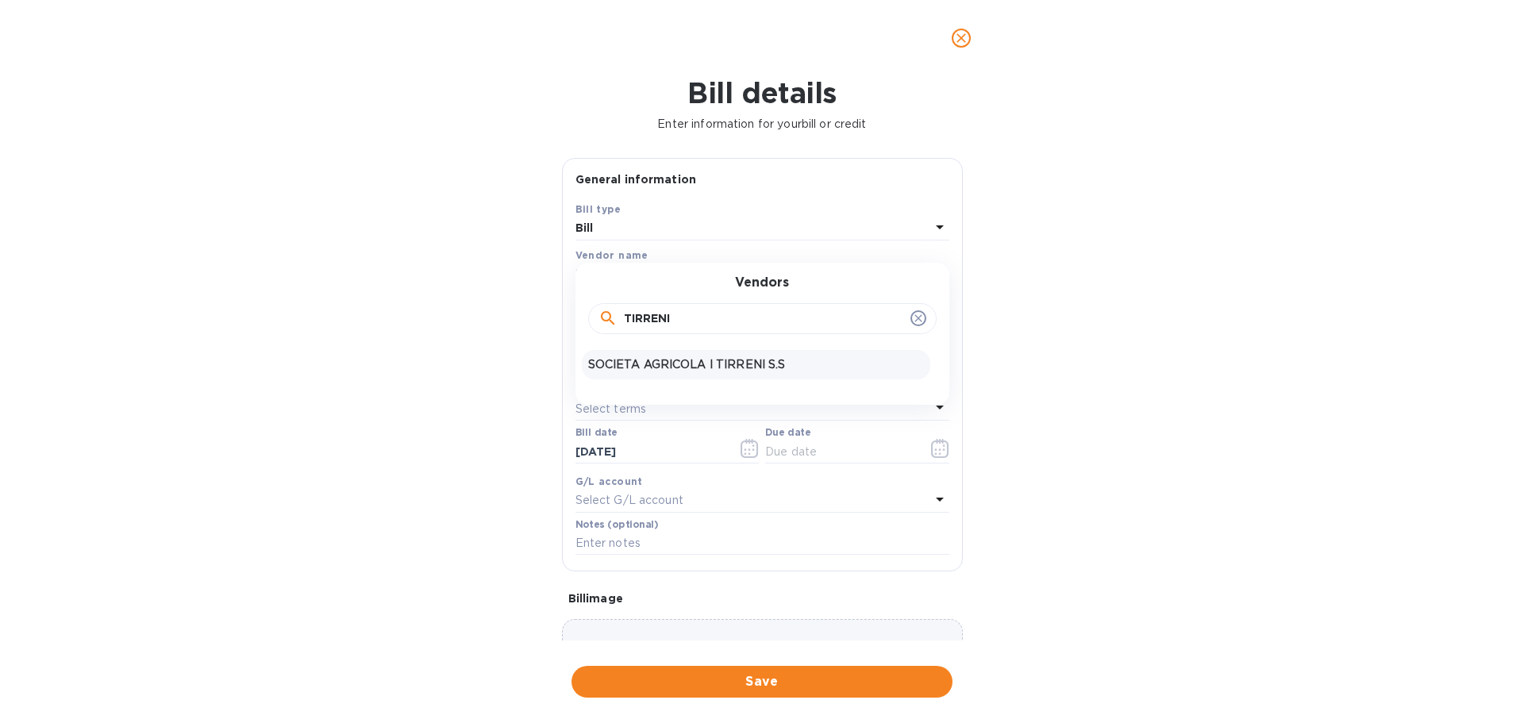
click at [750, 373] on p "SOCIETA AGRICOLA I TIRRENI S.S" at bounding box center [756, 365] width 336 height 17
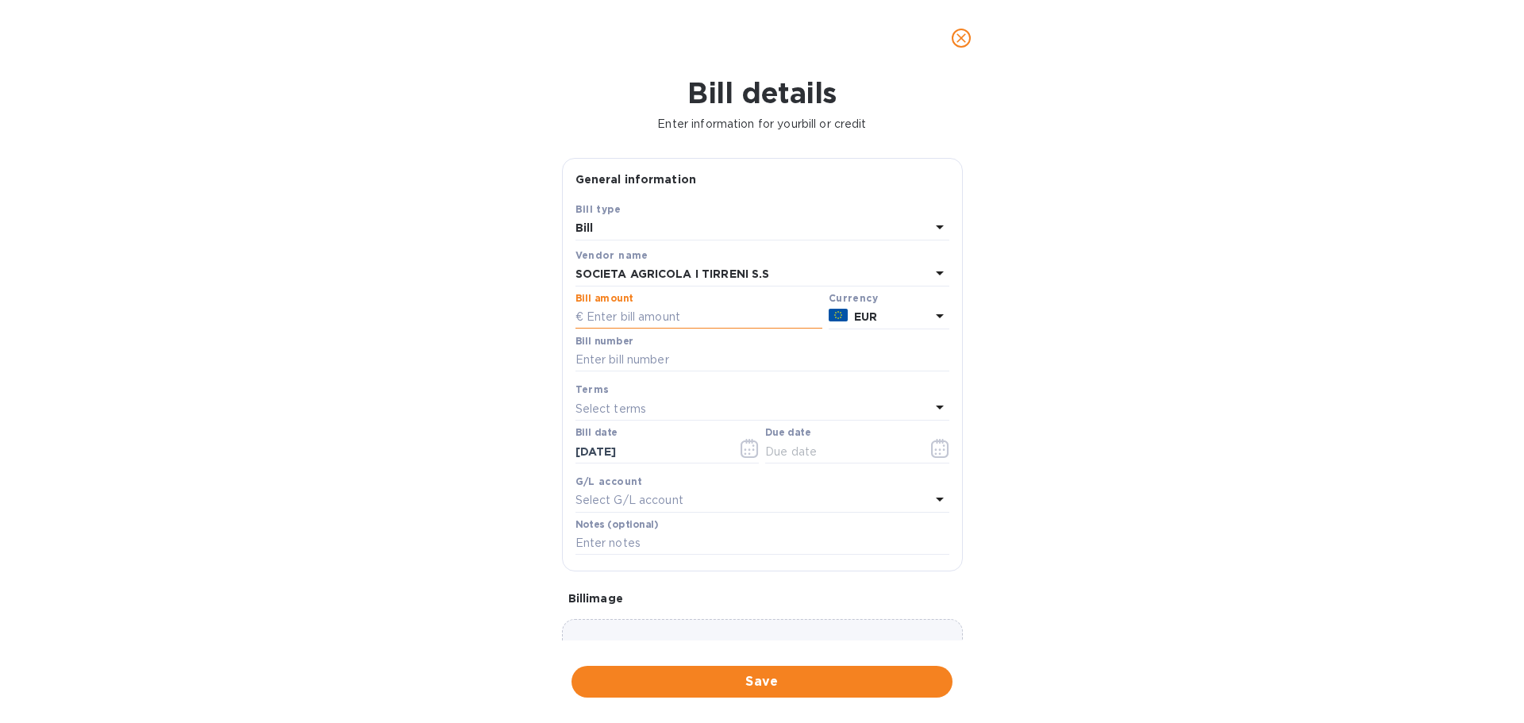
click at [688, 330] on input "text" at bounding box center [699, 318] width 247 height 24
type input "2,067"
click at [685, 372] on input "text" at bounding box center [763, 361] width 374 height 24
drag, startPoint x: 811, startPoint y: 432, endPoint x: 554, endPoint y: 440, distance: 256.6
click at [554, 440] on div "General information Save Bill type Bill Vendor name SOCIETA AGRICOLA I TIRRENI …" at bounding box center [762, 399] width 417 height 483
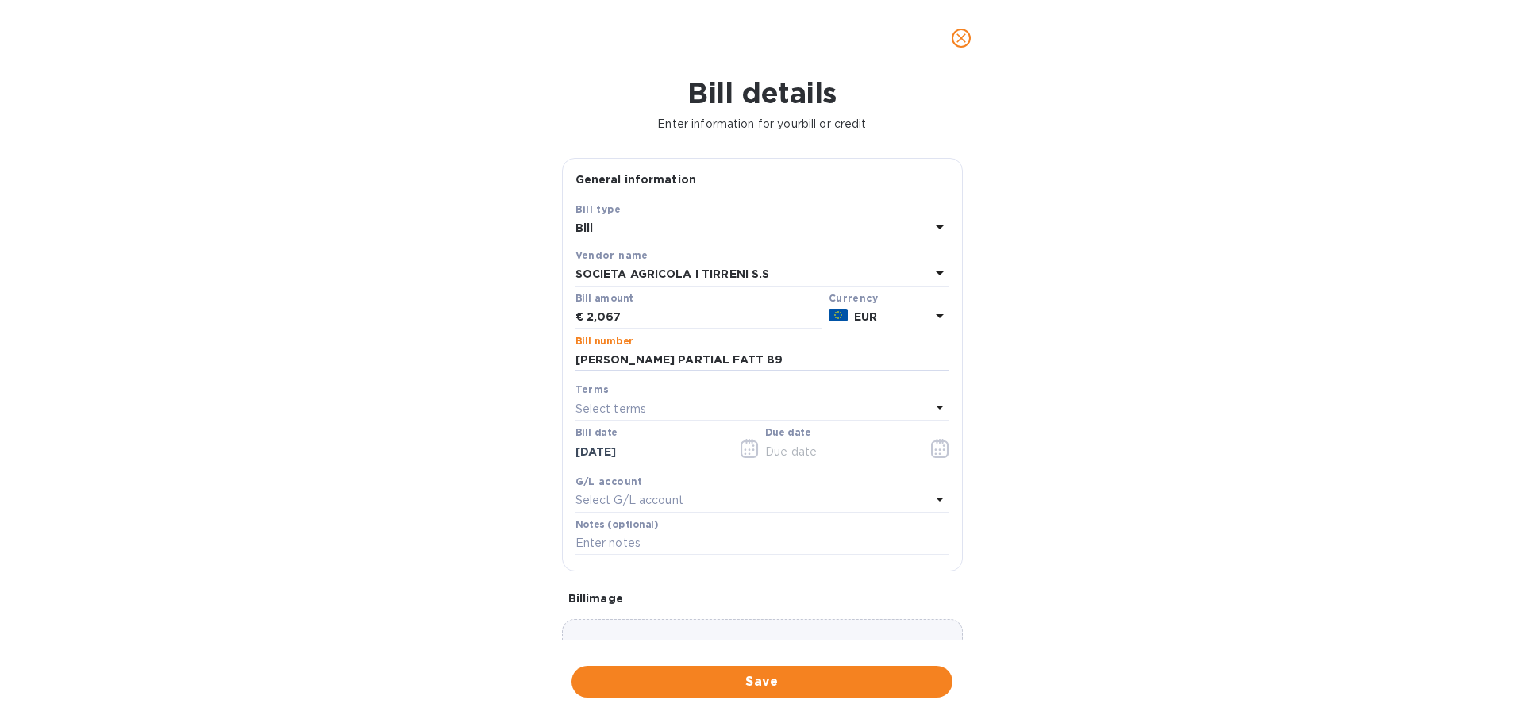
scroll to position [234, 0]
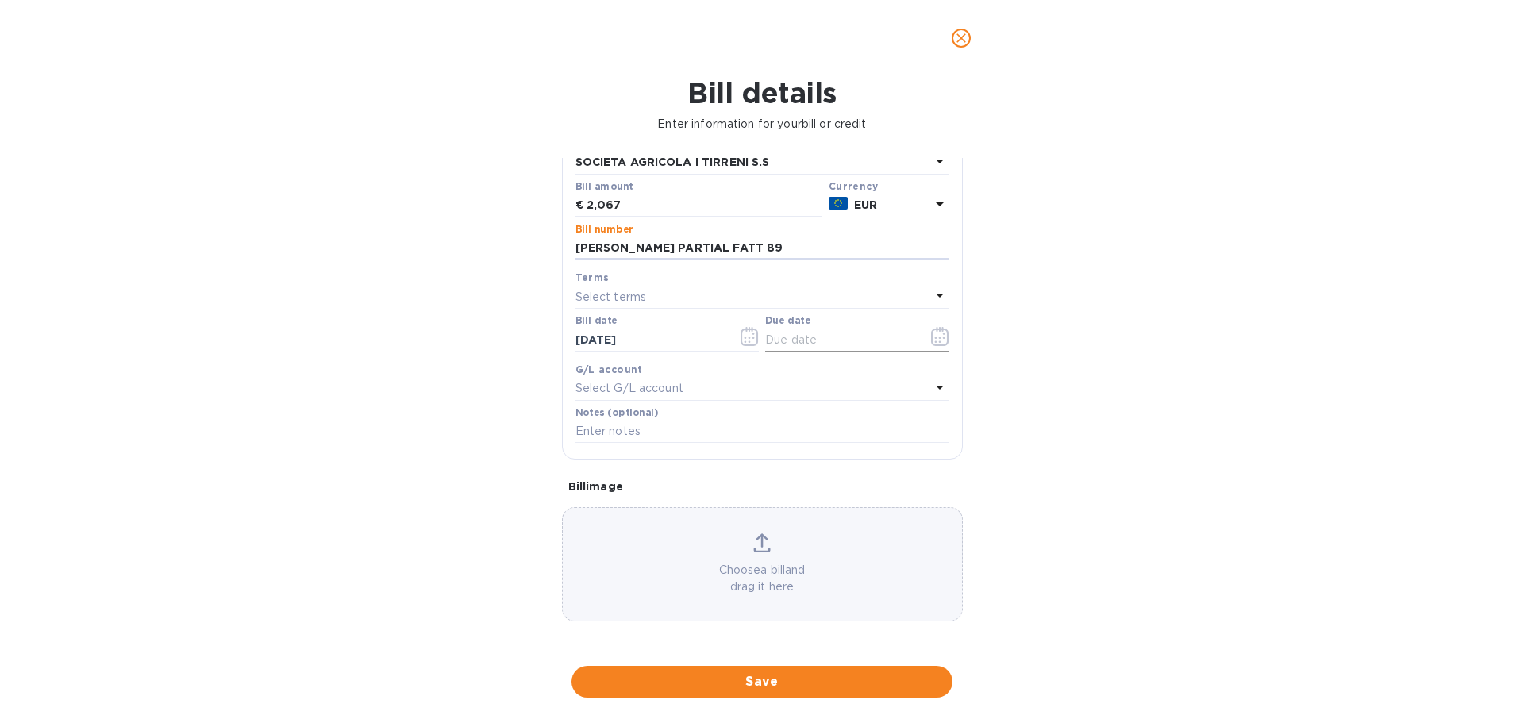
type input "[PERSON_NAME] PARTIAL FATT 89"
click at [944, 318] on button "button" at bounding box center [940, 337] width 37 height 38
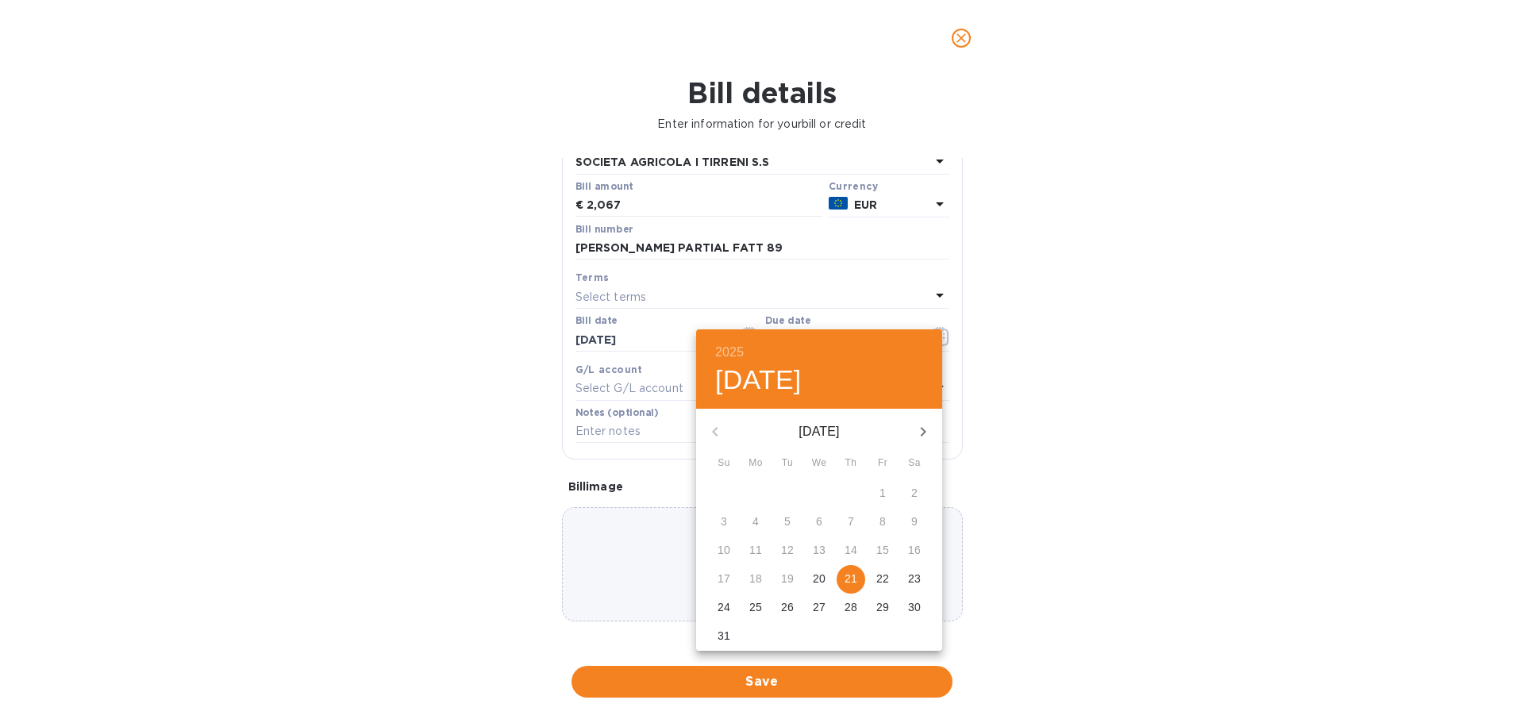
click at [858, 587] on p "21" at bounding box center [851, 579] width 13 height 16
type input "[DATE]"
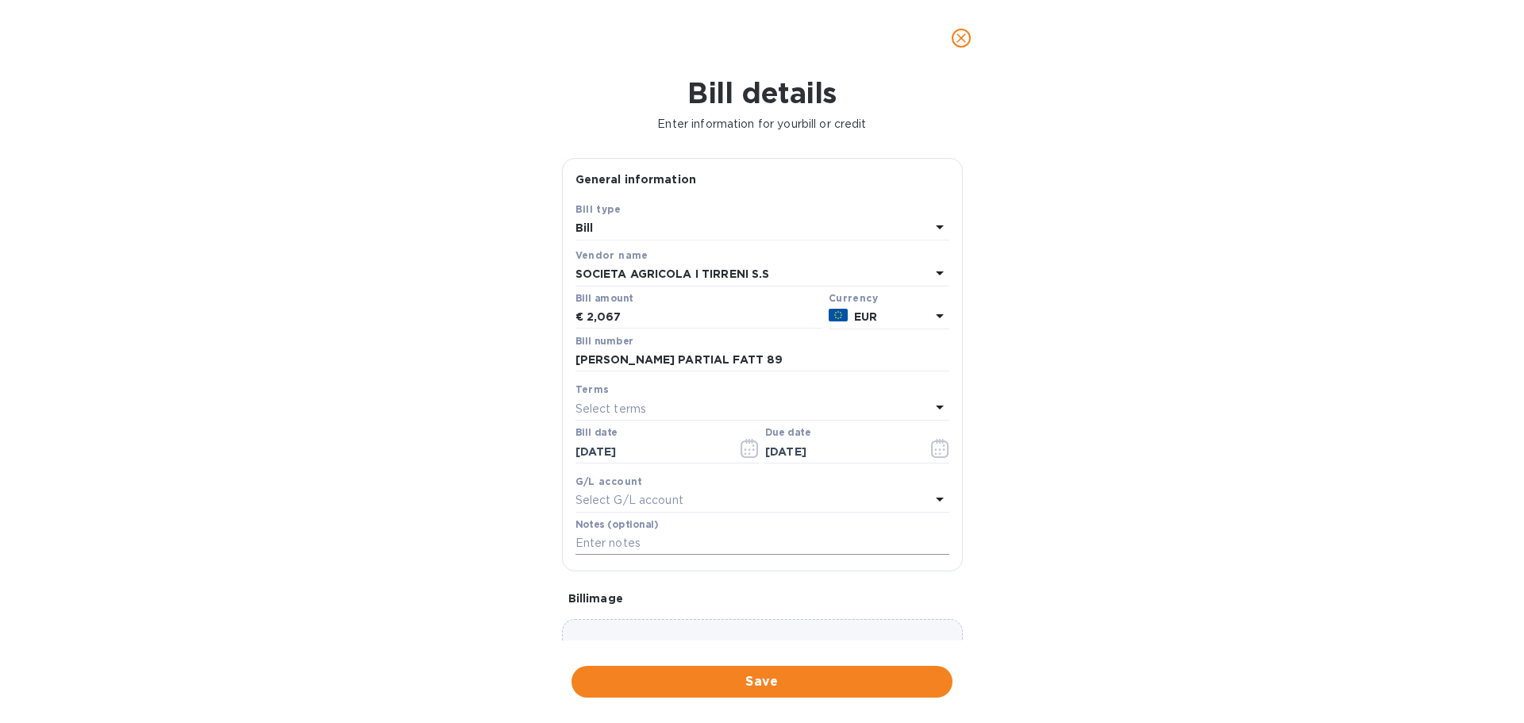
click at [671, 532] on input "text" at bounding box center [763, 544] width 374 height 24
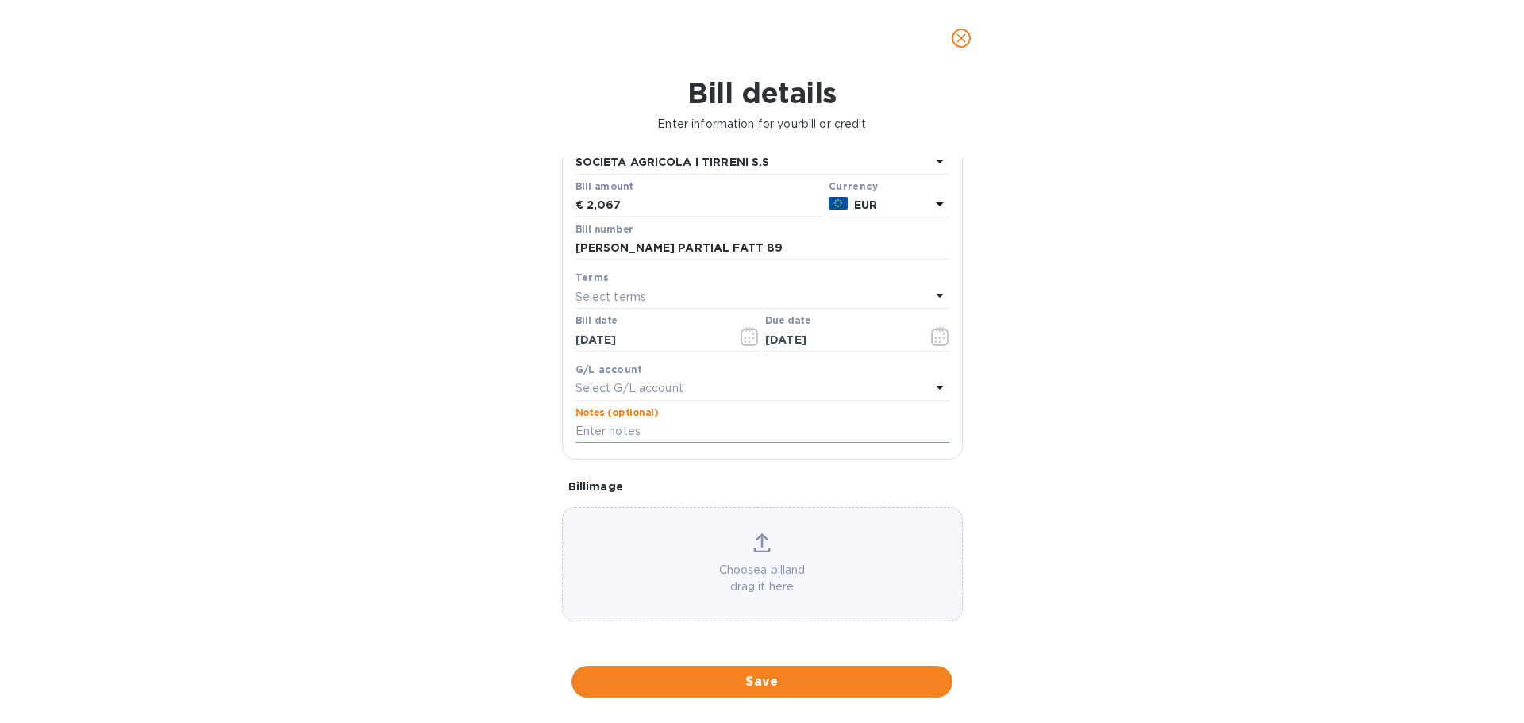
paste input "[PERSON_NAME] PARTIAL FATT 89"
type input "[PERSON_NAME] PARTIAL FATT 89"
click at [764, 680] on span "Save" at bounding box center [762, 682] width 356 height 19
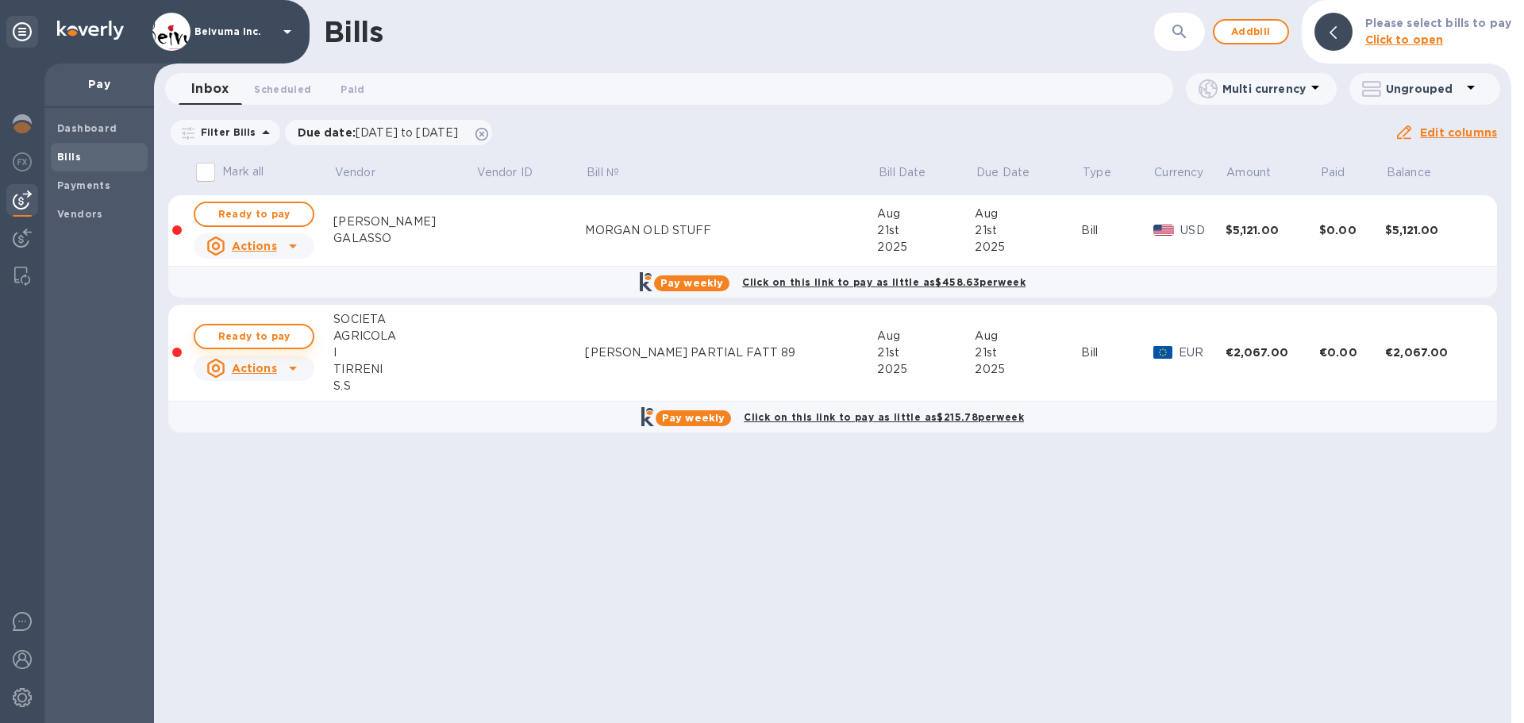
click at [255, 346] on span "Ready to pay" at bounding box center [254, 336] width 92 height 19
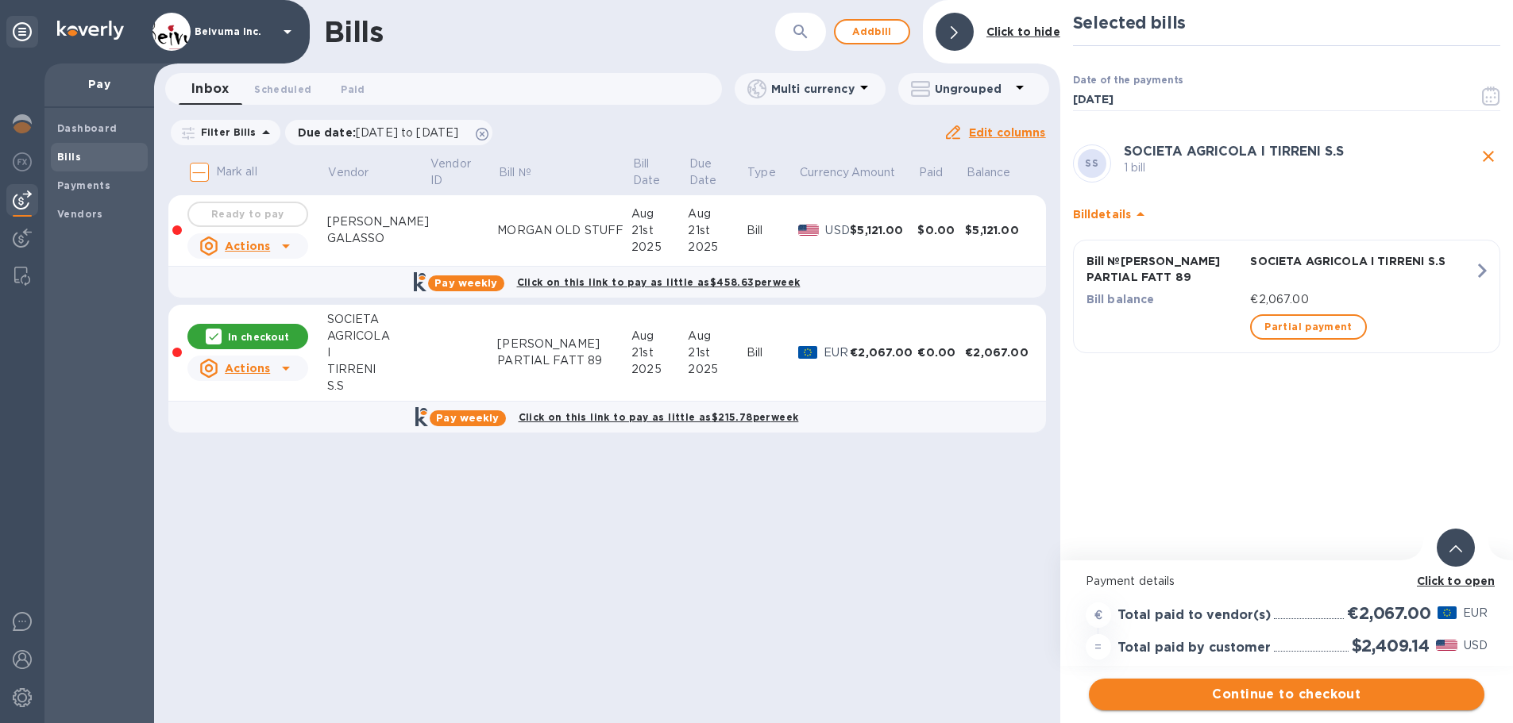
click at [1324, 696] on span "Continue to checkout" at bounding box center [1286, 694] width 370 height 19
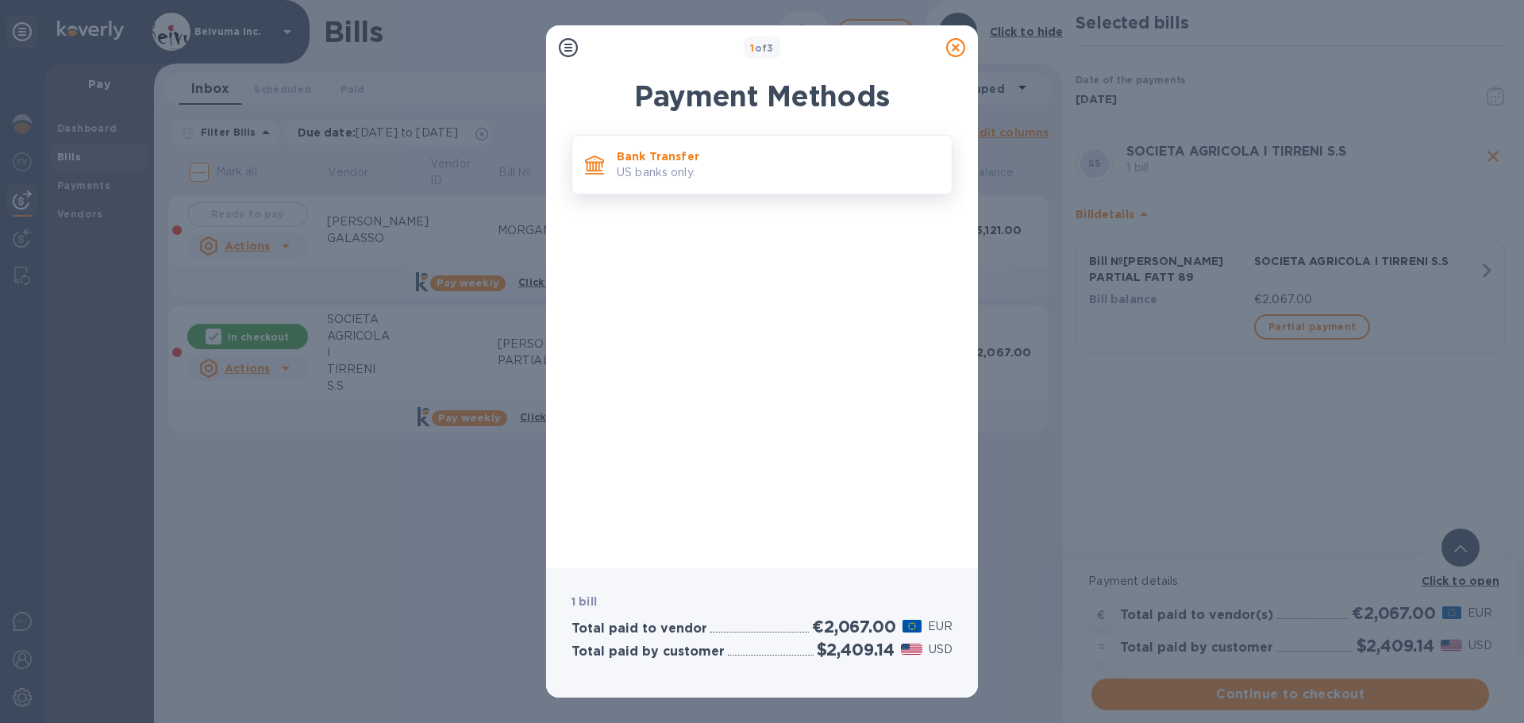
click at [688, 164] on p "Bank Transfer" at bounding box center [778, 156] width 322 height 16
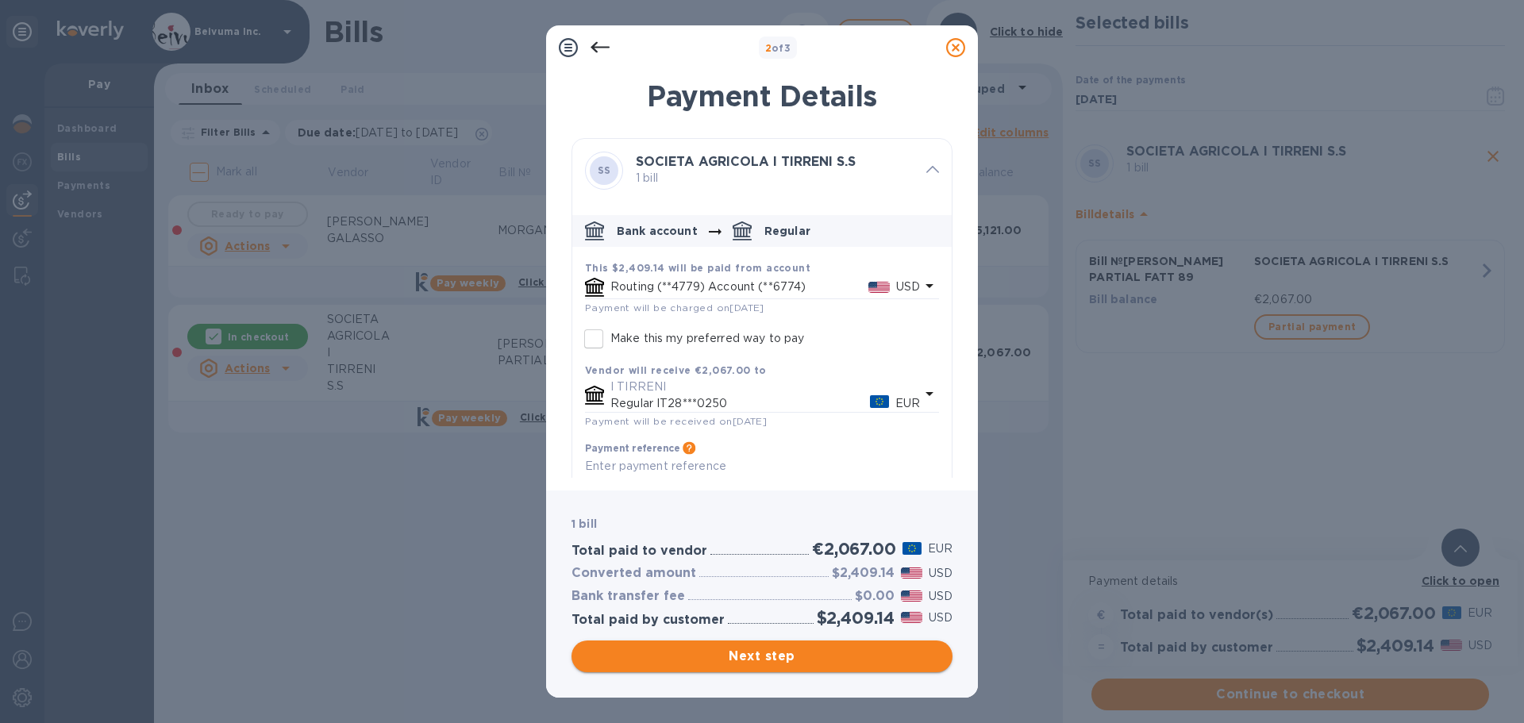
click at [789, 657] on span "Next step" at bounding box center [762, 656] width 356 height 19
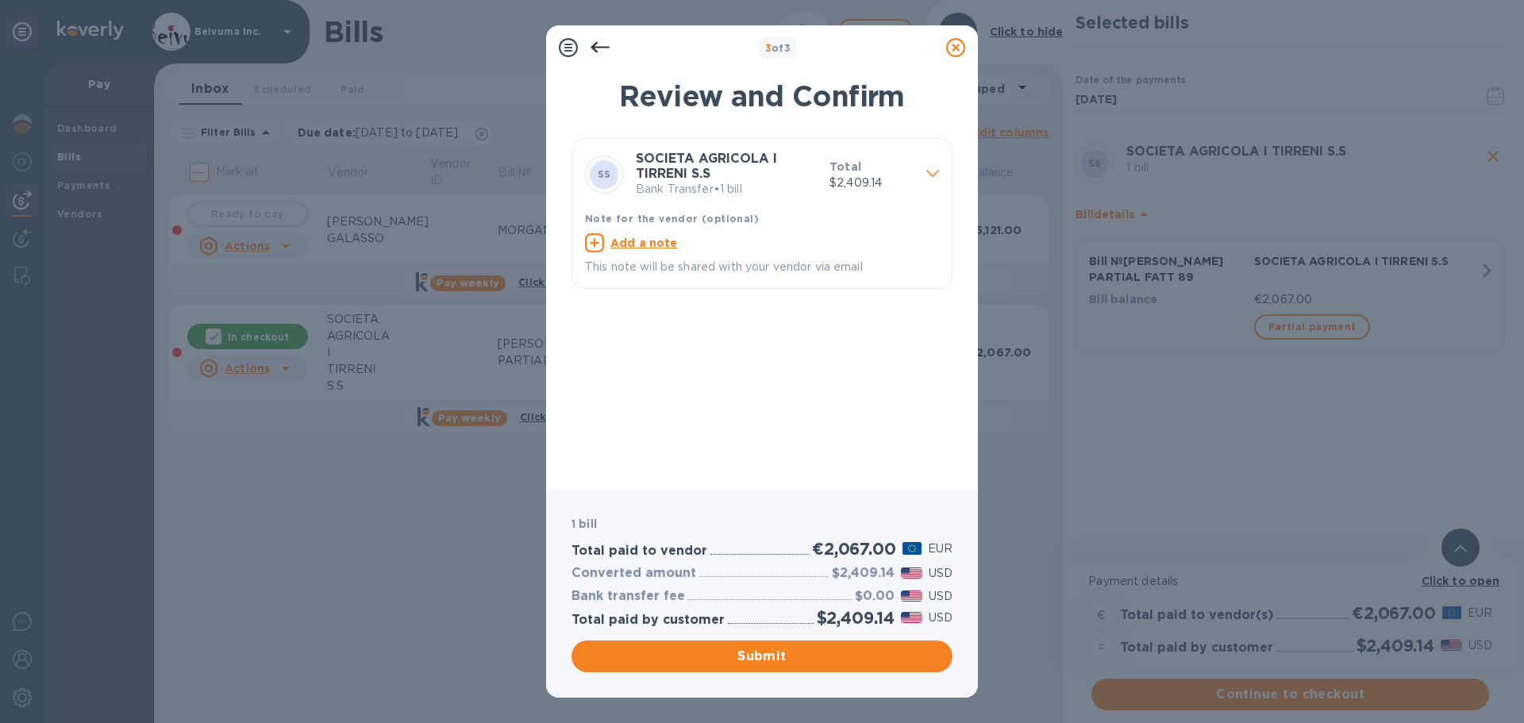
click at [671, 249] on u "Add a note" at bounding box center [644, 243] width 67 height 13
click at [653, 252] on textarea at bounding box center [749, 244] width 329 height 13
paste textarea "[PERSON_NAME] PARTIAL FATT 89"
type textarea "[PERSON_NAME] PARTIAL FATT 89"
click at [766, 661] on span "Submit" at bounding box center [762, 656] width 356 height 19
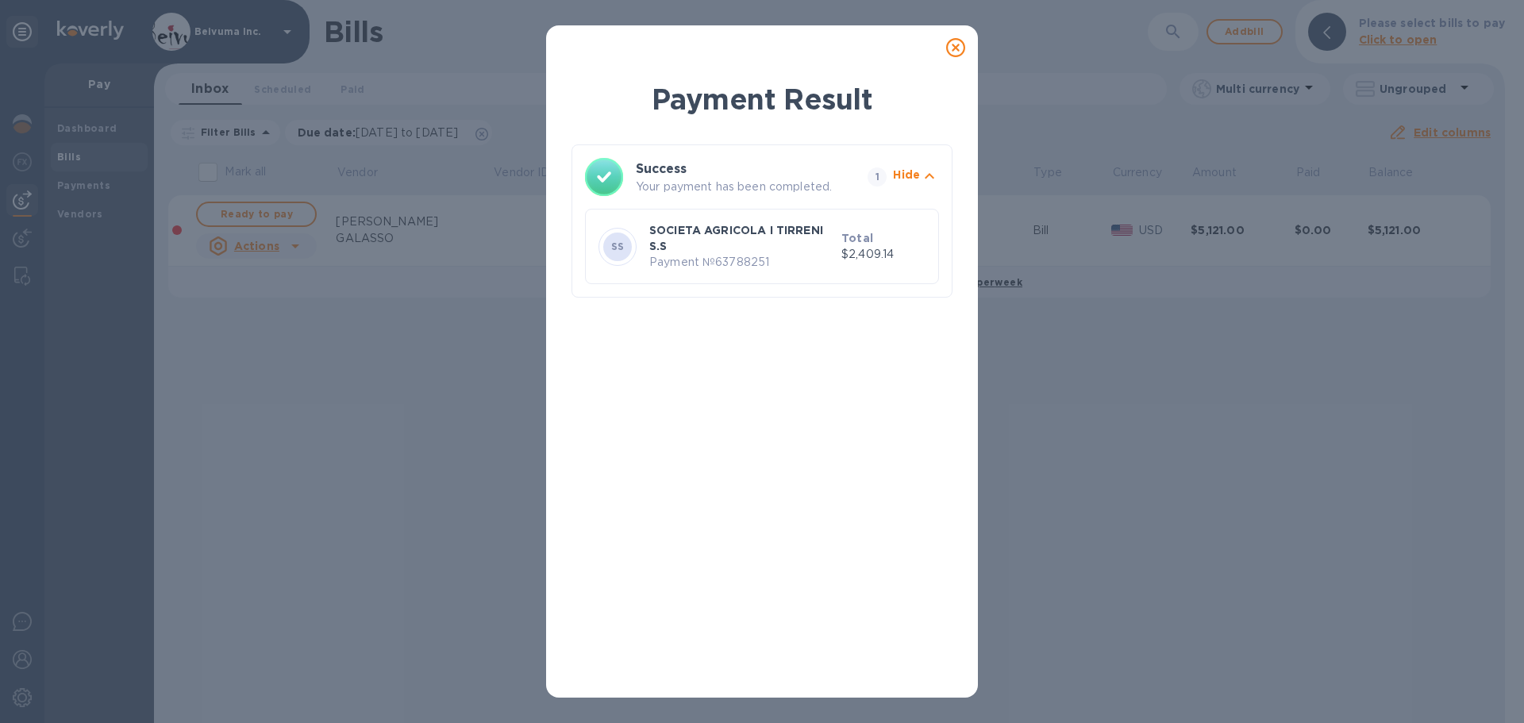
click at [955, 48] on icon at bounding box center [955, 47] width 19 height 19
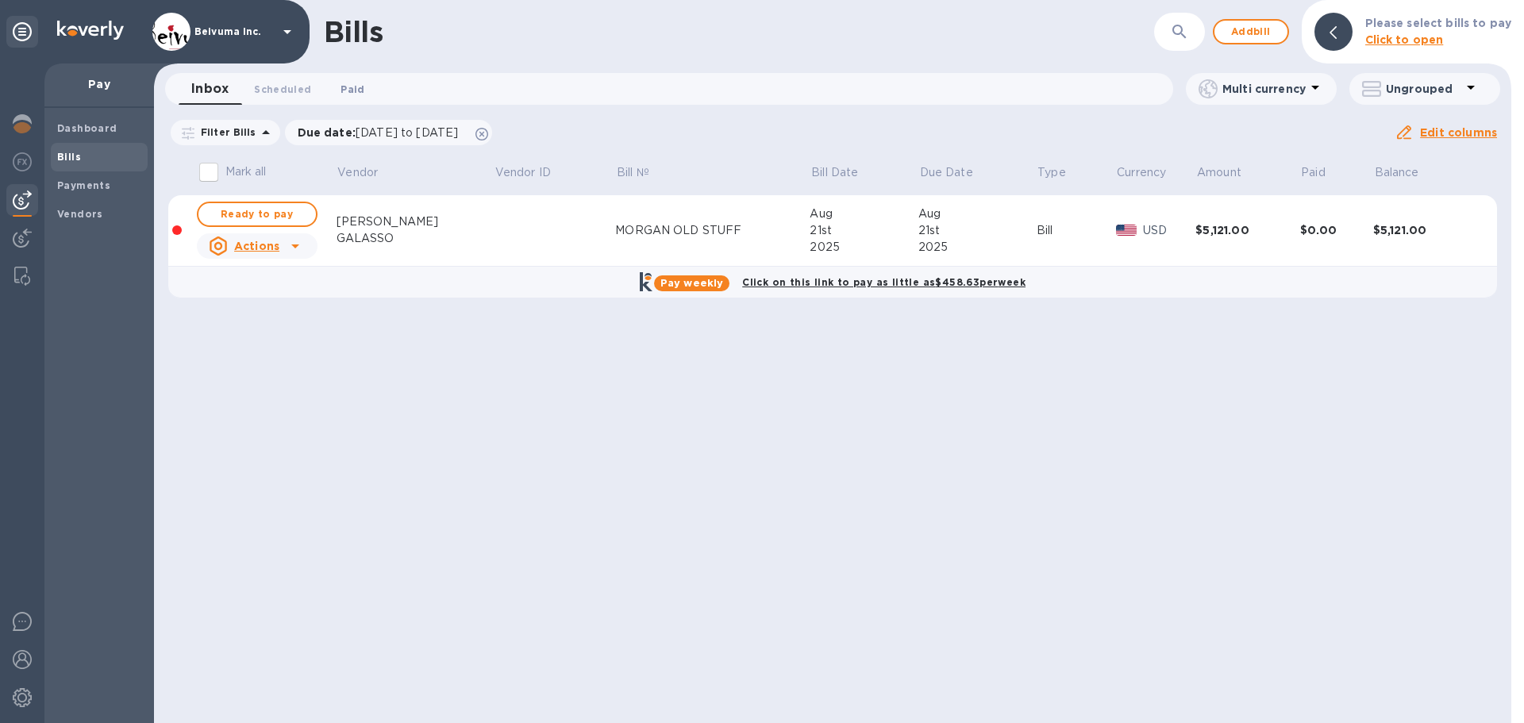
click at [357, 89] on span "Paid 0" at bounding box center [353, 89] width 24 height 17
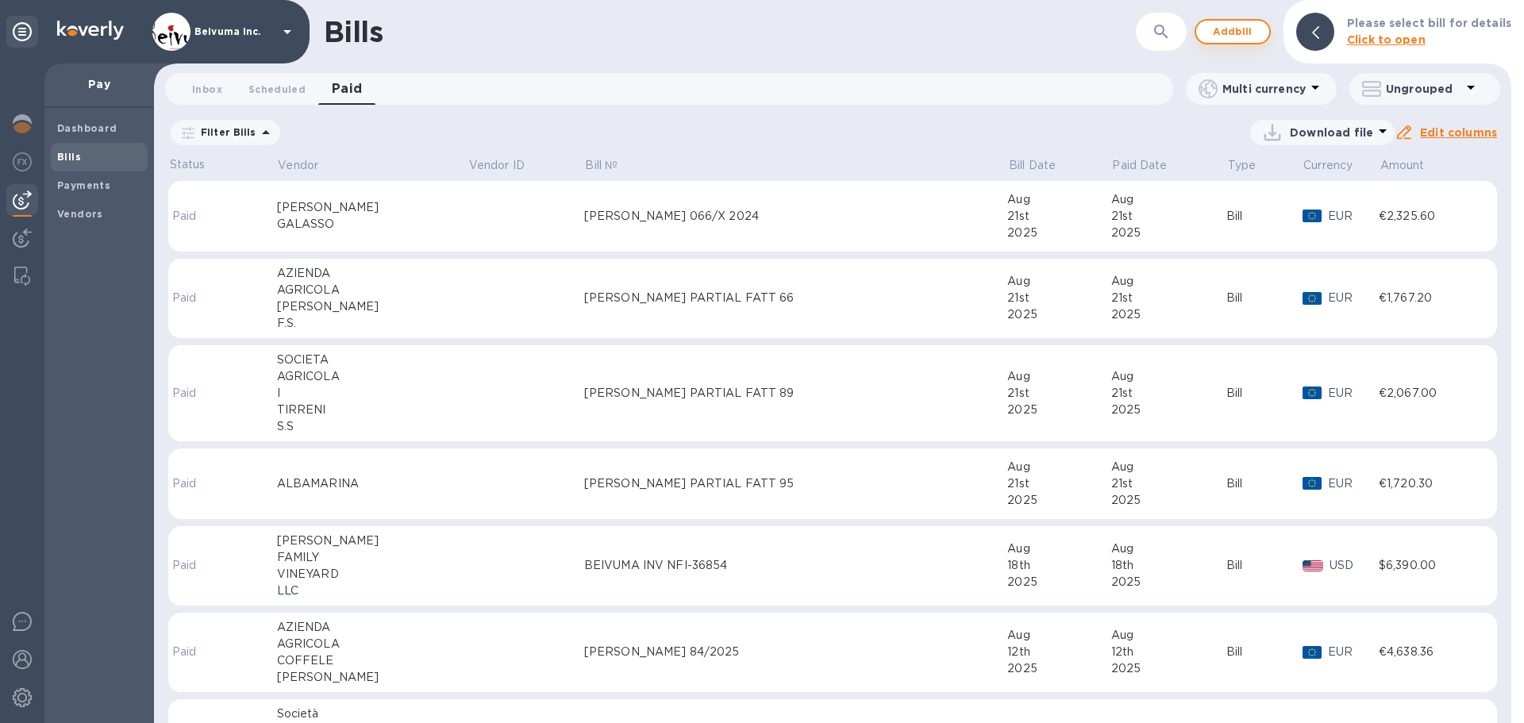
click at [1240, 32] on span "Add bill" at bounding box center [1233, 31] width 48 height 19
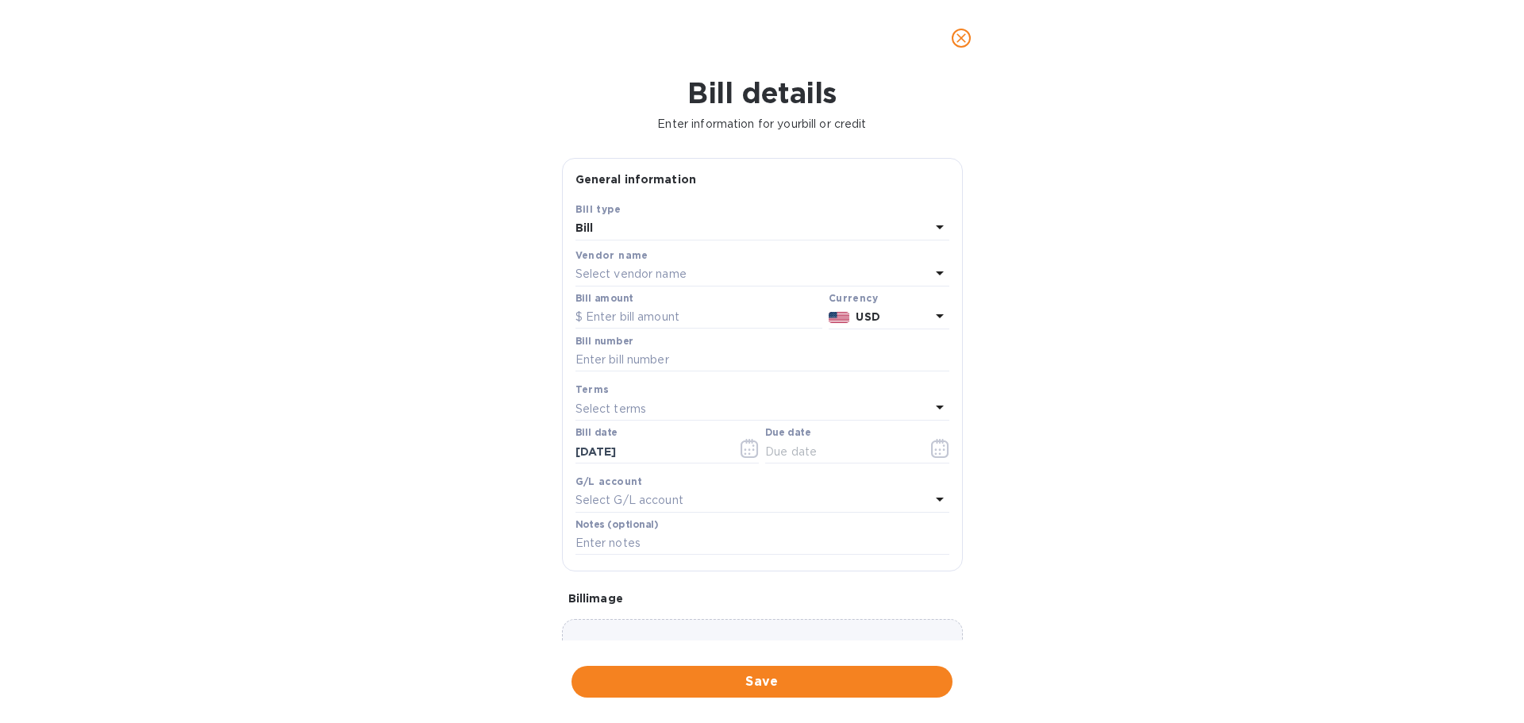
click at [642, 283] on p "Select vendor name" at bounding box center [631, 274] width 111 height 17
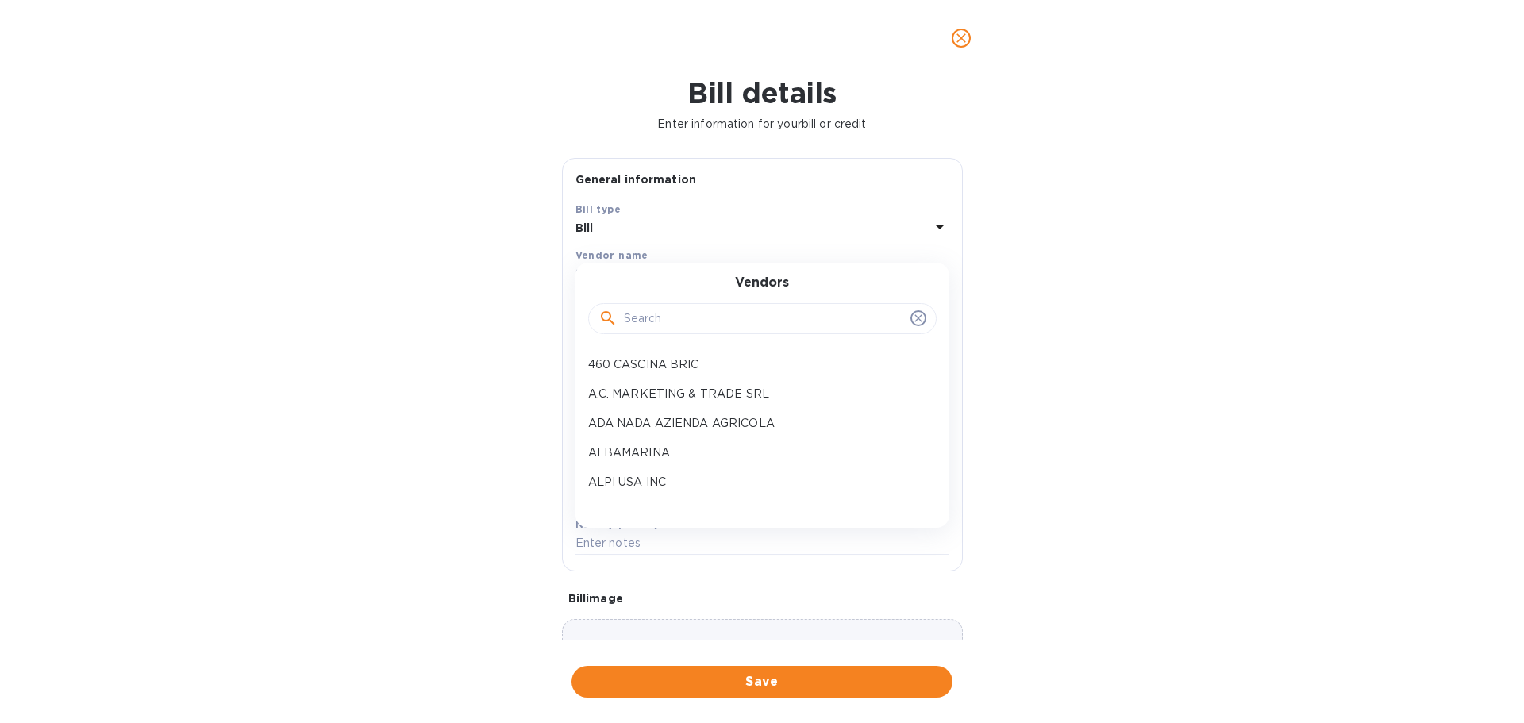
click at [699, 333] on div at bounding box center [762, 318] width 349 height 54
click at [645, 491] on p "ALPI USA INC" at bounding box center [756, 482] width 336 height 17
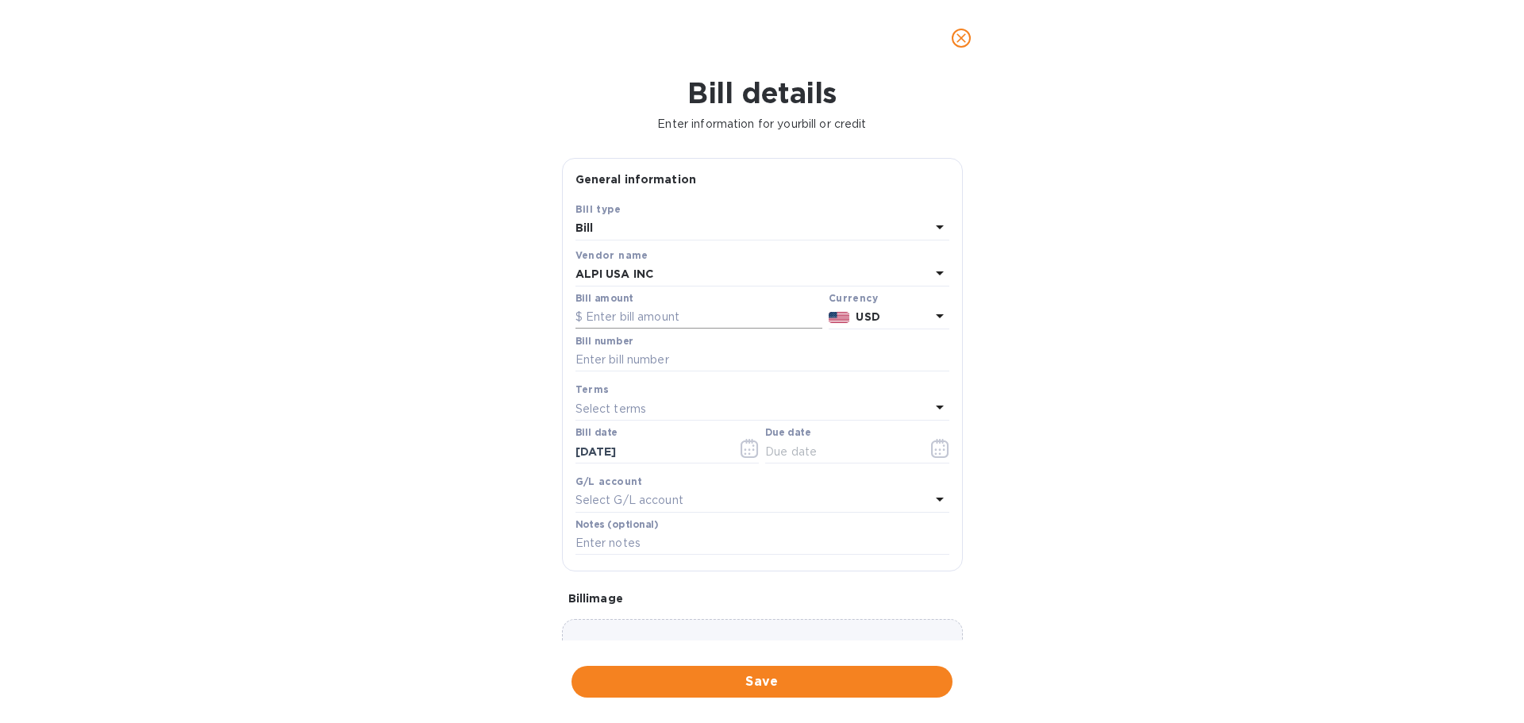
click at [619, 330] on input "text" at bounding box center [699, 318] width 247 height 24
type input "4,971"
click at [665, 372] on input "text" at bounding box center [763, 361] width 374 height 24
click at [661, 372] on input "[PERSON_NAME] INV" at bounding box center [763, 361] width 374 height 24
paste input "CHI333640"
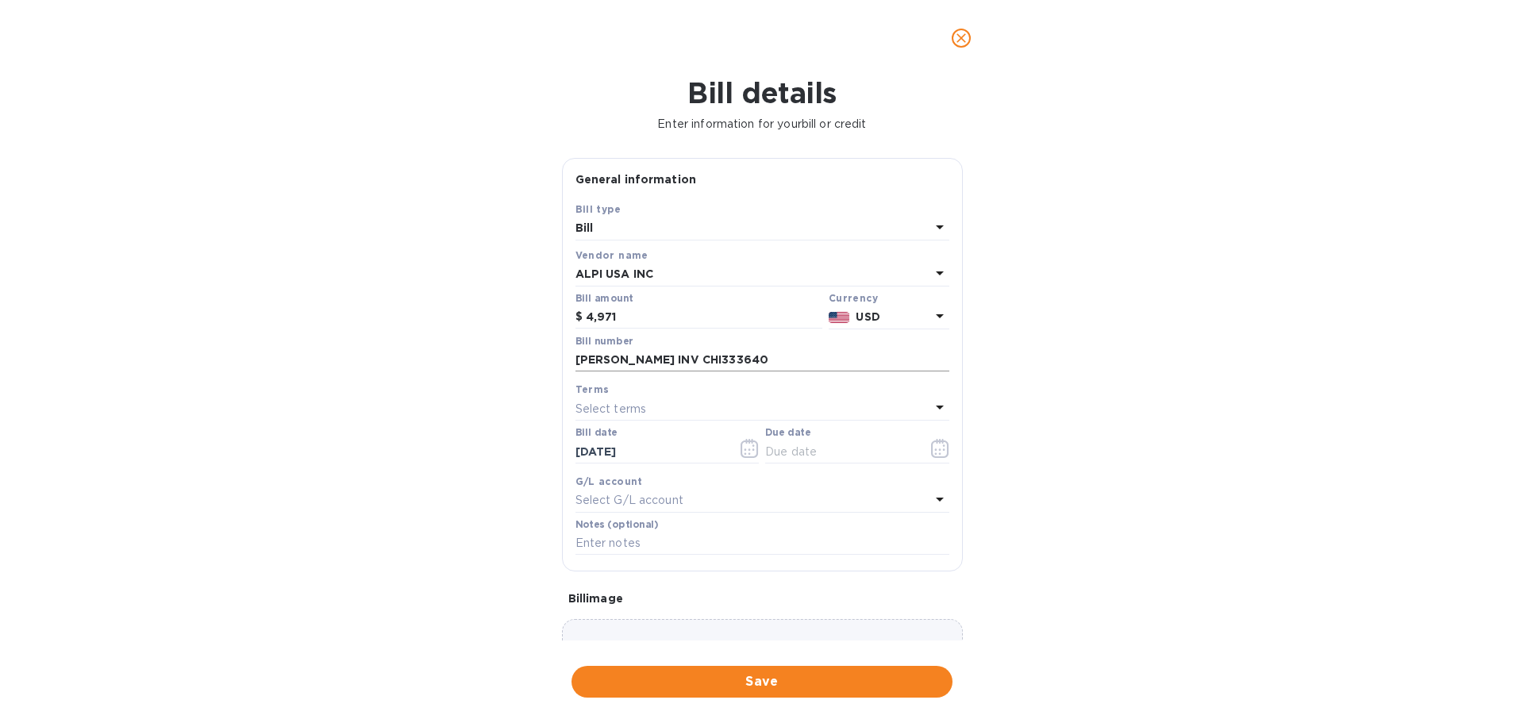
drag, startPoint x: 733, startPoint y: 437, endPoint x: 746, endPoint y: 449, distance: 17.4
click at [733, 372] on input "[PERSON_NAME] INV CHI333640" at bounding box center [763, 361] width 374 height 24
paste input "CHI333636"
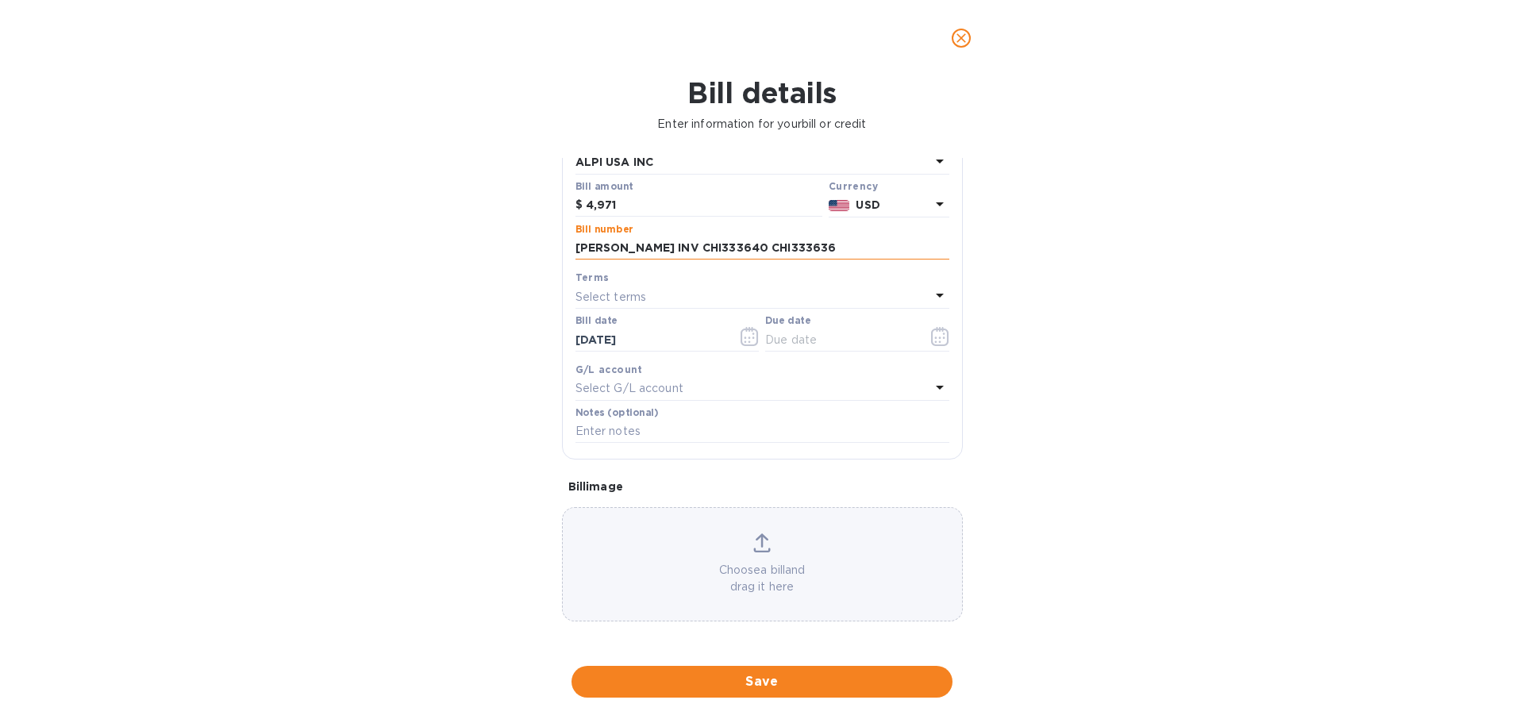
scroll to position [234, 0]
type input "[PERSON_NAME] INV CHI333640 CHI333636"
click at [937, 327] on icon "button" at bounding box center [939, 336] width 17 height 19
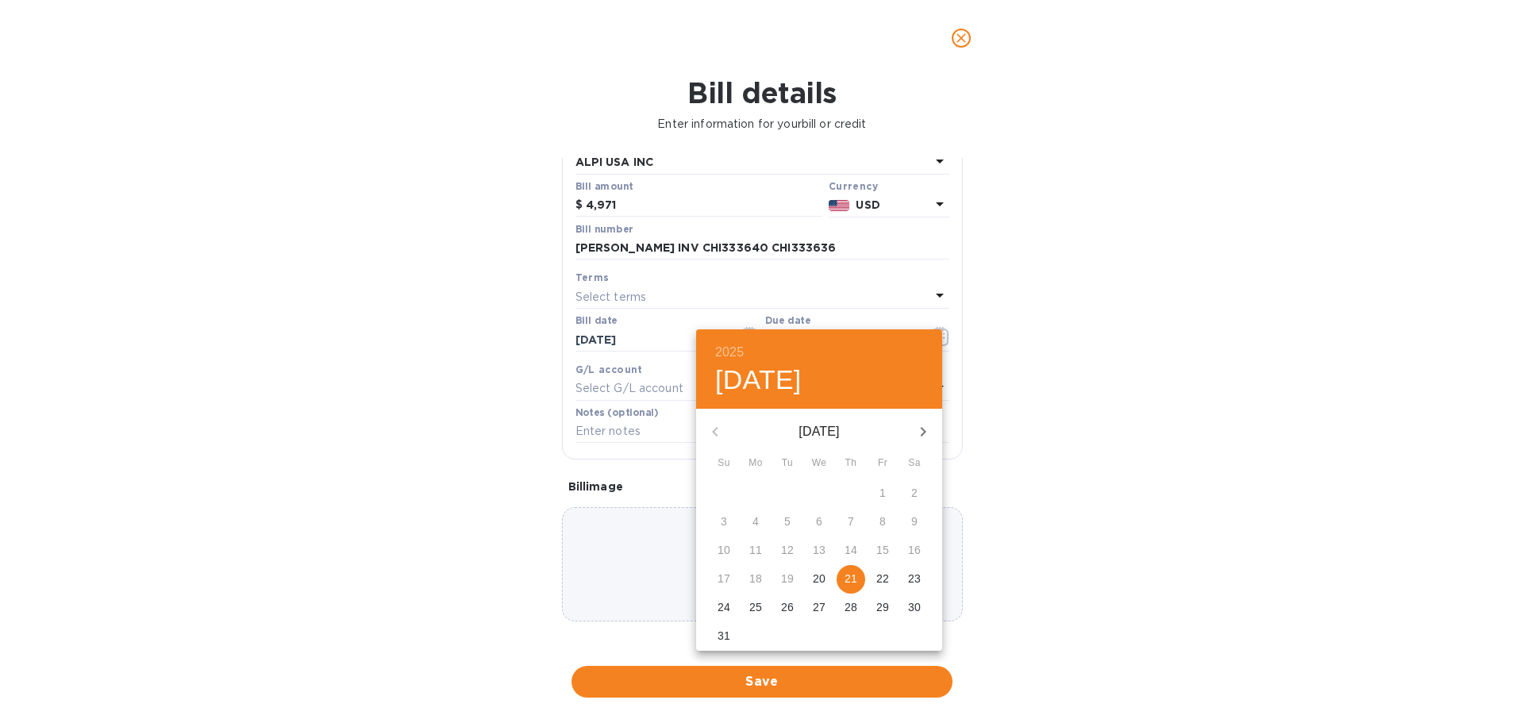
click at [855, 587] on p "21" at bounding box center [851, 579] width 13 height 16
type input "[DATE]"
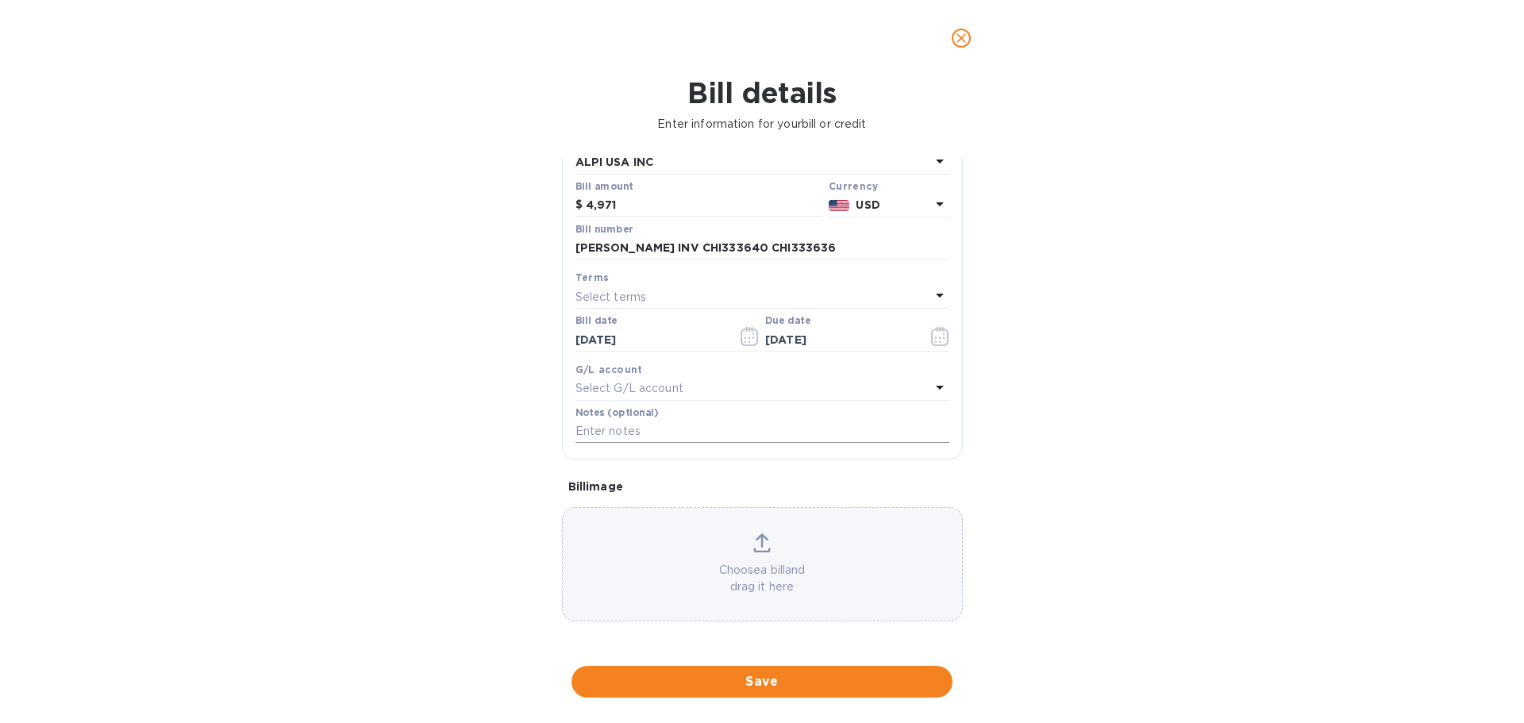
click at [699, 432] on input "text" at bounding box center [763, 432] width 374 height 24
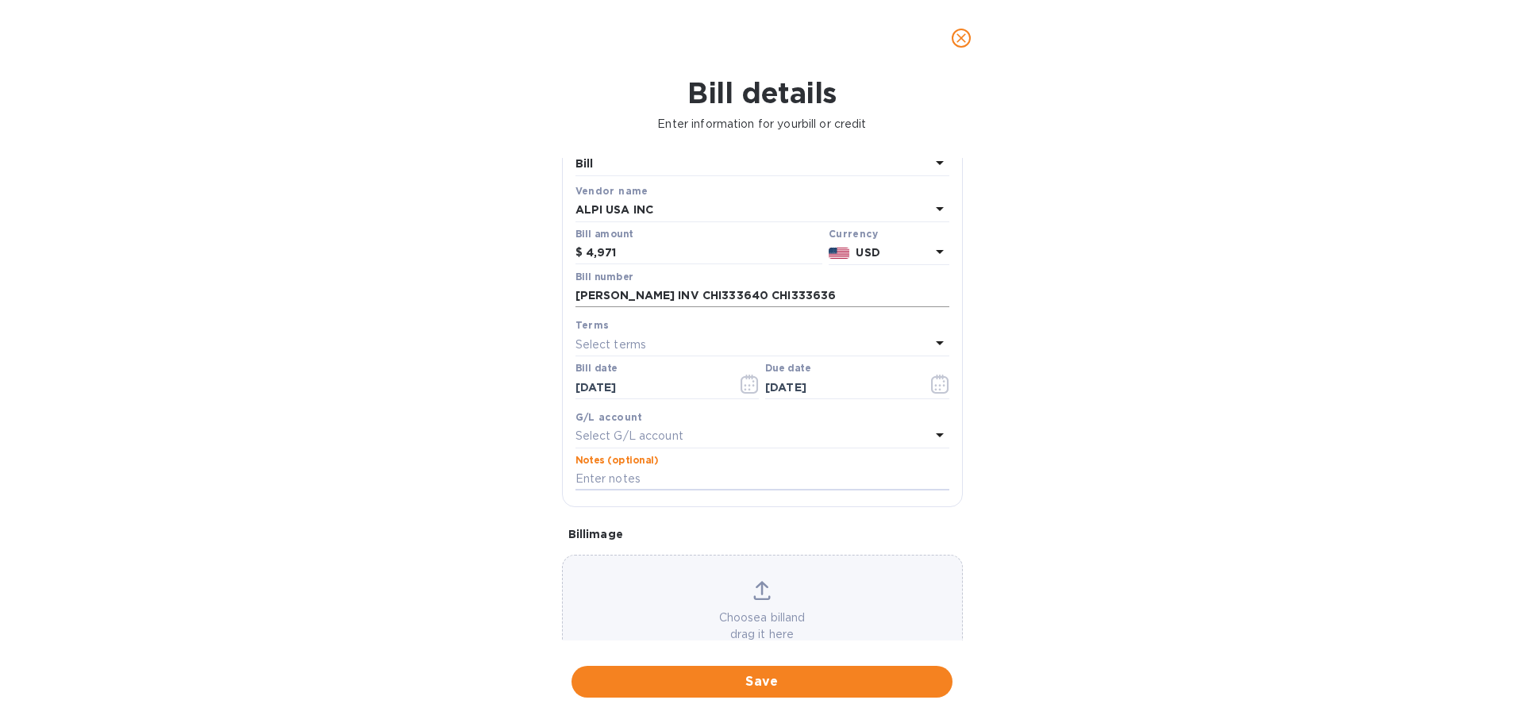
scroll to position [49, 0]
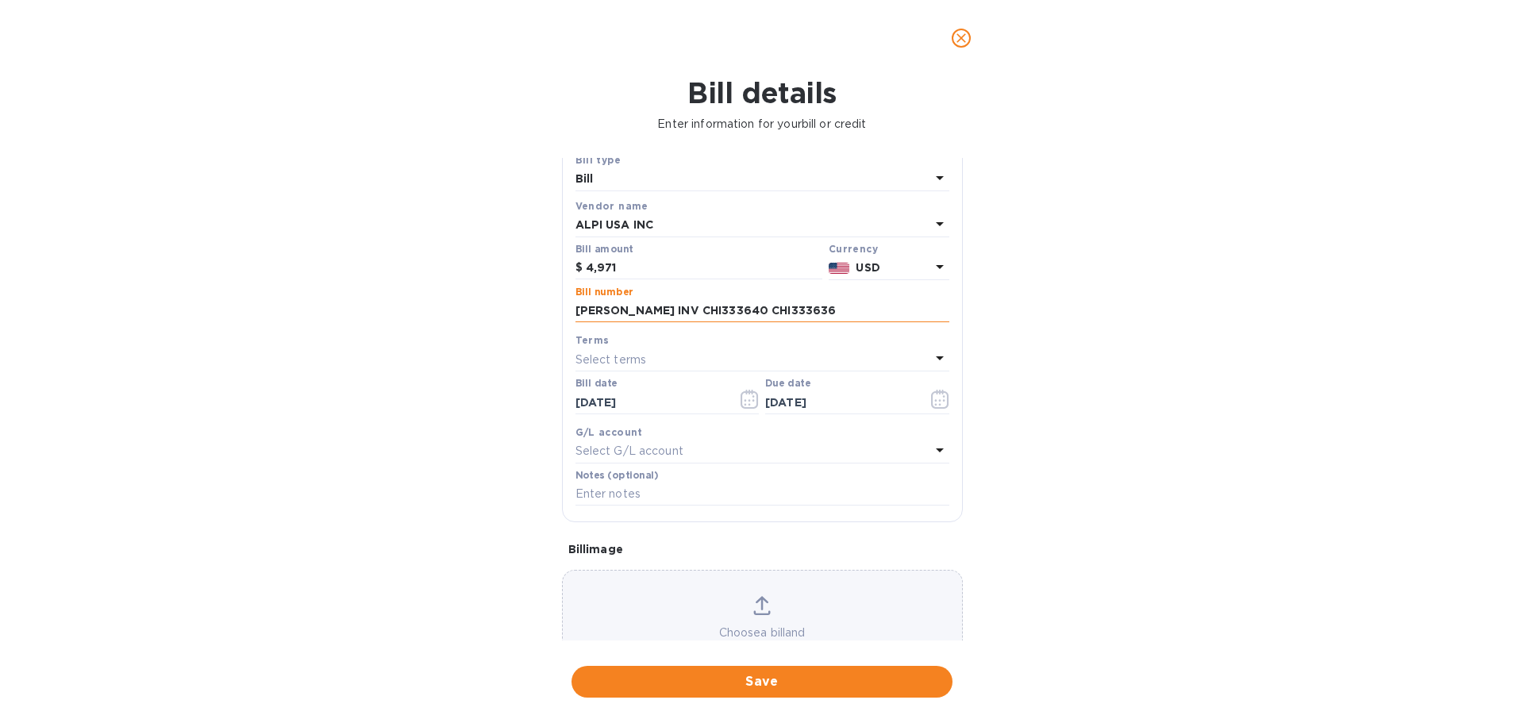
drag, startPoint x: 806, startPoint y: 387, endPoint x: 575, endPoint y: 391, distance: 231.1
click at [576, 323] on input "[PERSON_NAME] INV CHI333640 CHI333636" at bounding box center [763, 311] width 374 height 24
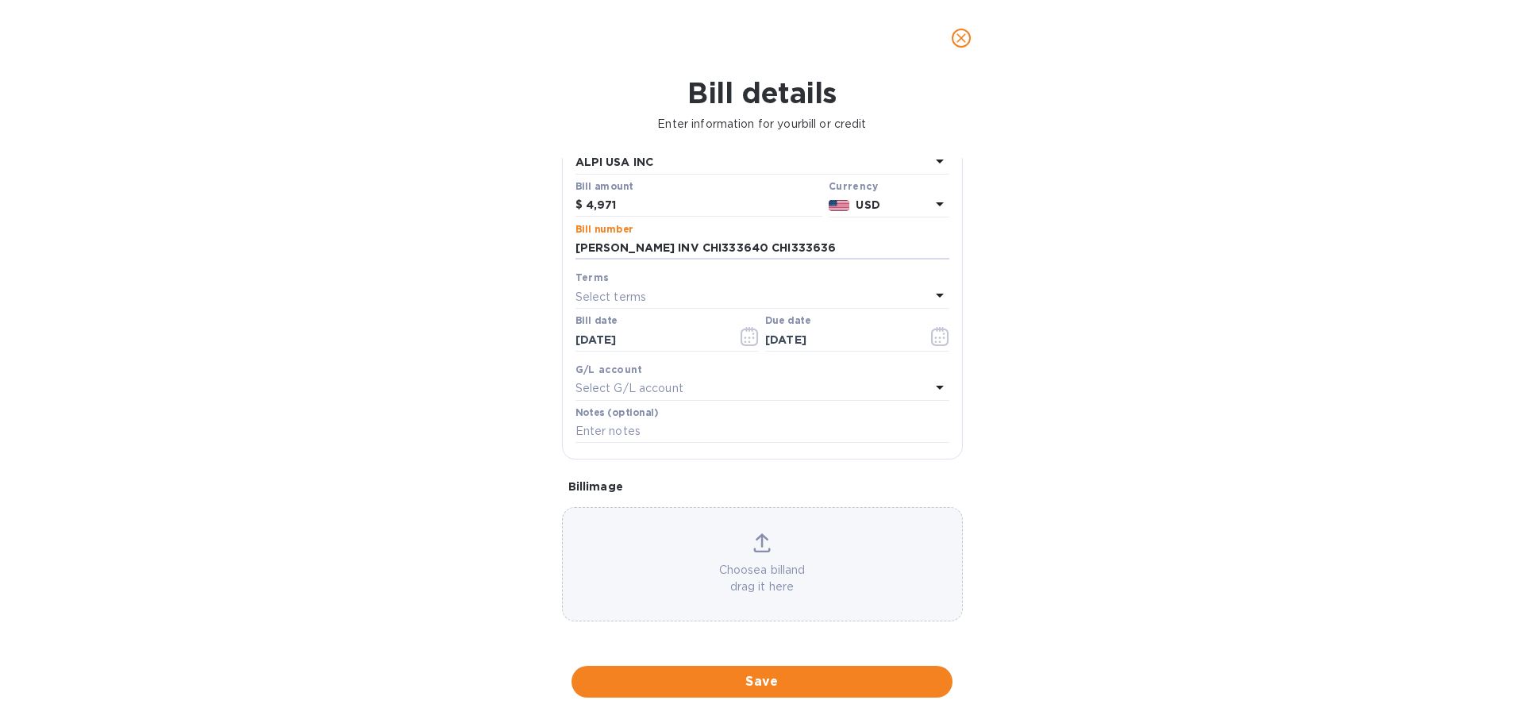
scroll to position [234, 0]
click at [685, 427] on input "text" at bounding box center [763, 432] width 374 height 24
paste input "[PERSON_NAME] INV CHI333640 CHI333636"
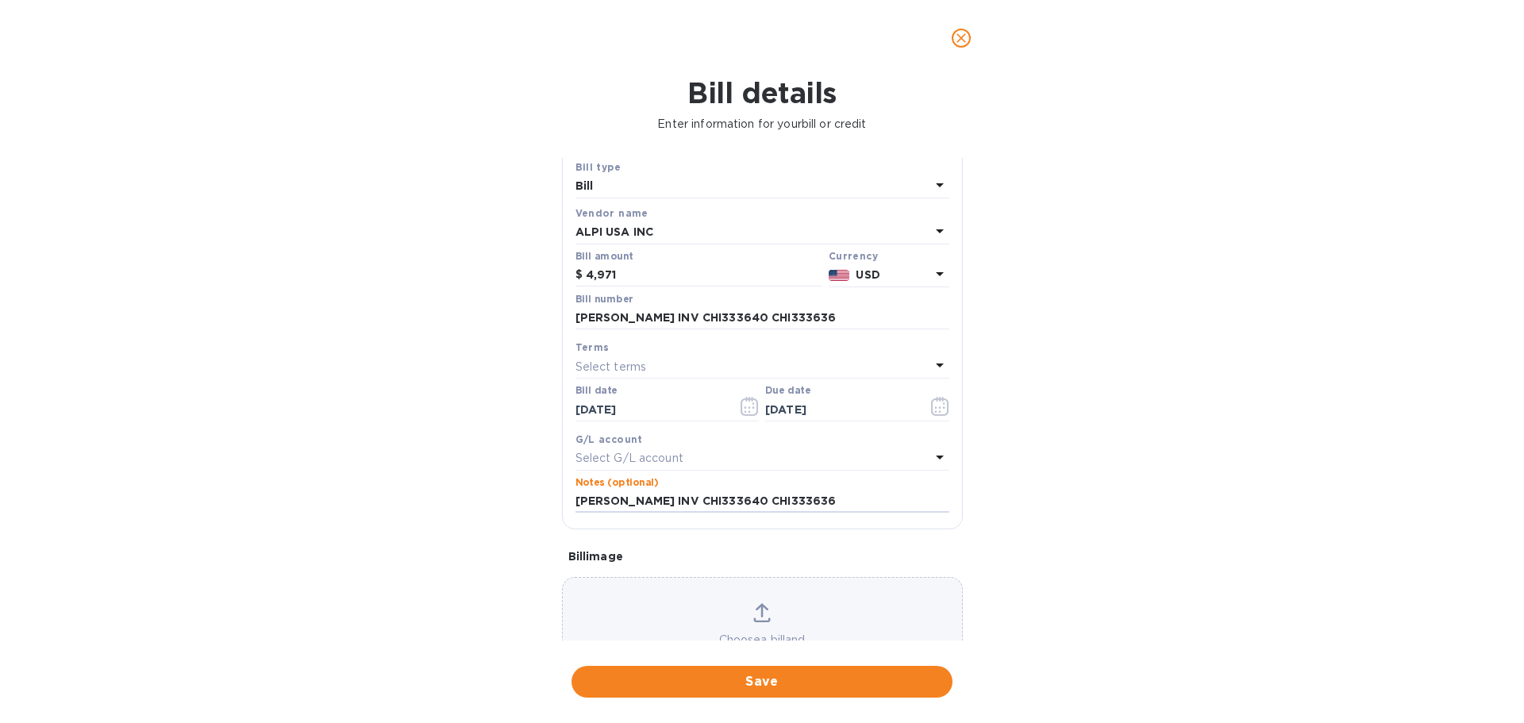
scroll to position [0, 0]
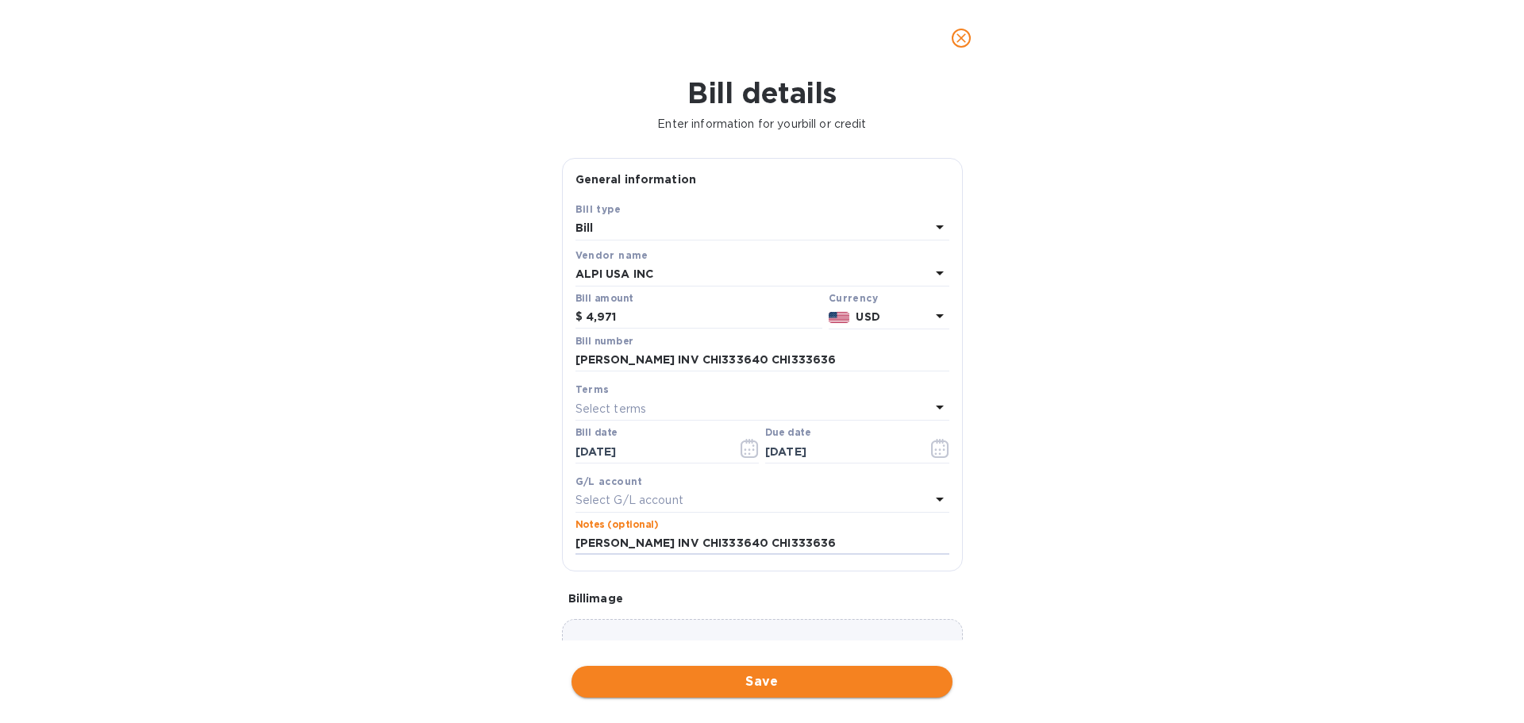
type input "[PERSON_NAME] INV CHI333640 CHI333636"
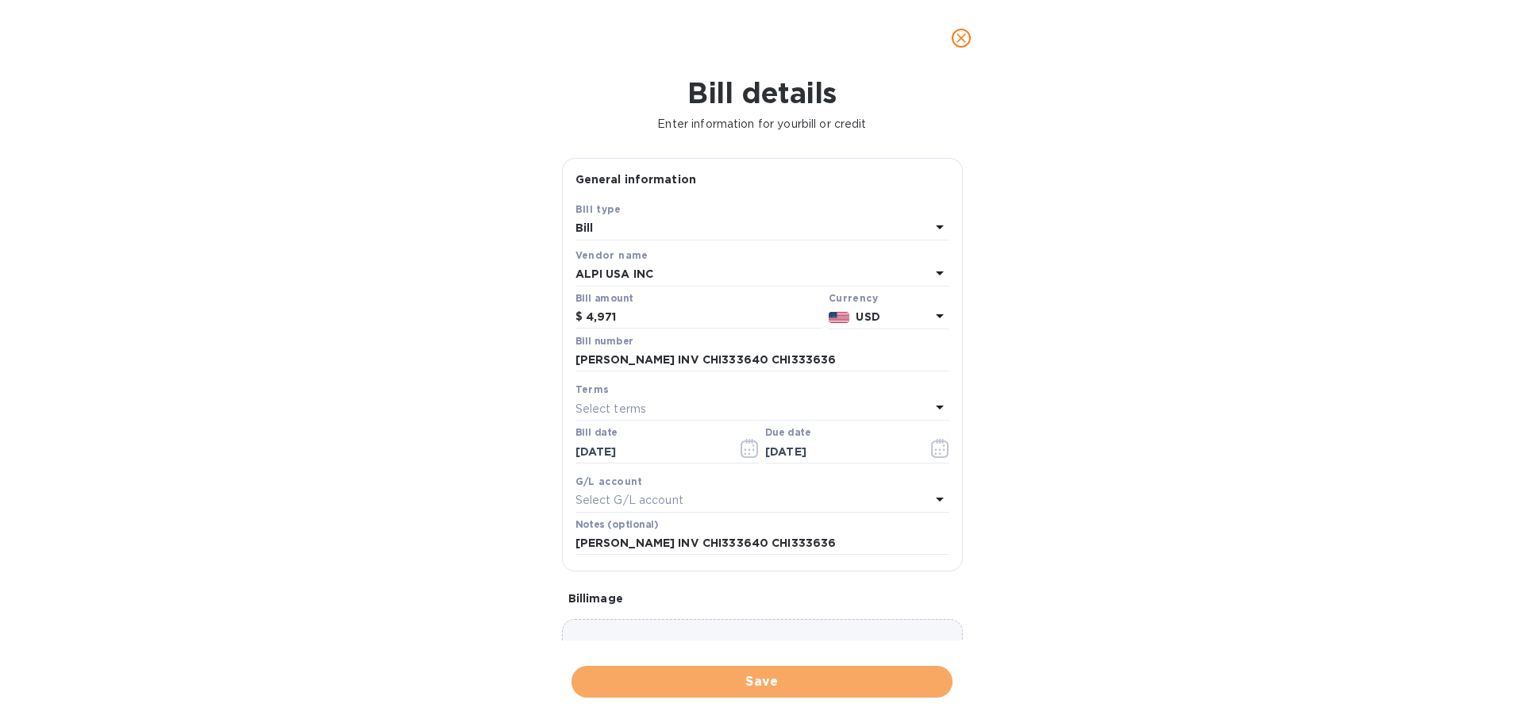
click at [761, 685] on span "Save" at bounding box center [762, 682] width 356 height 19
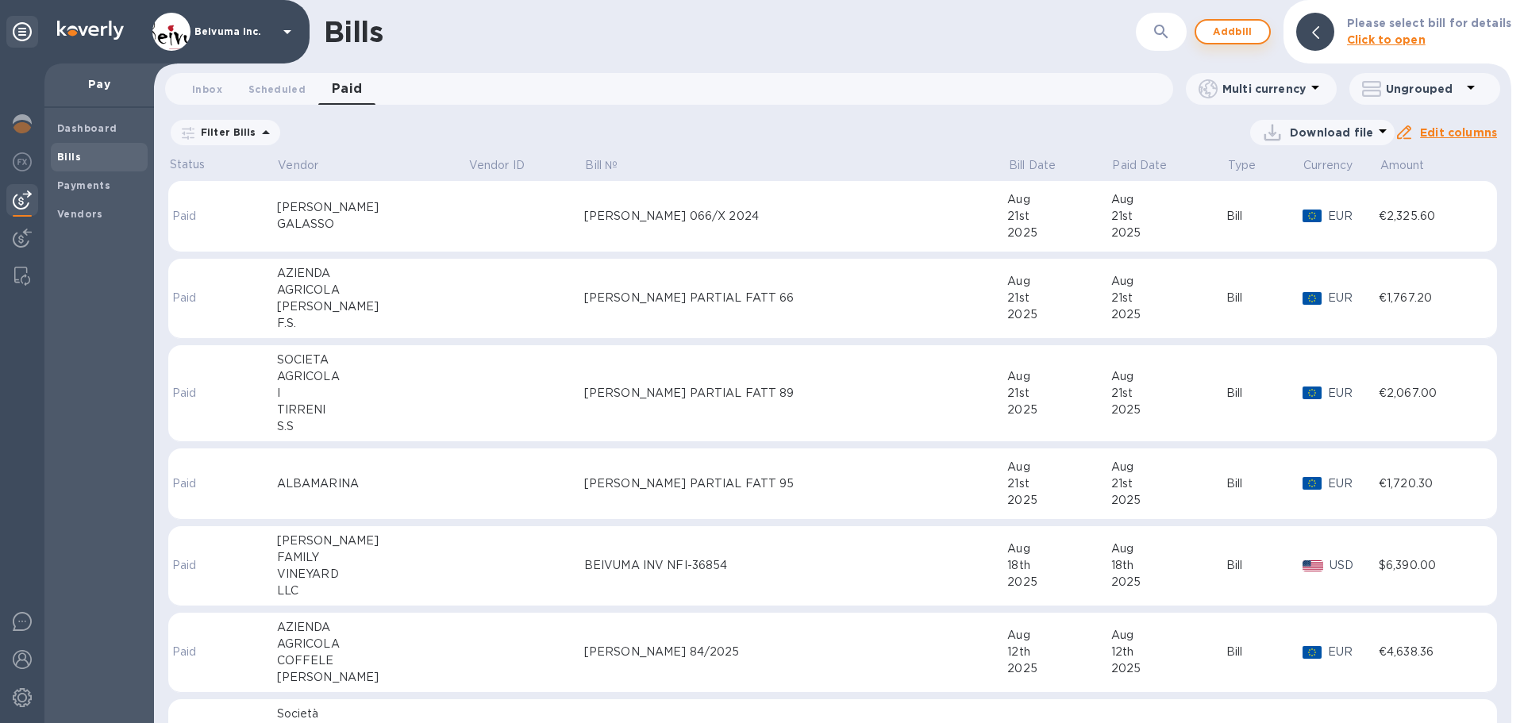
click at [1250, 33] on span "Add bill" at bounding box center [1233, 31] width 48 height 19
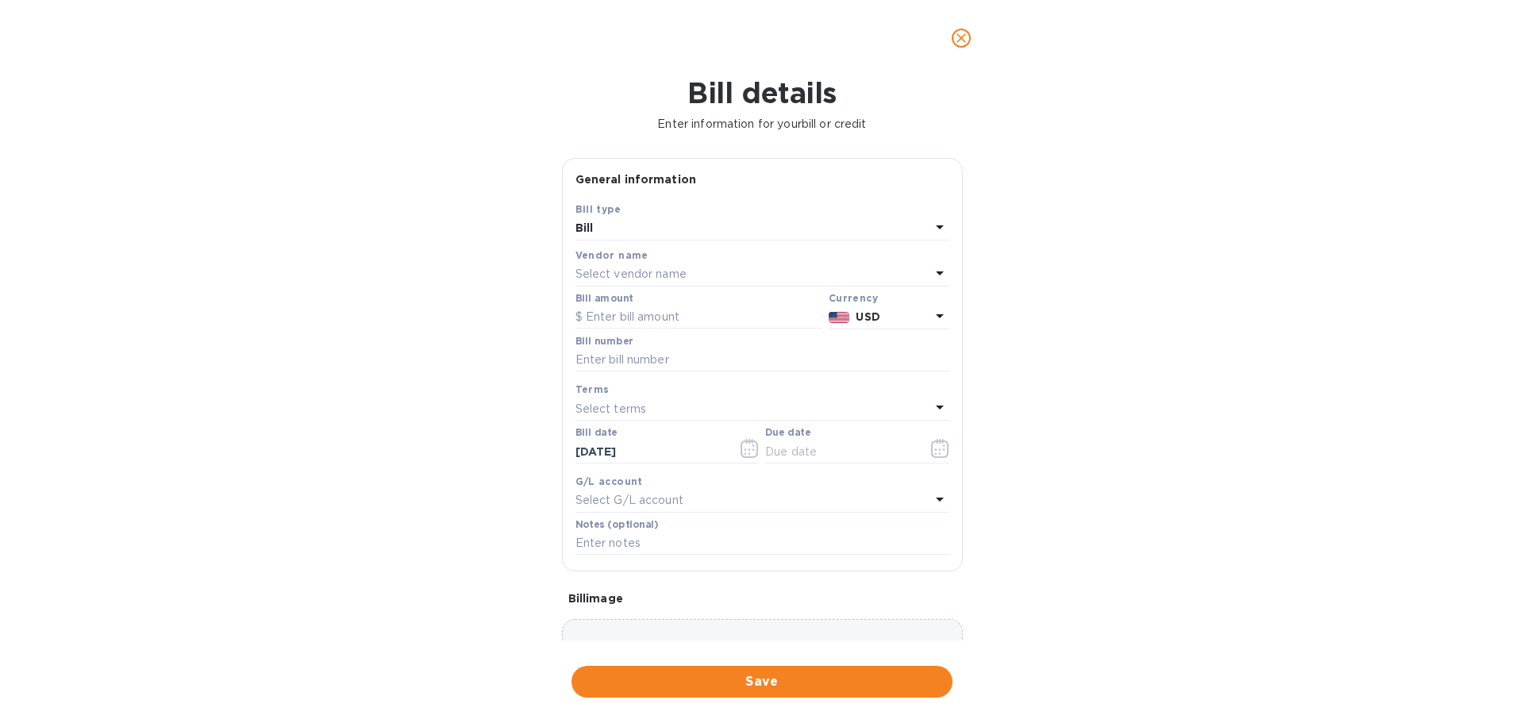
click at [634, 286] on div "Select vendor name" at bounding box center [753, 275] width 355 height 22
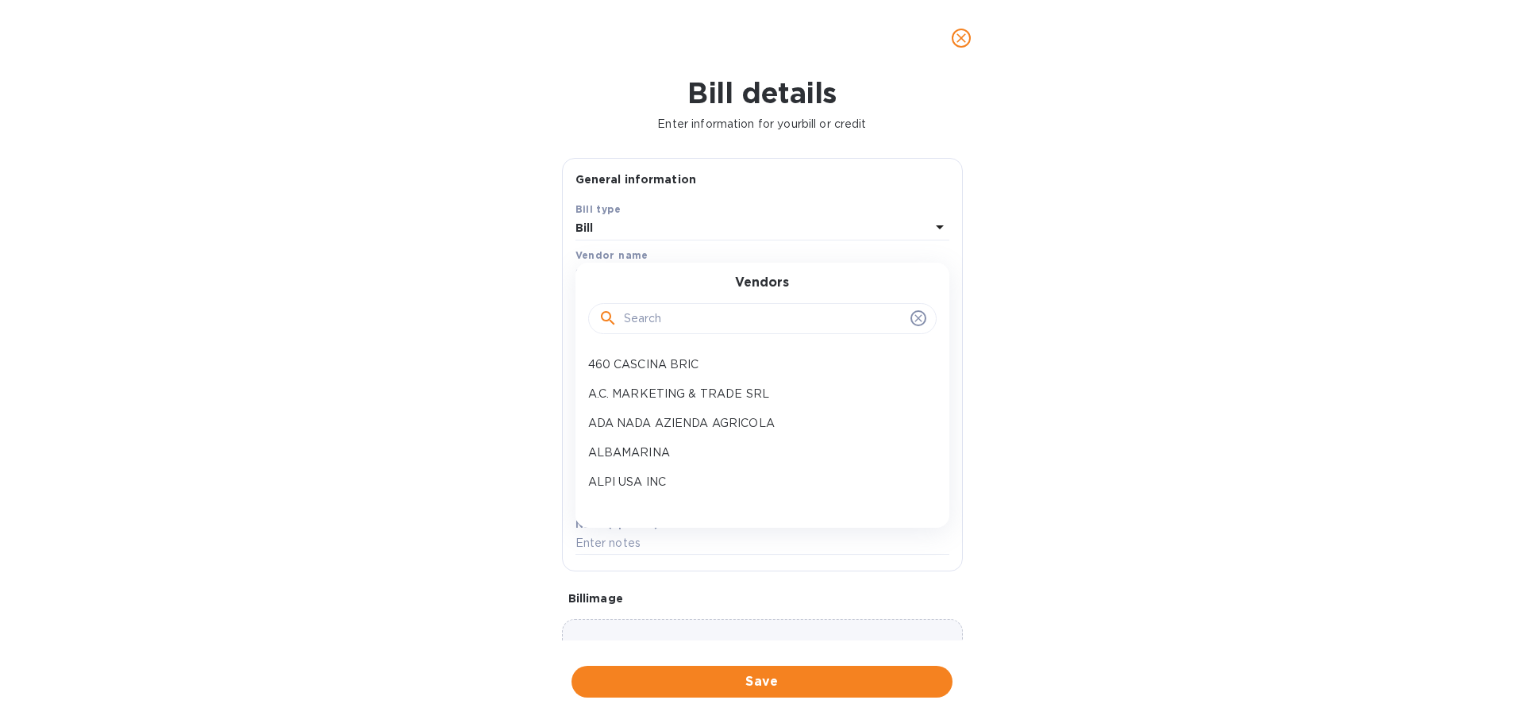
click at [641, 331] on input "text" at bounding box center [764, 319] width 280 height 24
type input "MONTALBER"
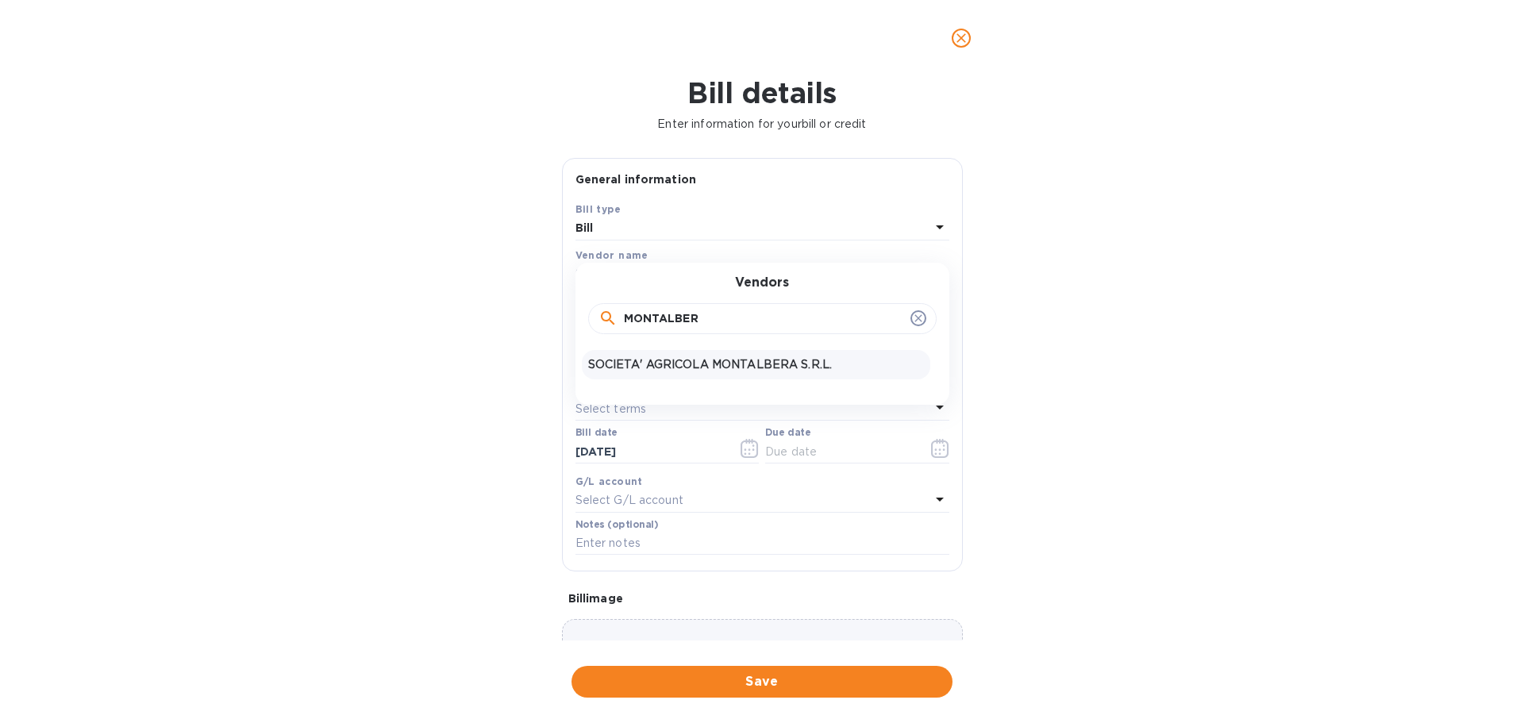
click at [705, 373] on p "SOCIETA' AGRICOLA MONTALBERA S.R.L." at bounding box center [756, 365] width 336 height 17
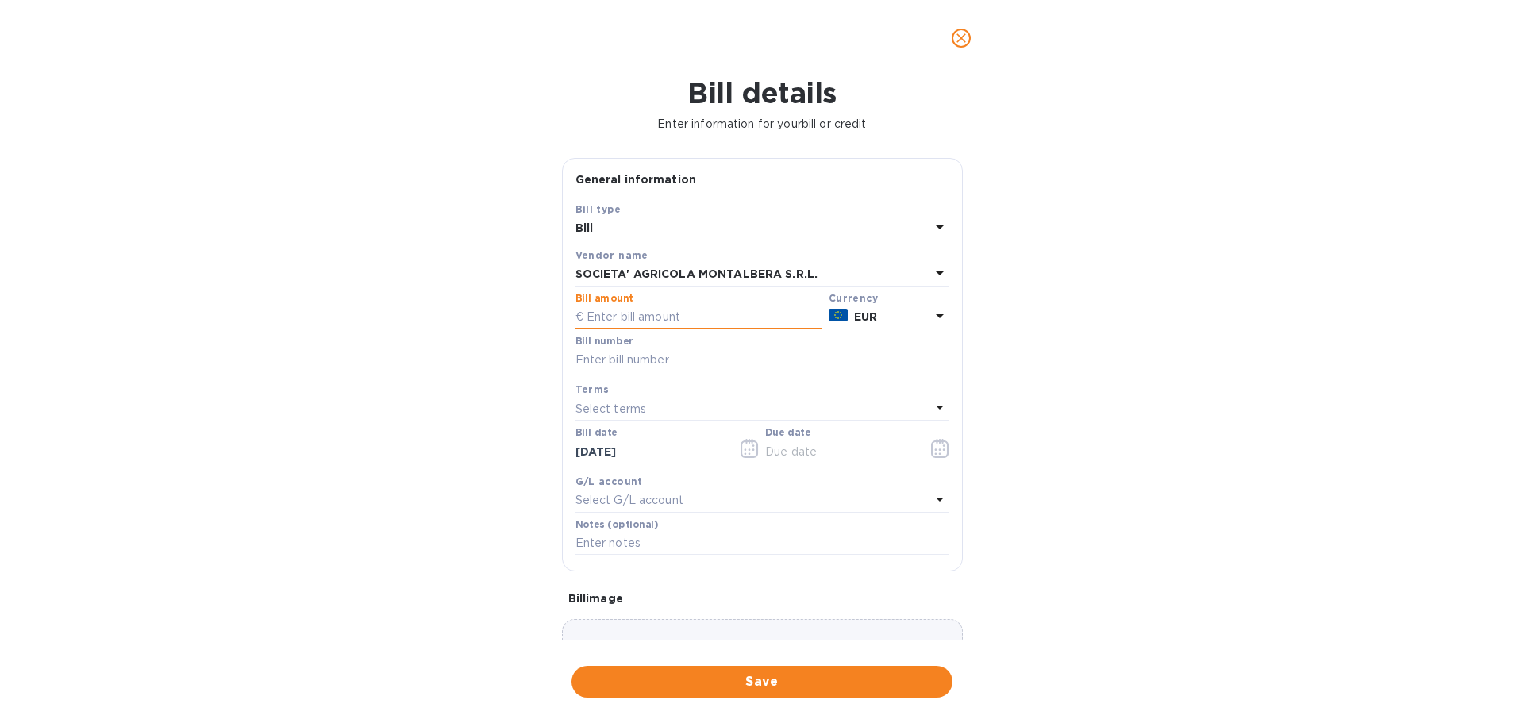
click at [669, 330] on input "text" at bounding box center [699, 318] width 247 height 24
click at [620, 330] on input "text" at bounding box center [699, 318] width 247 height 24
type input "4,006.80"
click at [635, 372] on input "text" at bounding box center [763, 361] width 374 height 24
click at [662, 372] on input "MORGAN" at bounding box center [763, 361] width 374 height 24
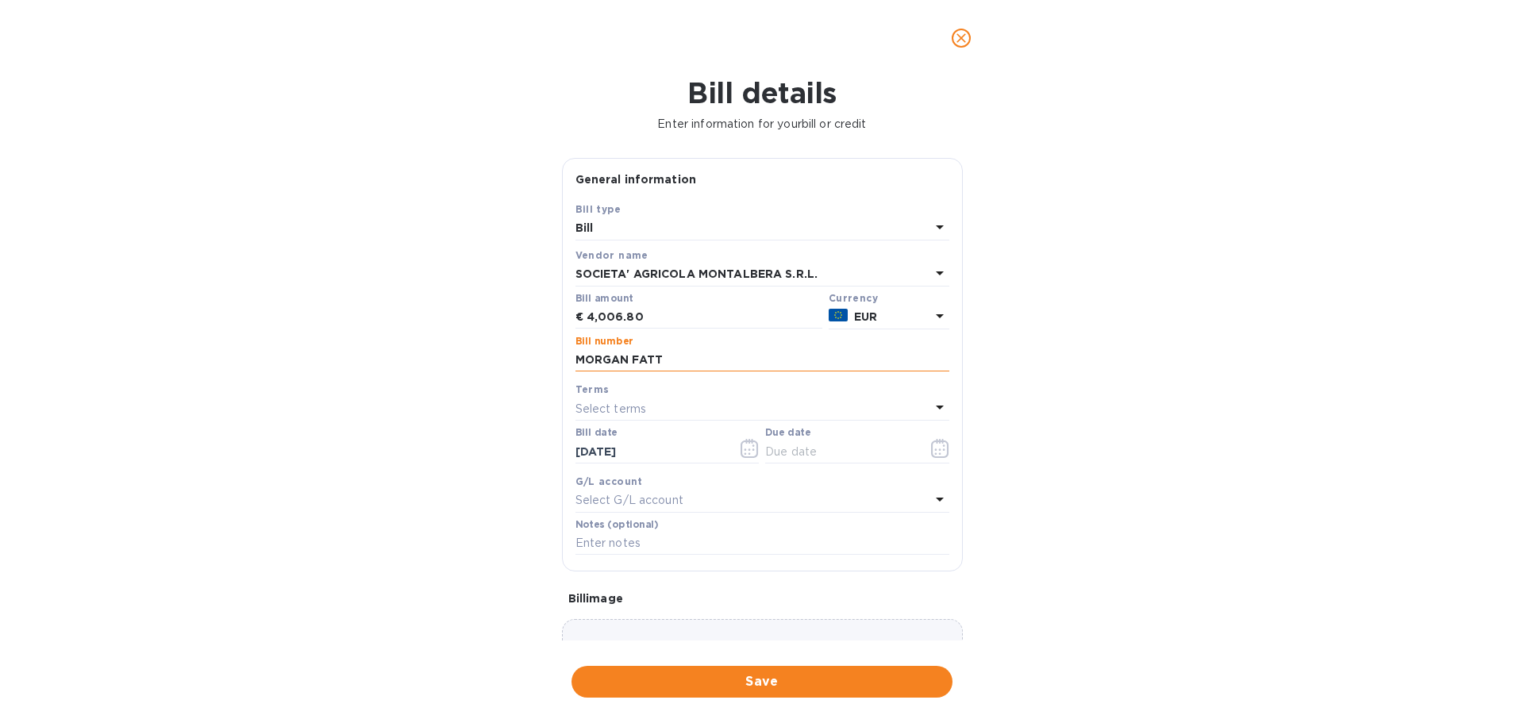
paste input "30106"
type input "MORGAN FATT 30106"
click at [935, 458] on icon "button" at bounding box center [940, 448] width 18 height 19
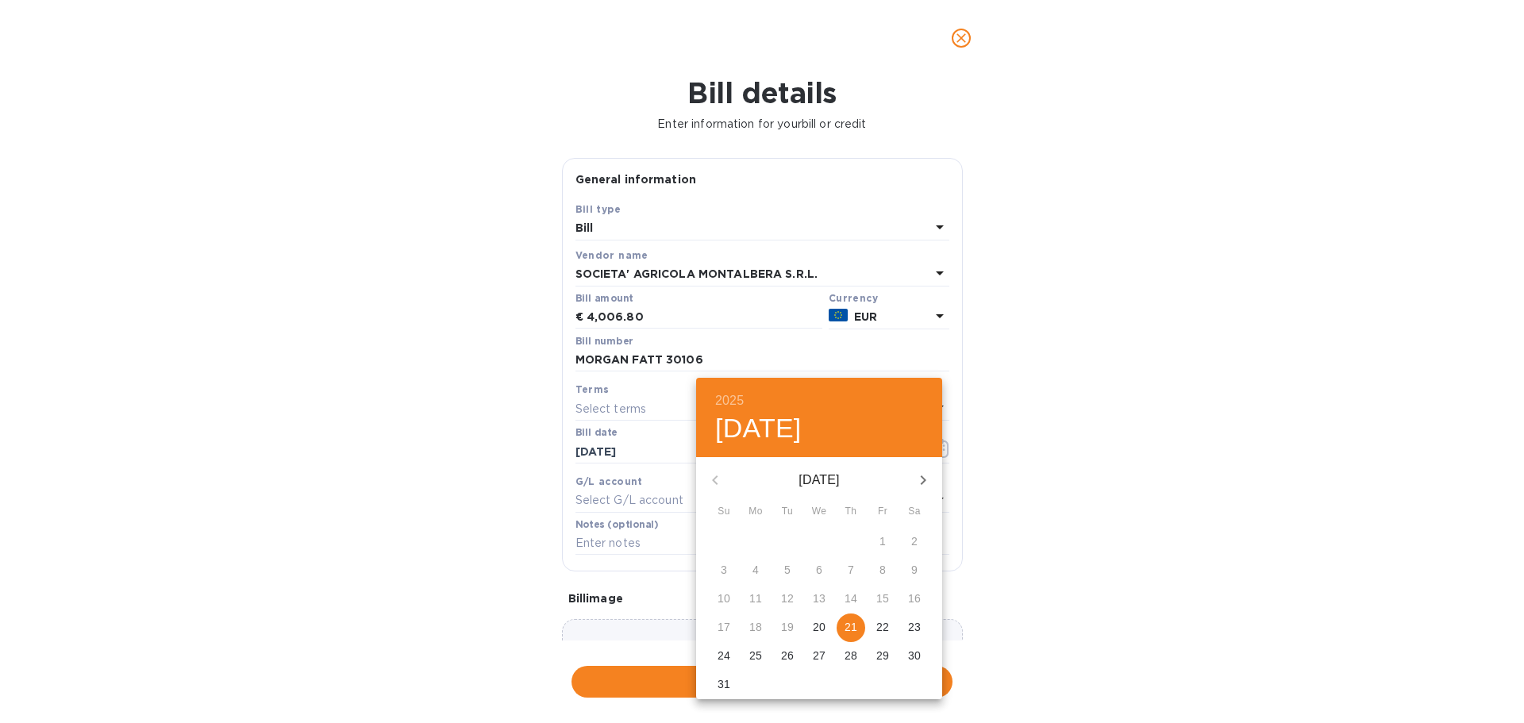
click at [858, 635] on p "21" at bounding box center [851, 627] width 13 height 16
type input "[DATE]"
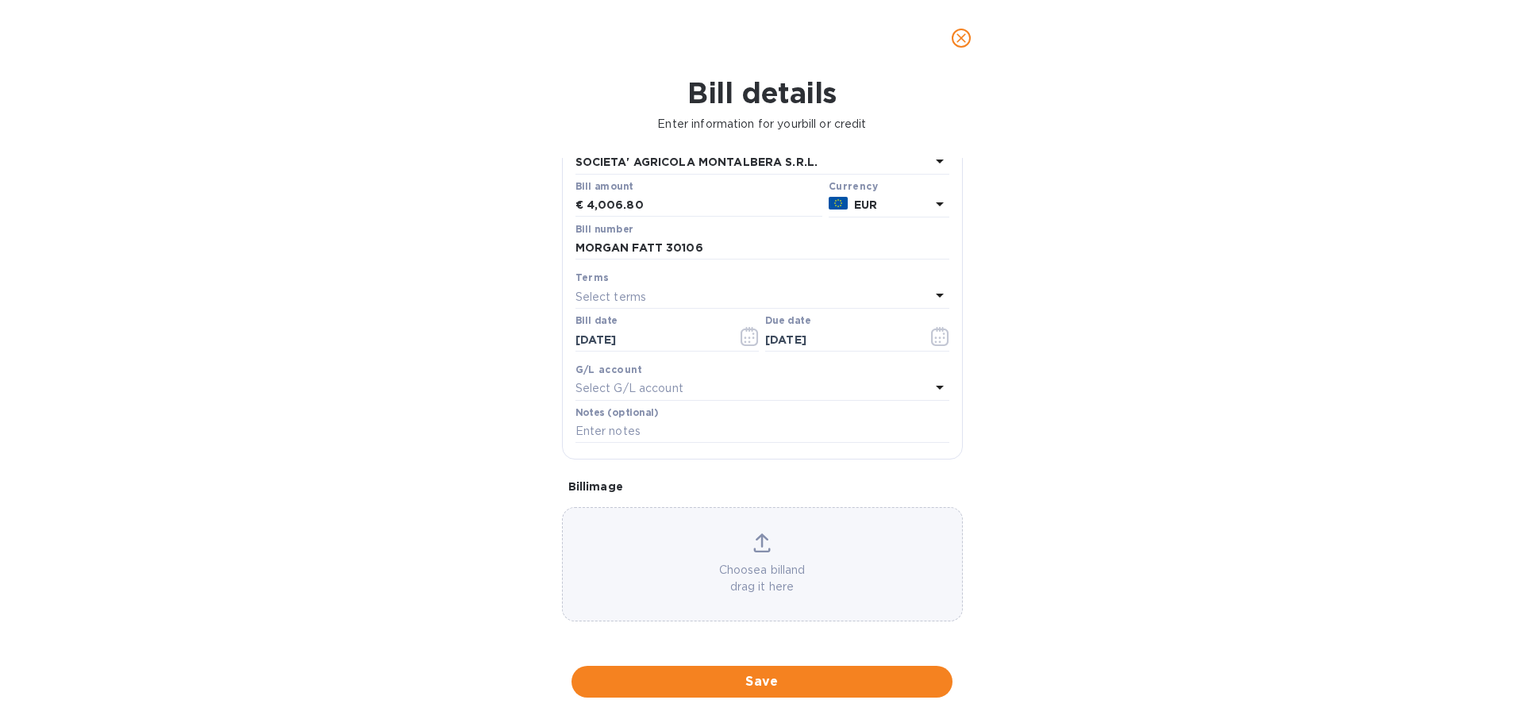
scroll to position [234, 0]
click at [667, 435] on input "text" at bounding box center [763, 432] width 374 height 24
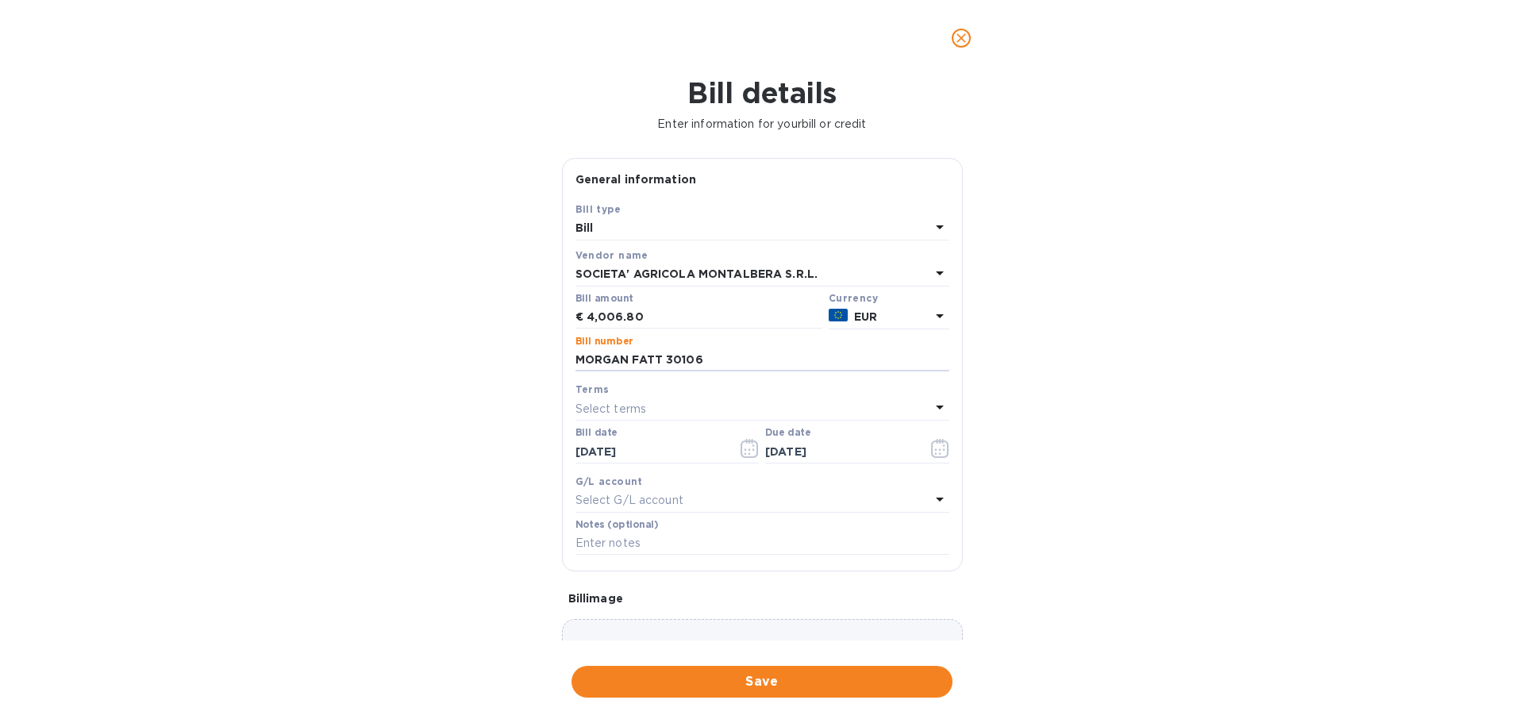
drag, startPoint x: 707, startPoint y: 434, endPoint x: 515, endPoint y: 434, distance: 192.2
click at [515, 434] on div "Bill details Enter information for your bill or credit General information Save…" at bounding box center [762, 399] width 1524 height 647
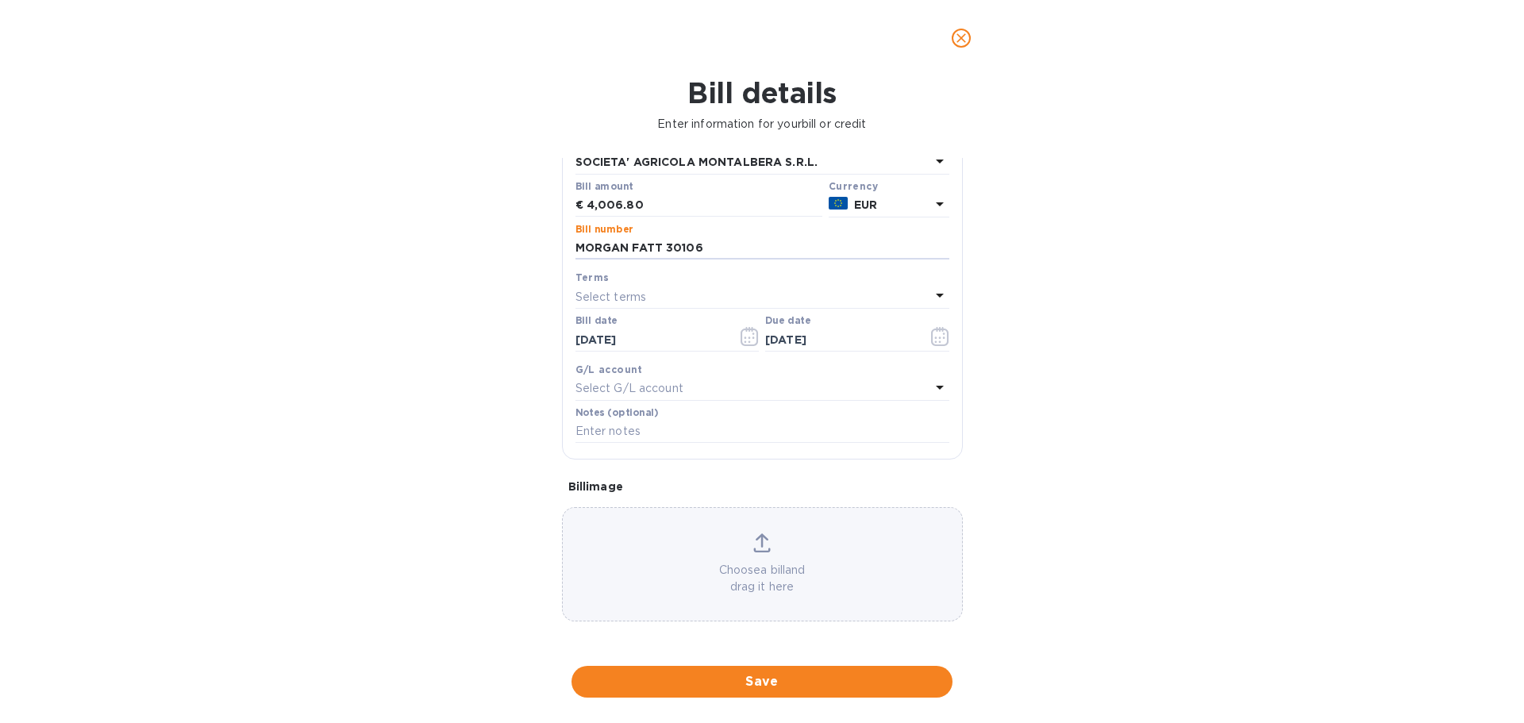
scroll to position [185, 0]
click at [640, 444] on input "text" at bounding box center [763, 432] width 374 height 24
paste input "MORGAN FATT 30106"
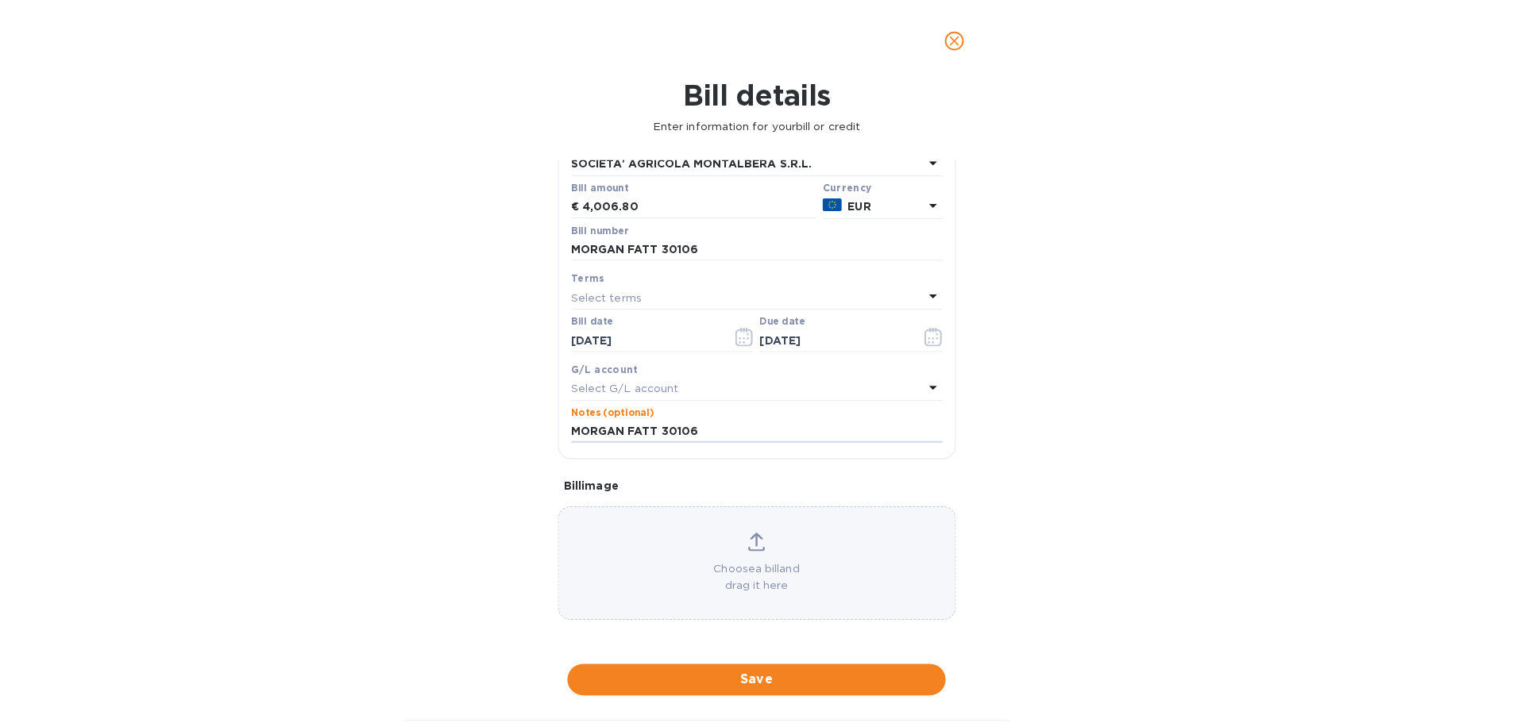
scroll to position [234, 0]
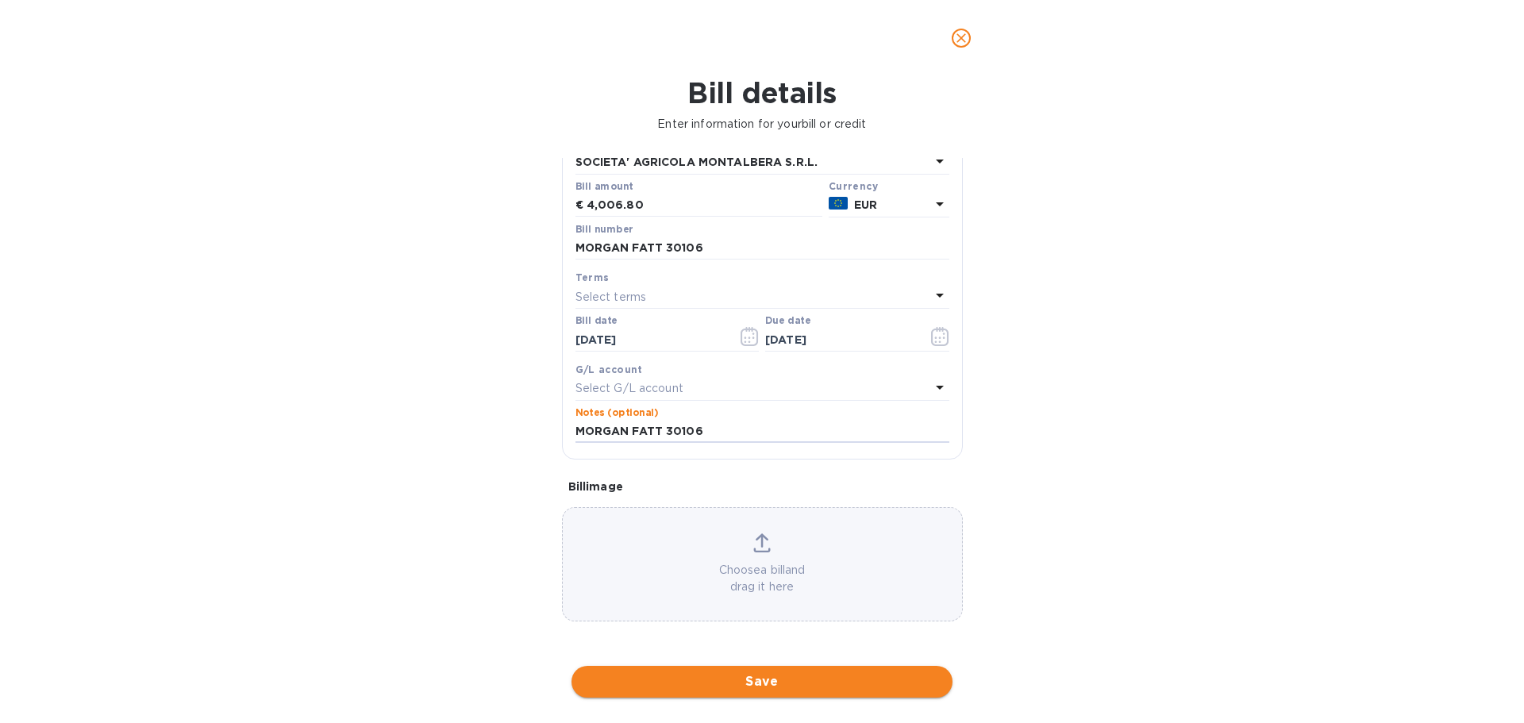
type input "MORGAN FATT 30106"
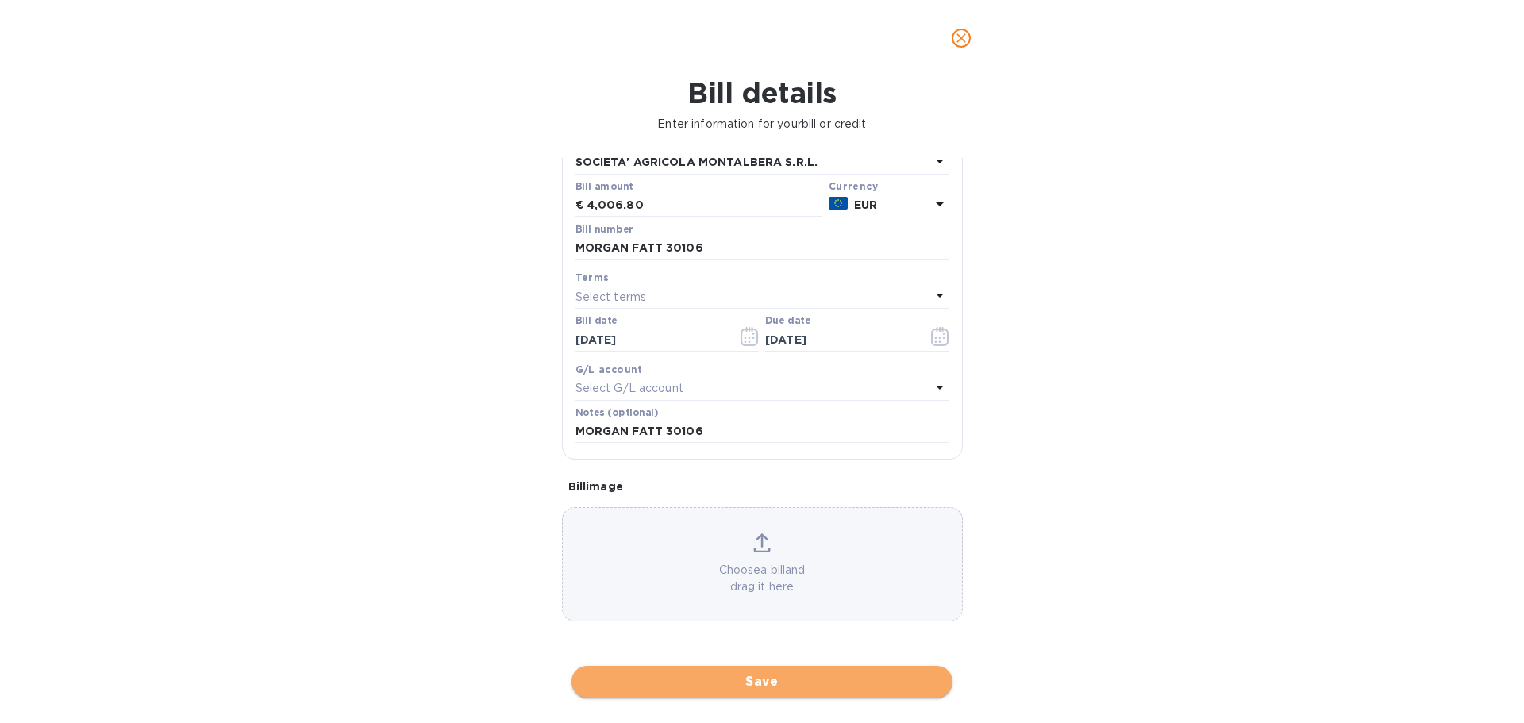
click at [786, 685] on span "Save" at bounding box center [762, 682] width 356 height 19
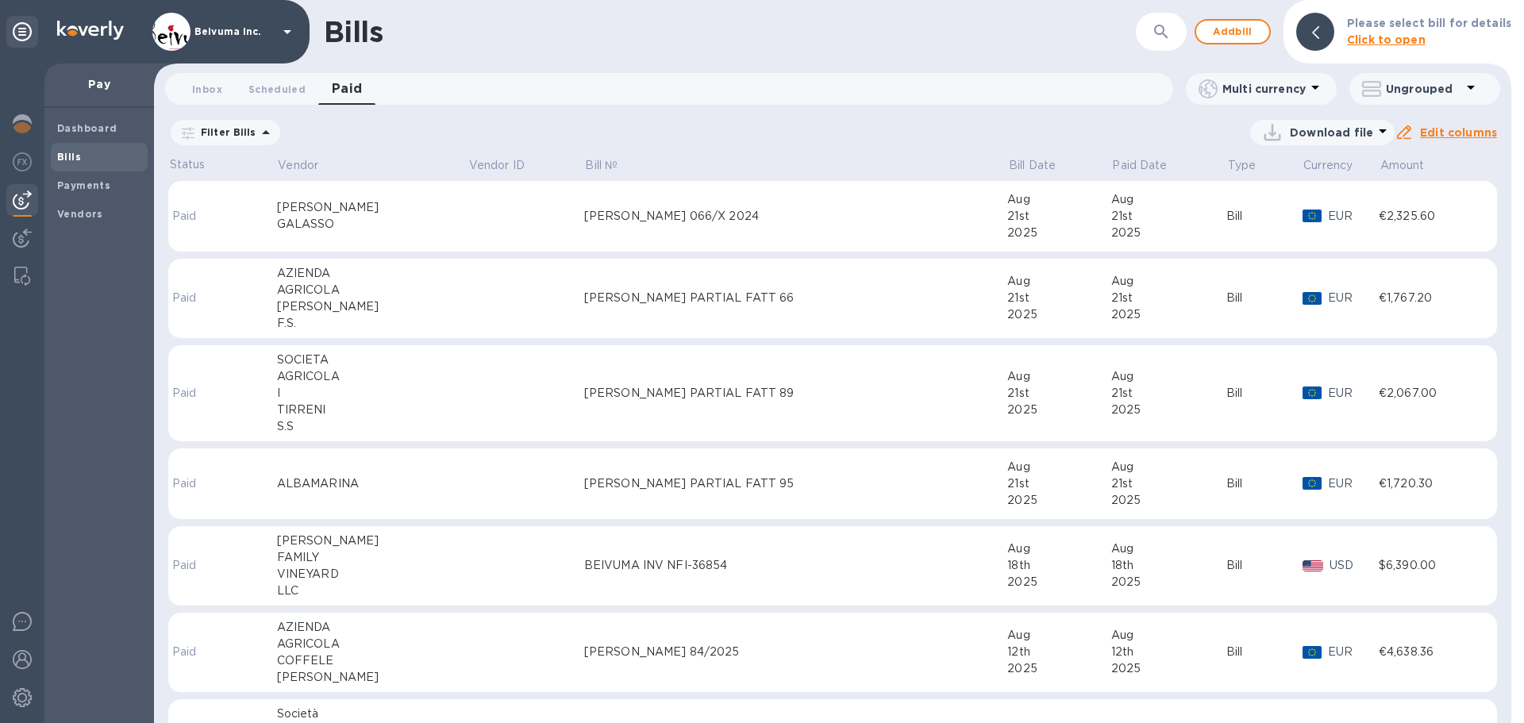
click at [71, 160] on b "Bills" at bounding box center [69, 157] width 24 height 12
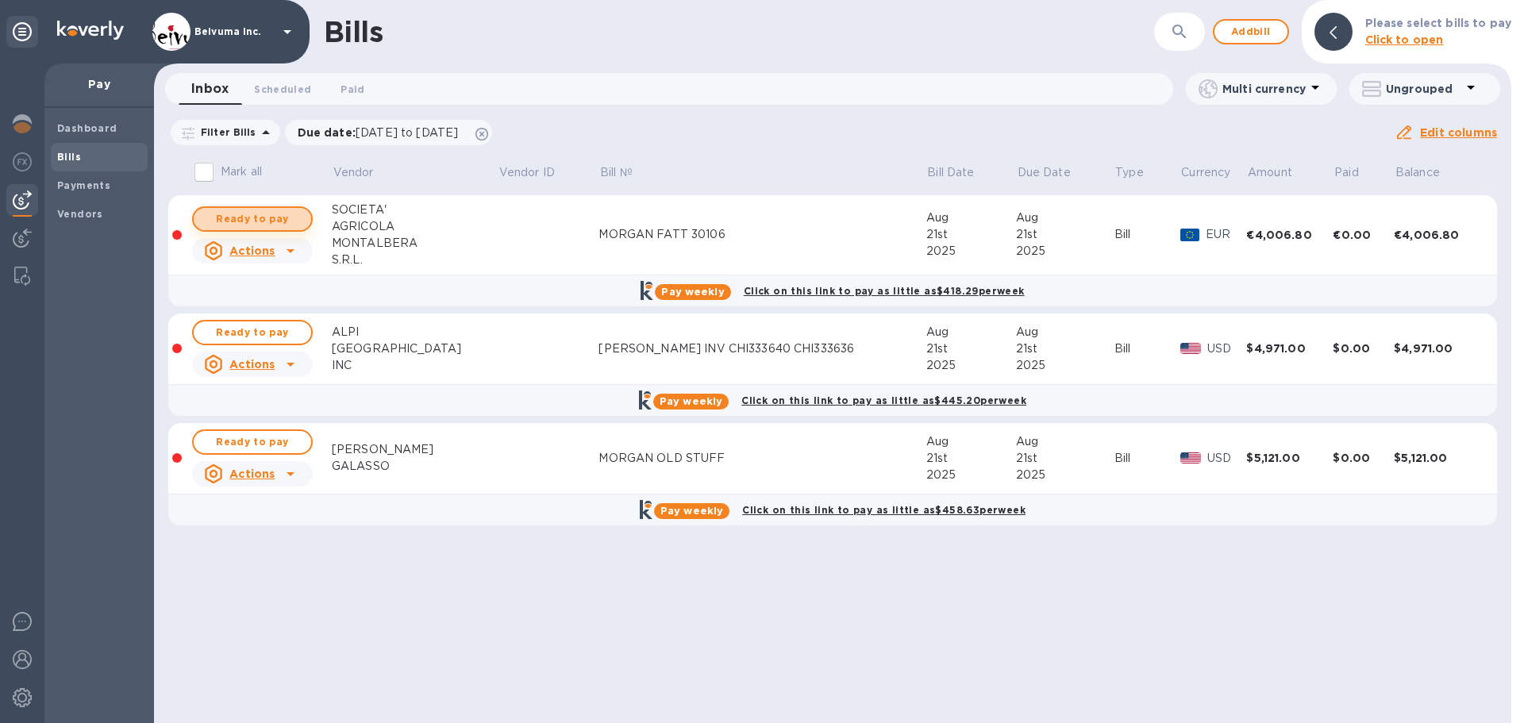
click at [279, 229] on span "Ready to pay" at bounding box center [252, 219] width 92 height 19
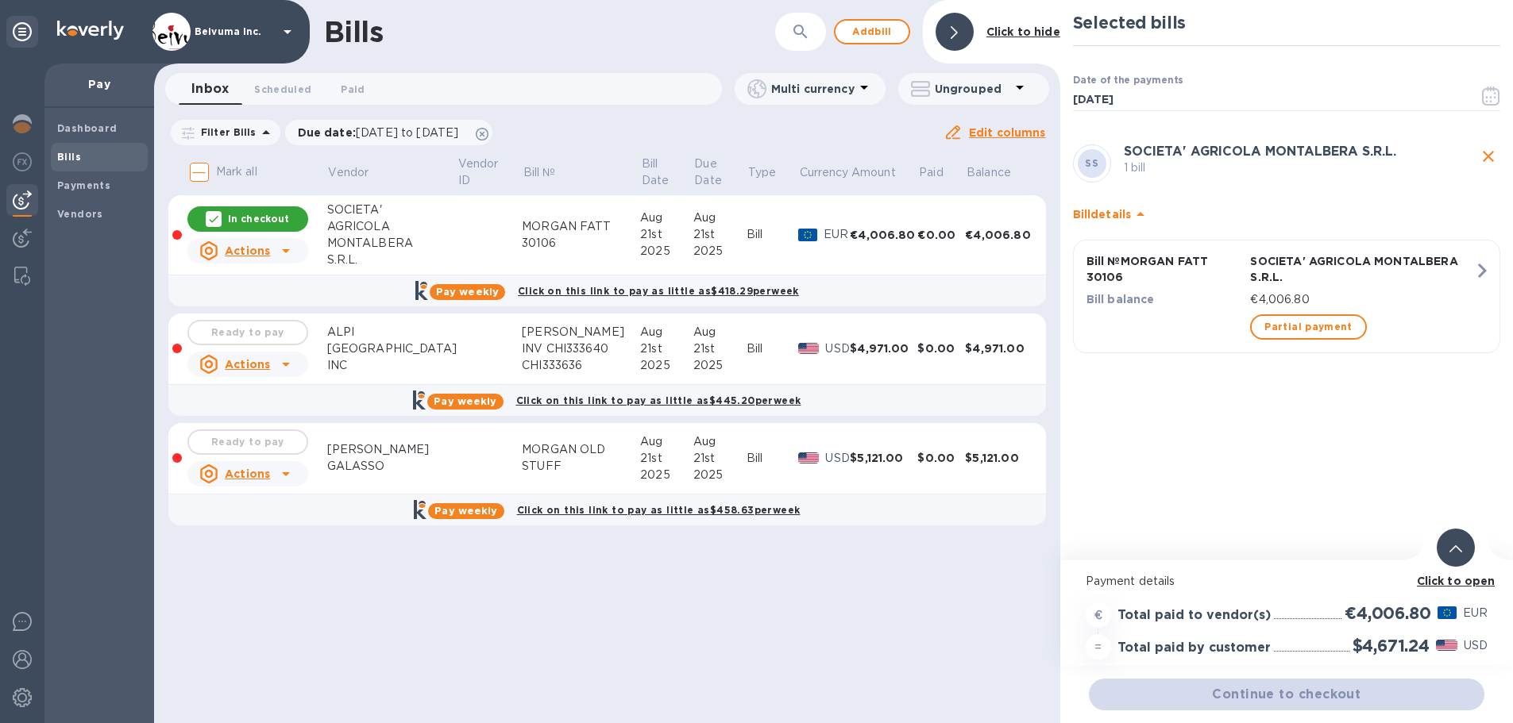
scroll to position [12, 0]
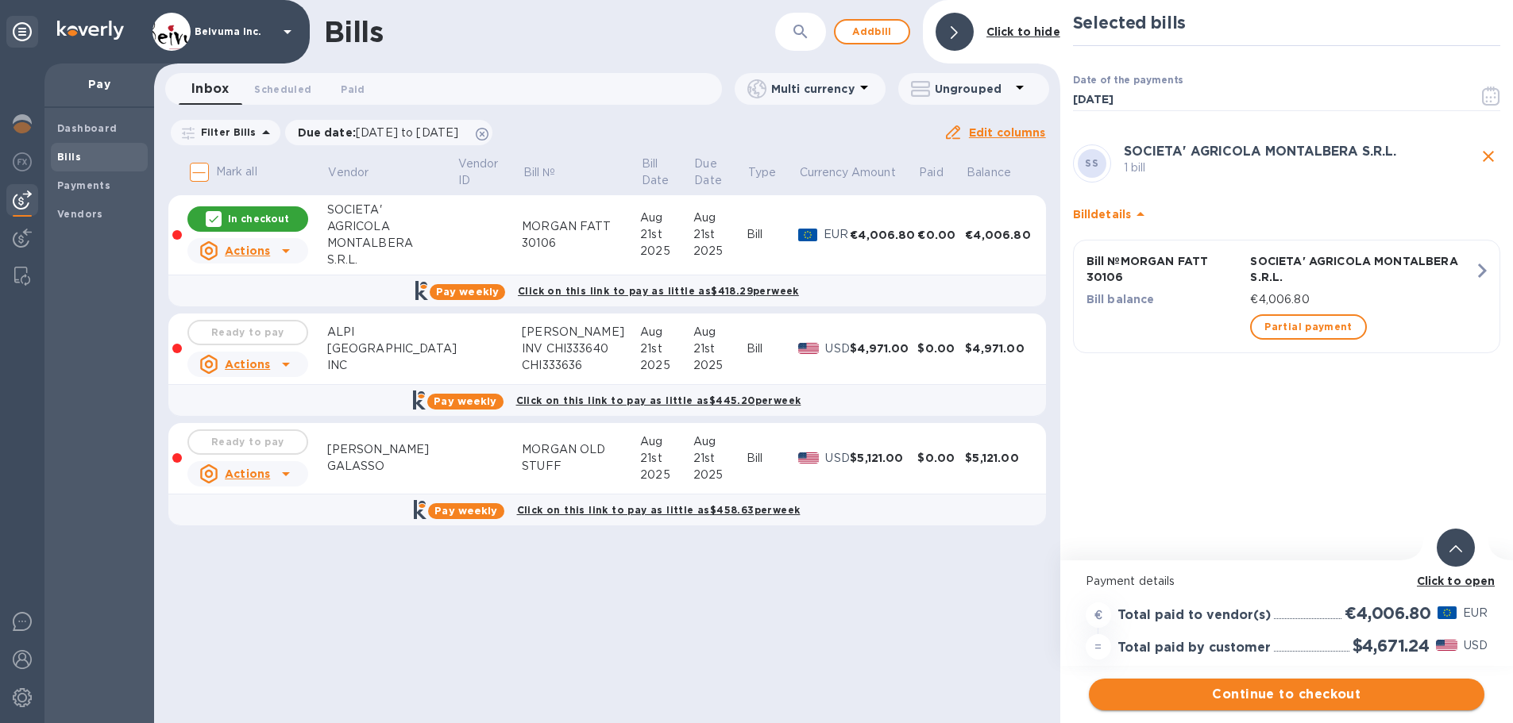
click at [1302, 685] on span "Continue to checkout" at bounding box center [1286, 694] width 370 height 19
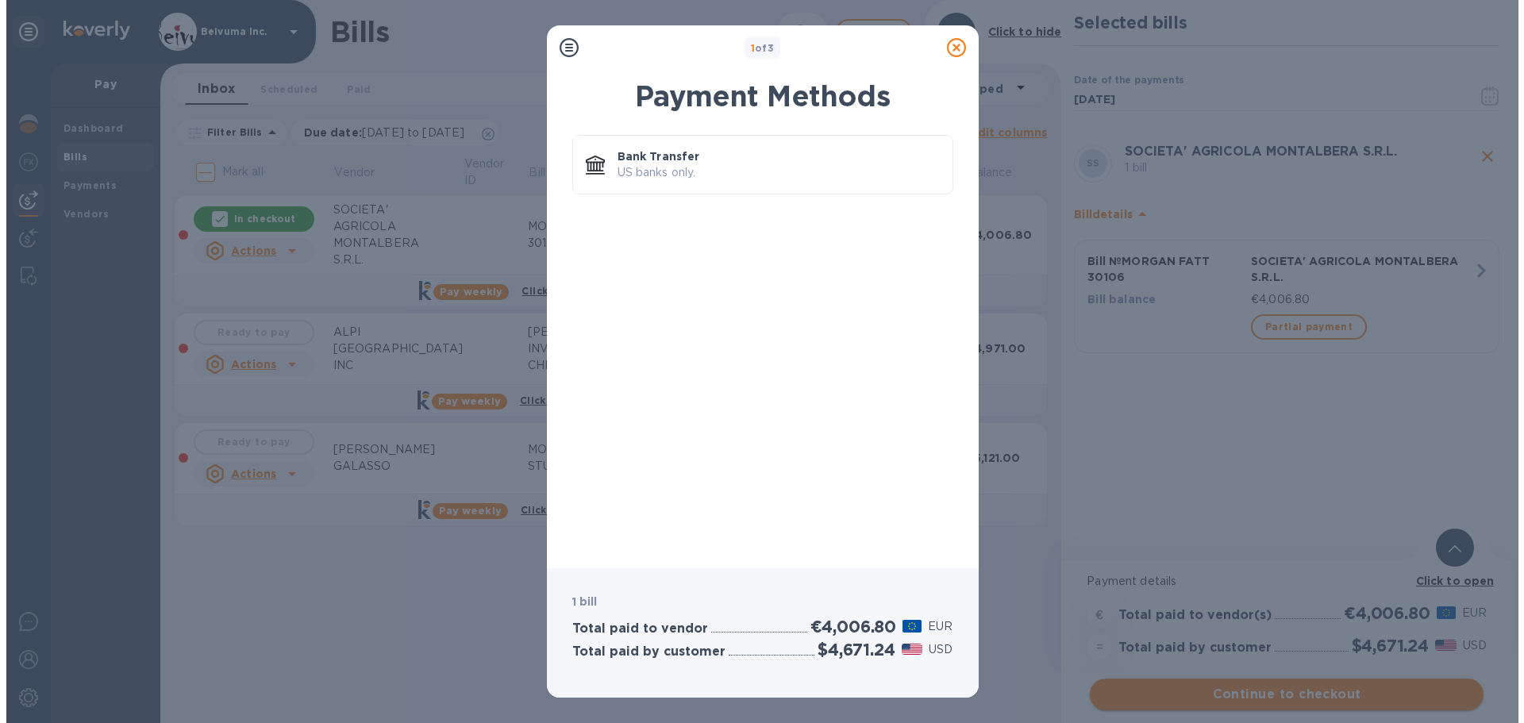
scroll to position [0, 0]
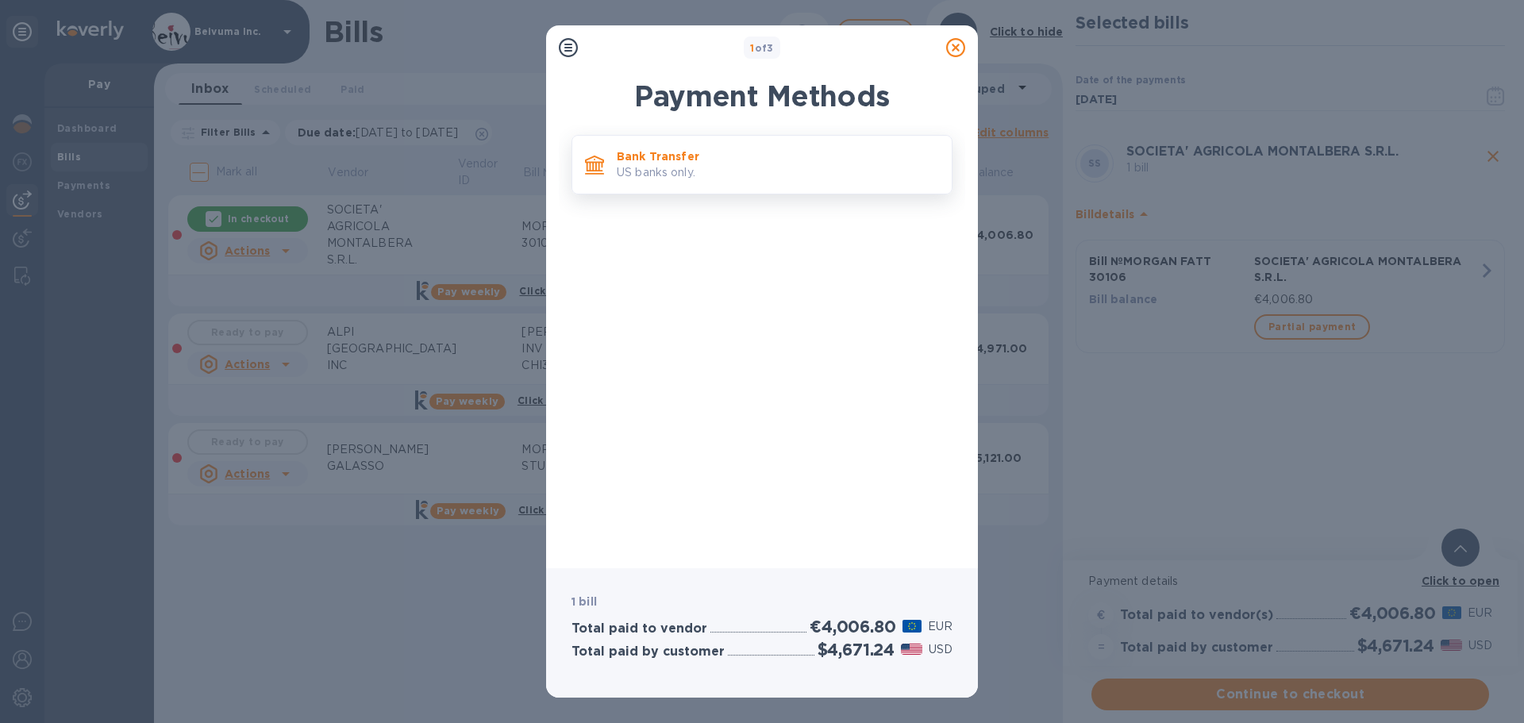
click at [682, 178] on p "US banks only." at bounding box center [778, 172] width 322 height 17
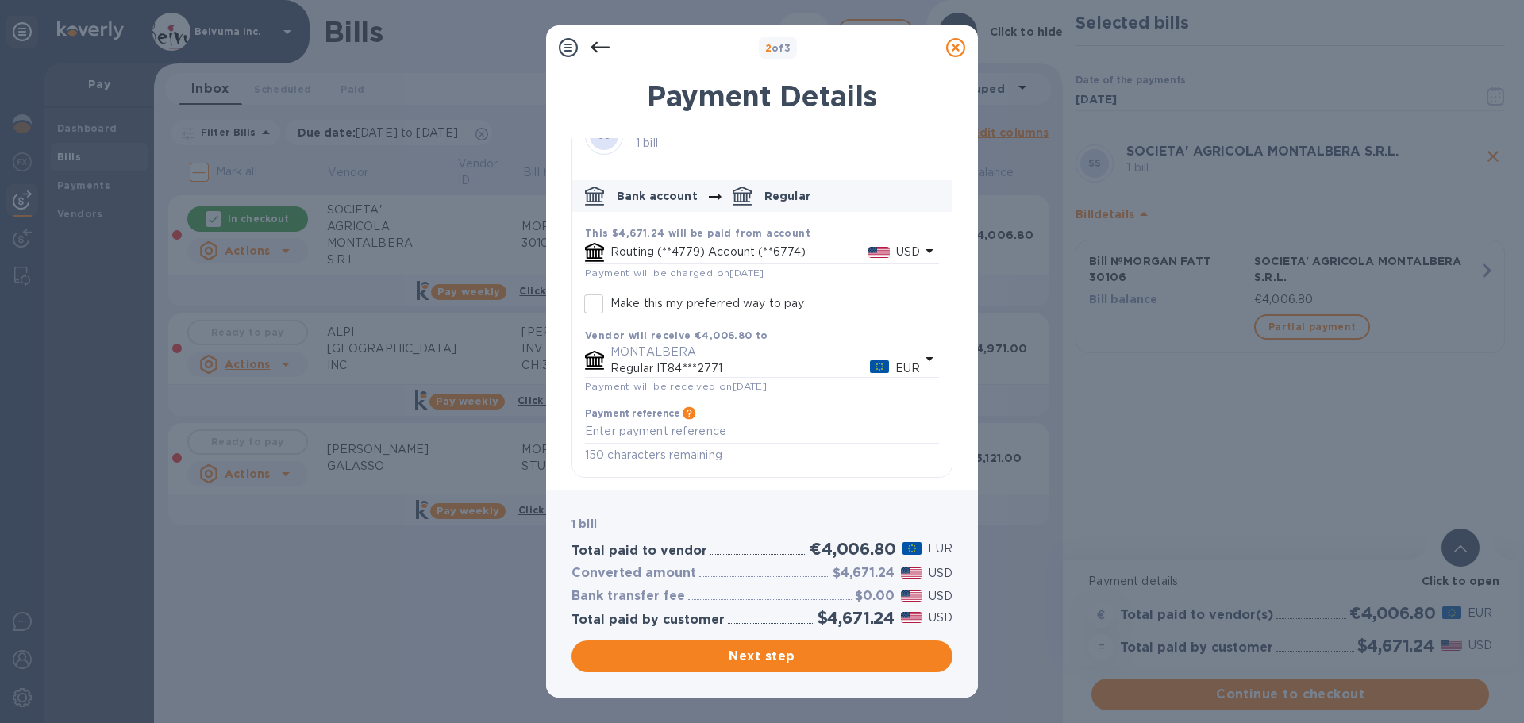
scroll to position [106, 0]
click at [666, 426] on textarea "default-method" at bounding box center [762, 431] width 354 height 13
paste textarea "MORGAN FATT 30106"
type textarea "MORGAN FATT 30106"
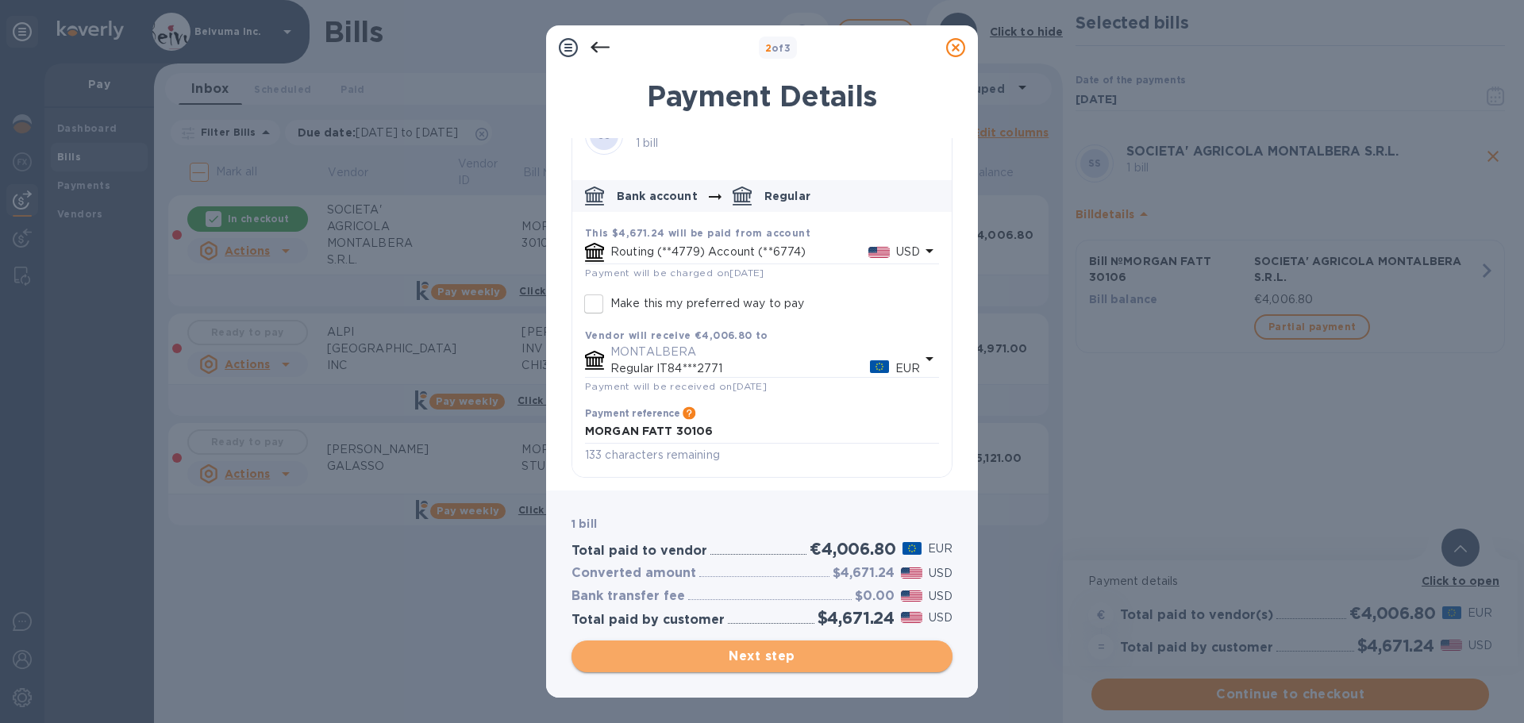
click at [765, 657] on span "Next step" at bounding box center [762, 656] width 356 height 19
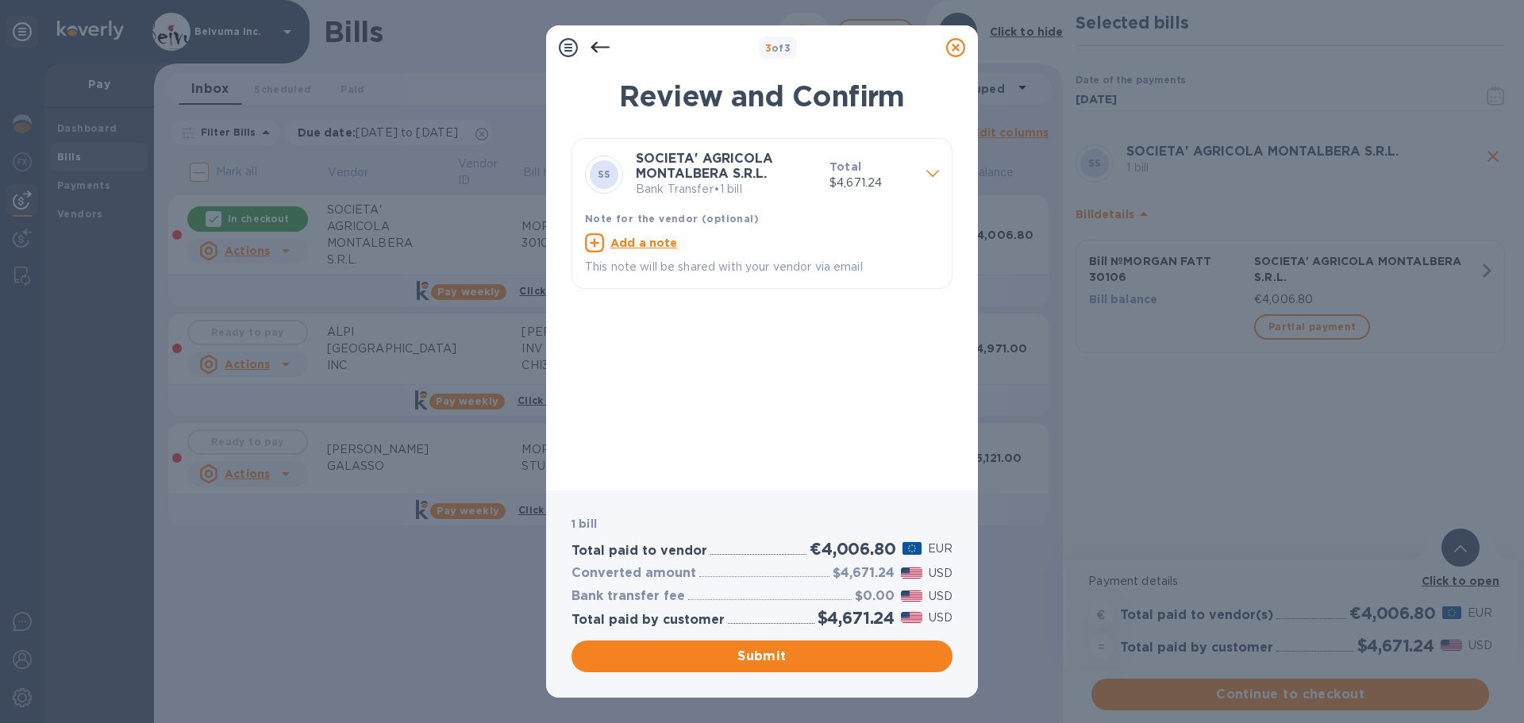
click at [655, 249] on u "Add a note" at bounding box center [644, 243] width 67 height 13
click at [660, 252] on textarea at bounding box center [749, 244] width 329 height 13
paste textarea "MORGAN FATT 30106"
type textarea "MORGAN FATT 30106"
click at [795, 661] on span "Submit" at bounding box center [762, 656] width 356 height 19
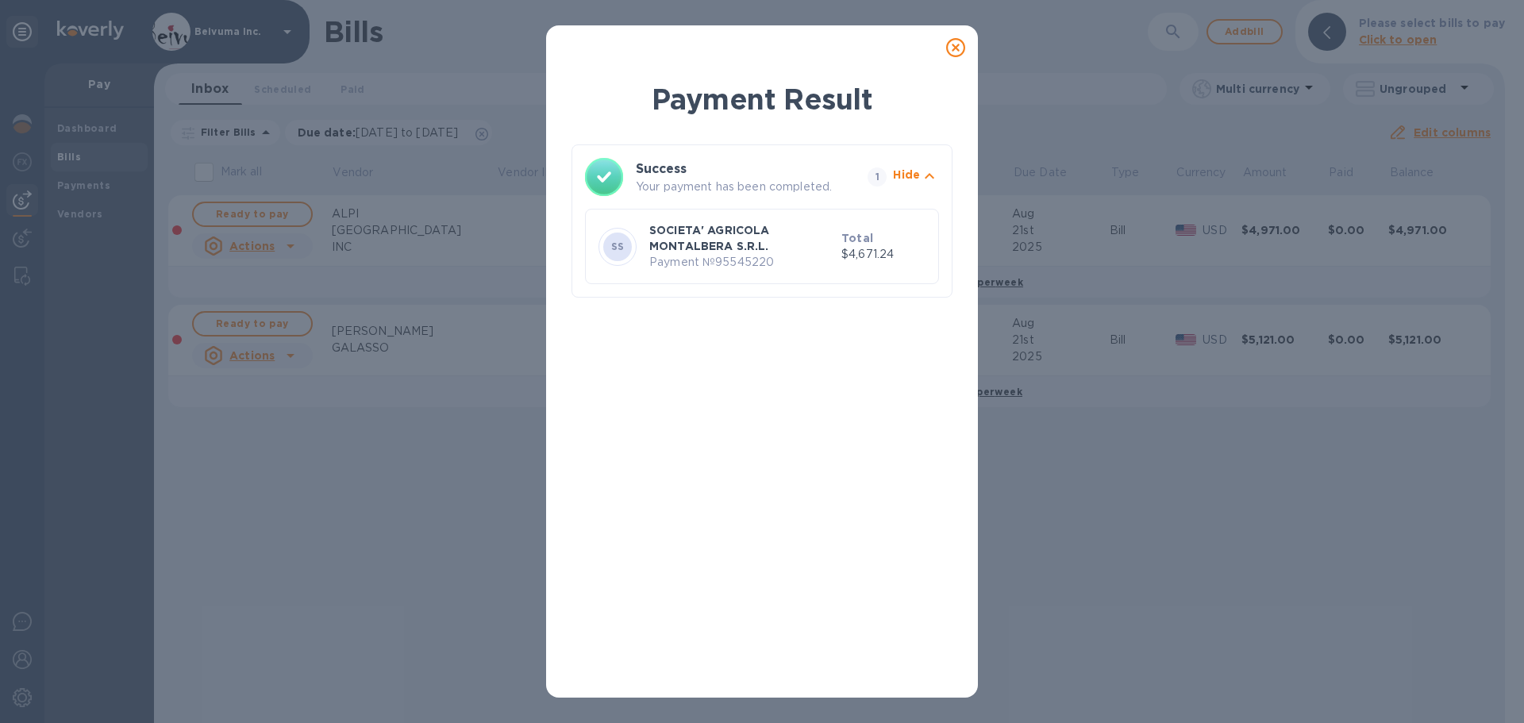
click at [958, 52] on icon at bounding box center [955, 47] width 19 height 19
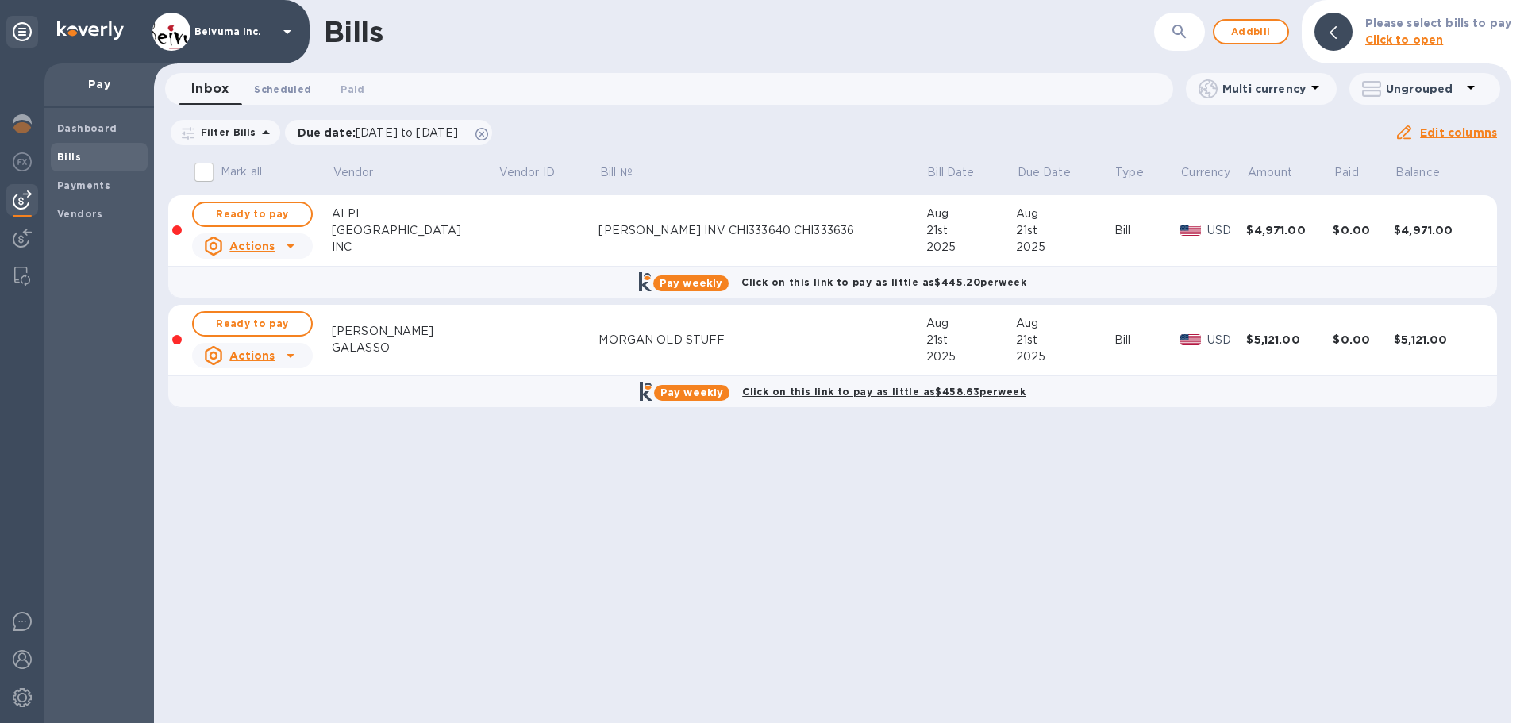
click at [295, 86] on span "Scheduled 0" at bounding box center [282, 89] width 57 height 17
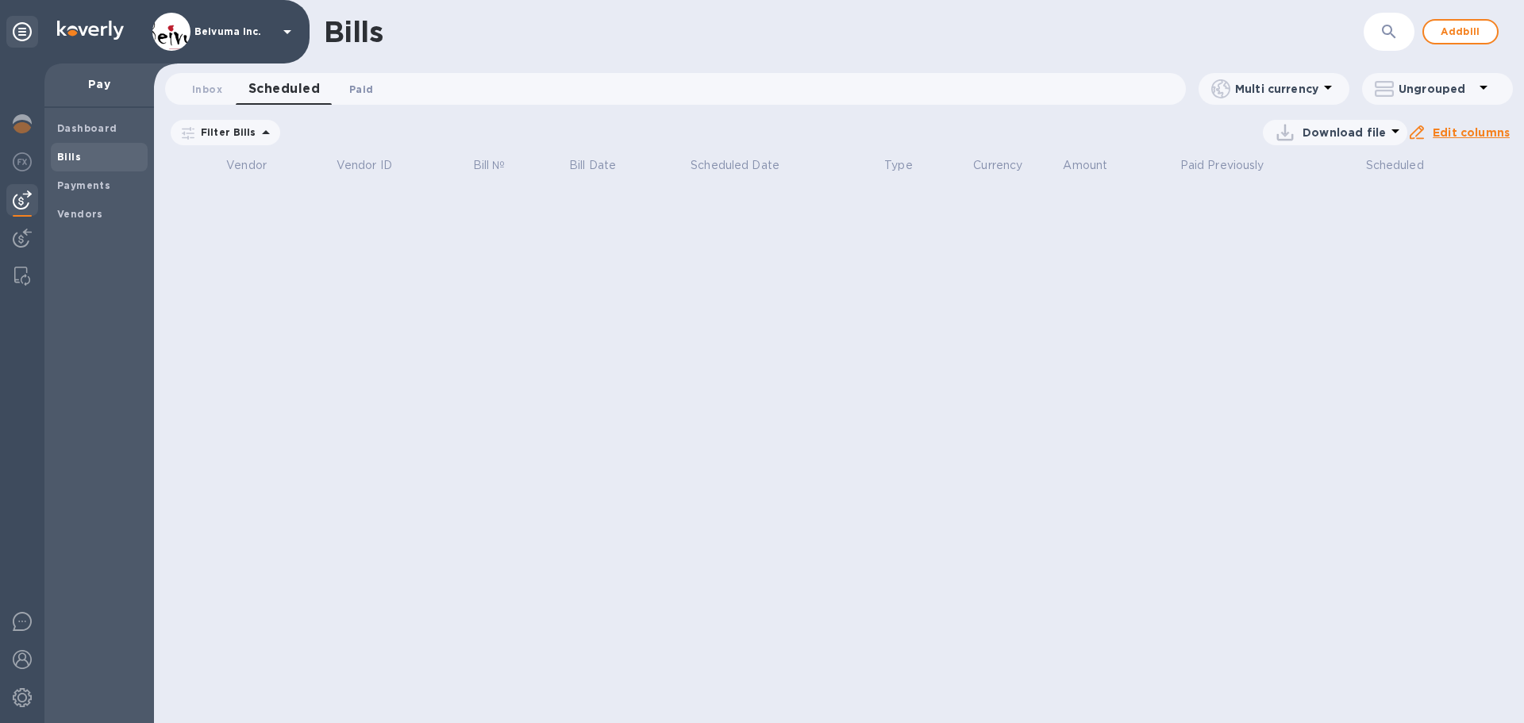
click at [366, 91] on span "Paid 0" at bounding box center [361, 89] width 24 height 17
